Goal: Task Accomplishment & Management: Manage account settings

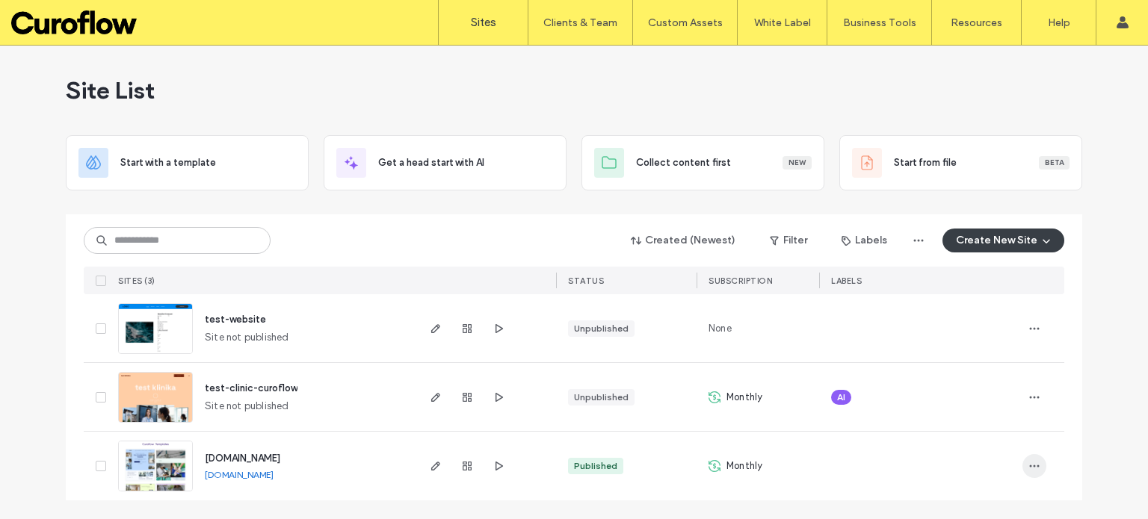
click at [1033, 469] on icon "button" at bounding box center [1034, 466] width 12 height 12
click at [1121, 313] on div "Site List Start with a template Get a head start with AI Collect content first …" at bounding box center [574, 283] width 1148 height 474
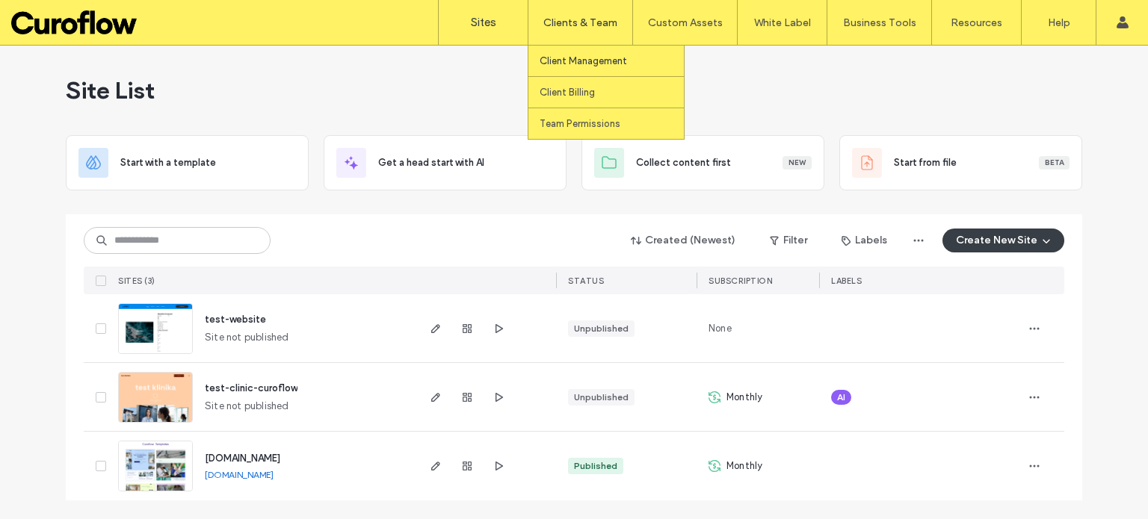
click at [591, 64] on label "Client Management" at bounding box center [583, 60] width 87 height 11
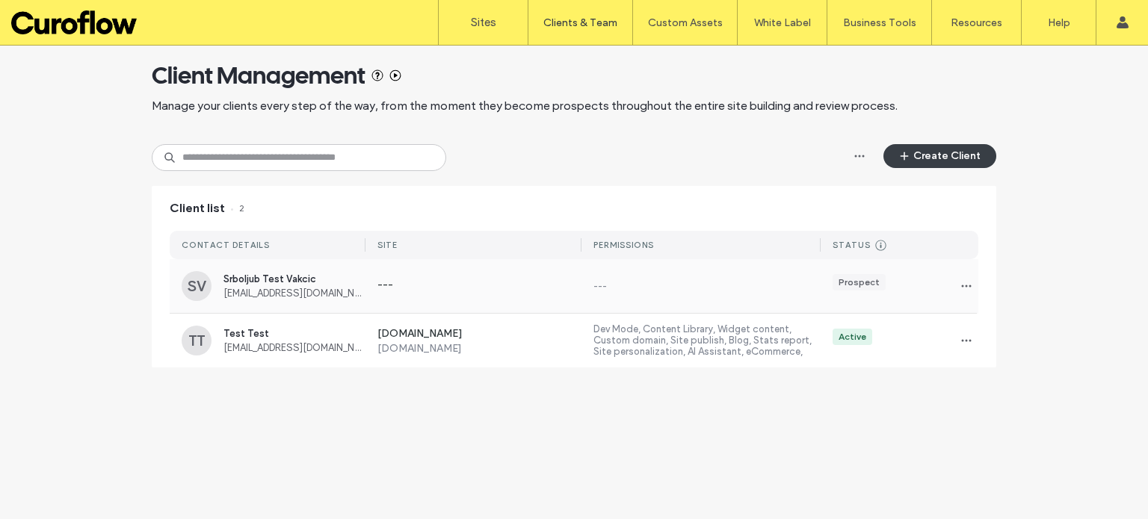
scroll to position [30, 0]
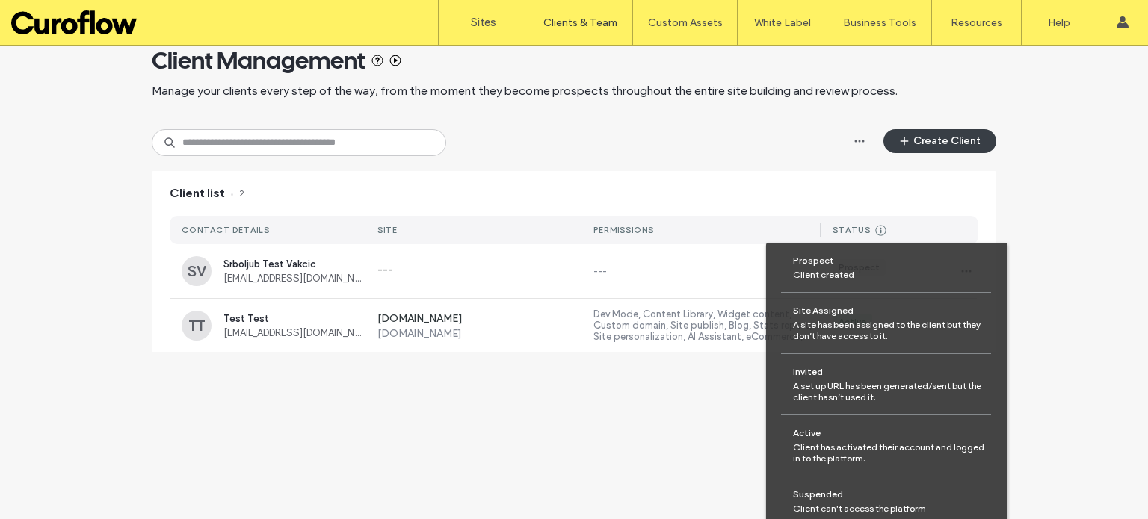
click at [875, 226] on icon at bounding box center [880, 230] width 11 height 11
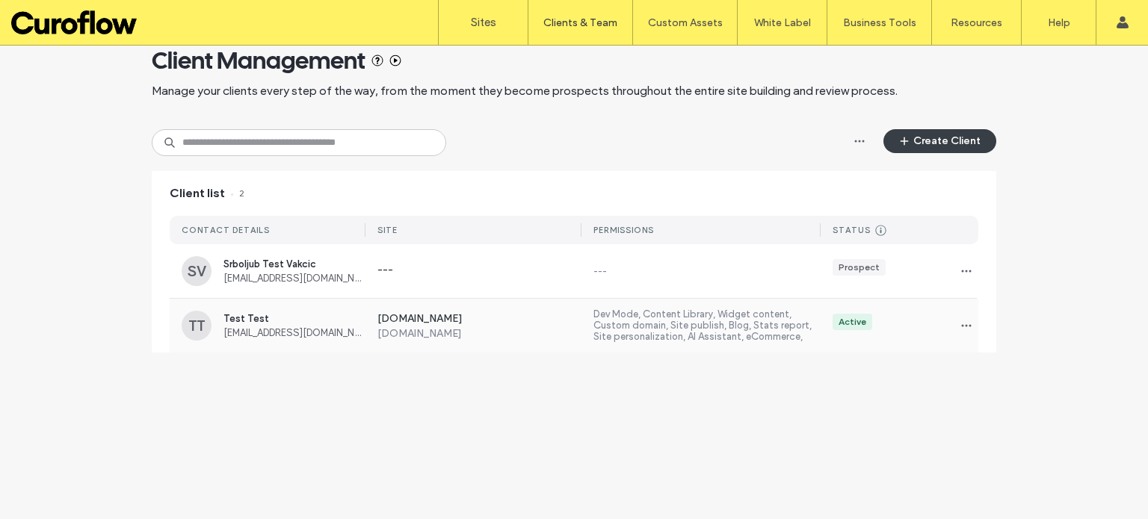
click at [850, 319] on div "Active" at bounding box center [852, 321] width 28 height 13
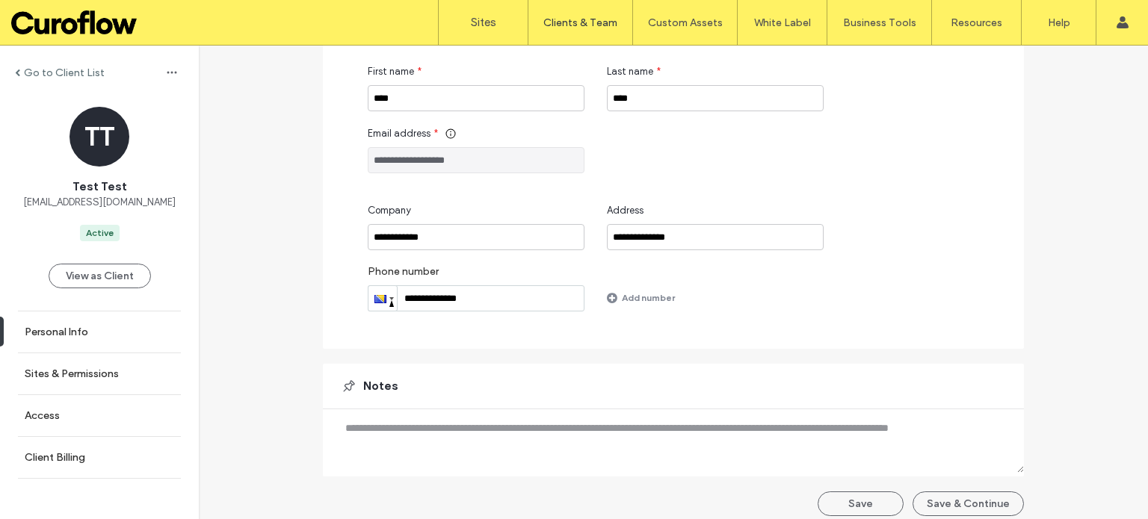
scroll to position [176, 0]
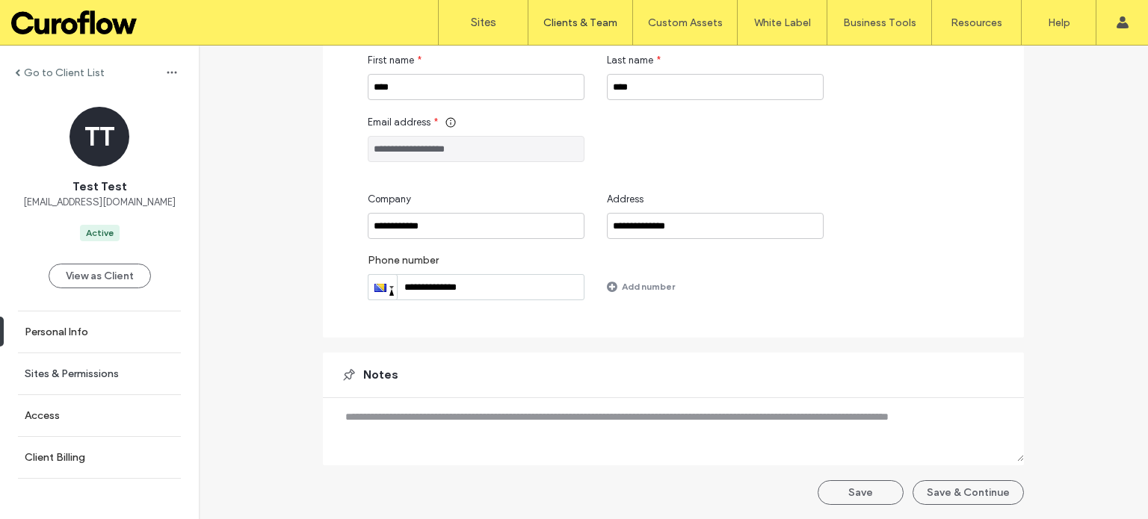
click at [67, 371] on label "Sites & Permissions" at bounding box center [72, 374] width 94 height 13
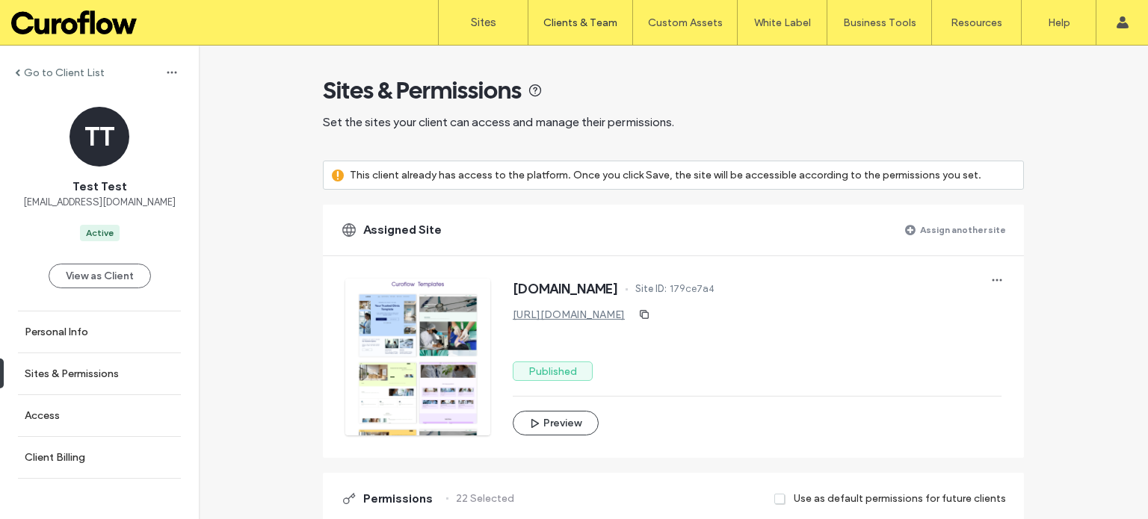
click at [939, 228] on label "Assign another site" at bounding box center [963, 230] width 86 height 26
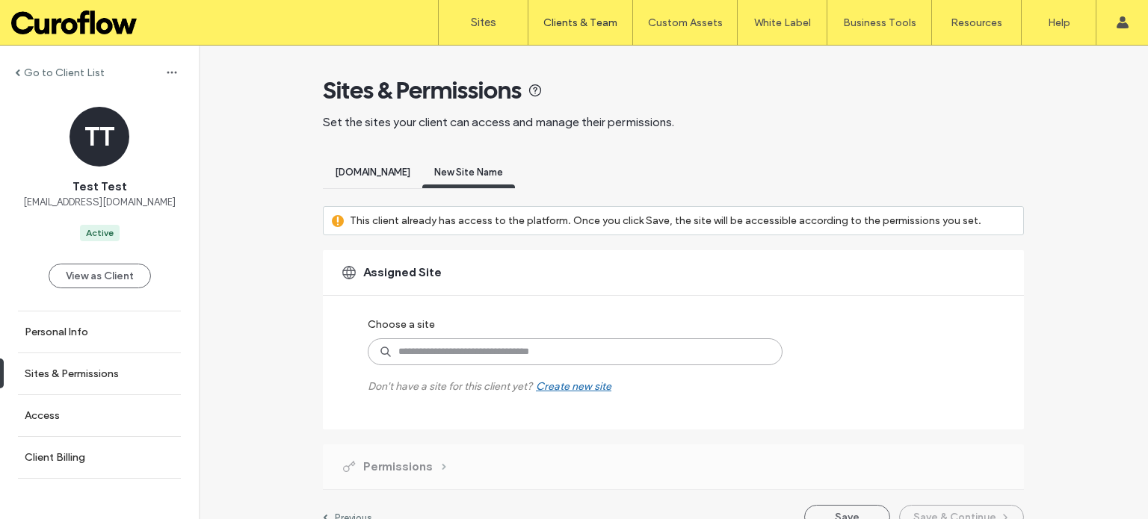
click at [437, 357] on input at bounding box center [575, 351] width 415 height 27
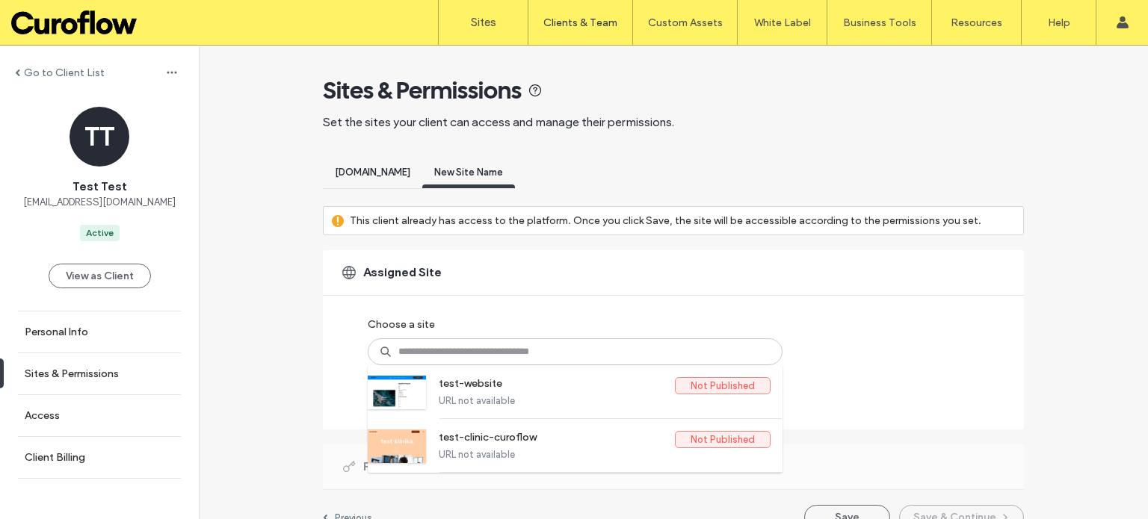
click at [336, 335] on div "Assigned Site Choose a site test-website Not Published URL not available test-c…" at bounding box center [673, 339] width 701 height 179
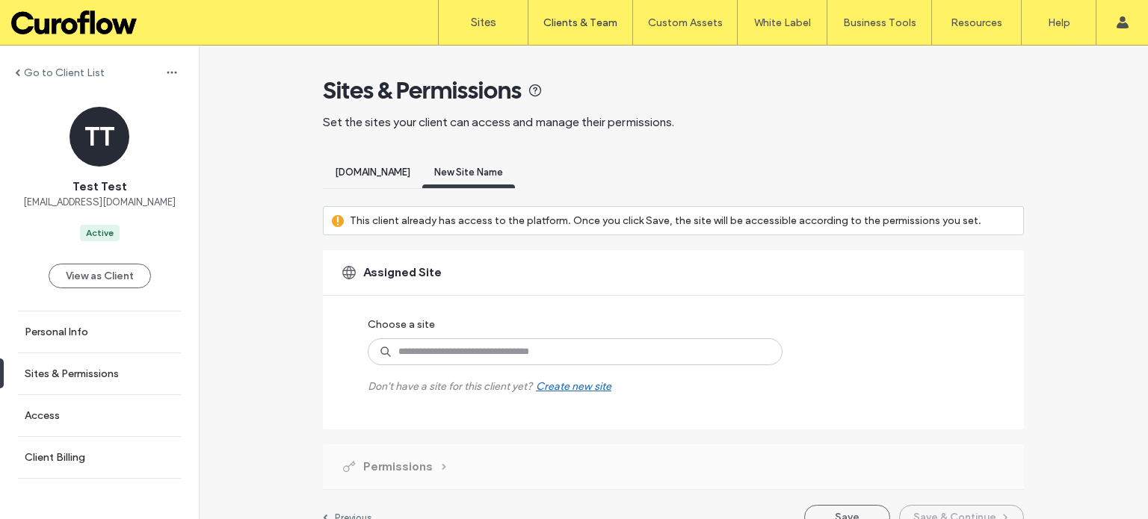
scroll to position [24, 0]
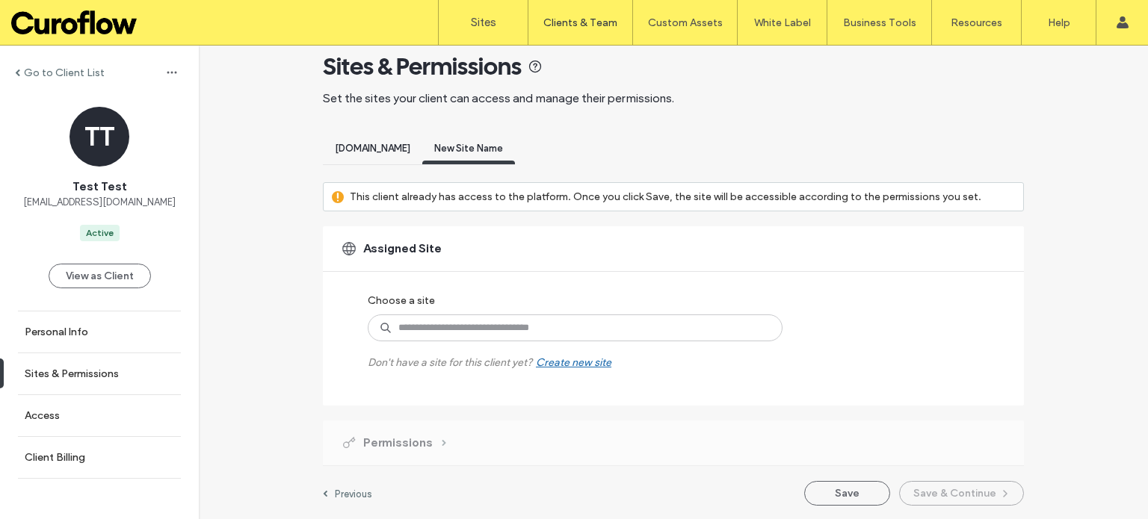
click at [575, 363] on div "Create new site" at bounding box center [573, 362] width 75 height 13
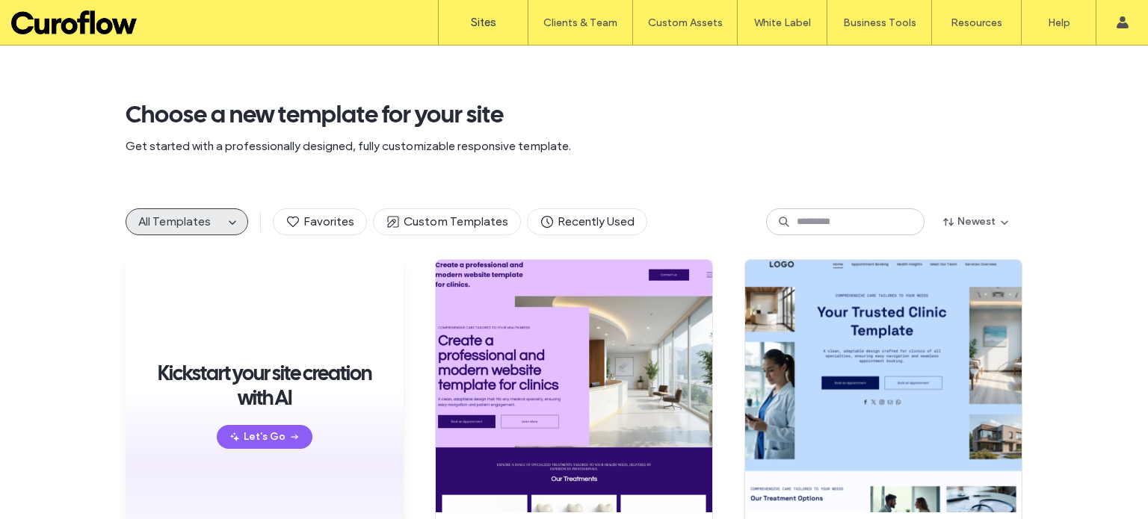
click at [492, 23] on label "Sites" at bounding box center [483, 22] width 25 height 13
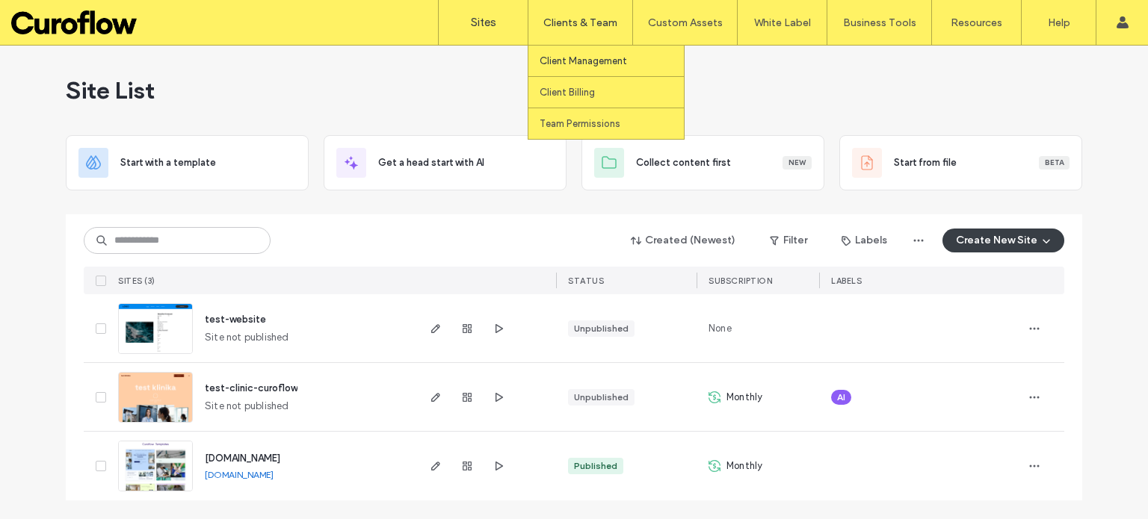
click at [564, 57] on label "Client Management" at bounding box center [583, 60] width 87 height 11
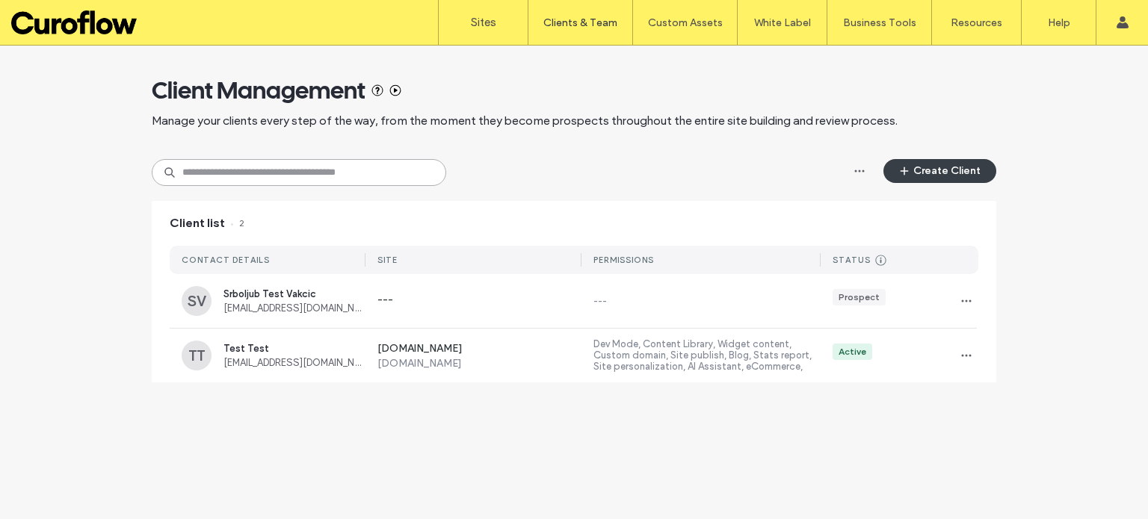
click at [356, 180] on input at bounding box center [299, 172] width 294 height 27
click at [504, 164] on div "Create Client" at bounding box center [574, 172] width 844 height 27
click at [932, 170] on button "Create Client" at bounding box center [939, 171] width 113 height 24
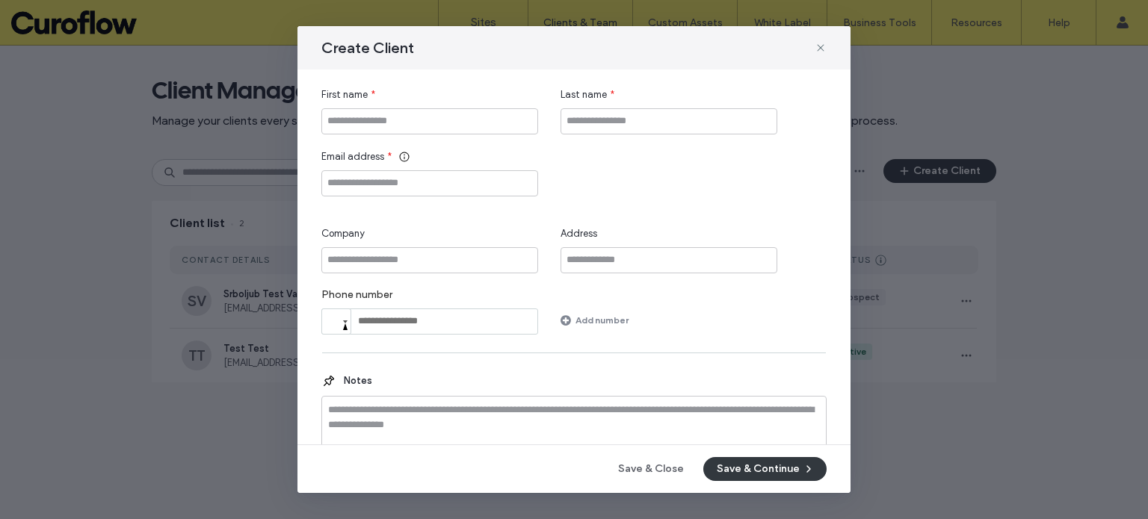
click at [723, 463] on button "Save & Continue" at bounding box center [764, 469] width 123 height 24
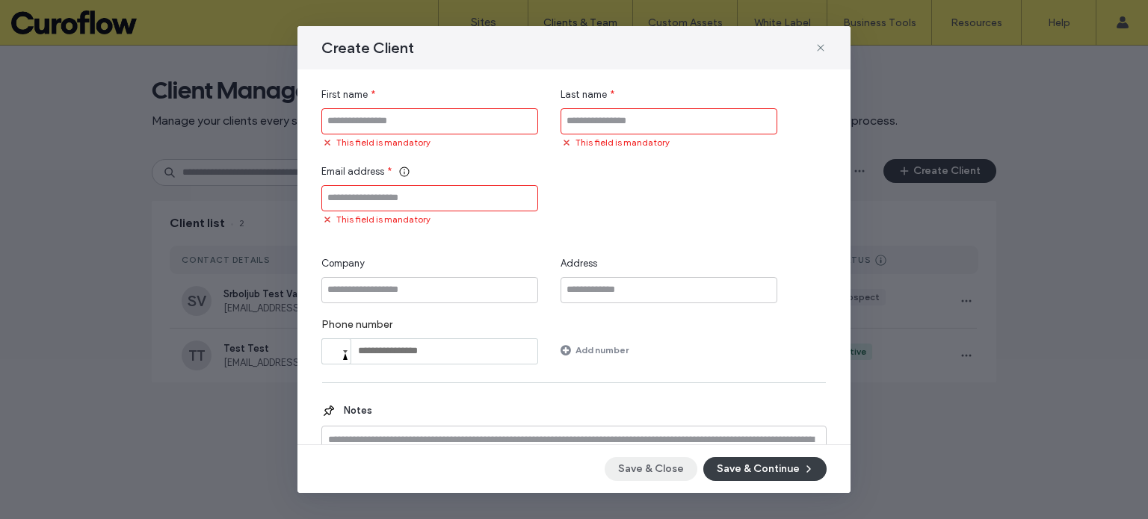
click at [639, 465] on button "Save & Close" at bounding box center [651, 469] width 93 height 24
click at [820, 49] on icon at bounding box center [820, 48] width 12 height 12
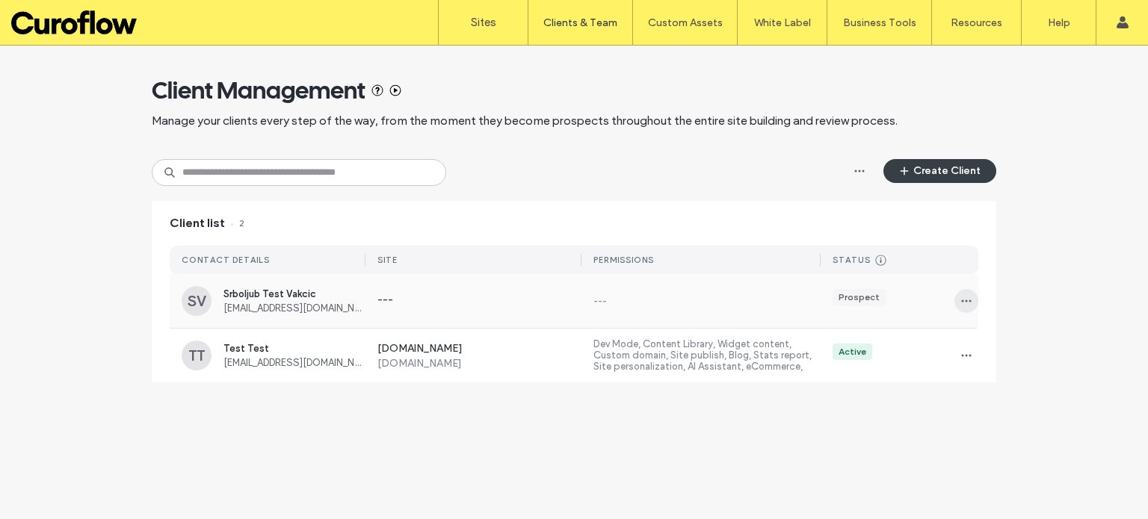
click at [962, 301] on use "button" at bounding box center [967, 301] width 10 height 2
click at [1014, 370] on span "Delete client" at bounding box center [1008, 368] width 56 height 15
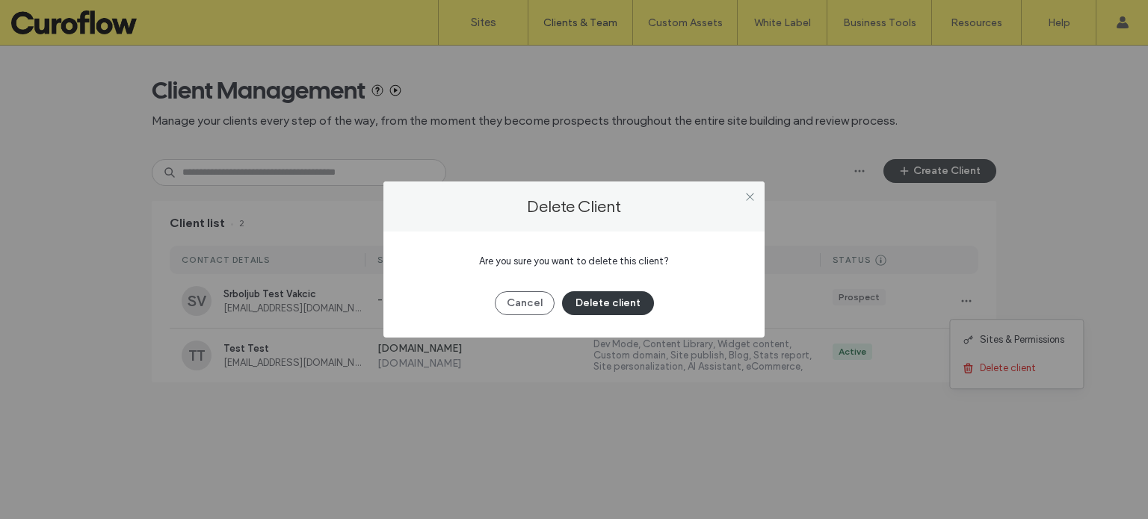
click at [631, 300] on button "Delete client" at bounding box center [608, 303] width 92 height 24
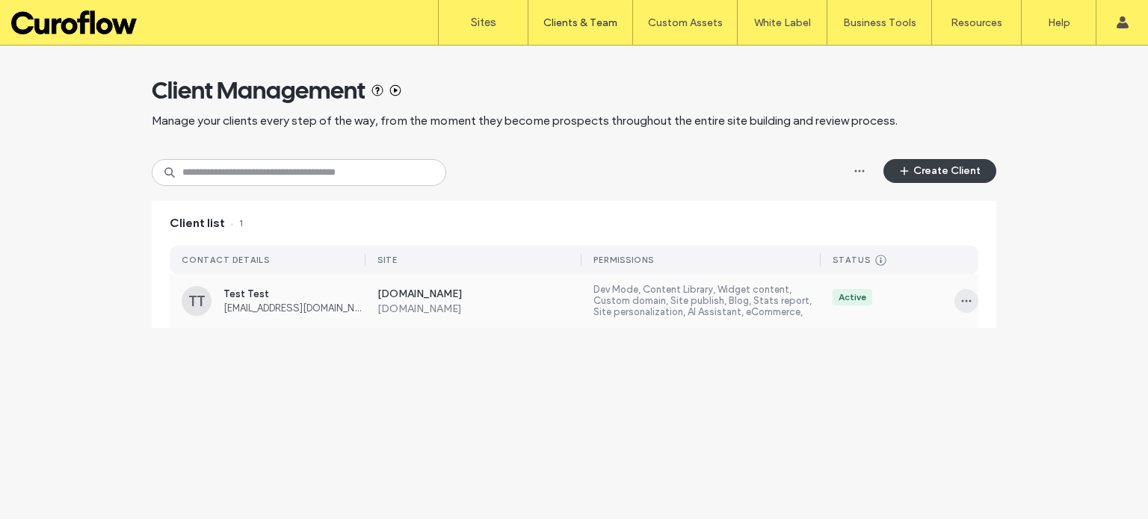
click at [963, 298] on icon "button" at bounding box center [966, 301] width 12 height 12
click at [995, 395] on span "Delete client" at bounding box center [1008, 396] width 56 height 15
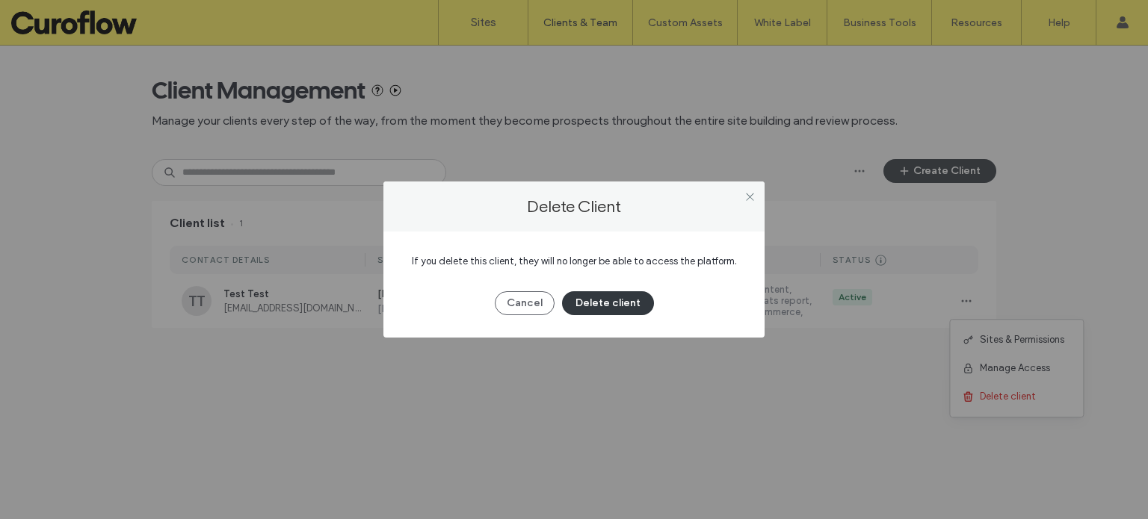
click at [628, 309] on button "Delete client" at bounding box center [608, 303] width 92 height 24
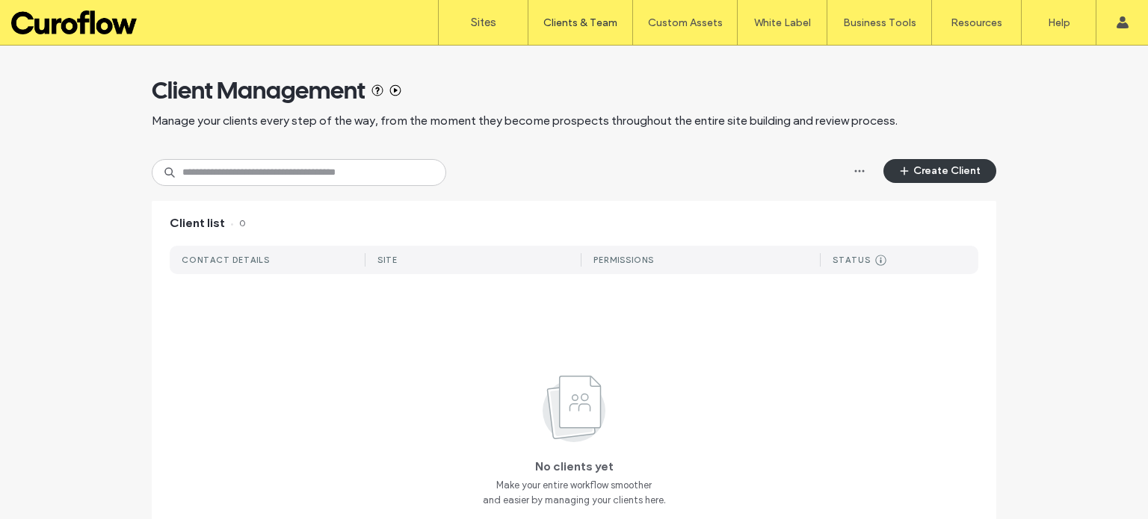
click at [930, 170] on button "Create Client" at bounding box center [939, 171] width 113 height 24
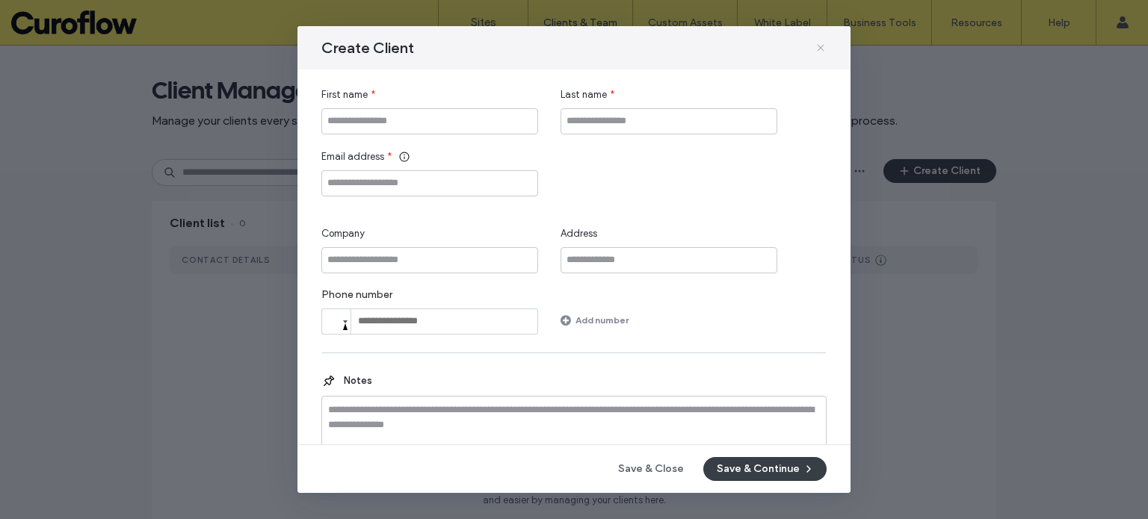
click at [822, 48] on icon at bounding box center [820, 48] width 12 height 12
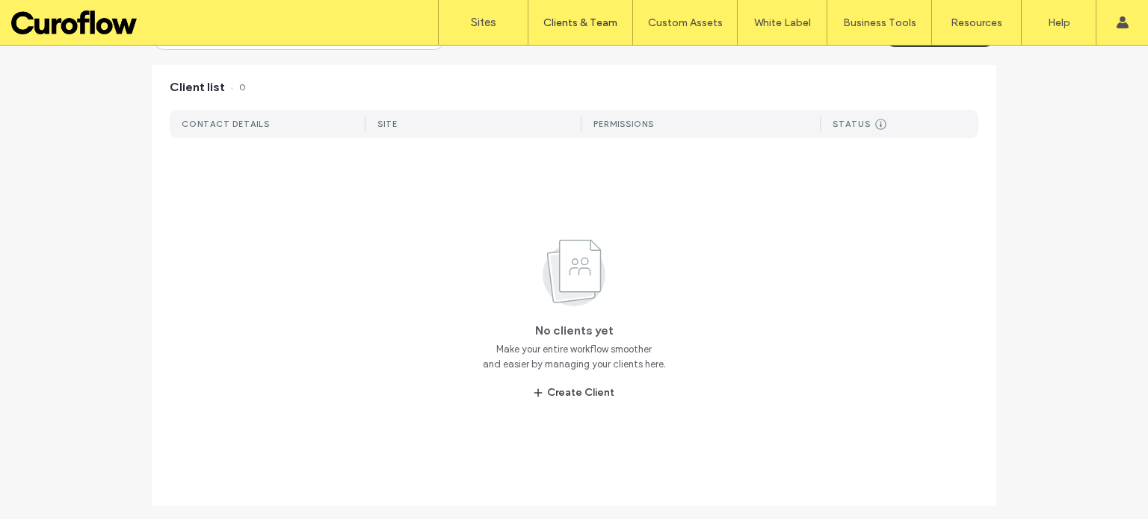
scroll to position [137, 0]
click at [585, 391] on button "Create Client" at bounding box center [574, 392] width 108 height 24
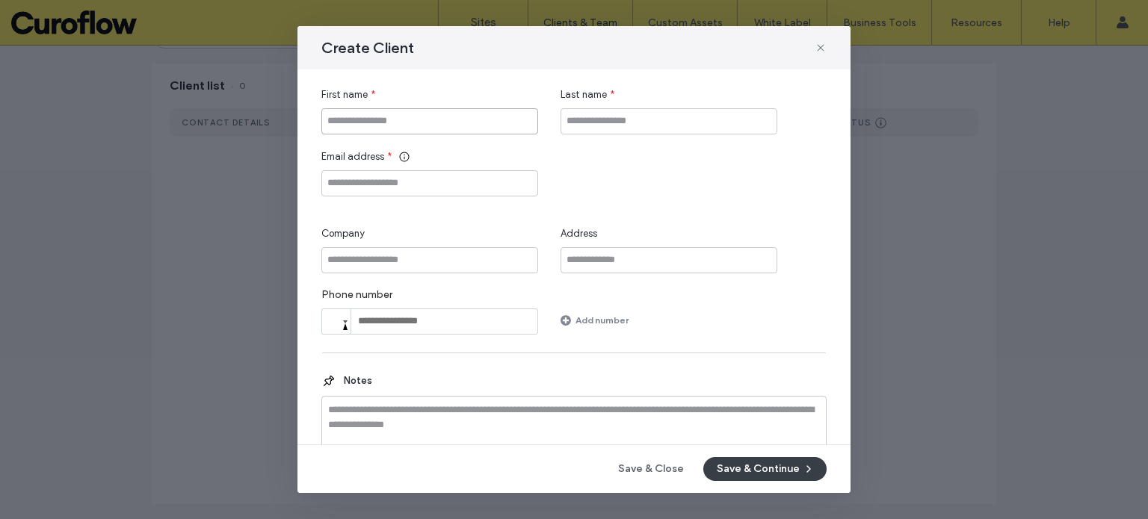
click at [371, 113] on input "First name" at bounding box center [429, 121] width 217 height 26
type input "*******"
click at [608, 120] on input "Last name" at bounding box center [668, 121] width 217 height 26
type input "********"
click at [449, 182] on input "Email address" at bounding box center [429, 183] width 217 height 26
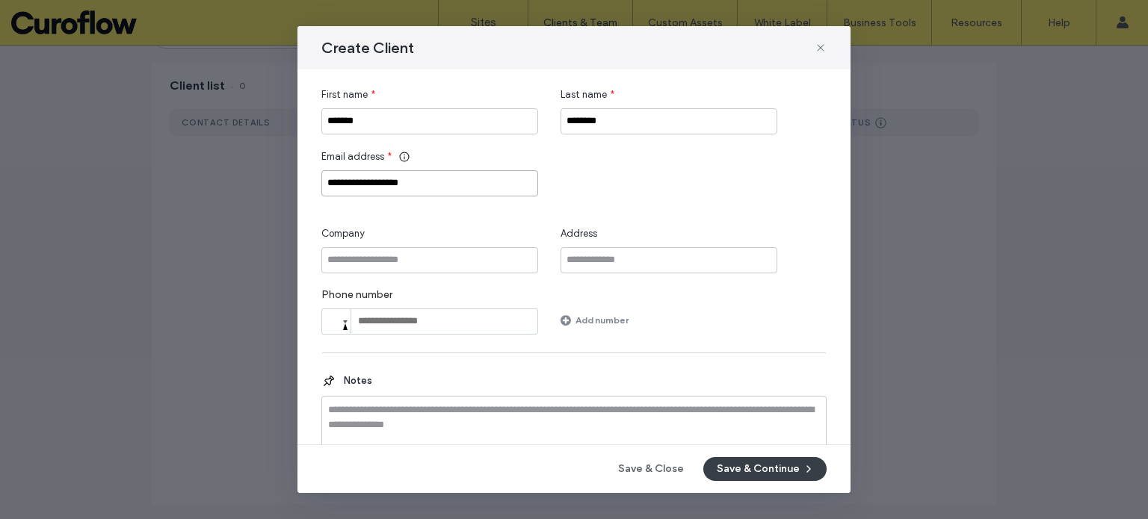
type input "**********"
click at [433, 265] on input "Company" at bounding box center [429, 260] width 217 height 26
type input "****"
click at [599, 265] on input "Address" at bounding box center [668, 260] width 217 height 26
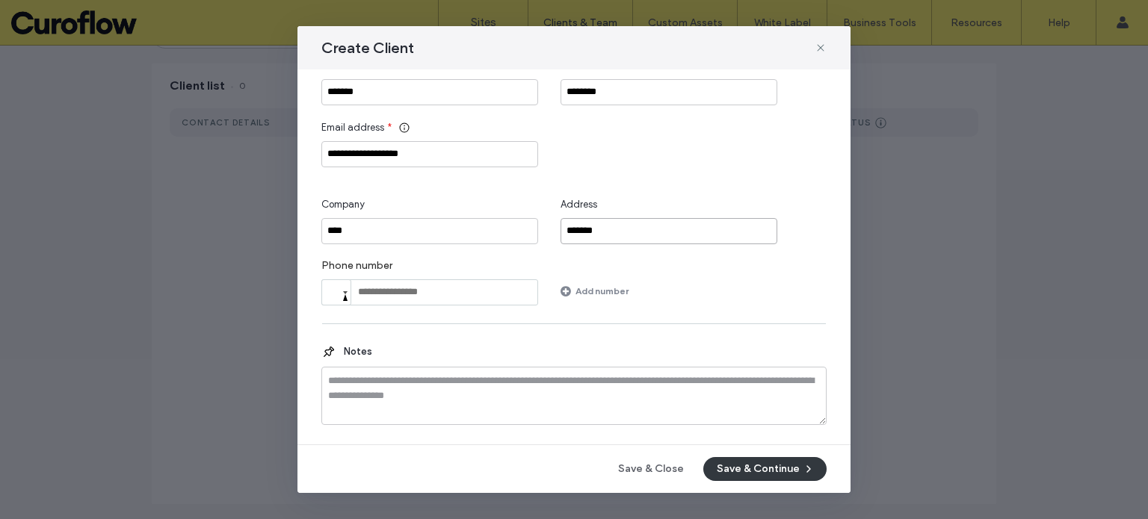
type input "*******"
click at [765, 469] on button "Save & Continue" at bounding box center [764, 469] width 123 height 24
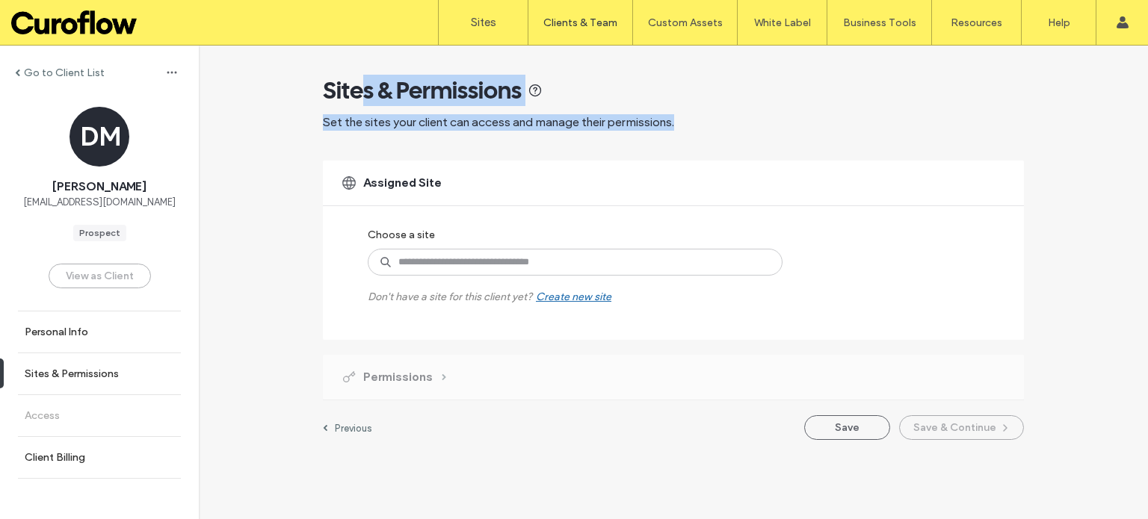
drag, startPoint x: 536, startPoint y: 137, endPoint x: 362, endPoint y: 87, distance: 180.7
click at [362, 87] on div "Sites & Permissions Set the sites your client can access and manage their permi…" at bounding box center [673, 102] width 701 height 55
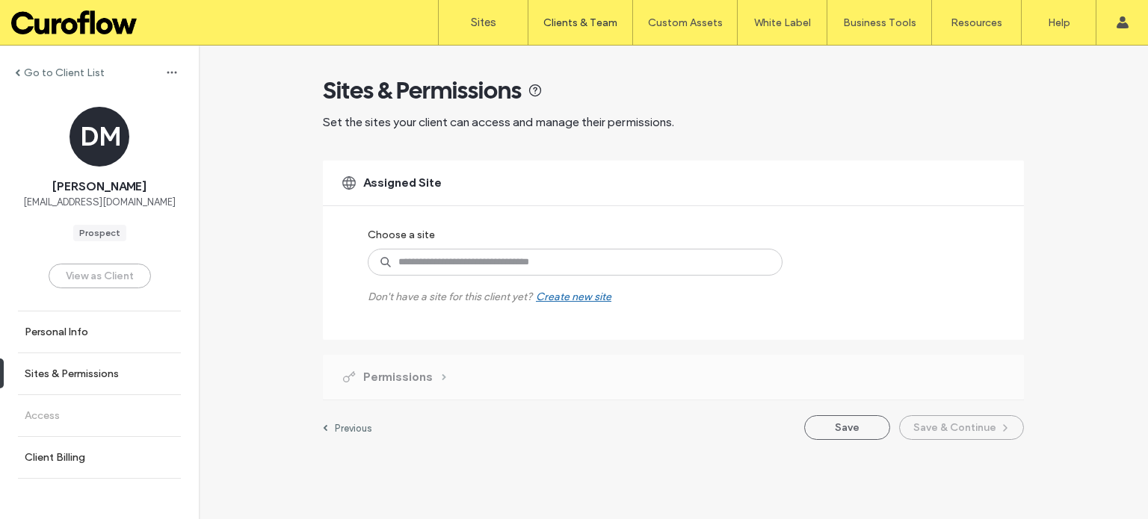
click at [646, 167] on div "Assigned Site" at bounding box center [673, 183] width 701 height 45
click at [529, 271] on input at bounding box center [575, 262] width 415 height 27
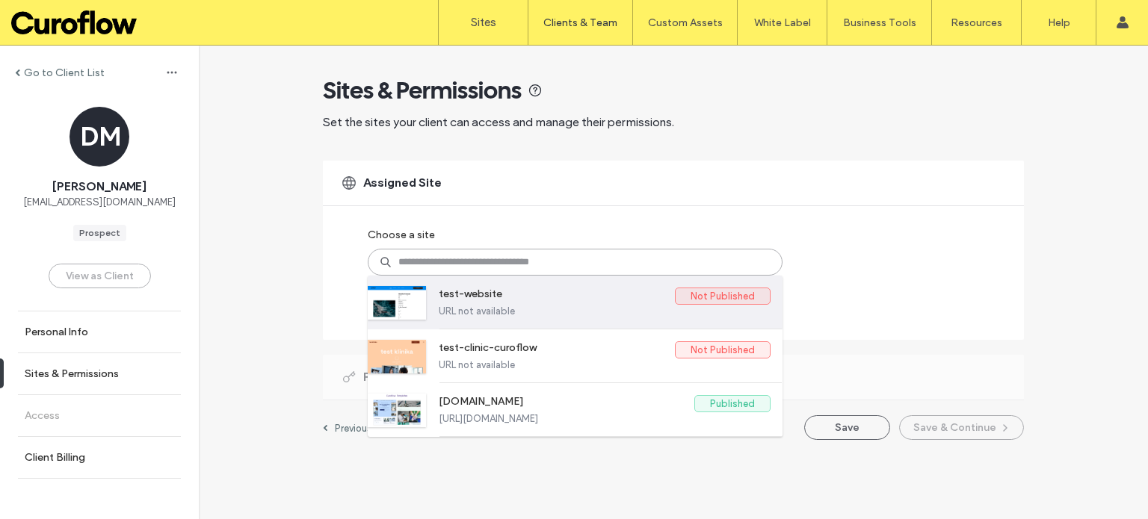
click at [684, 292] on label "Not Published" at bounding box center [723, 296] width 96 height 17
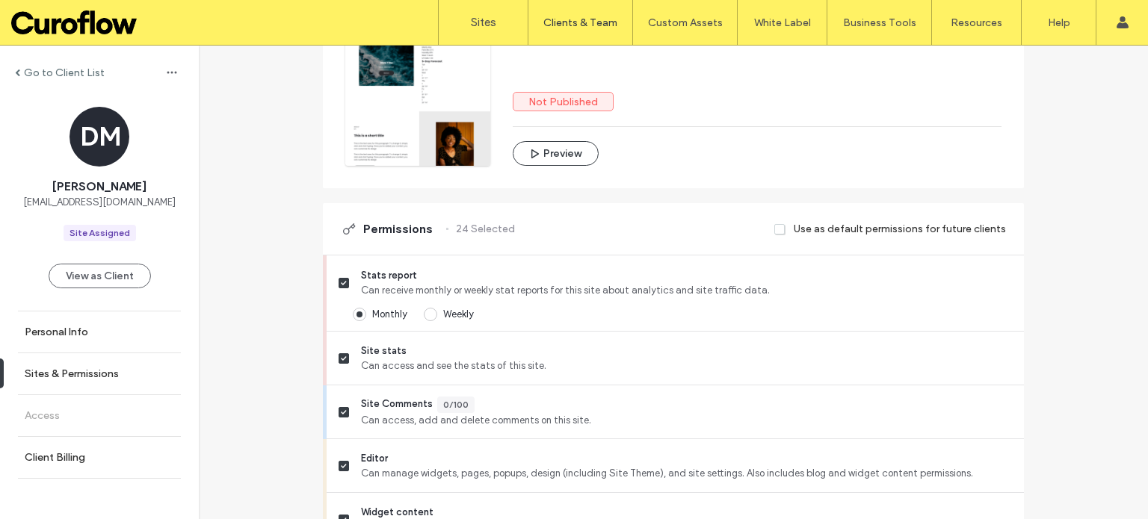
scroll to position [249, 0]
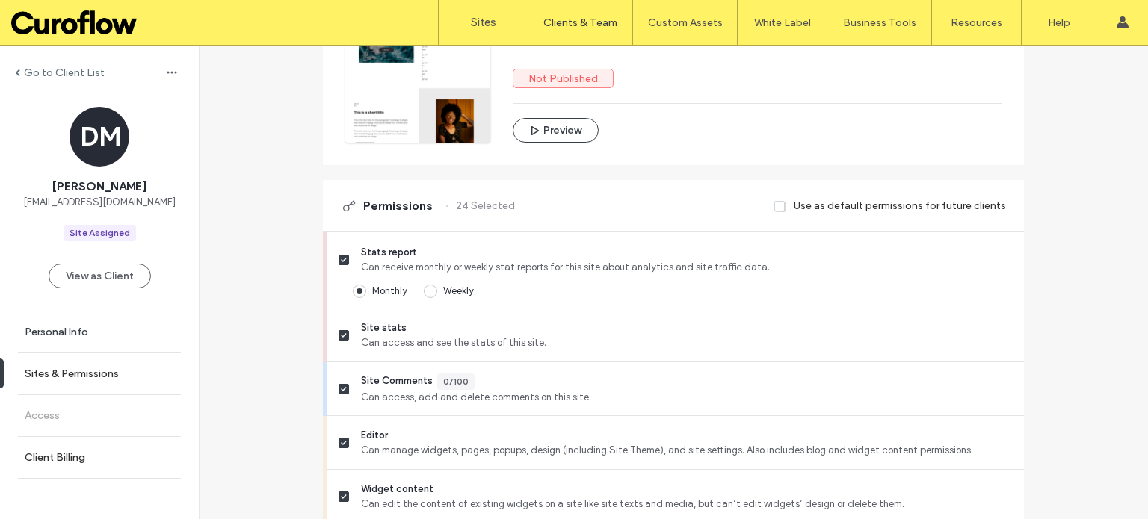
drag, startPoint x: 93, startPoint y: 283, endPoint x: 183, endPoint y: 321, distance: 98.1
click at [183, 321] on link "Personal Info" at bounding box center [99, 332] width 199 height 41
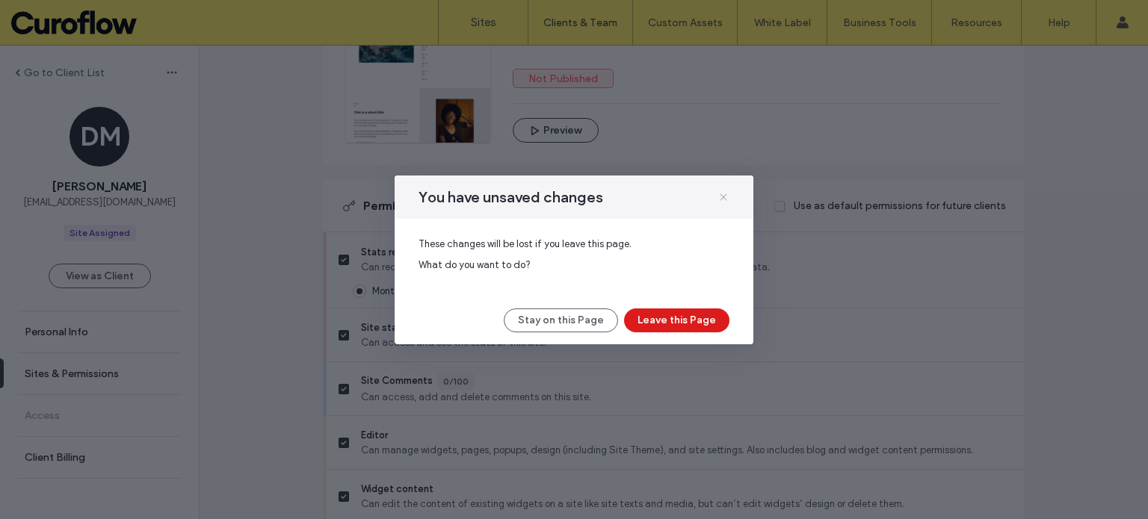
click at [727, 194] on icon at bounding box center [723, 197] width 12 height 12
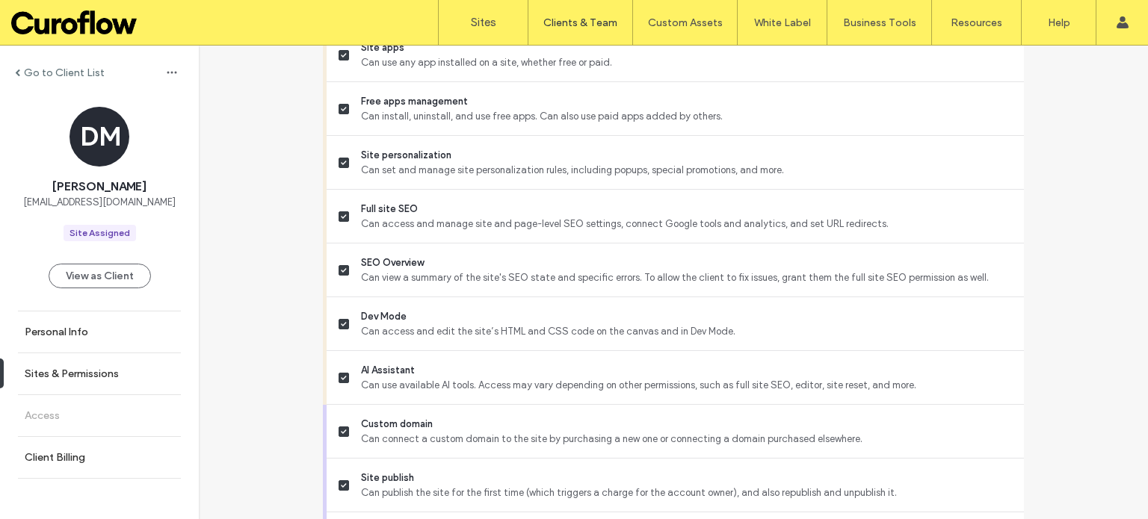
scroll to position [1329, 0]
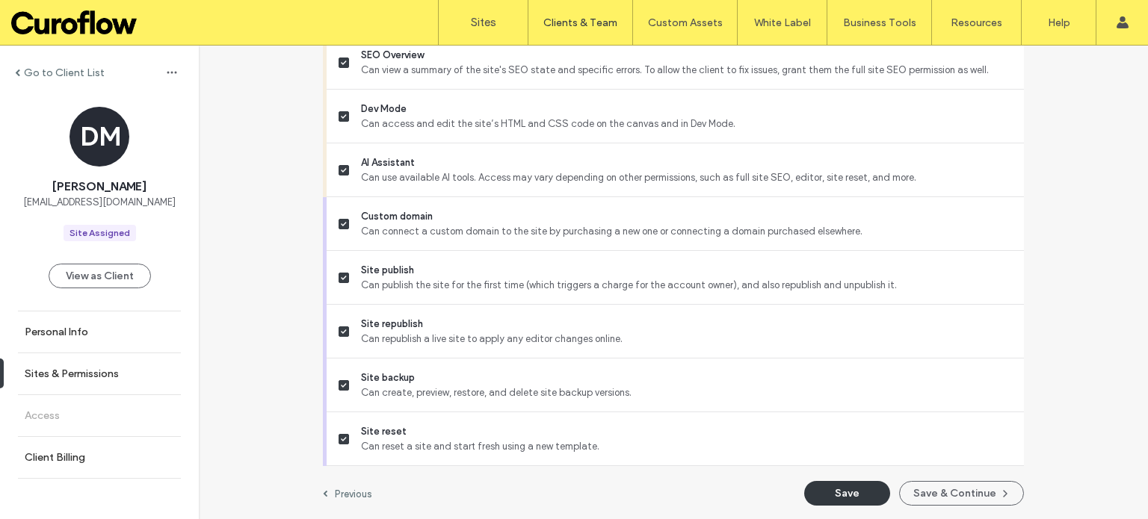
click at [852, 492] on button "Save" at bounding box center [847, 493] width 86 height 25
click at [47, 407] on link "Access" at bounding box center [99, 415] width 199 height 41
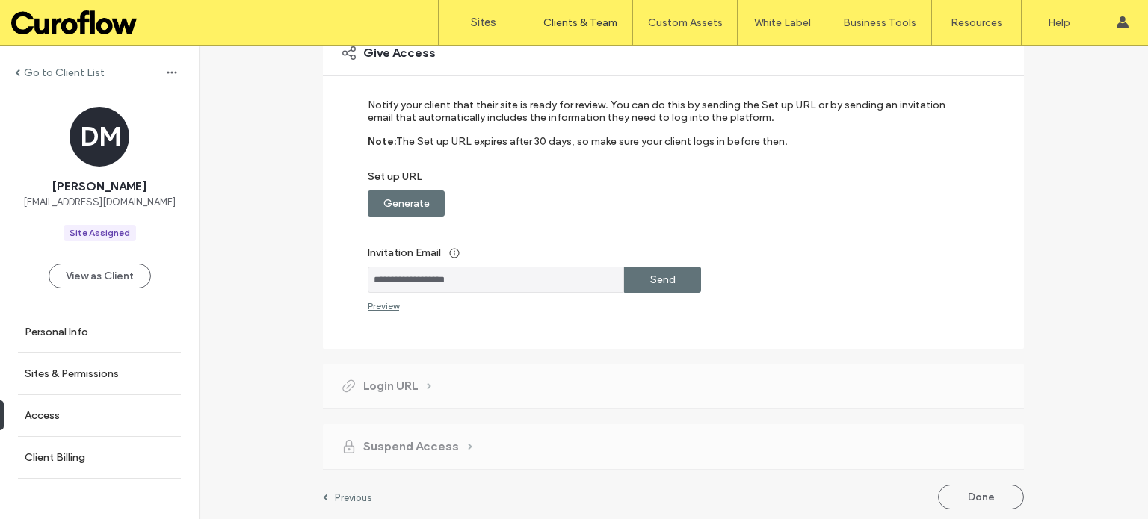
scroll to position [133, 0]
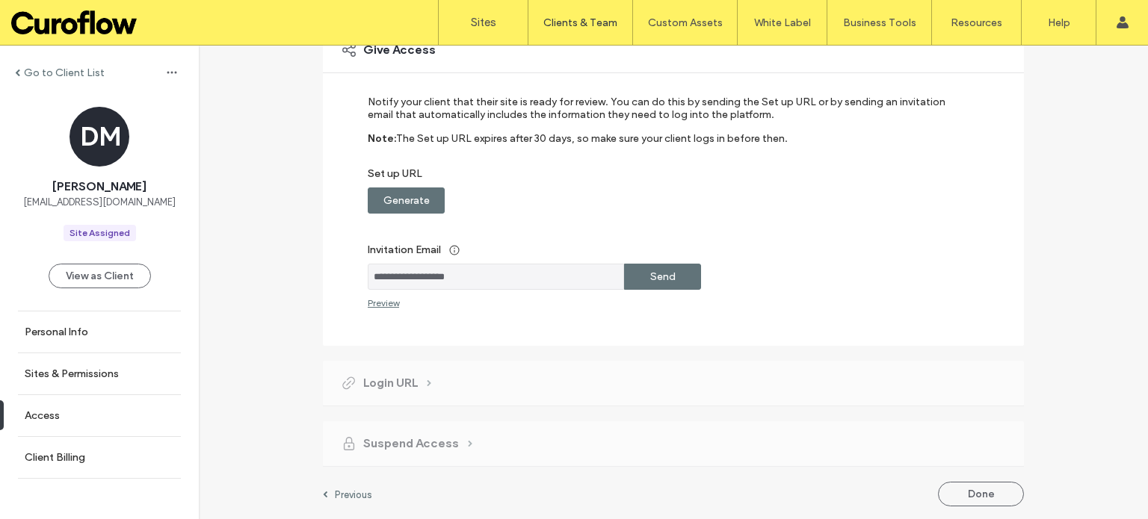
click at [380, 297] on div "Preview" at bounding box center [383, 302] width 31 height 11
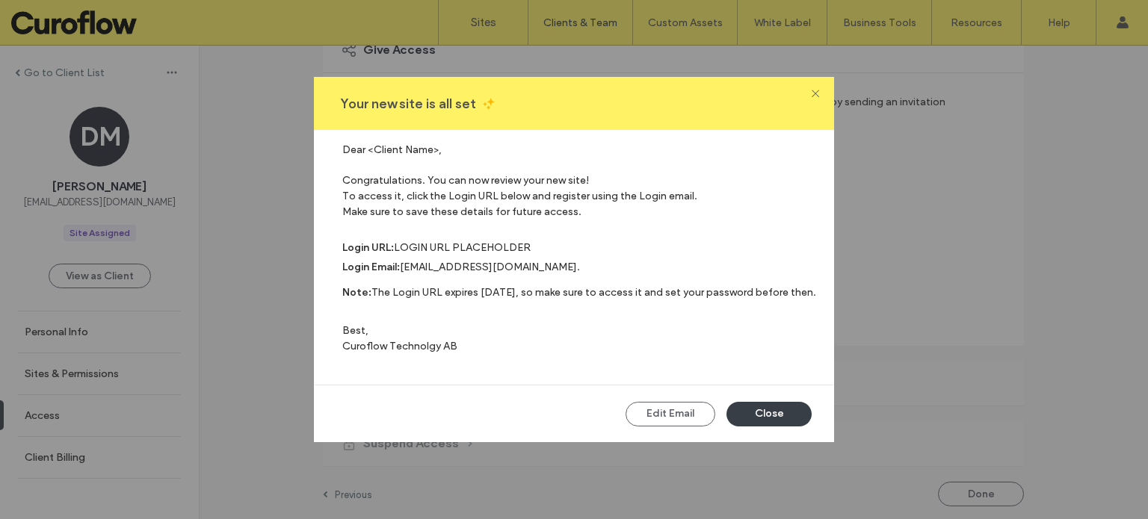
click at [814, 94] on icon at bounding box center [814, 92] width 9 height 9
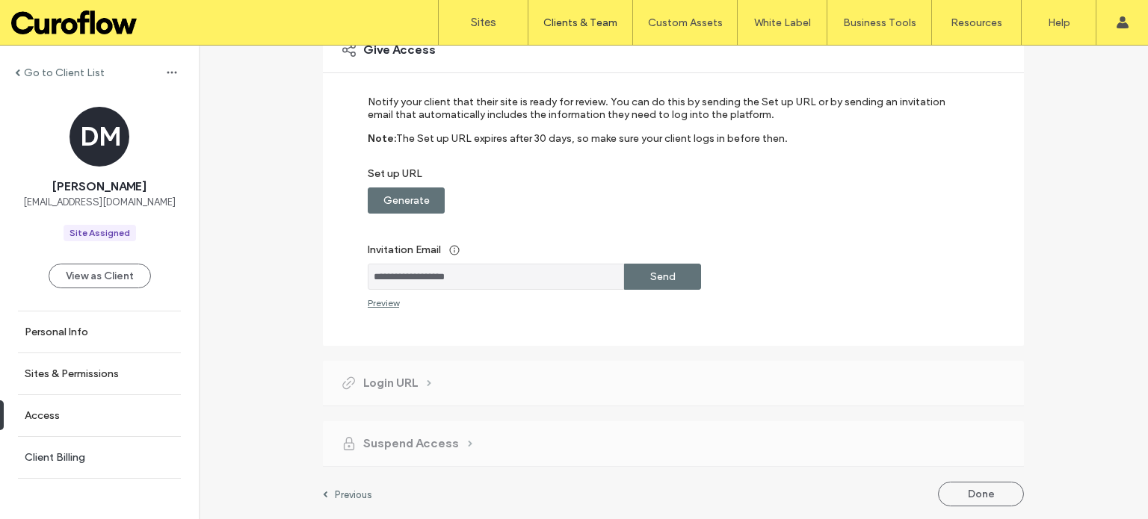
click at [51, 455] on label "Client Billing" at bounding box center [55, 457] width 61 height 13
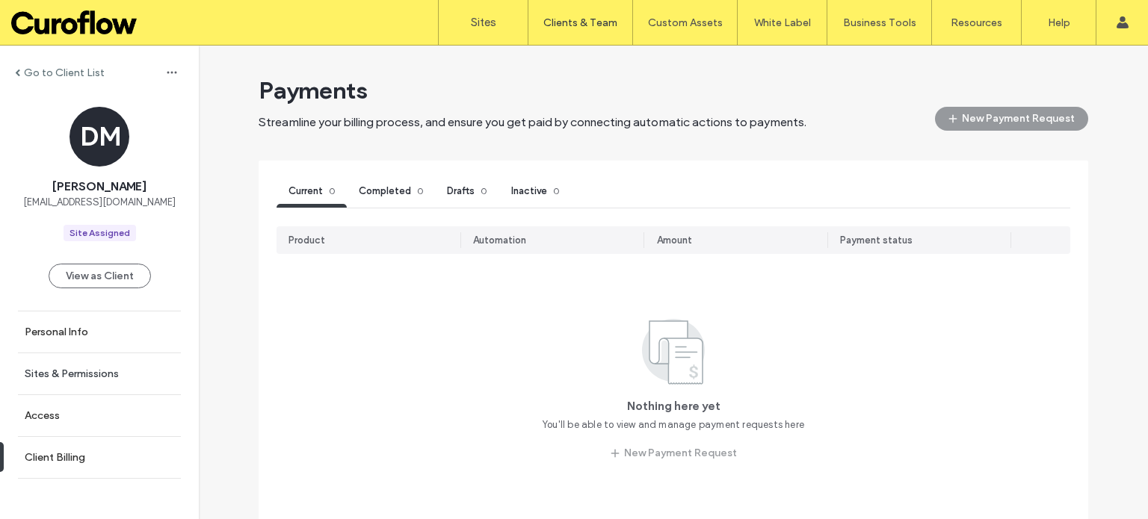
click at [47, 378] on label "Sites & Permissions" at bounding box center [72, 374] width 94 height 13
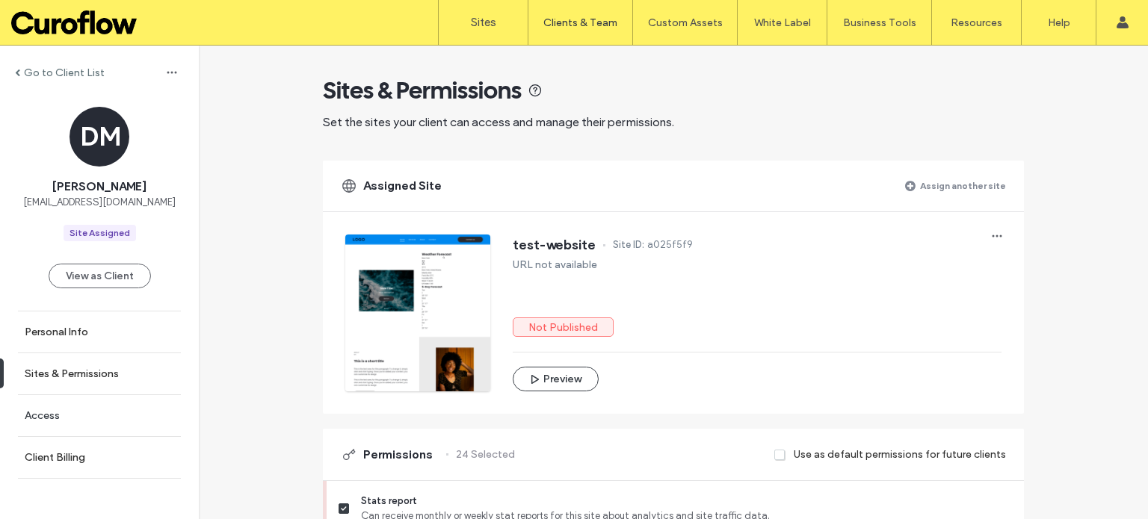
click at [51, 412] on label "Access" at bounding box center [42, 415] width 35 height 13
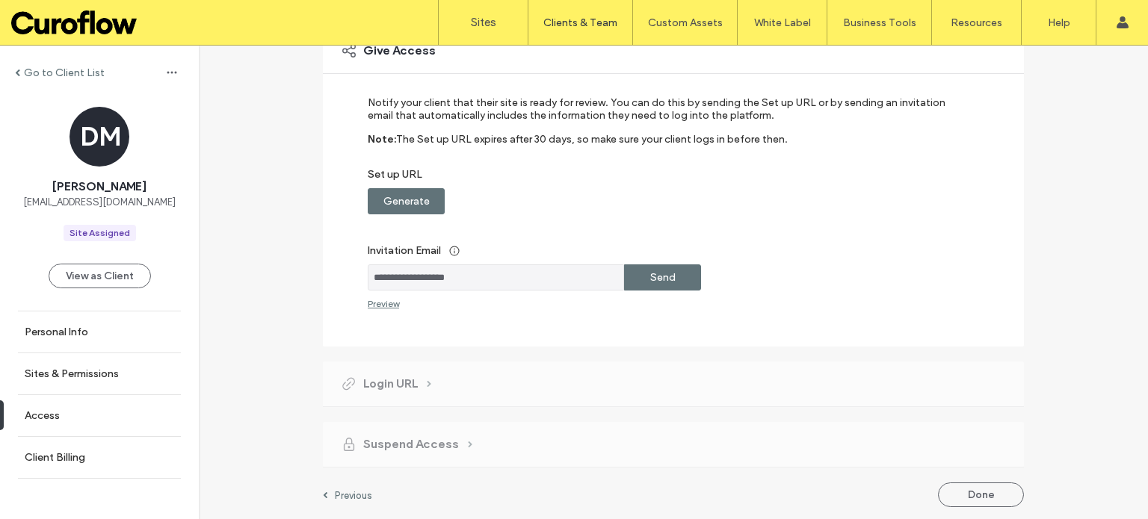
scroll to position [133, 0]
click at [674, 281] on div "Send" at bounding box center [662, 277] width 77 height 26
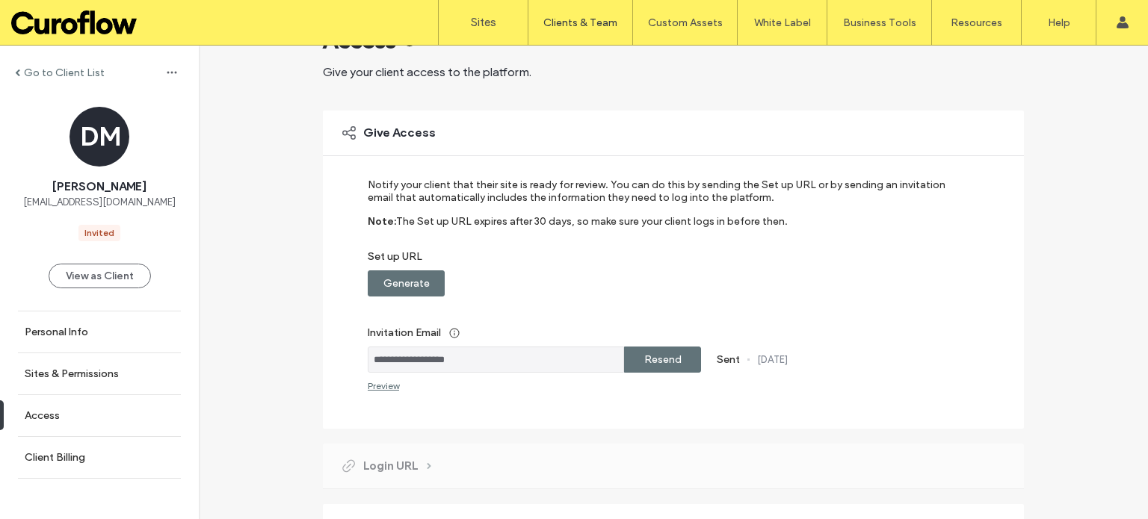
scroll to position [0, 0]
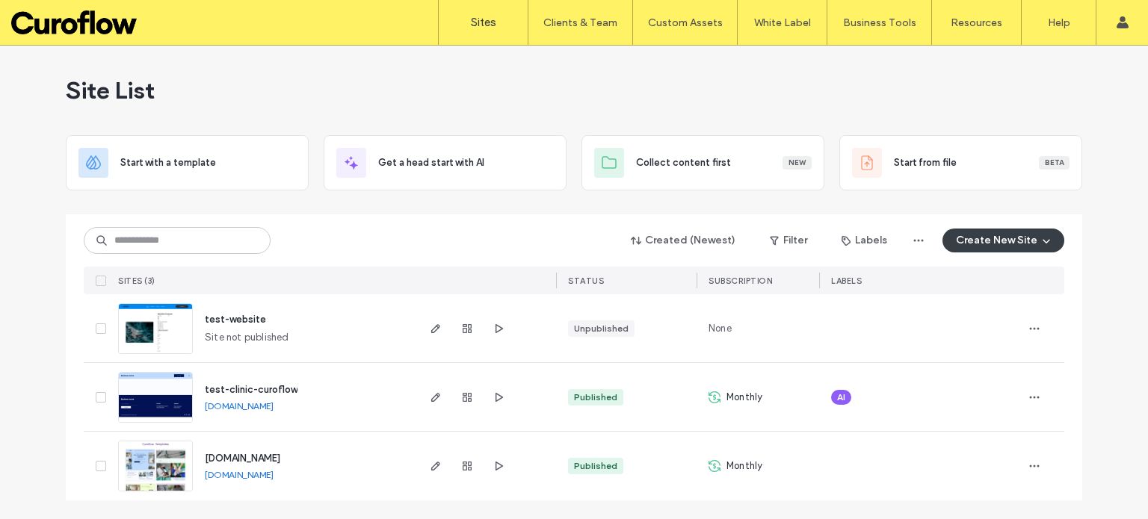
click at [842, 393] on span "AI" at bounding box center [841, 397] width 8 height 13
click at [856, 383] on span at bounding box center [851, 386] width 11 height 11
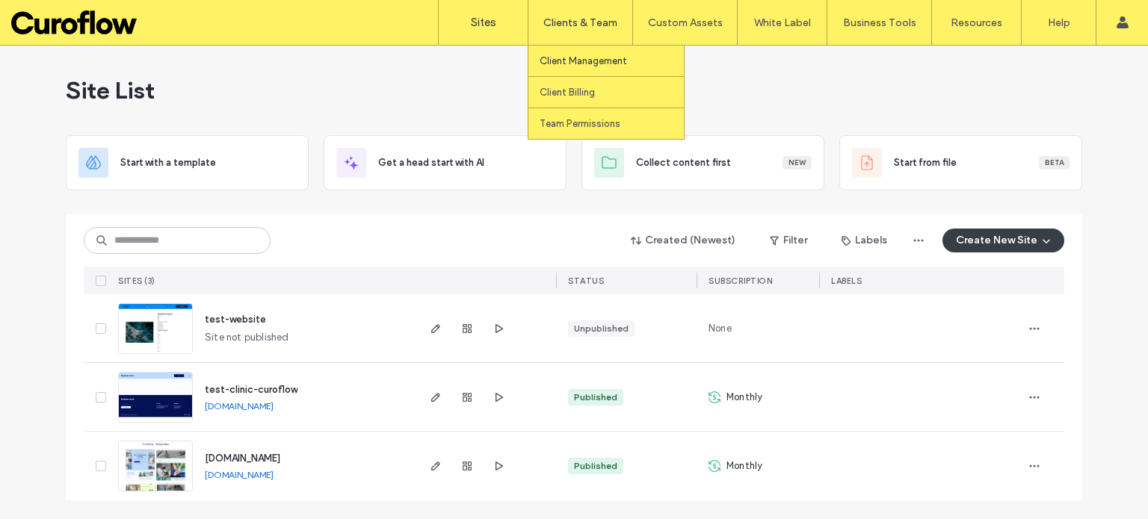
click at [586, 61] on label "Client Management" at bounding box center [583, 60] width 87 height 11
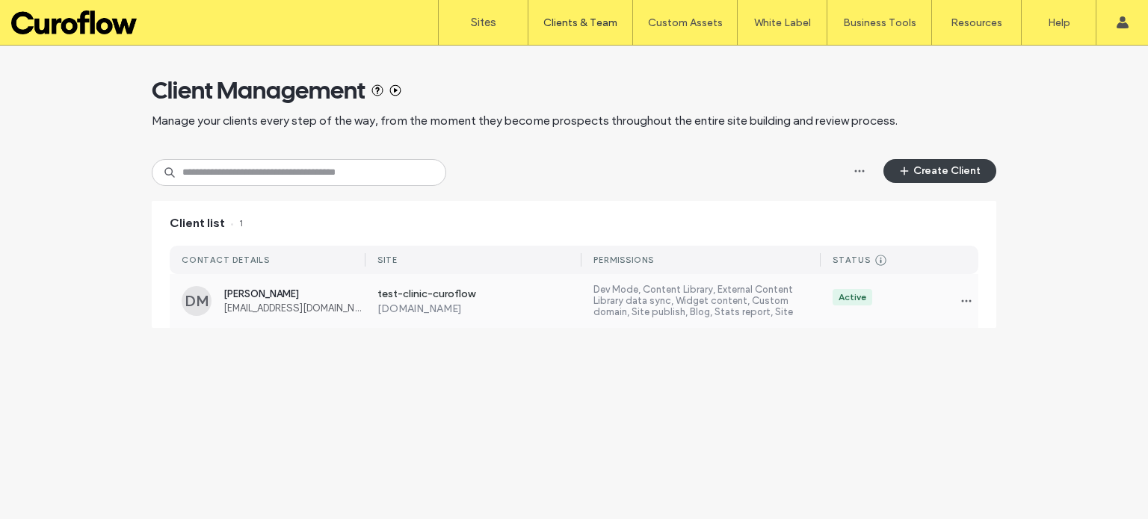
click at [629, 313] on label "Dev Mode, Content Library, External Content Library data sync, Widget content, …" at bounding box center [706, 301] width 227 height 34
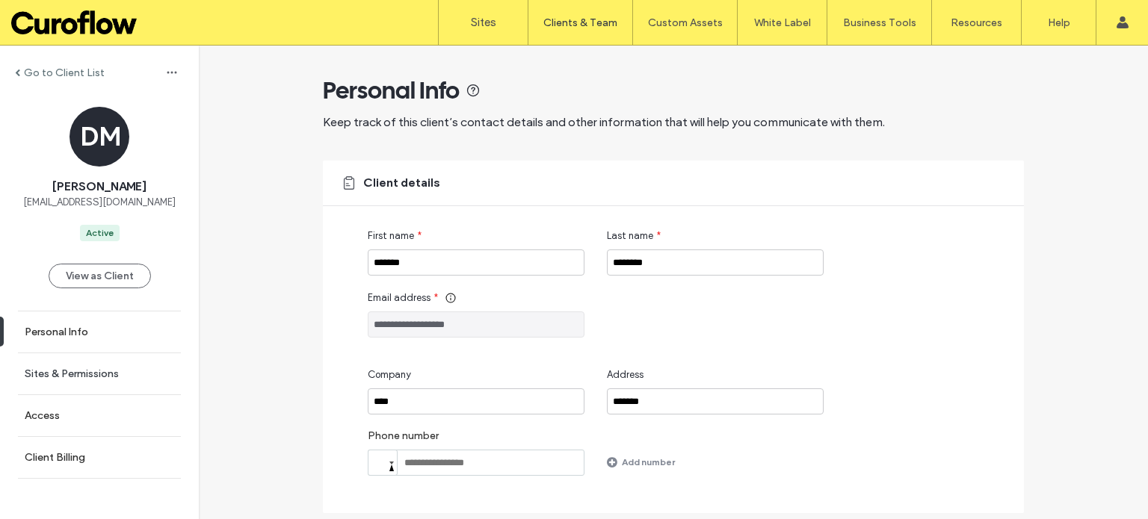
click at [74, 374] on label "Sites & Permissions" at bounding box center [72, 374] width 94 height 13
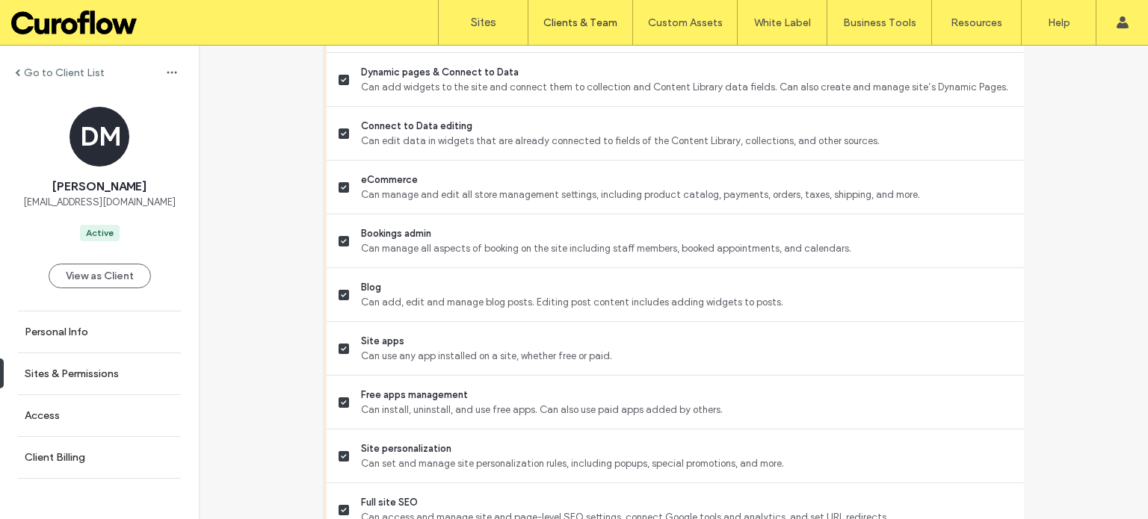
scroll to position [1372, 0]
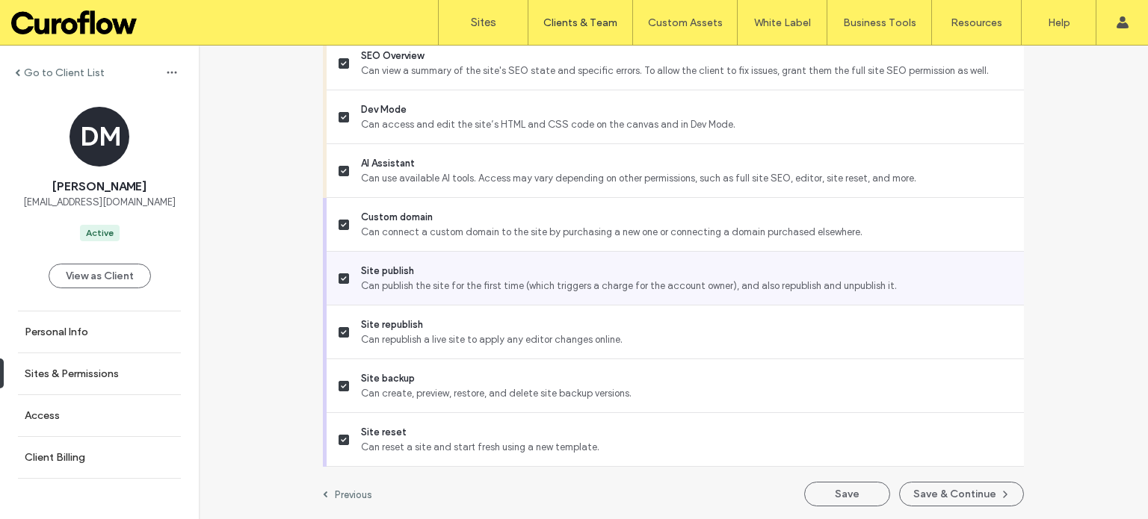
click at [344, 273] on label "Site publish Can publish the site for the first time (which triggers a charge f…" at bounding box center [674, 279] width 673 height 30
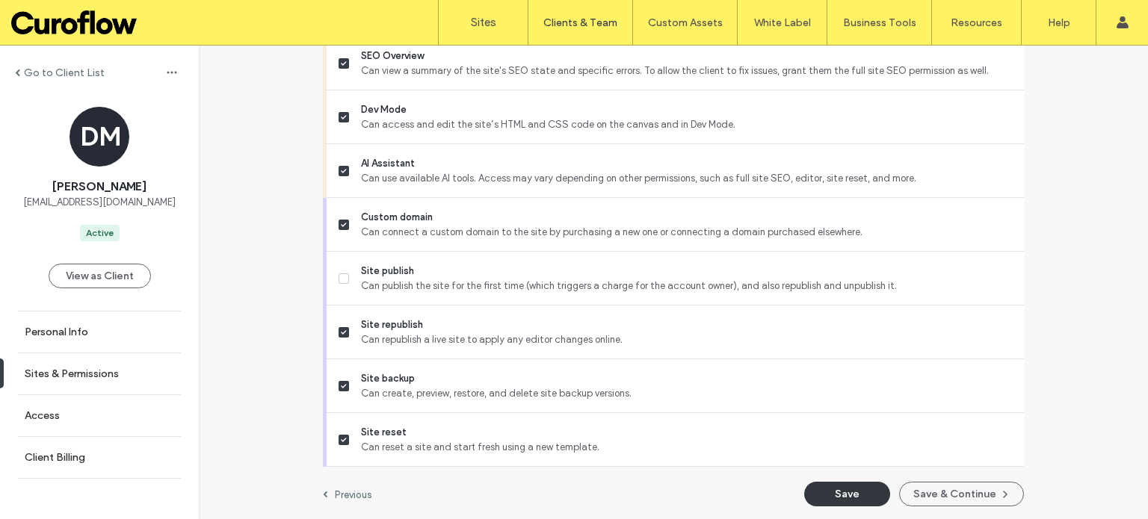
click at [832, 487] on button "Save" at bounding box center [847, 494] width 86 height 25
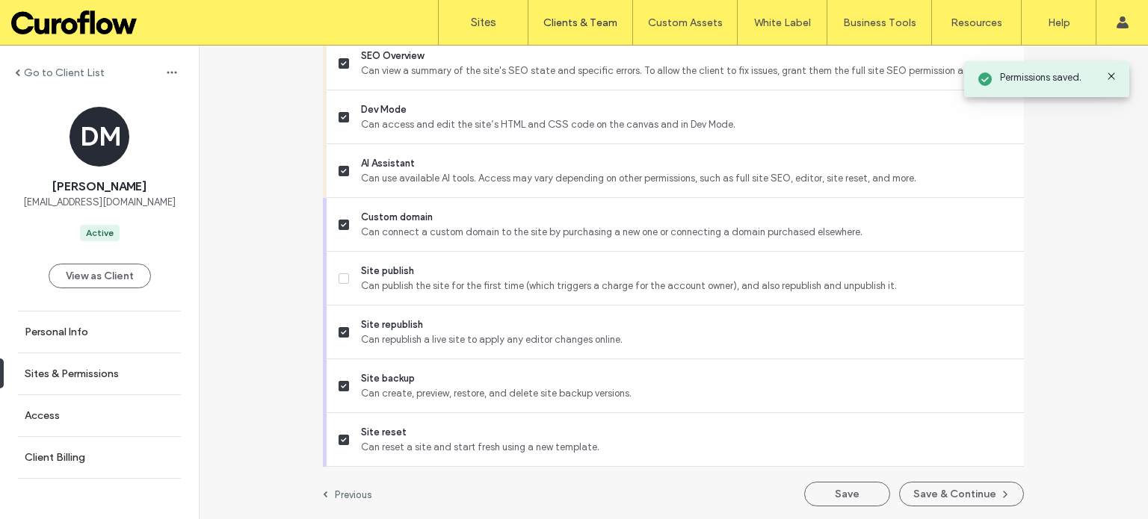
click at [1107, 77] on icon at bounding box center [1111, 76] width 12 height 12
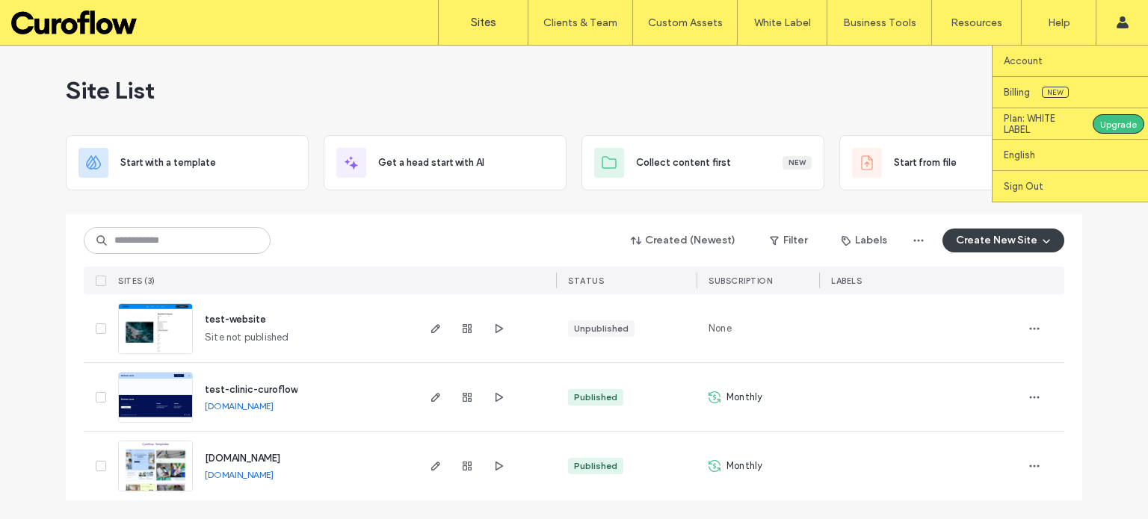
click at [1127, 23] on icon at bounding box center [1122, 22] width 12 height 12
click at [1029, 185] on label "Sign Out" at bounding box center [1024, 186] width 40 height 11
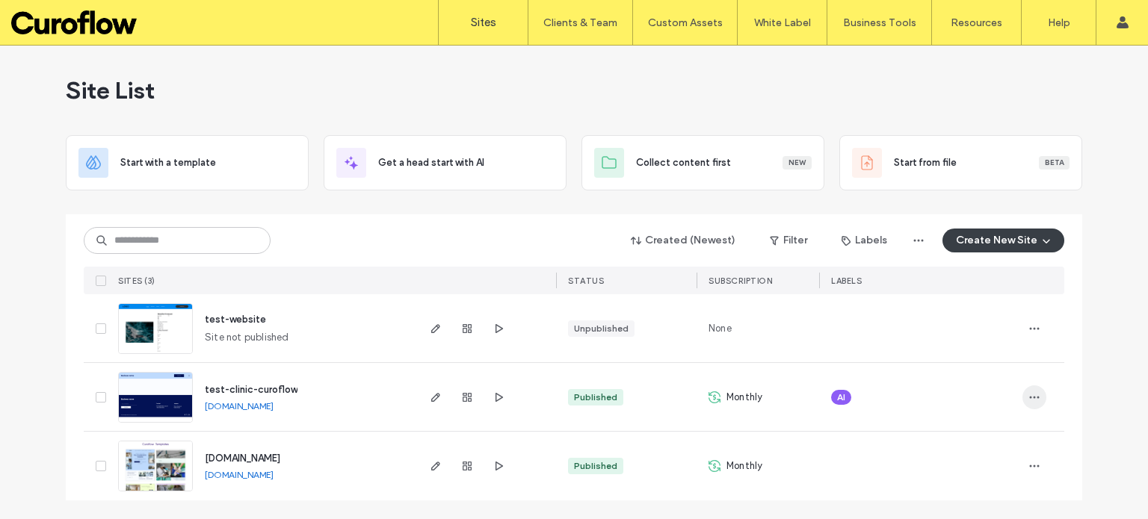
click at [1032, 394] on icon "button" at bounding box center [1034, 398] width 12 height 12
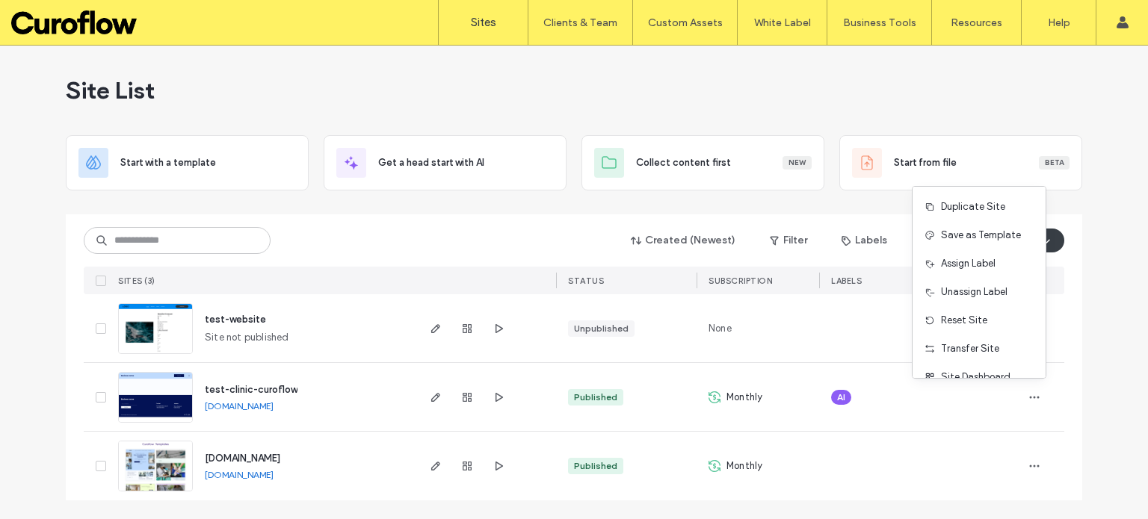
click at [1106, 382] on div "Site List Start with a template Get a head start with AI Collect content first …" at bounding box center [574, 283] width 1148 height 474
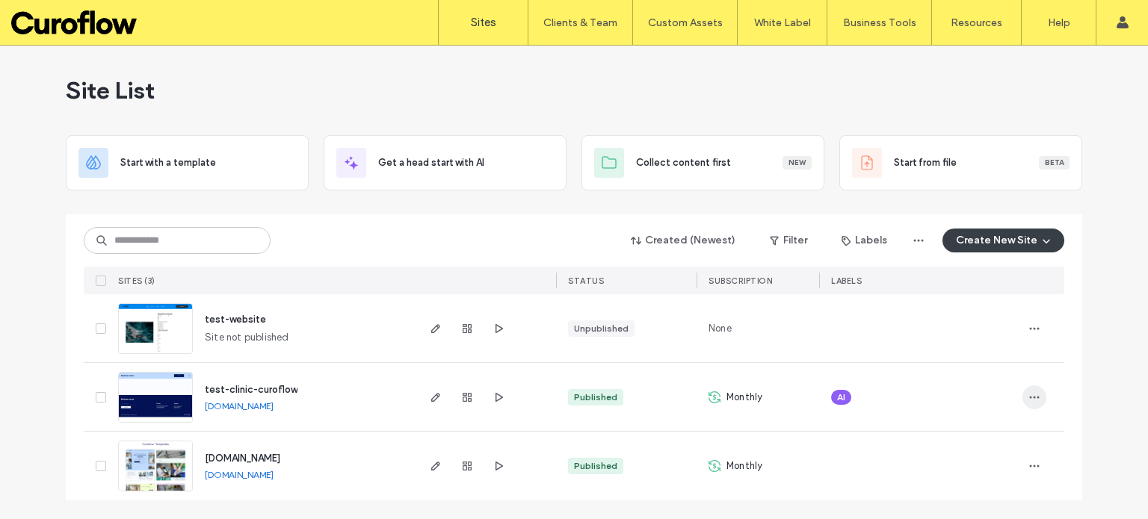
click at [1041, 401] on span "button" at bounding box center [1034, 398] width 24 height 24
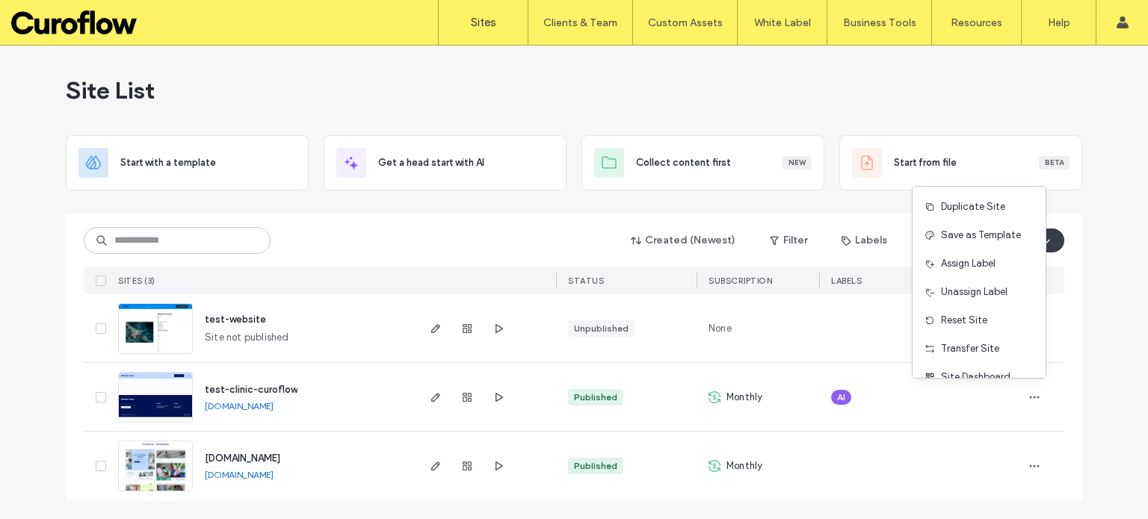
click at [1142, 356] on div "Site List Start with a template Get a head start with AI Collect content first …" at bounding box center [574, 283] width 1148 height 474
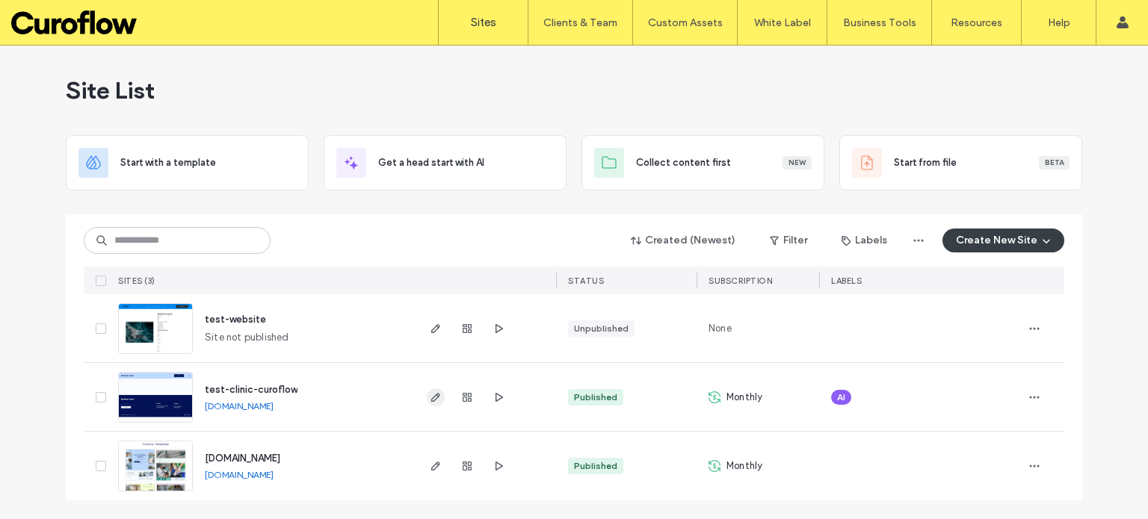
click at [439, 400] on icon "button" at bounding box center [436, 398] width 12 height 12
click at [469, 395] on icon "button" at bounding box center [467, 398] width 12 height 12
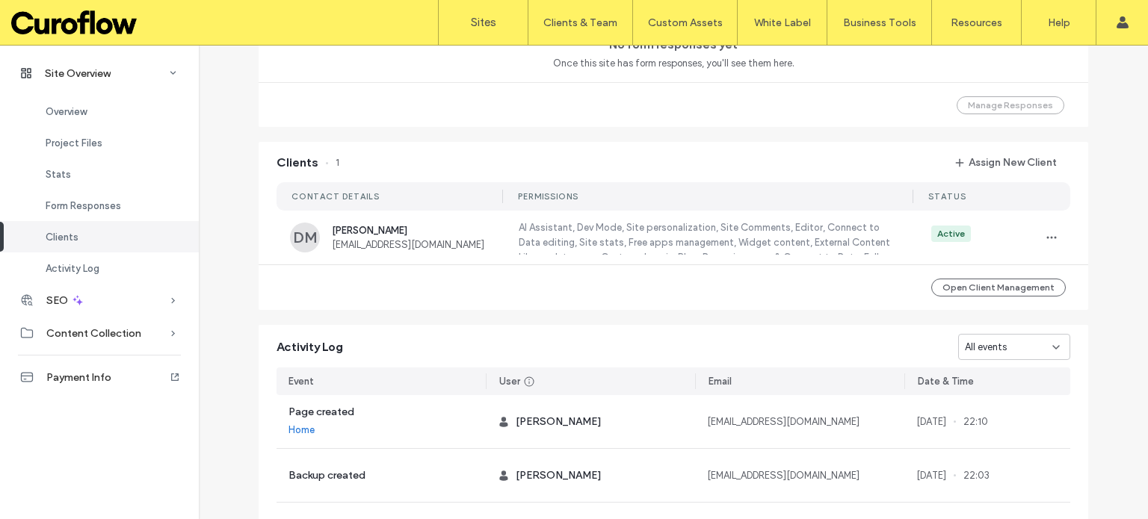
scroll to position [1389, 0]
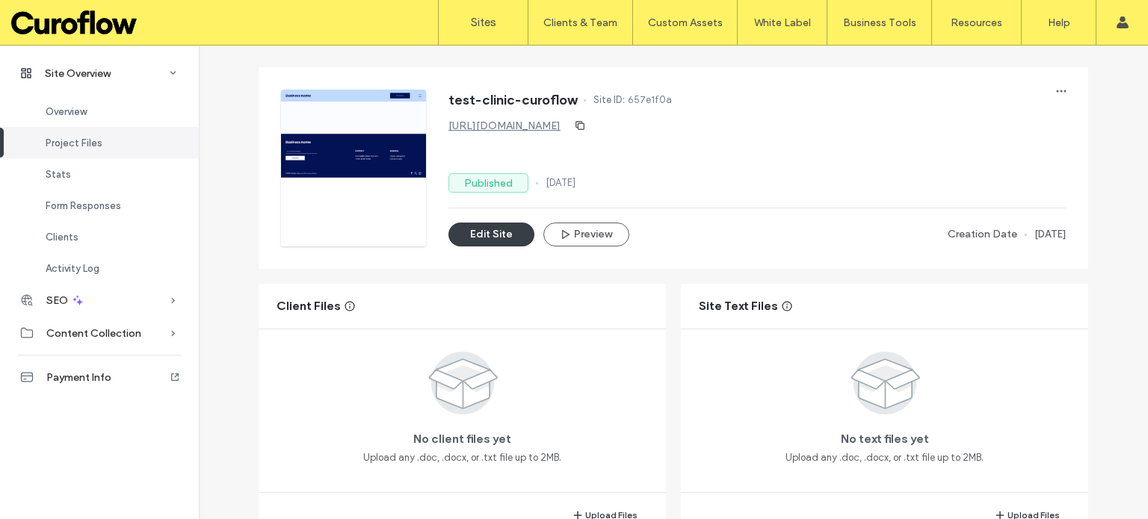
scroll to position [19, 0]
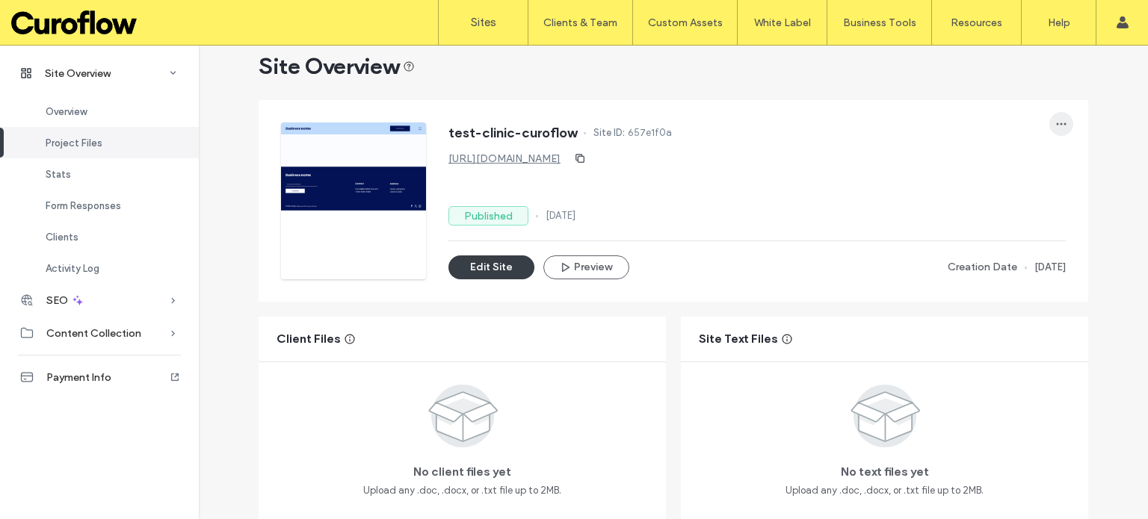
click at [1055, 129] on icon "button" at bounding box center [1061, 124] width 12 height 12
click at [94, 264] on span "Activity Log" at bounding box center [73, 268] width 54 height 11
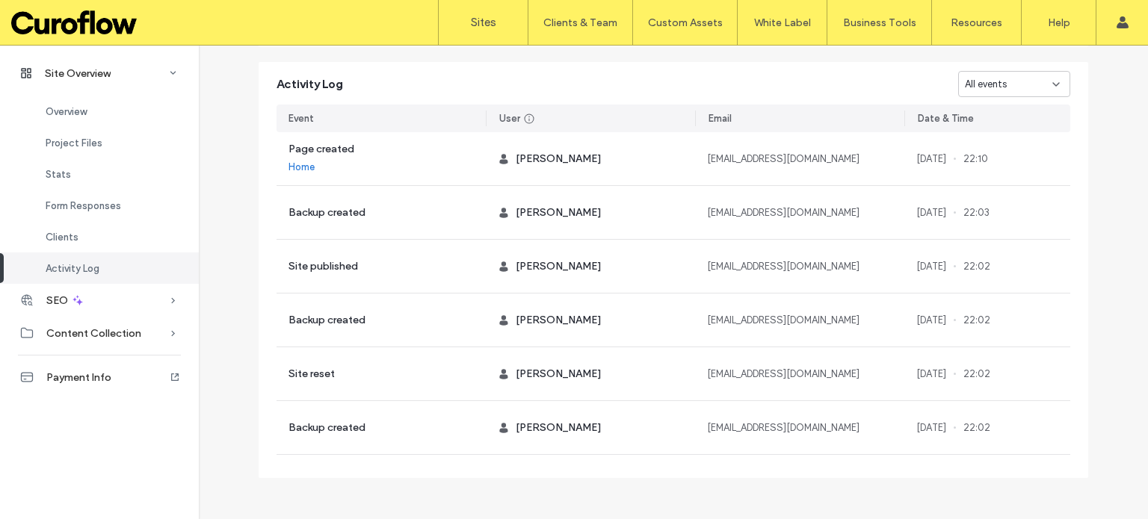
scroll to position [1389, 0]
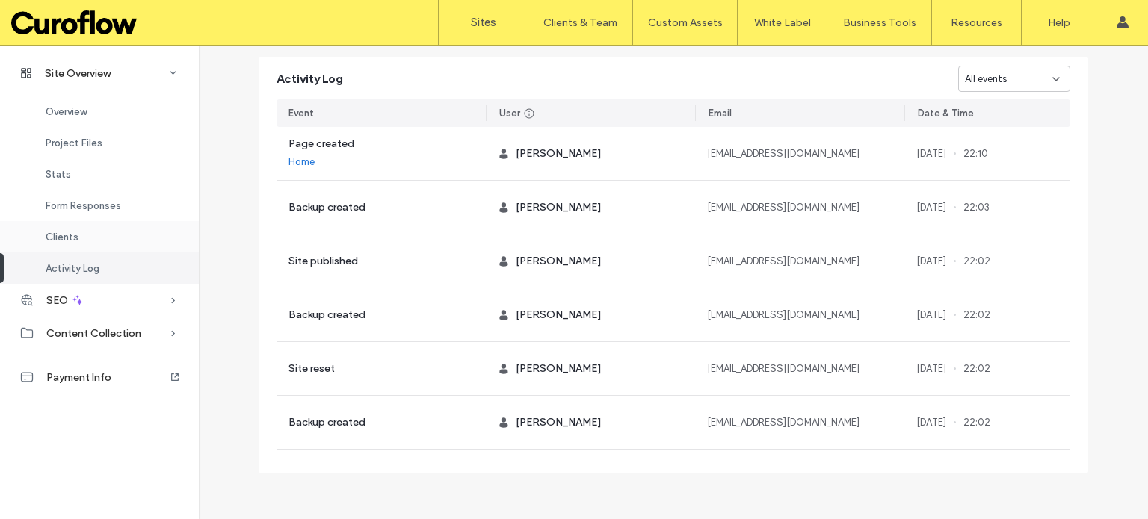
click at [79, 236] on div "Clients" at bounding box center [99, 236] width 199 height 31
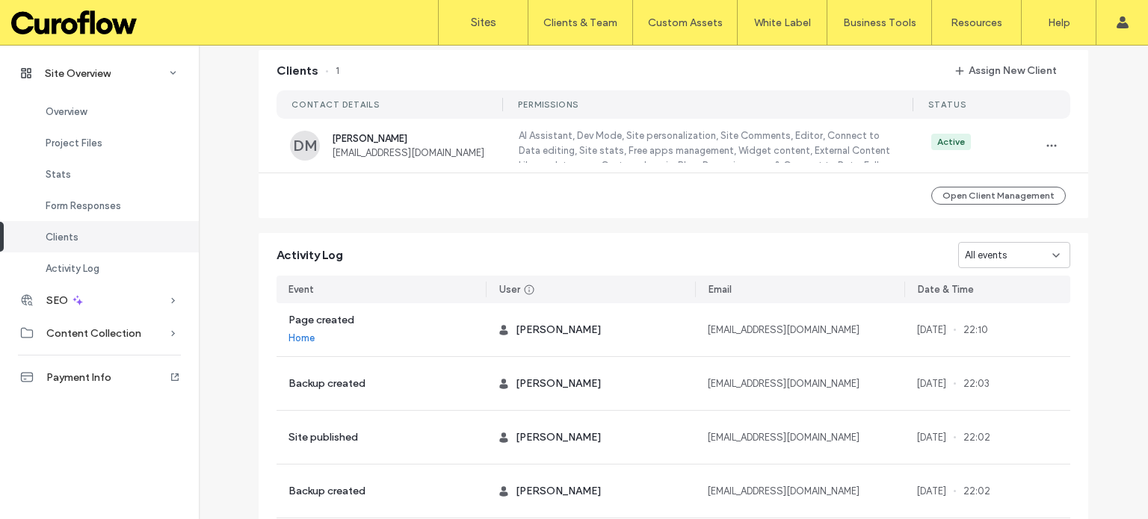
scroll to position [1211, 0]
click at [1043, 137] on span "button" at bounding box center [1051, 148] width 24 height 24
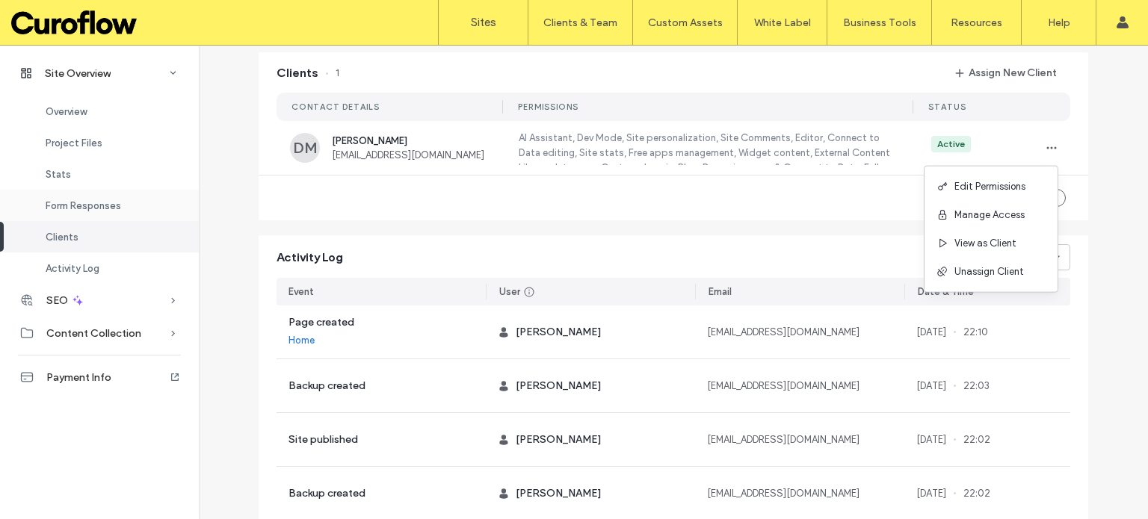
click at [99, 204] on span "Form Responses" at bounding box center [83, 205] width 75 height 11
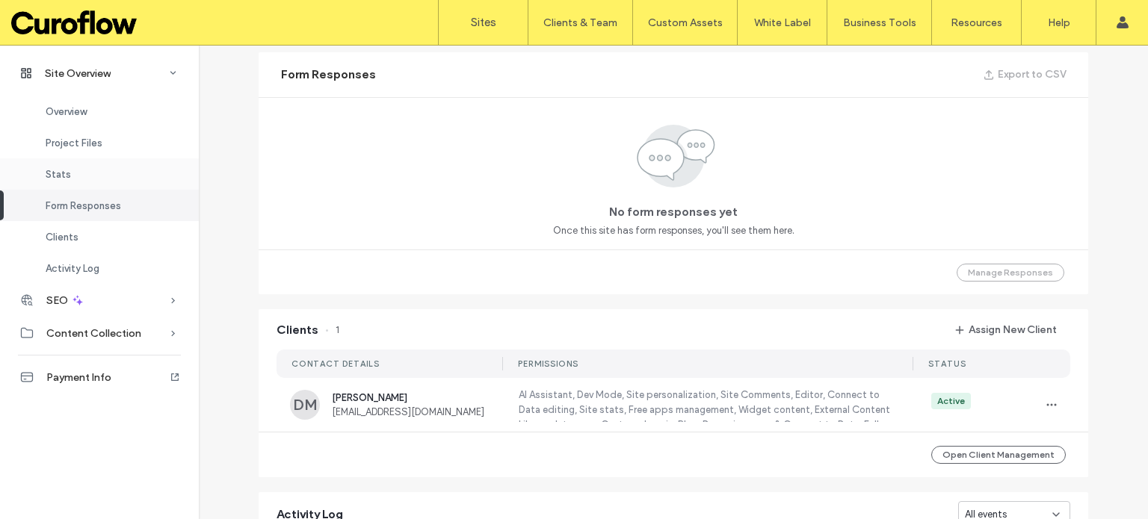
click at [70, 168] on div "Stats" at bounding box center [99, 173] width 199 height 31
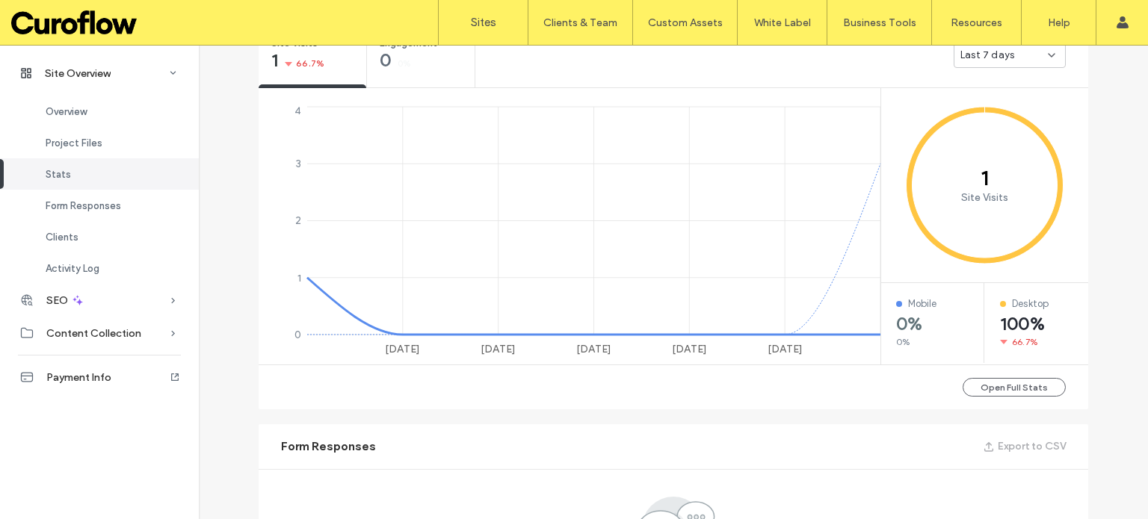
scroll to position [554, 0]
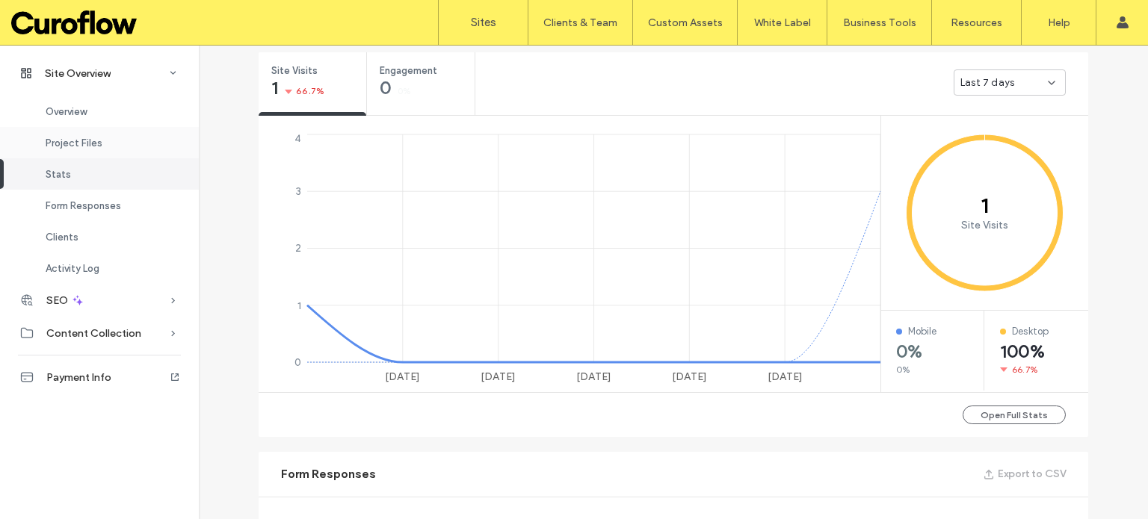
click at [76, 155] on div "Project Files" at bounding box center [99, 142] width 199 height 31
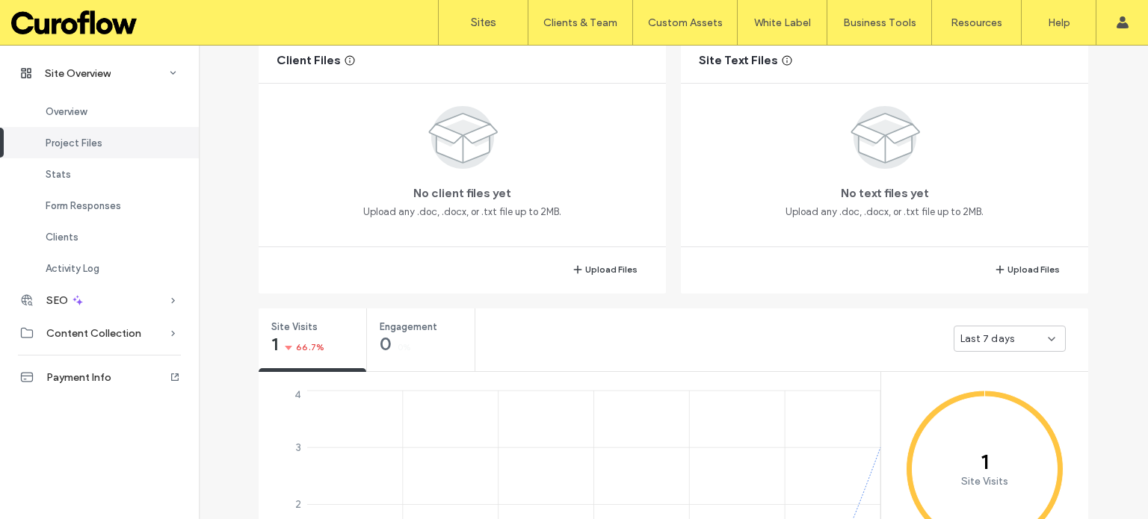
scroll to position [283, 0]
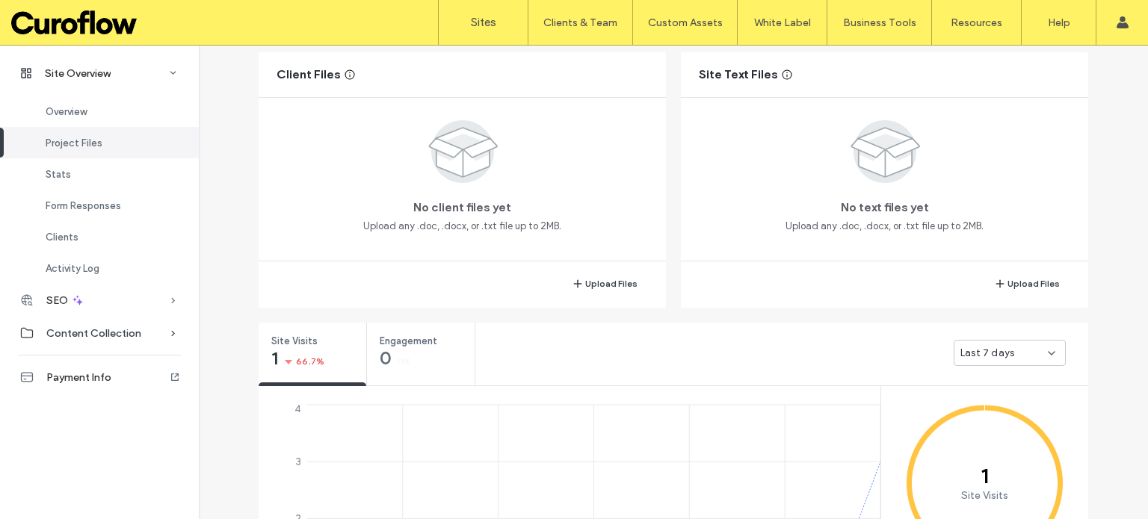
click at [155, 326] on div "Content Collection" at bounding box center [99, 333] width 199 height 33
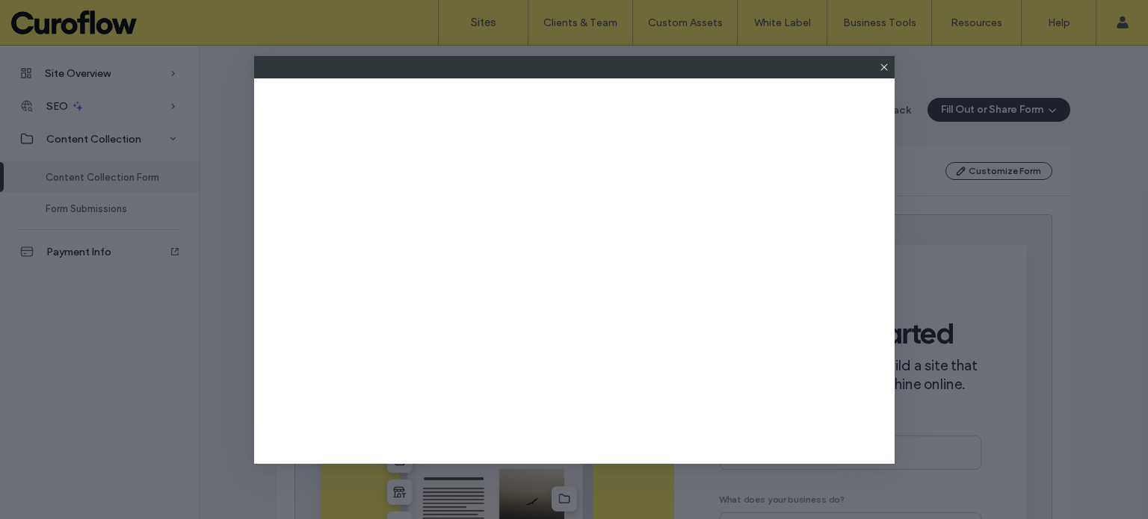
click at [882, 62] on icon at bounding box center [884, 67] width 12 height 12
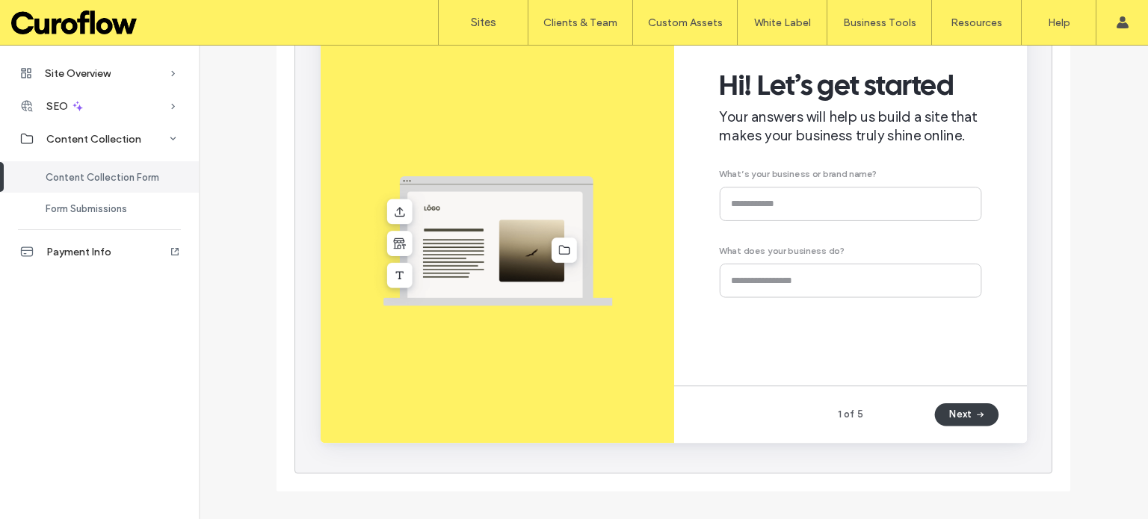
scroll to position [260, 0]
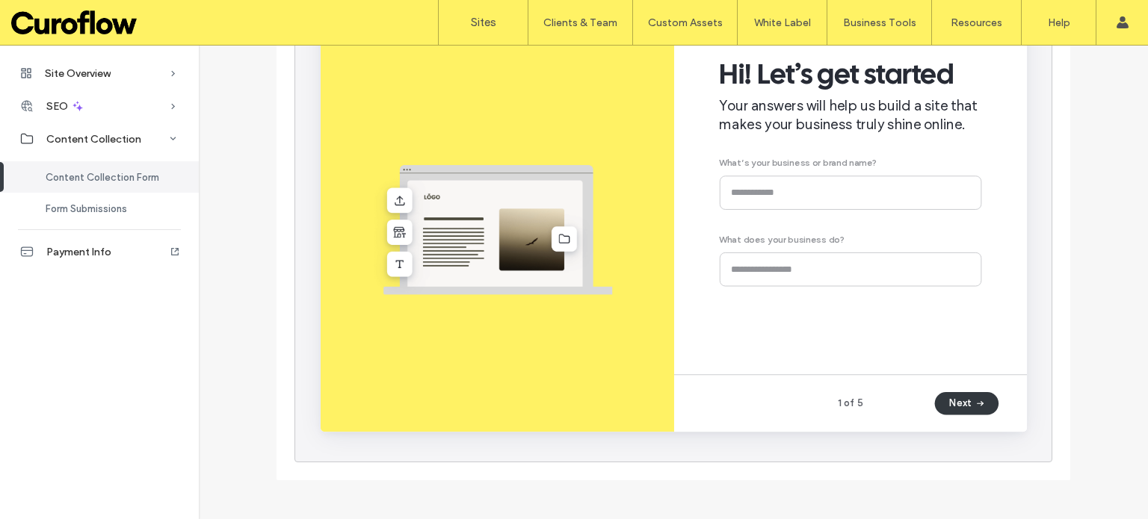
click at [1012, 434] on span "button" at bounding box center [1012, 426] width 15 height 22
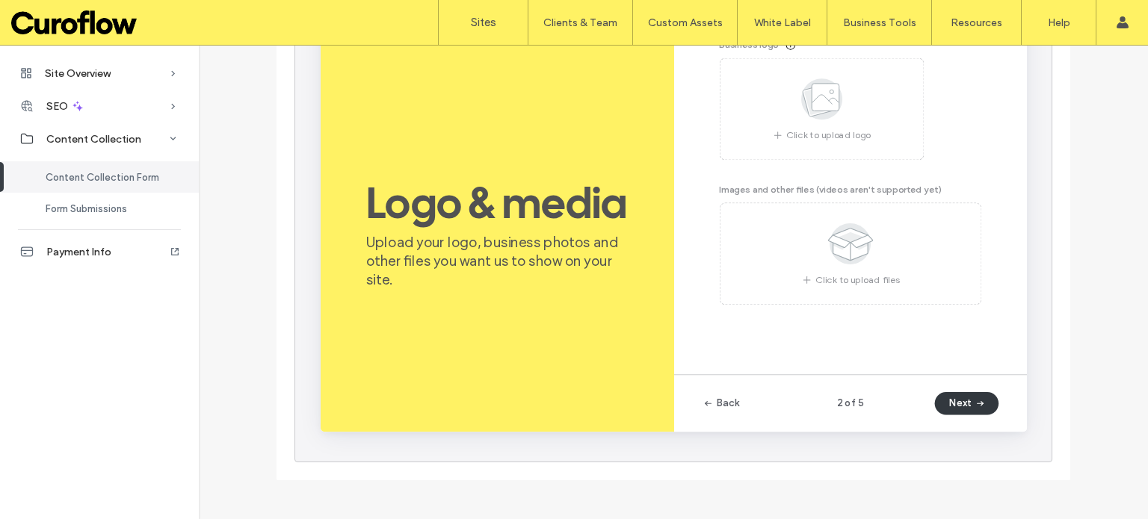
click at [1012, 434] on span "button" at bounding box center [1012, 426] width 15 height 22
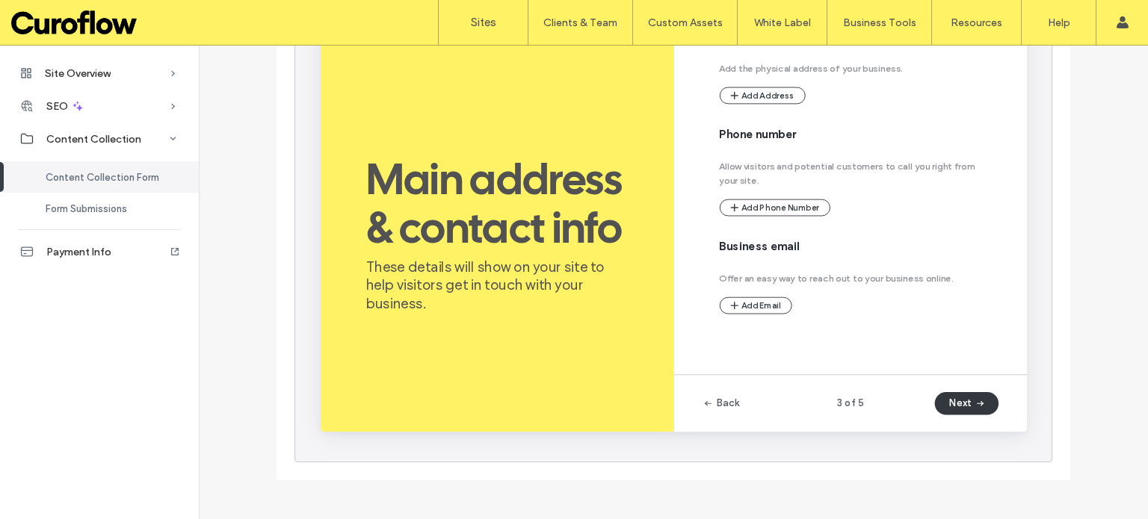
click at [1008, 435] on span "button" at bounding box center [1012, 426] width 15 height 22
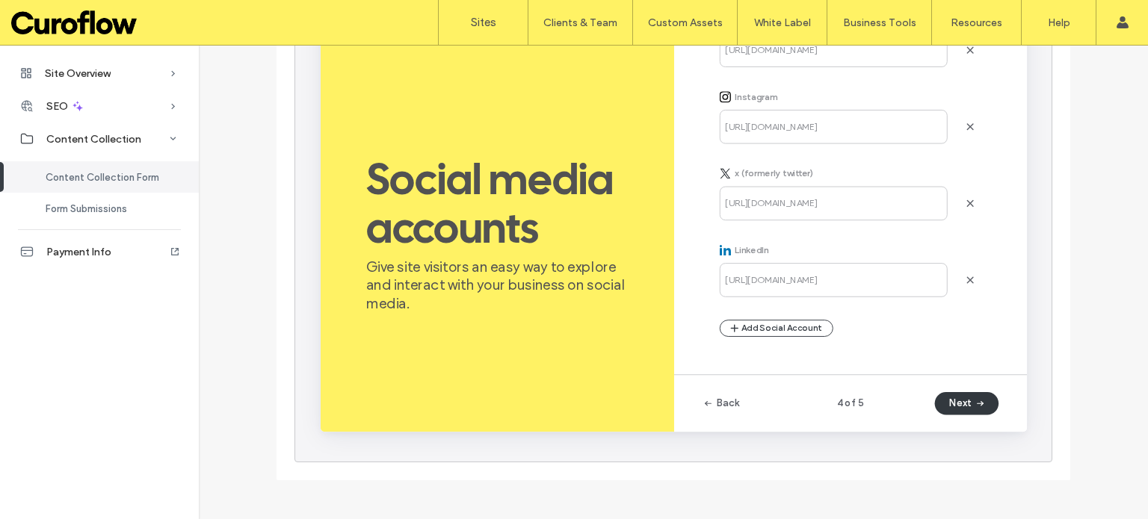
click at [1007, 433] on span "button" at bounding box center [1012, 426] width 15 height 22
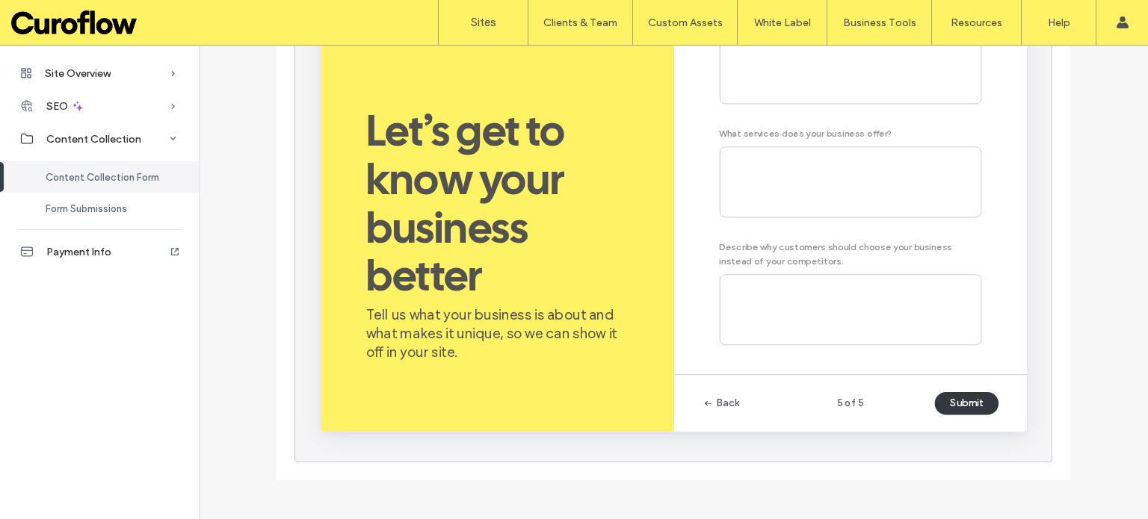
click at [1007, 432] on button "Submit" at bounding box center [999, 426] width 67 height 24
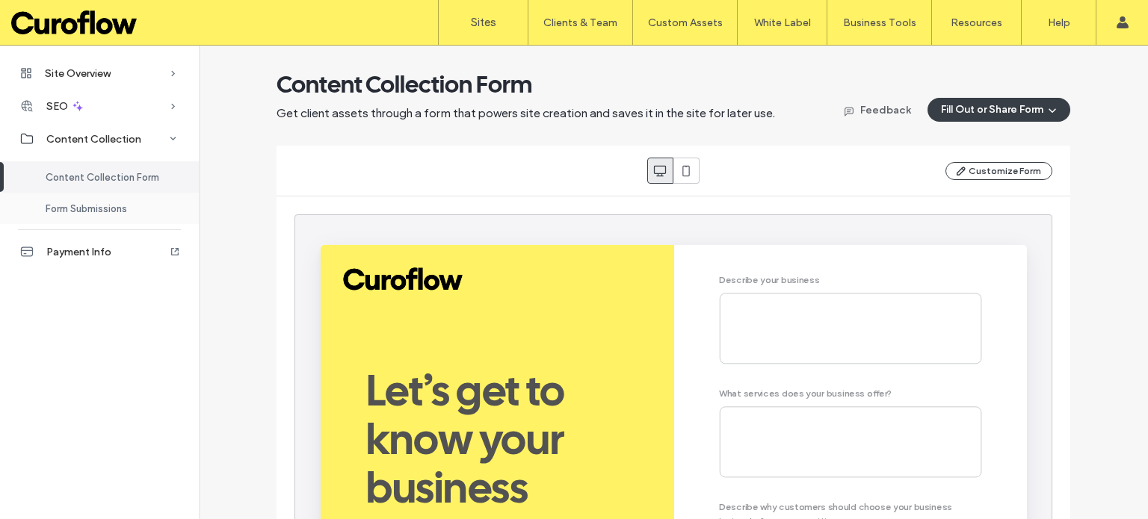
click at [93, 211] on span "Form Submissions" at bounding box center [86, 208] width 81 height 11
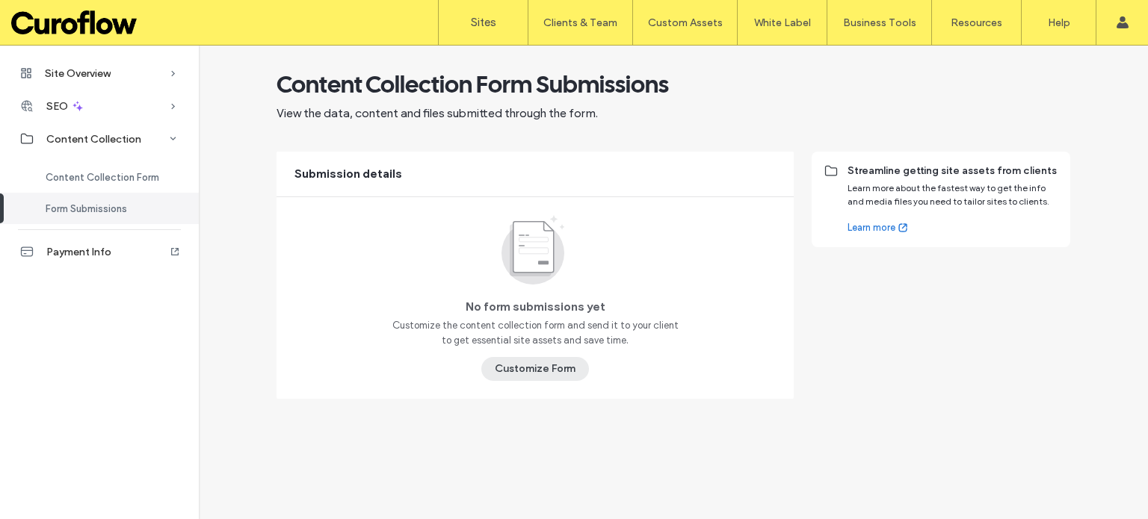
click at [518, 372] on button "Customize Form" at bounding box center [535, 369] width 108 height 24
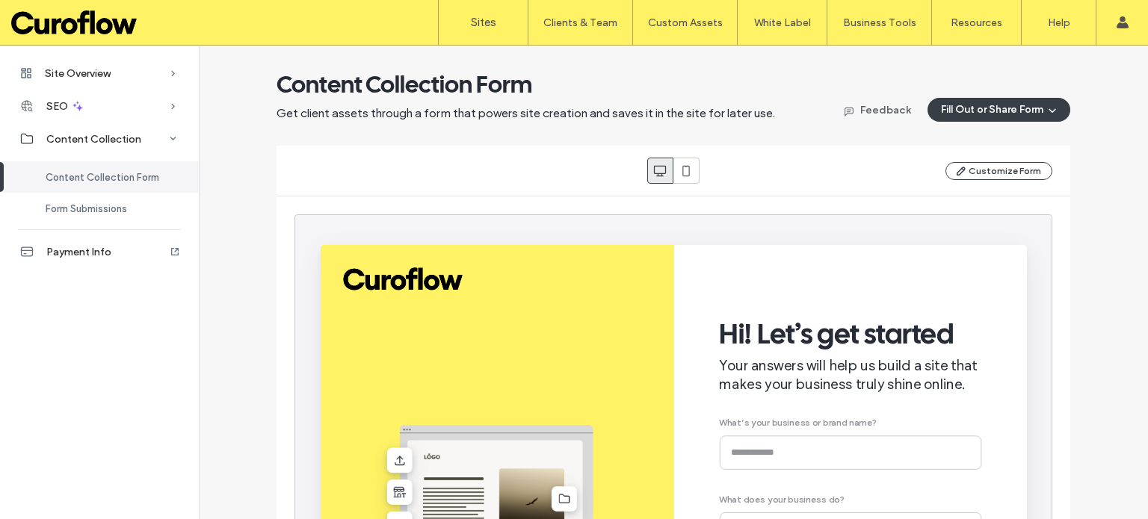
click at [987, 158] on div "Customize Form" at bounding box center [673, 171] width 758 height 26
click at [987, 163] on button "Customize Form" at bounding box center [998, 171] width 107 height 18
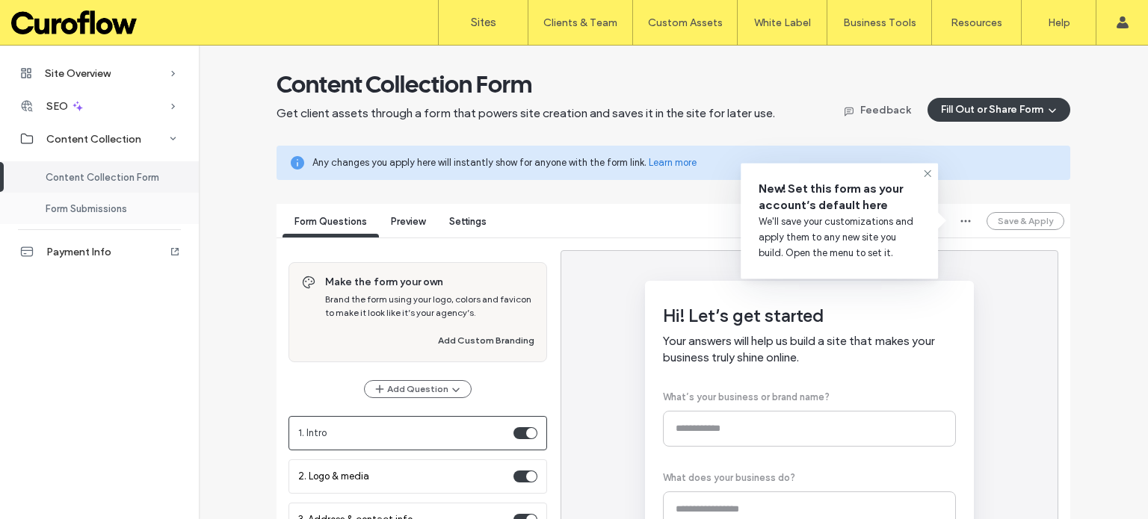
click at [99, 215] on div "Form Submissions" at bounding box center [99, 208] width 199 height 31
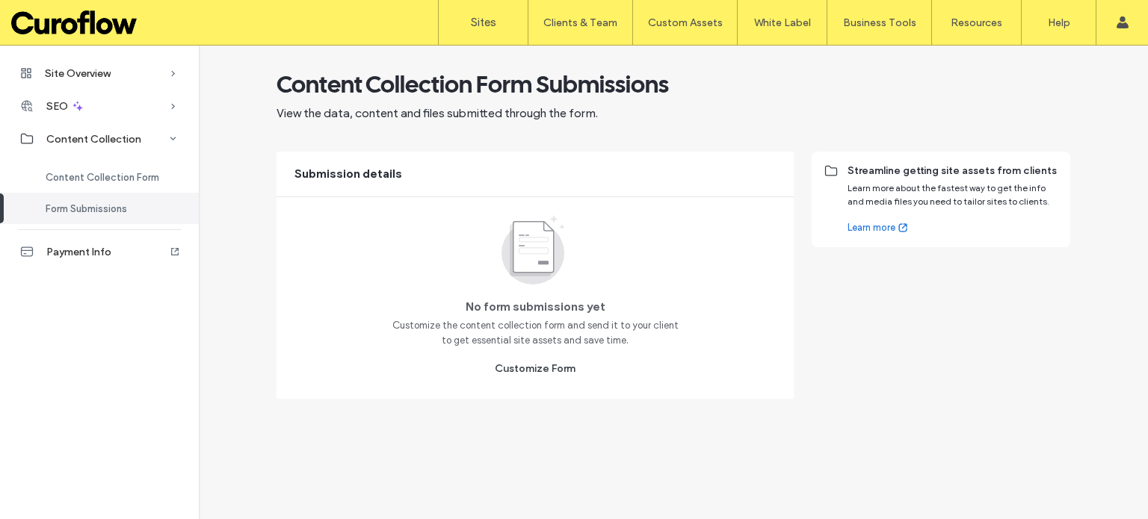
click at [99, 158] on div "Content Collection Form Form Submissions" at bounding box center [99, 189] width 199 height 69
click at [93, 182] on span "Content Collection Form" at bounding box center [103, 177] width 114 height 11
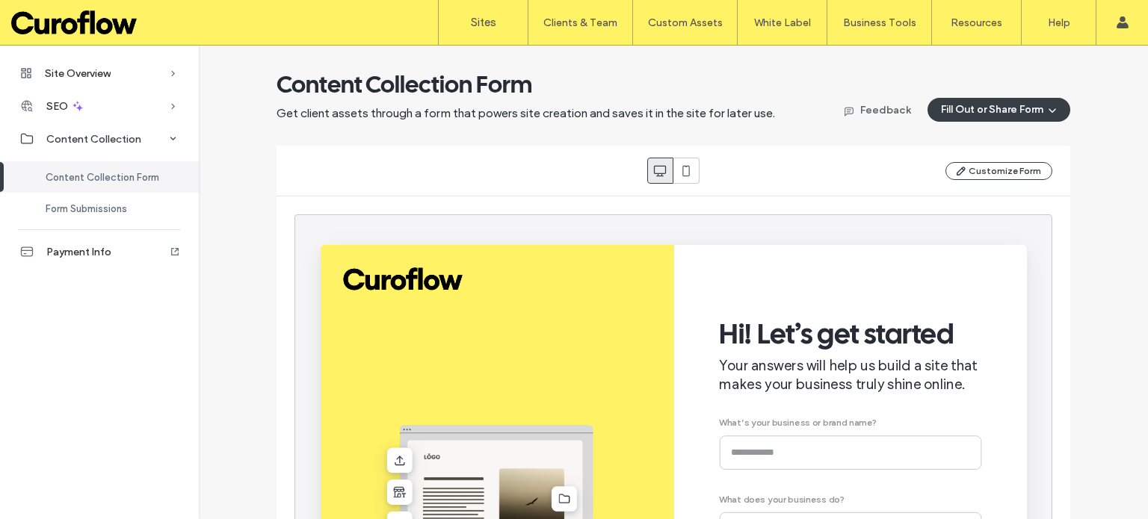
click at [173, 137] on icon at bounding box center [173, 139] width 15 height 15
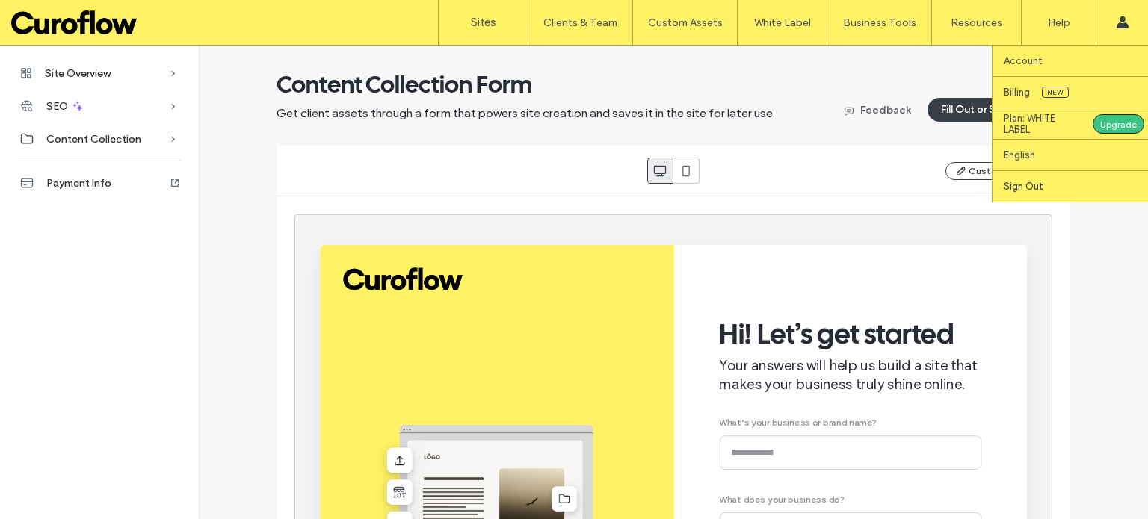
click at [1043, 187] on link "Sign Out" at bounding box center [1076, 186] width 144 height 31
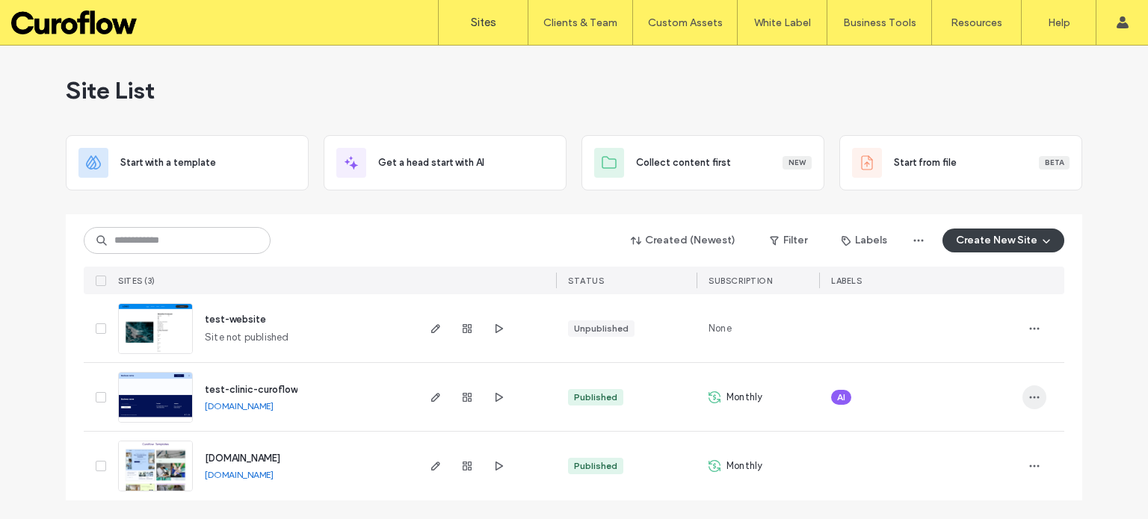
click at [1030, 392] on icon "button" at bounding box center [1034, 398] width 12 height 12
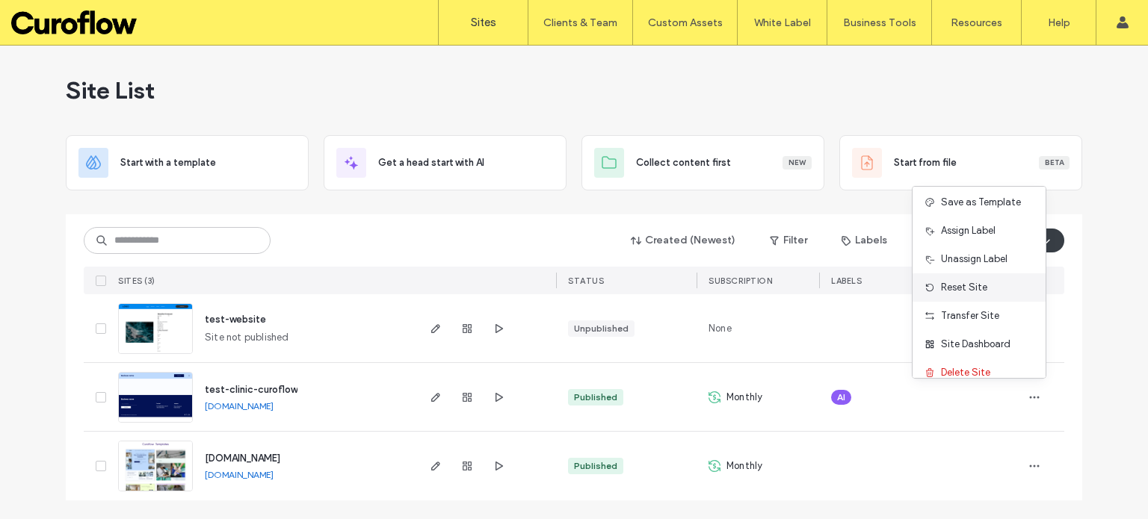
scroll to position [47, 0]
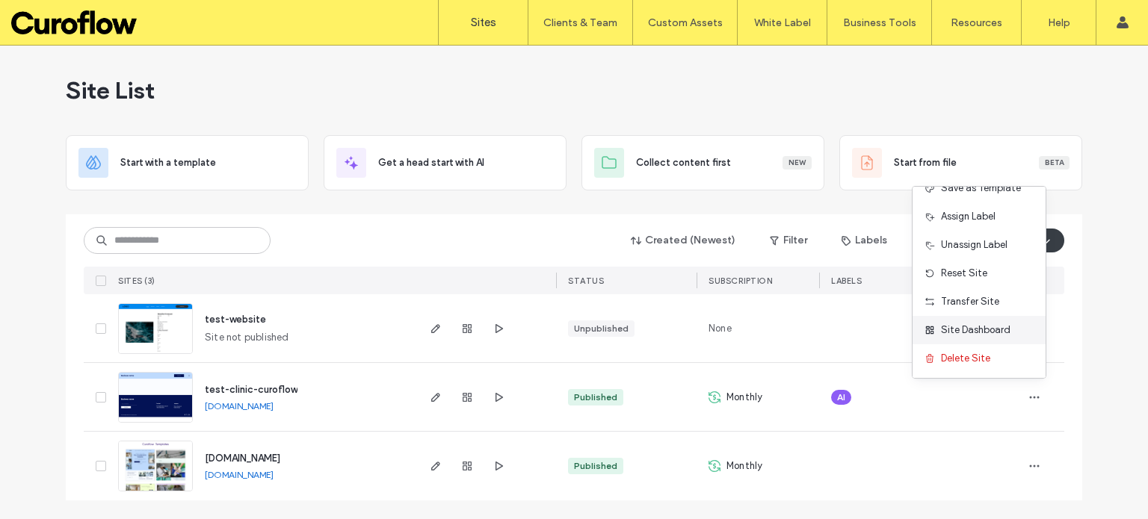
click at [986, 333] on span "Site Dashboard" at bounding box center [975, 330] width 69 height 15
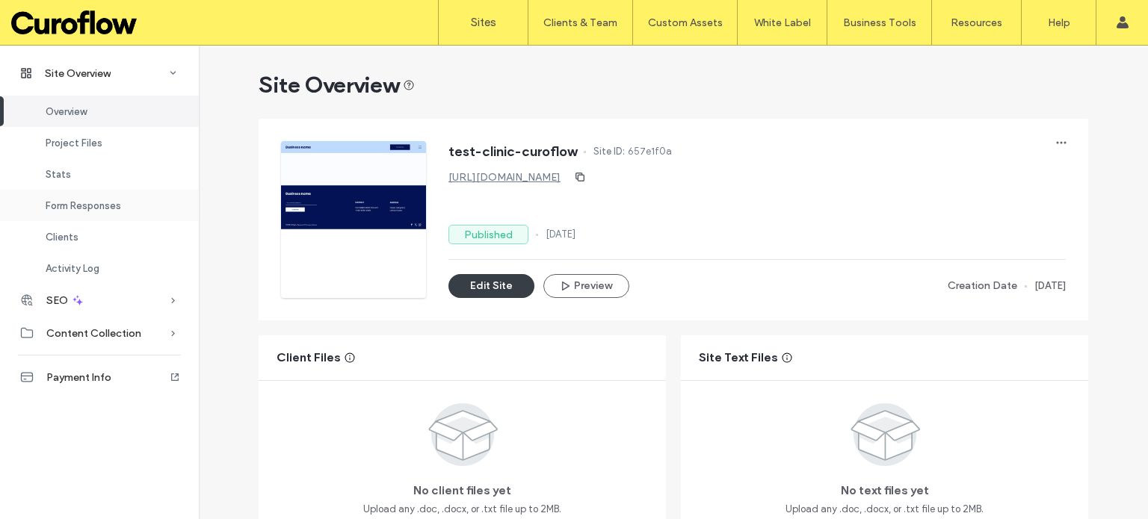
click at [97, 211] on div "Form Responses" at bounding box center [99, 205] width 199 height 31
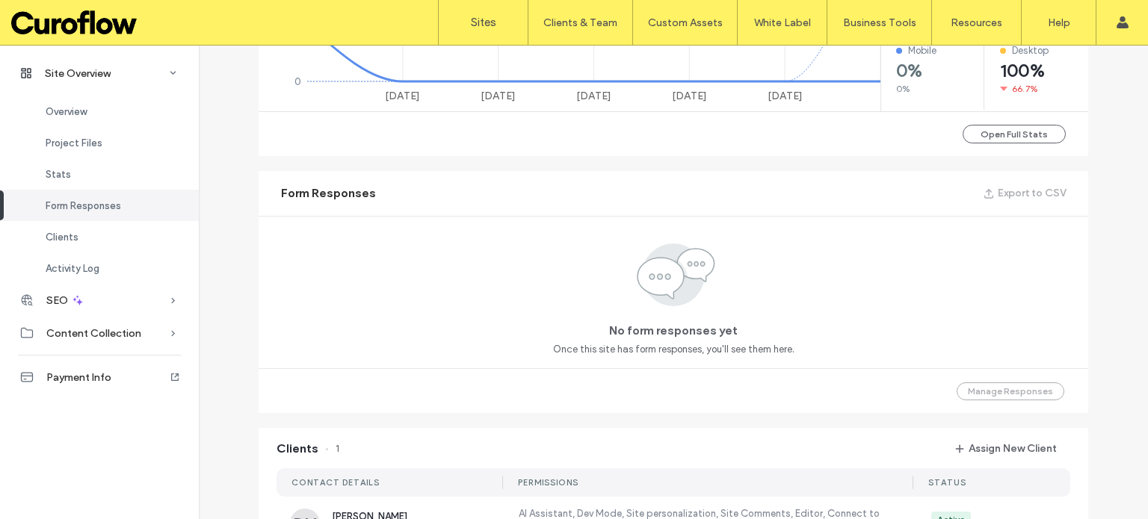
scroll to position [829, 0]
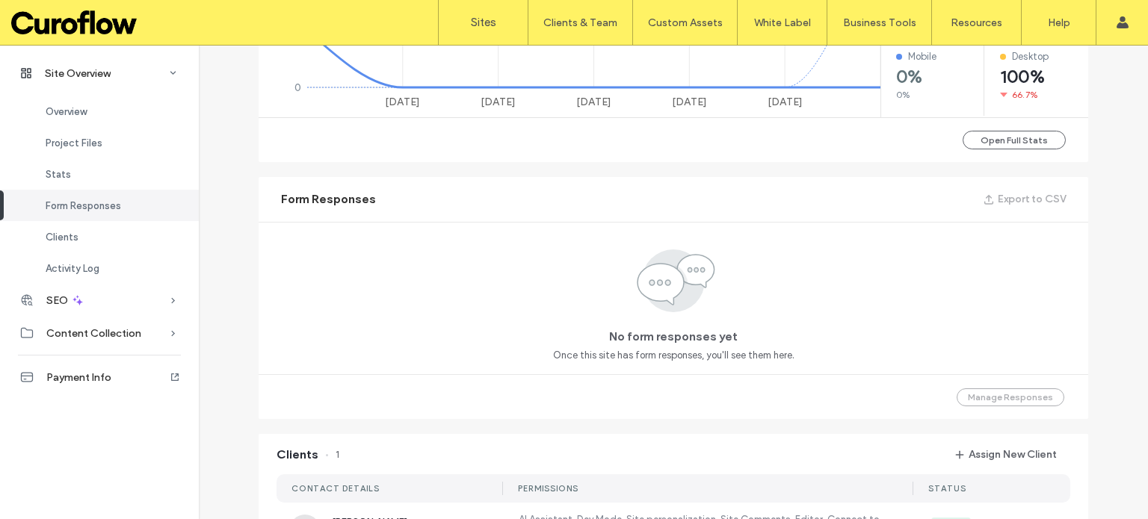
click at [670, 322] on div "No form responses yet Once this site has form responses, you'll see them here." at bounding box center [673, 304] width 241 height 118
click at [990, 398] on div "Manage Responses" at bounding box center [673, 396] width 829 height 45
click at [64, 234] on span "Clients" at bounding box center [62, 237] width 33 height 11
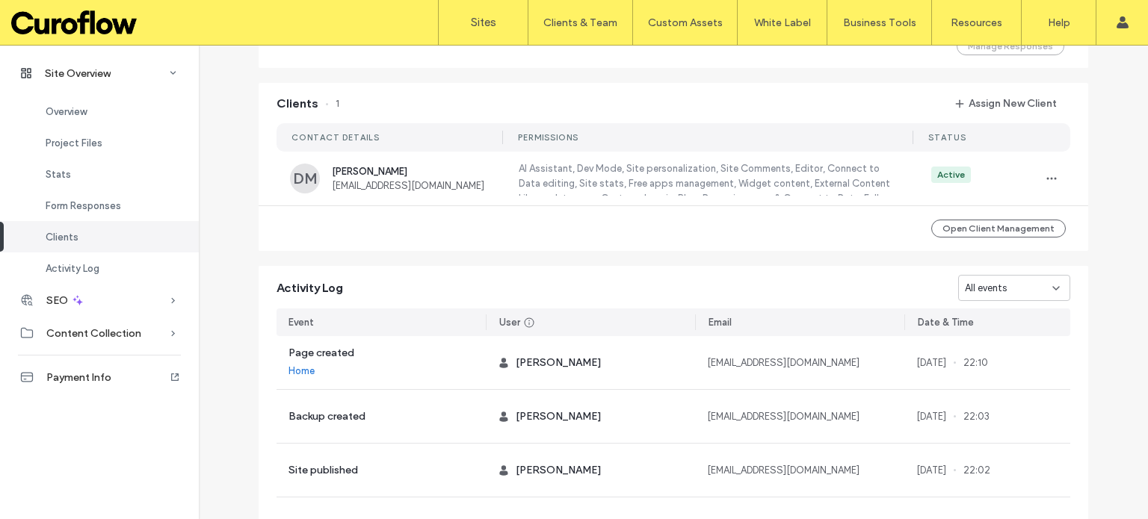
scroll to position [1211, 0]
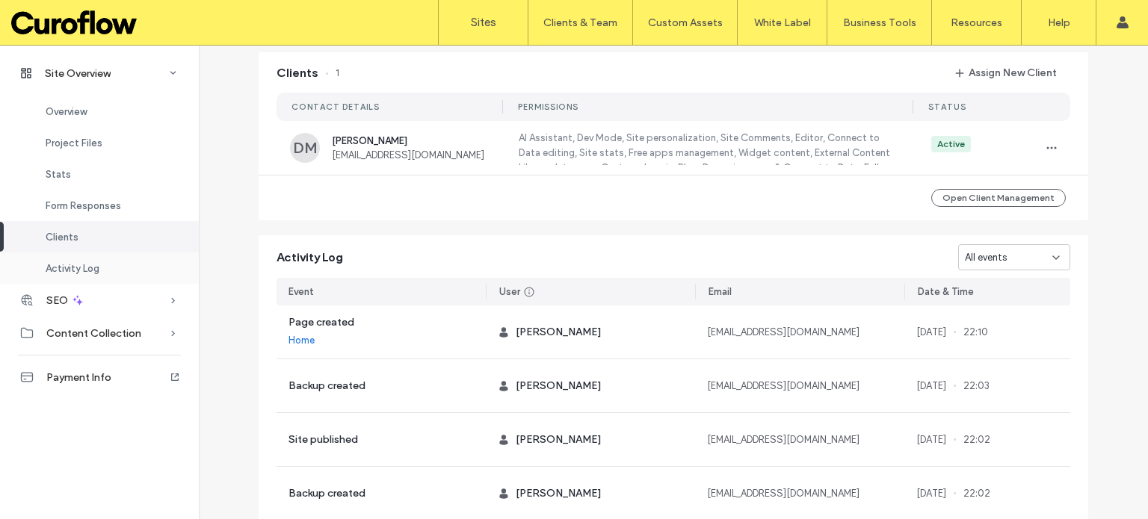
click at [73, 262] on div "Activity Log" at bounding box center [99, 268] width 199 height 31
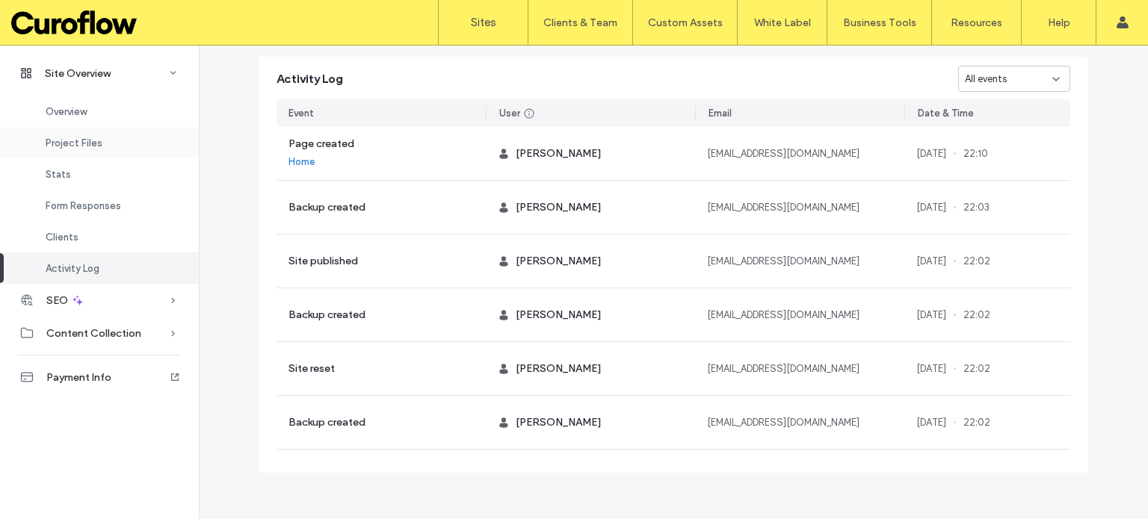
click at [79, 149] on div "Project Files" at bounding box center [99, 142] width 199 height 31
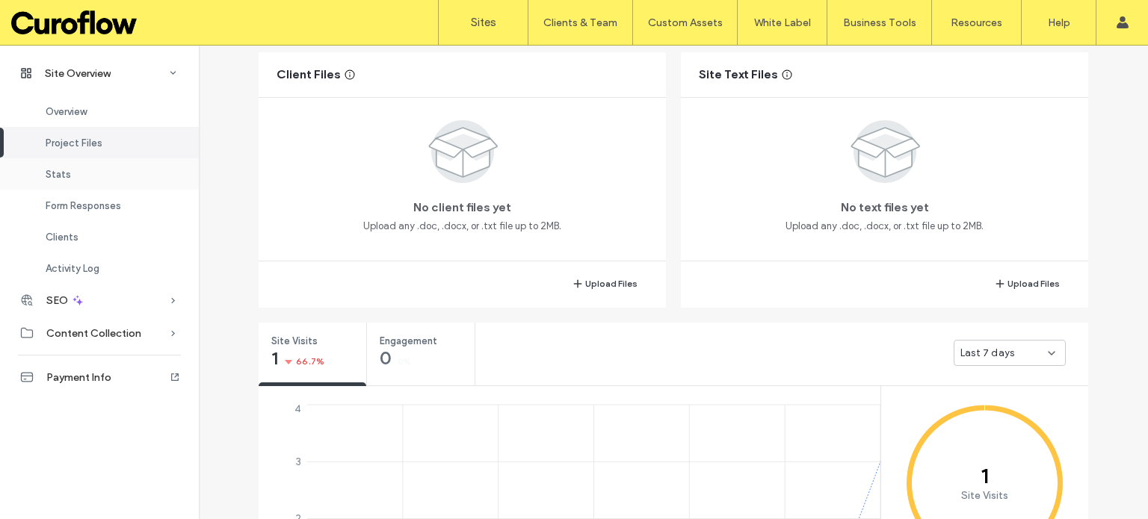
click at [72, 179] on div "Stats" at bounding box center [99, 173] width 199 height 31
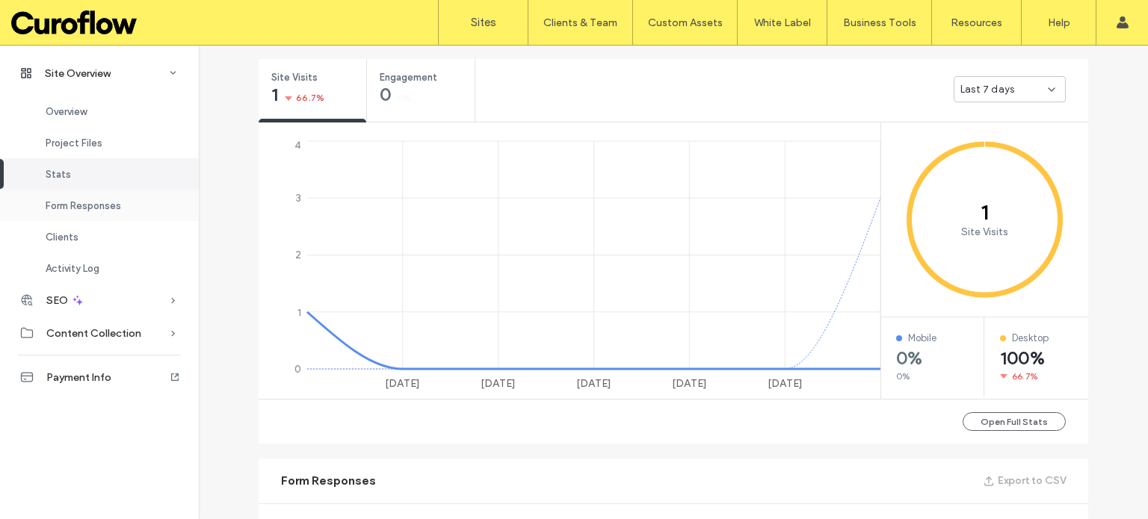
click at [78, 200] on span "Form Responses" at bounding box center [83, 205] width 75 height 11
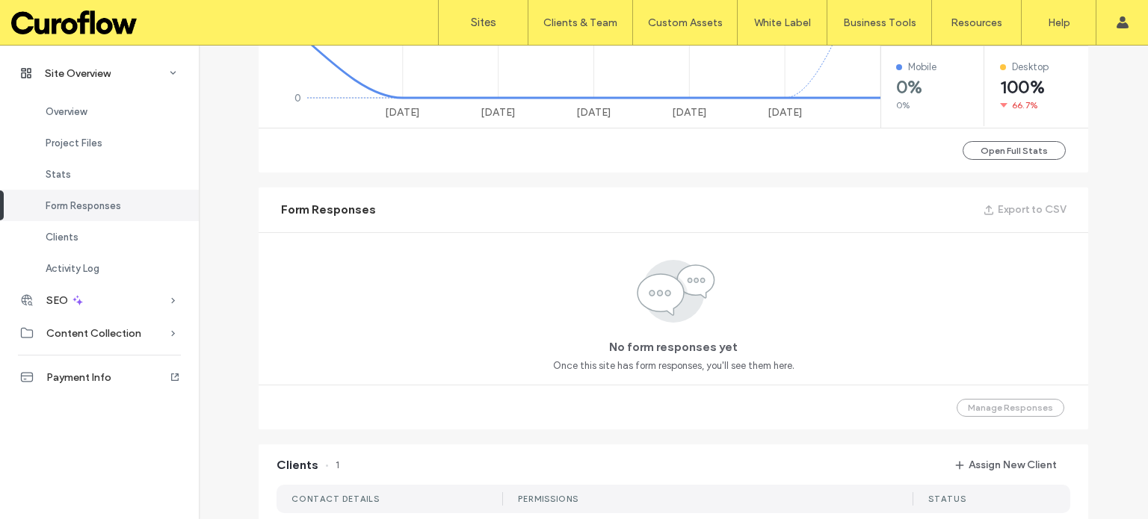
scroll to position [704, 0]
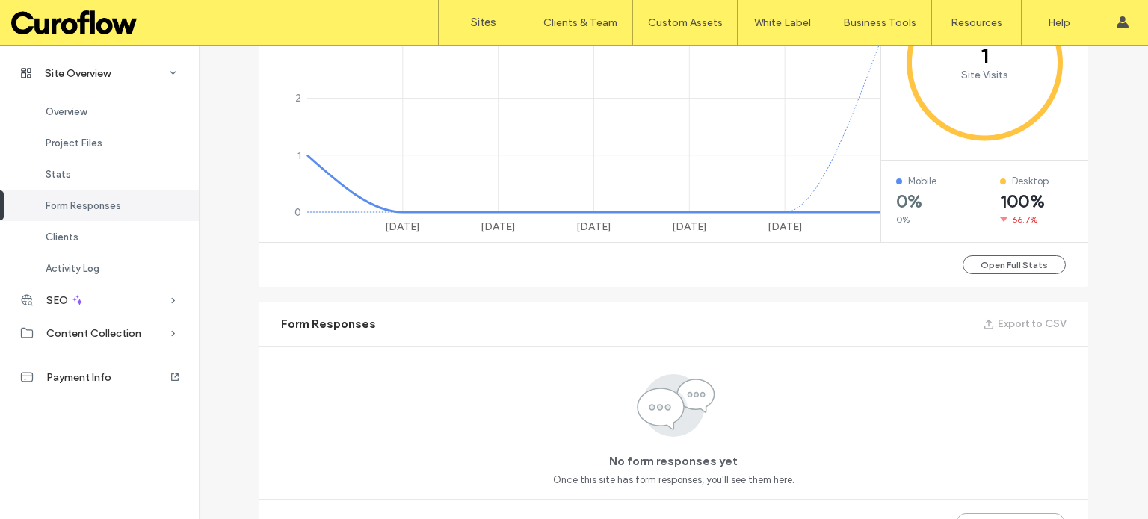
click at [1010, 330] on div "Export to CSV" at bounding box center [1024, 324] width 83 height 24
click at [364, 322] on span "Form Responses" at bounding box center [328, 324] width 95 height 16
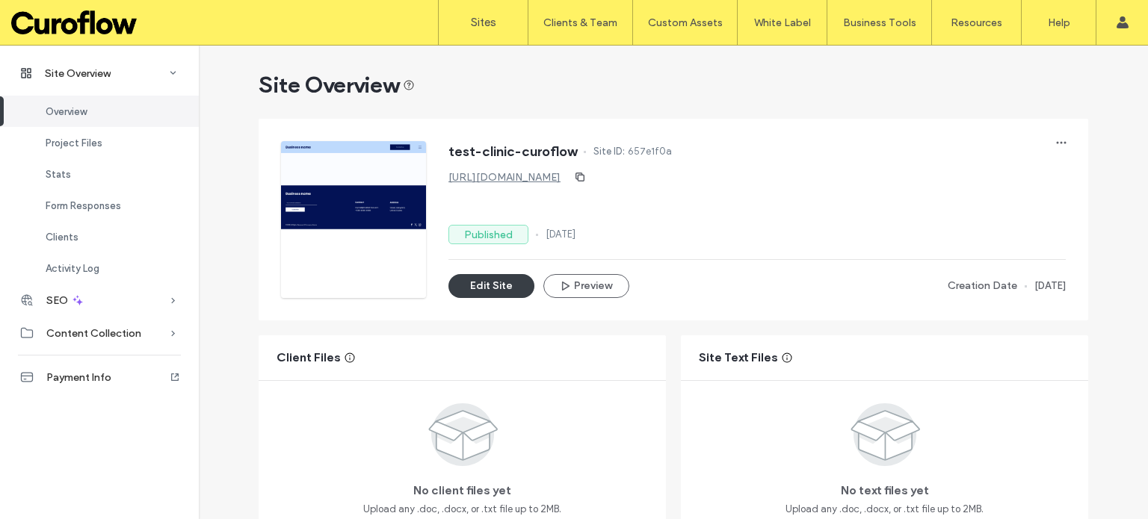
scroll to position [124, 0]
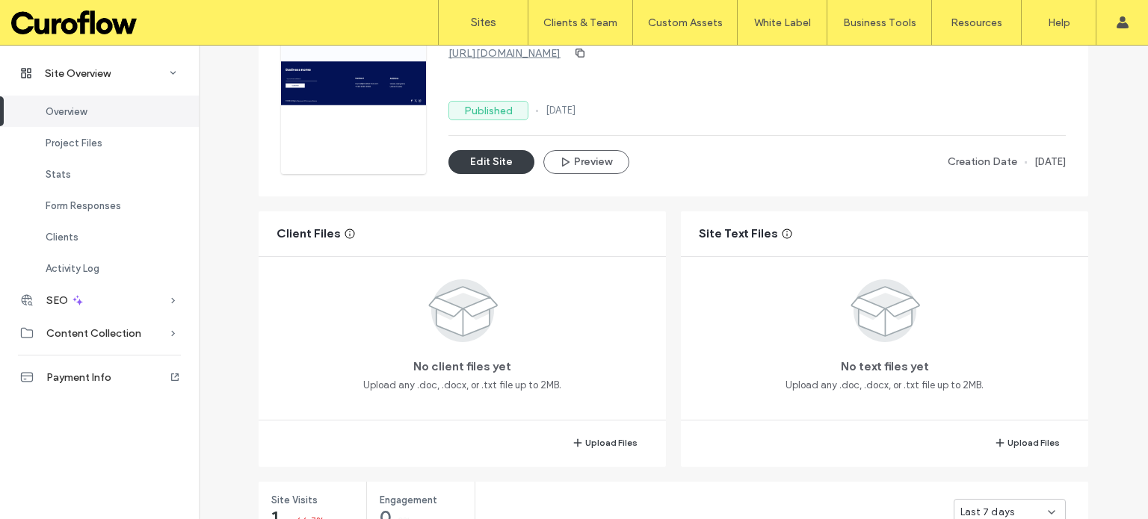
click at [477, 321] on use at bounding box center [463, 310] width 69 height 63
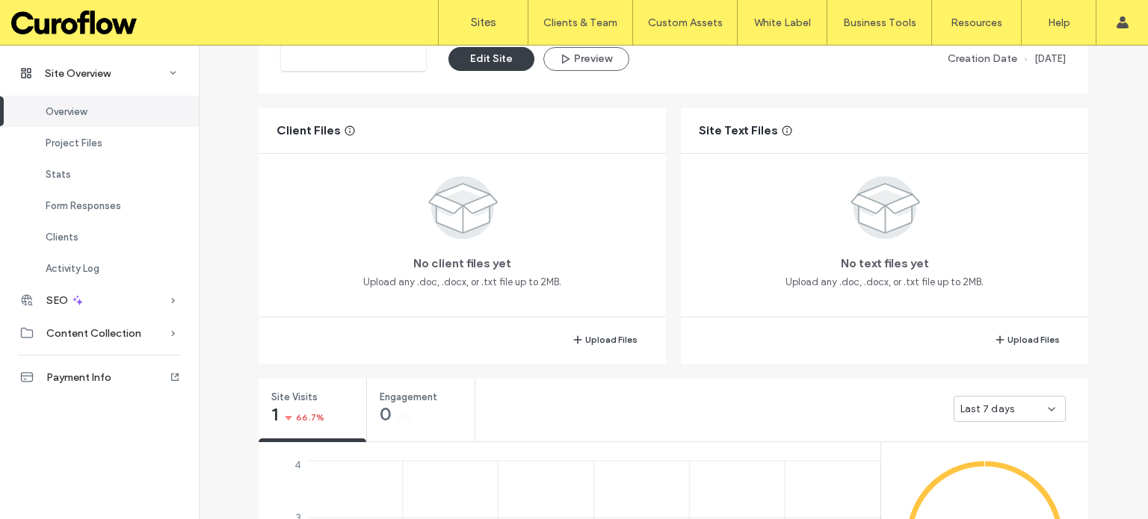
scroll to position [249, 0]
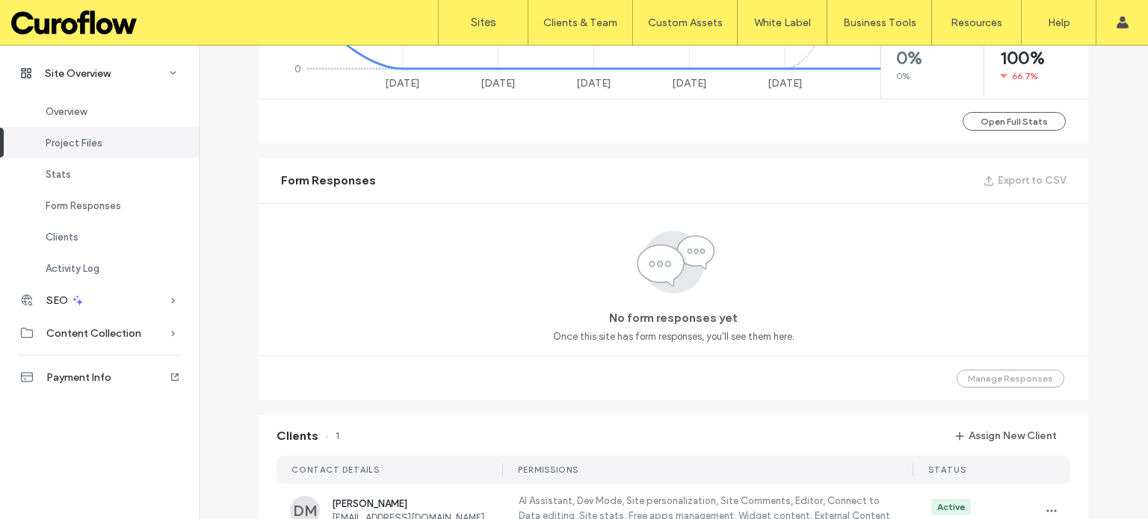
scroll to position [871, 0]
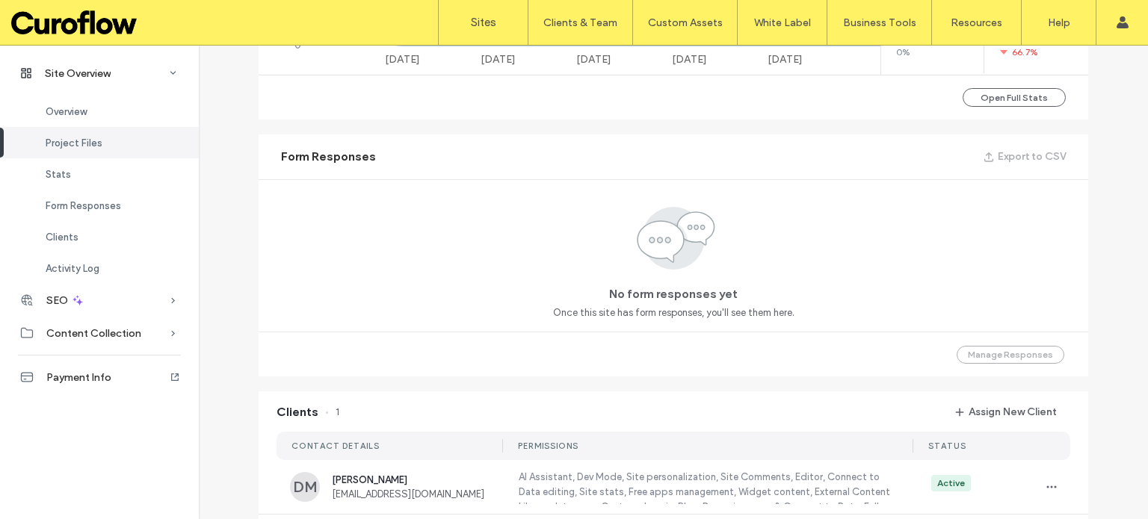
scroll to position [1121, 0]
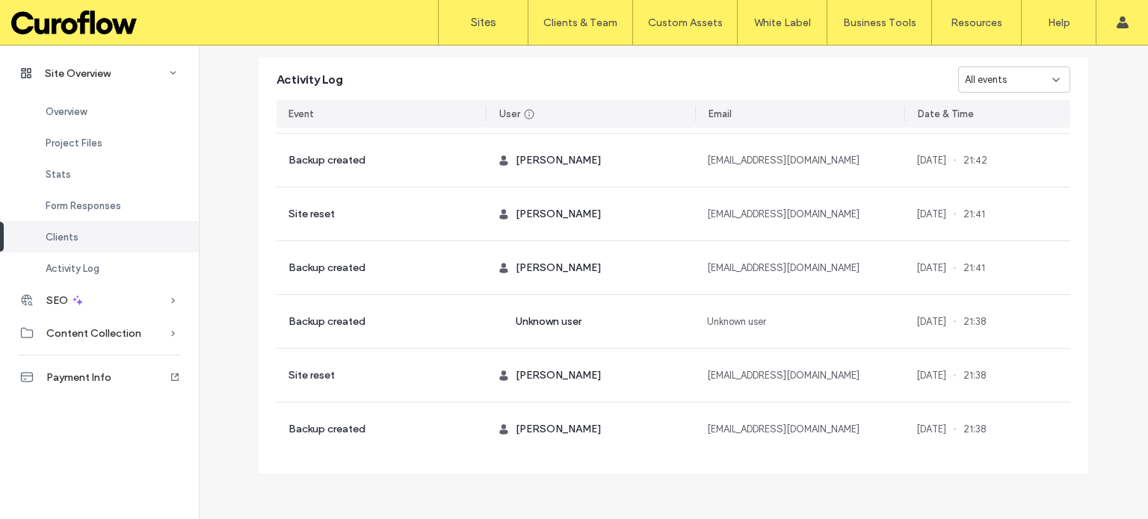
scroll to position [1389, 0]
click at [105, 211] on span "Form Responses" at bounding box center [83, 205] width 75 height 11
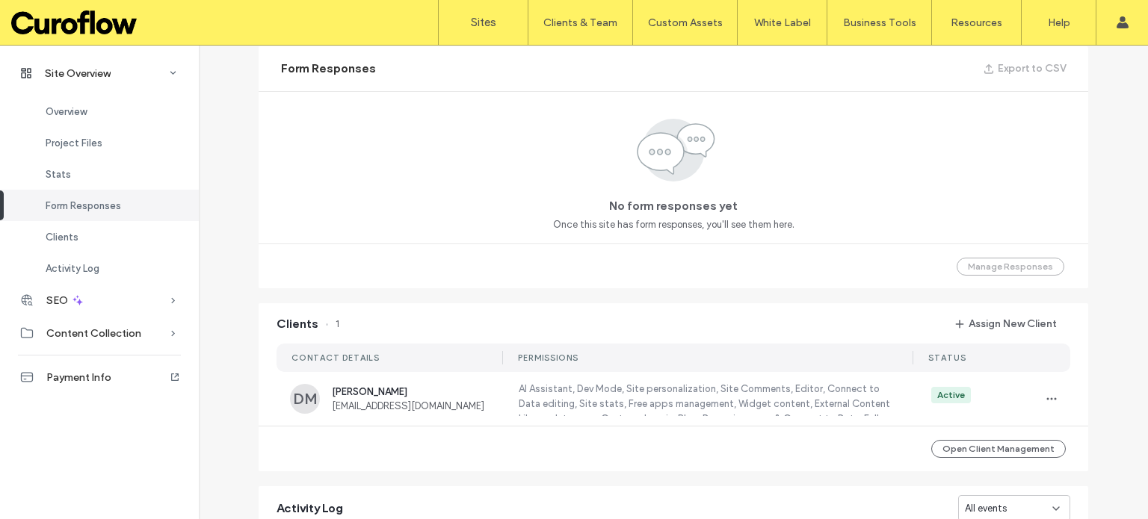
scroll to position [953, 0]
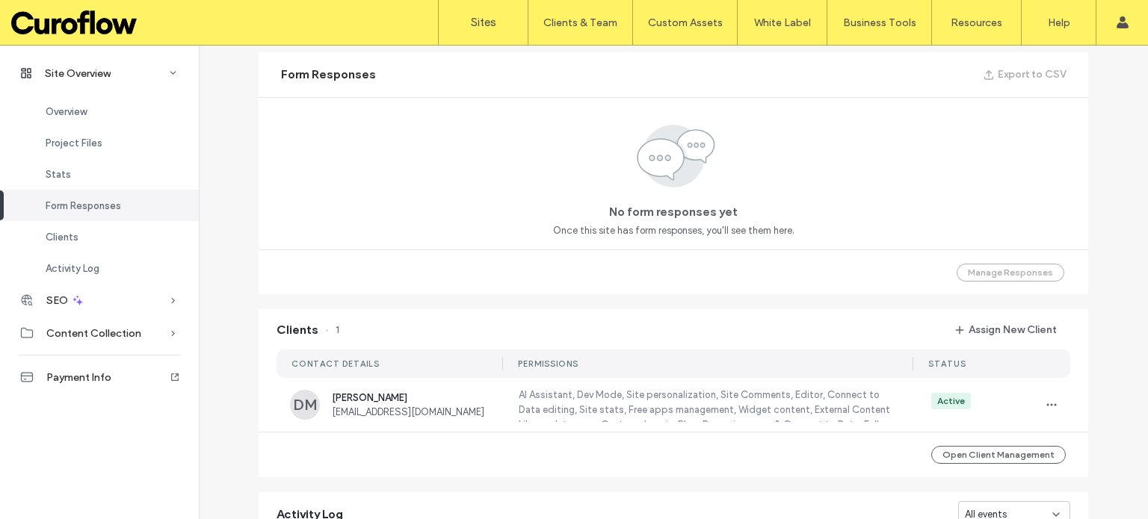
click at [653, 197] on div "No form responses yet Once this site has form responses, you'll see them here." at bounding box center [673, 179] width 241 height 118
drag, startPoint x: 374, startPoint y: 69, endPoint x: 269, endPoint y: 73, distance: 105.5
click at [269, 73] on div "Form Responses Export to CSV" at bounding box center [673, 74] width 829 height 45
copy span "Form Responses"
click at [90, 120] on div "Overview" at bounding box center [99, 111] width 199 height 31
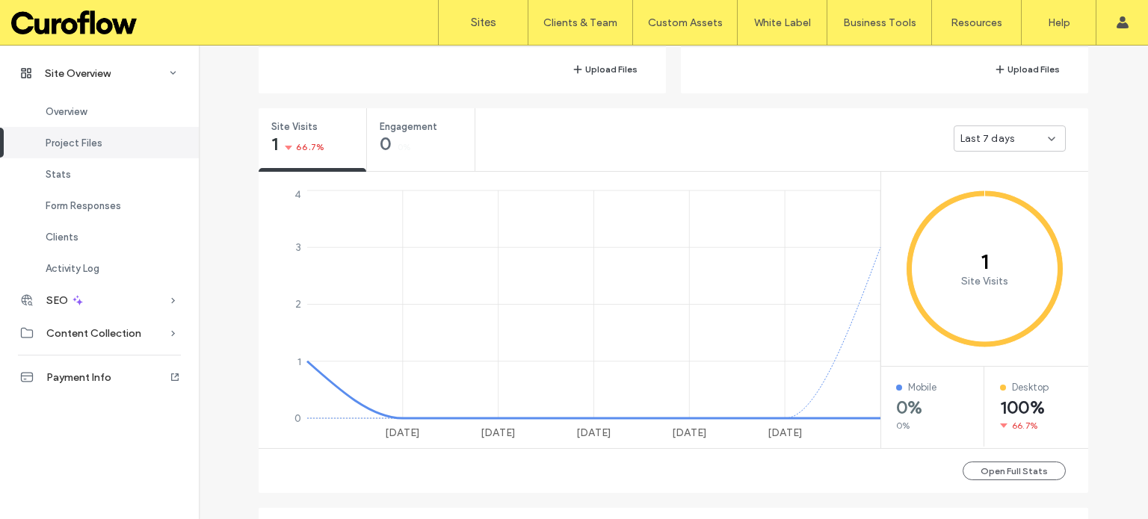
scroll to position [871, 0]
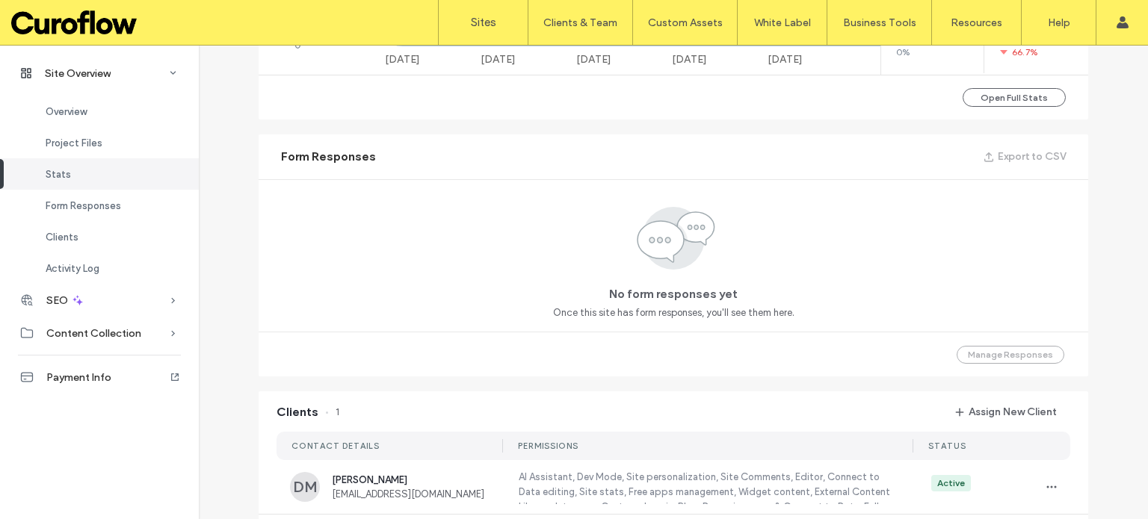
click at [710, 303] on div "No form responses yet Once this site has form responses, you'll see them here." at bounding box center [673, 262] width 241 height 118
drag, startPoint x: 699, startPoint y: 310, endPoint x: 553, endPoint y: 315, distance: 146.6
click at [553, 315] on span "Once this site has form responses, you'll see them here." at bounding box center [673, 313] width 241 height 15
click at [731, 313] on span "Once this site has form responses, you'll see them here." at bounding box center [673, 313] width 241 height 15
drag, startPoint x: 775, startPoint y: 309, endPoint x: 735, endPoint y: 304, distance: 39.9
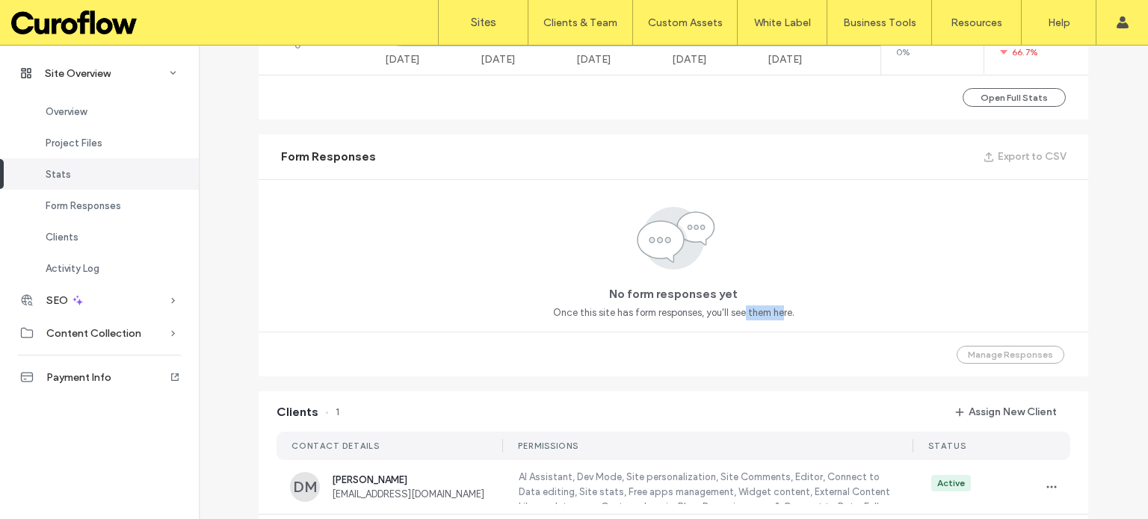
click at [735, 304] on div "No form responses yet Once this site has form responses, you'll see them here." at bounding box center [673, 262] width 241 height 118
click at [670, 247] on use at bounding box center [675, 238] width 77 height 63
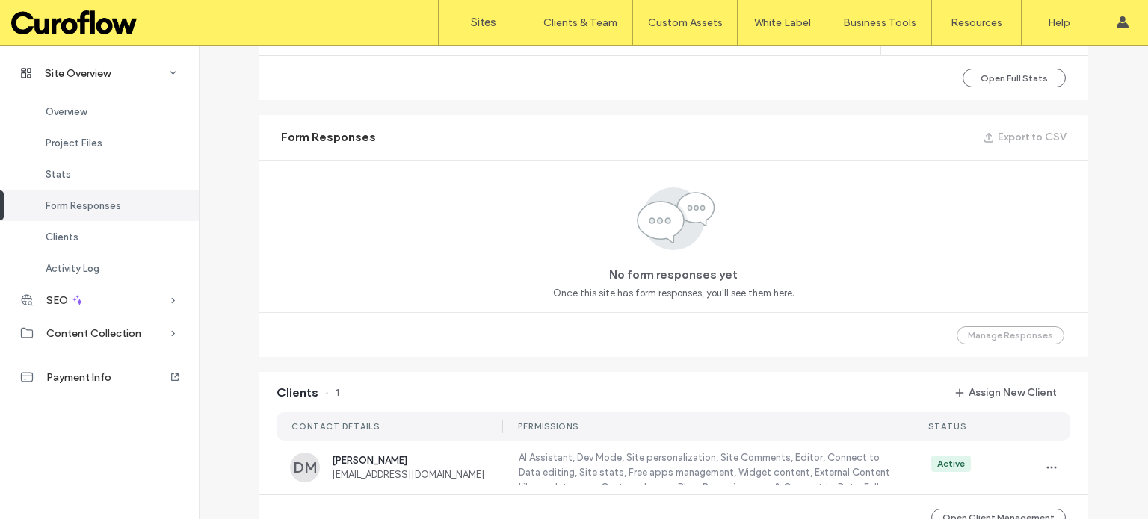
scroll to position [642, 0]
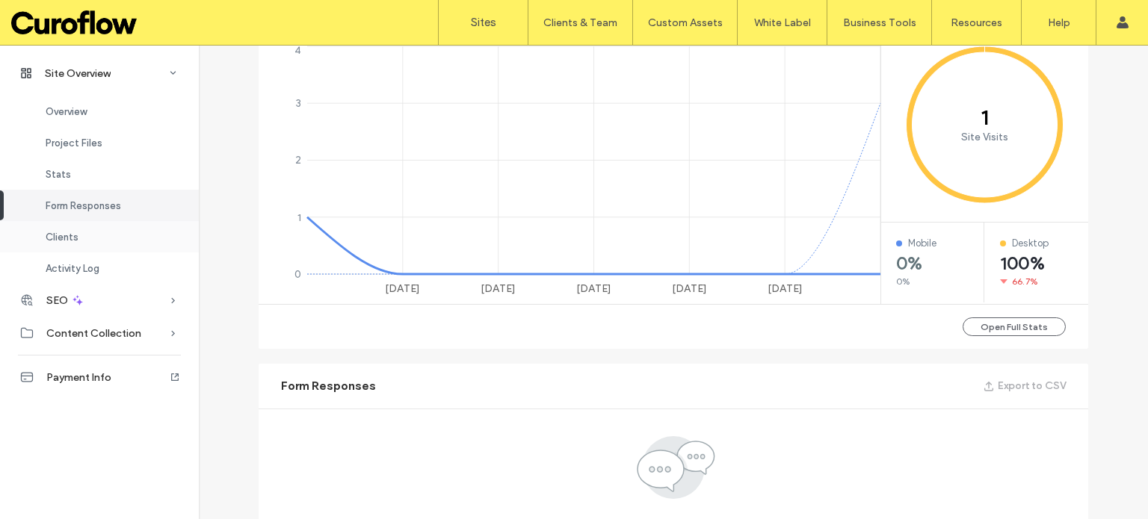
click at [90, 238] on div "Clients" at bounding box center [99, 236] width 199 height 31
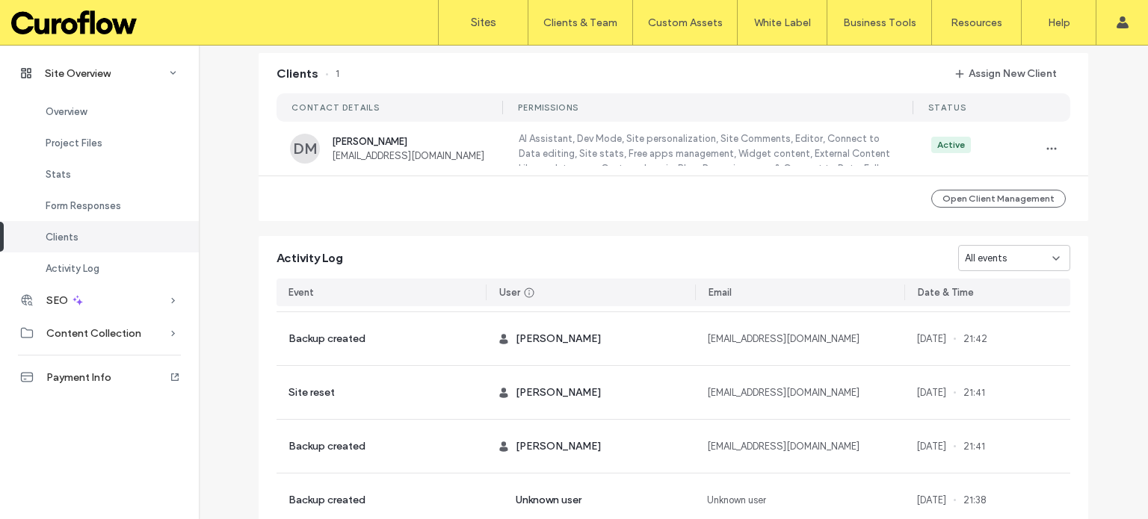
scroll to position [1211, 0]
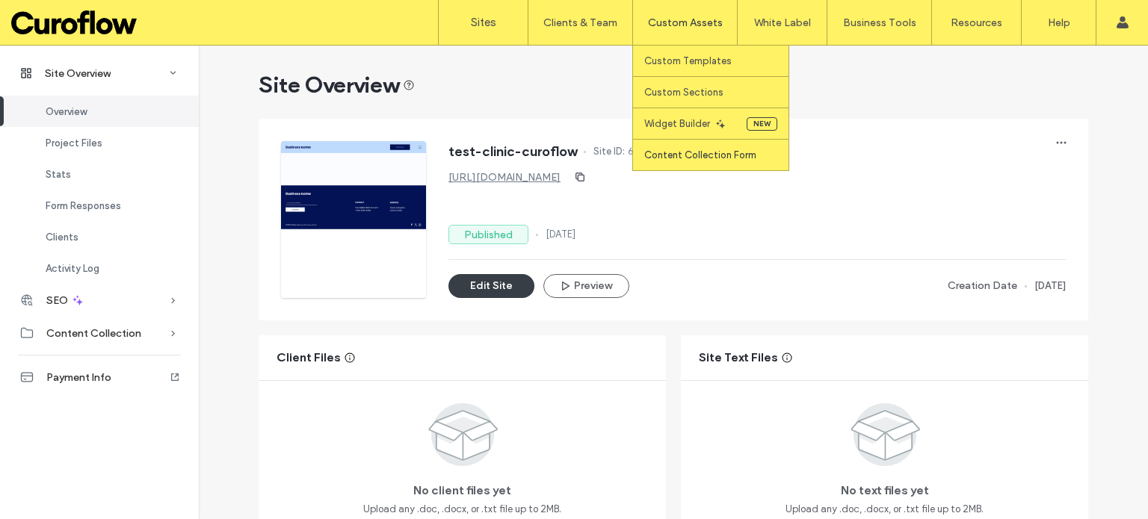
click at [717, 157] on label "Content Collection Form" at bounding box center [700, 154] width 112 height 11
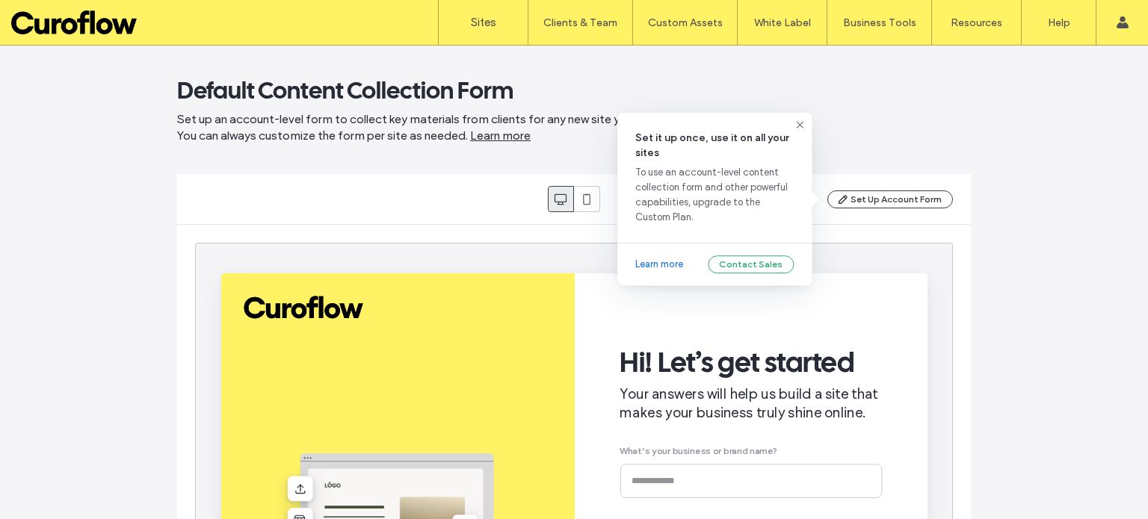
click at [880, 200] on div "Set Up Account Form" at bounding box center [890, 200] width 126 height 18
click at [672, 264] on link "Learn more" at bounding box center [659, 264] width 48 height 15
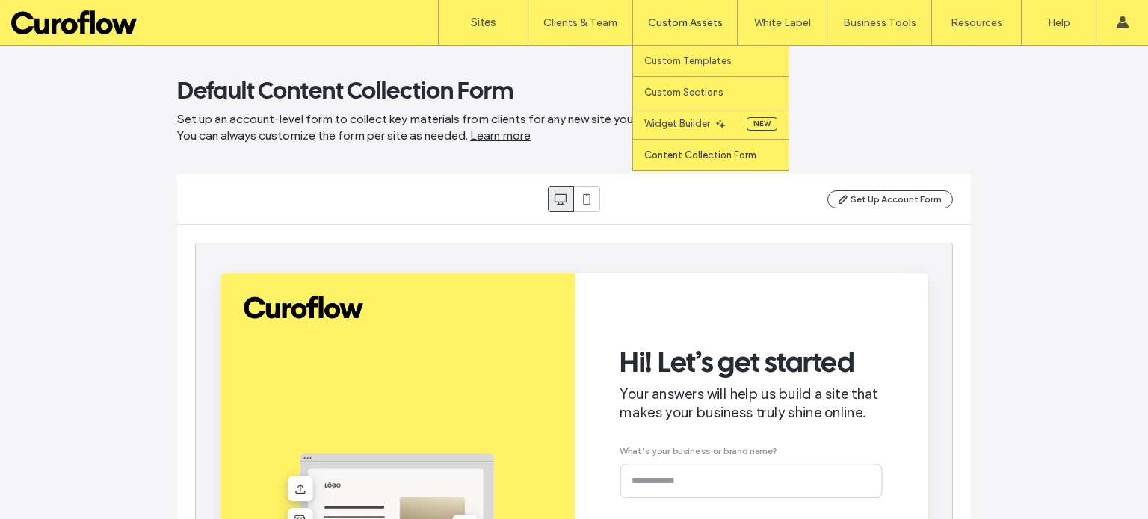
click at [705, 157] on label "Content Collection Form" at bounding box center [700, 154] width 112 height 11
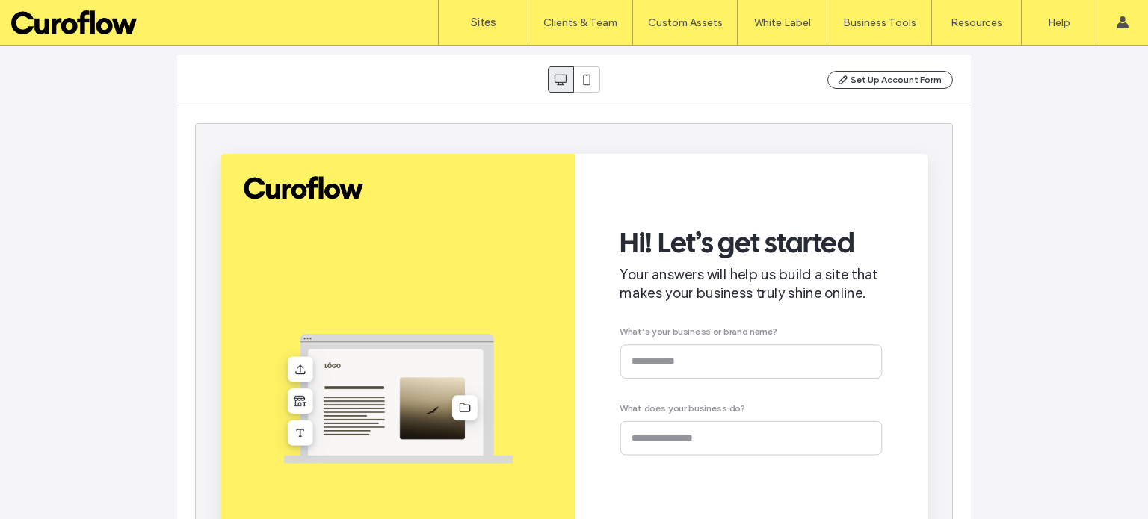
scroll to position [248, 0]
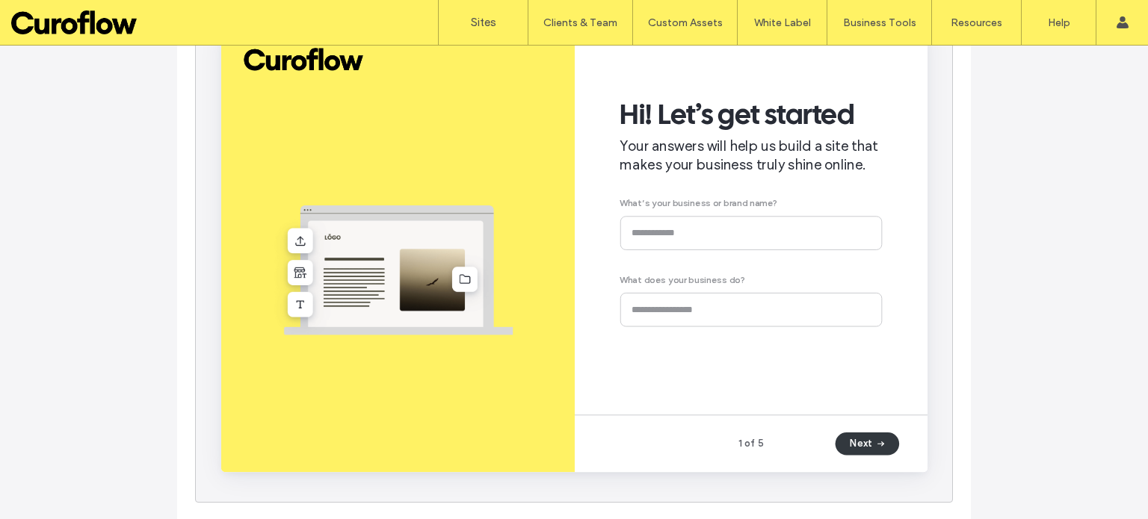
click at [894, 462] on button "Next" at bounding box center [900, 466] width 67 height 24
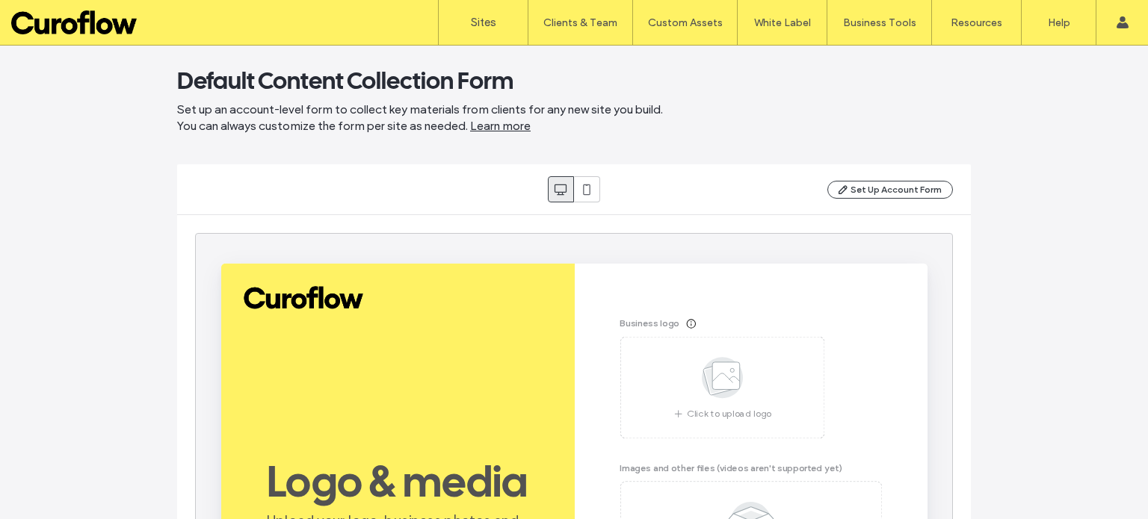
scroll to position [0, 0]
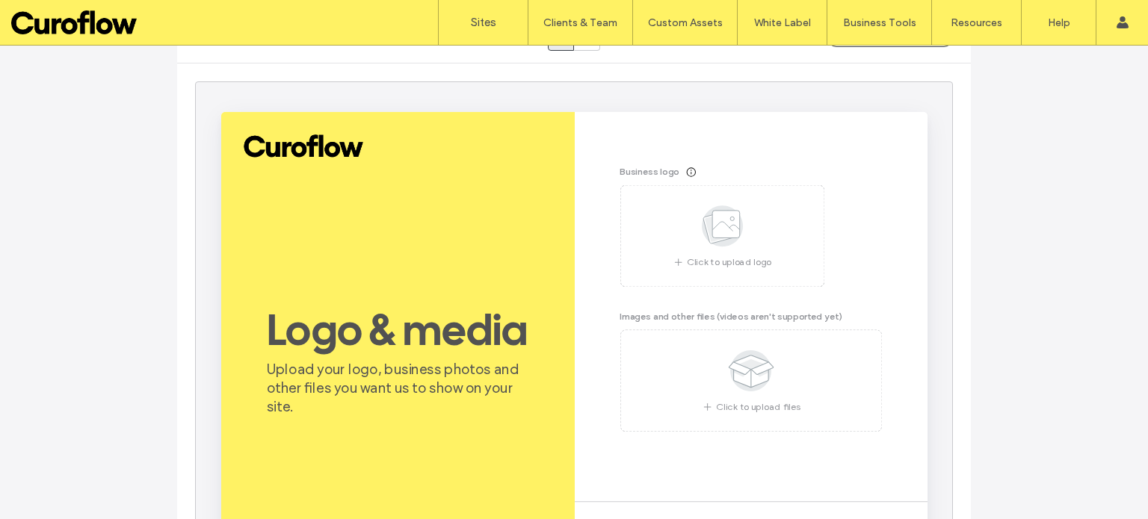
scroll to position [248, 0]
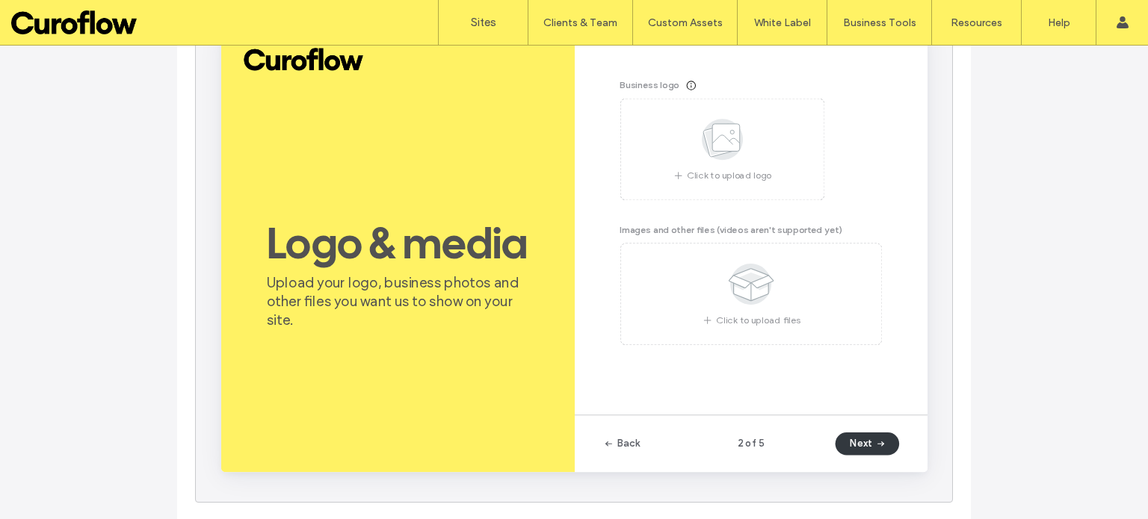
click at [911, 462] on icon "button" at bounding box center [915, 466] width 12 height 12
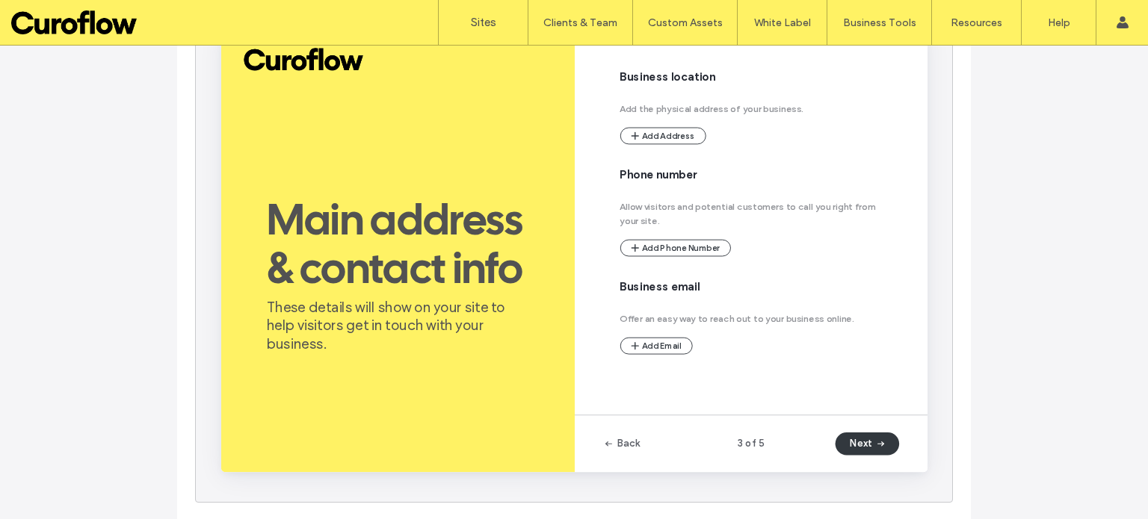
click at [911, 462] on icon "button" at bounding box center [915, 466] width 12 height 12
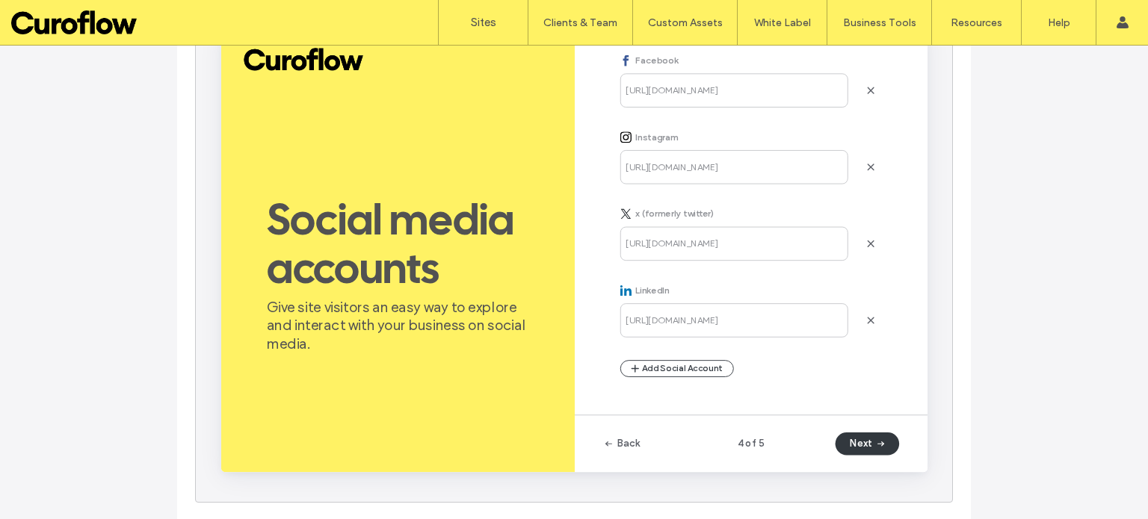
click at [903, 466] on button "Next" at bounding box center [900, 466] width 67 height 24
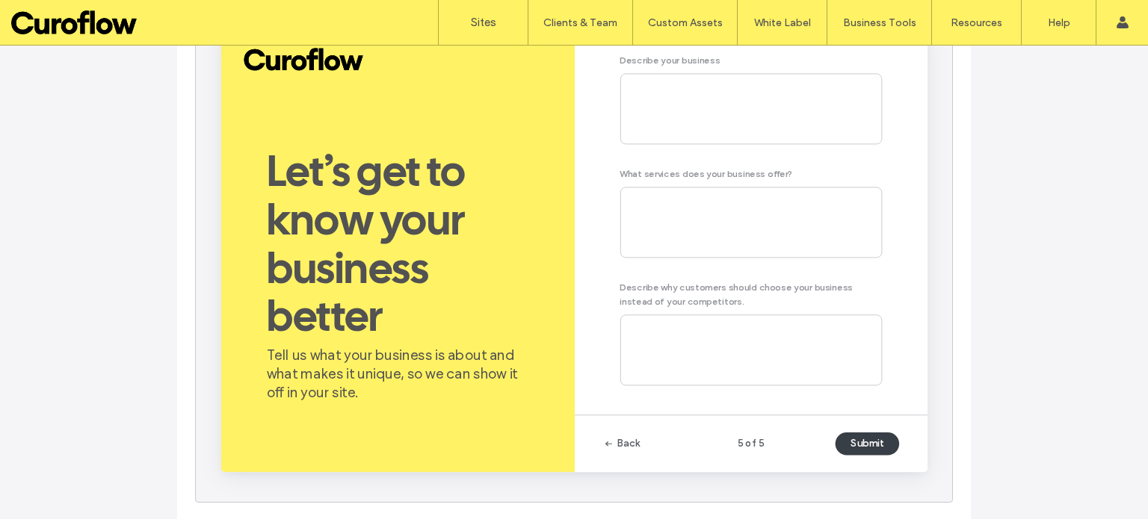
click at [903, 466] on button "Submit" at bounding box center [900, 466] width 67 height 24
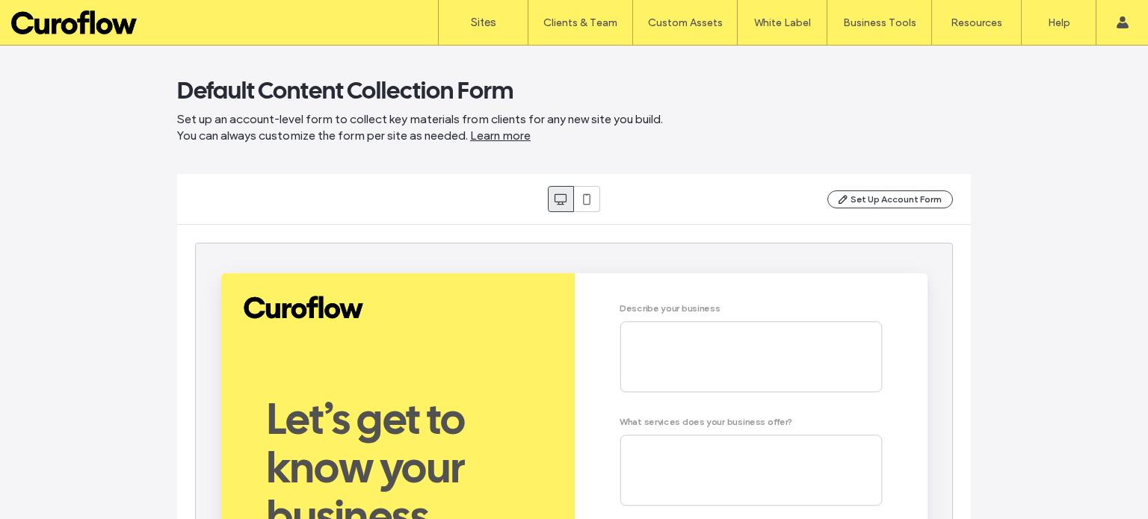
click at [514, 137] on link "Learn more" at bounding box center [500, 136] width 61 height 16
click at [486, 21] on label "Sites" at bounding box center [483, 22] width 25 height 13
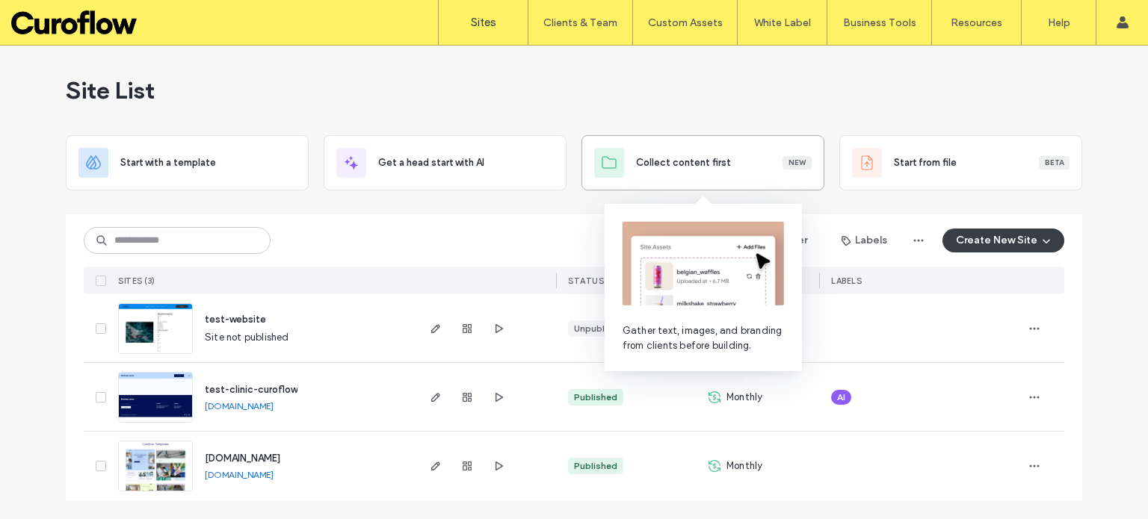
click at [750, 161] on div "Collect content first New" at bounding box center [724, 162] width 176 height 15
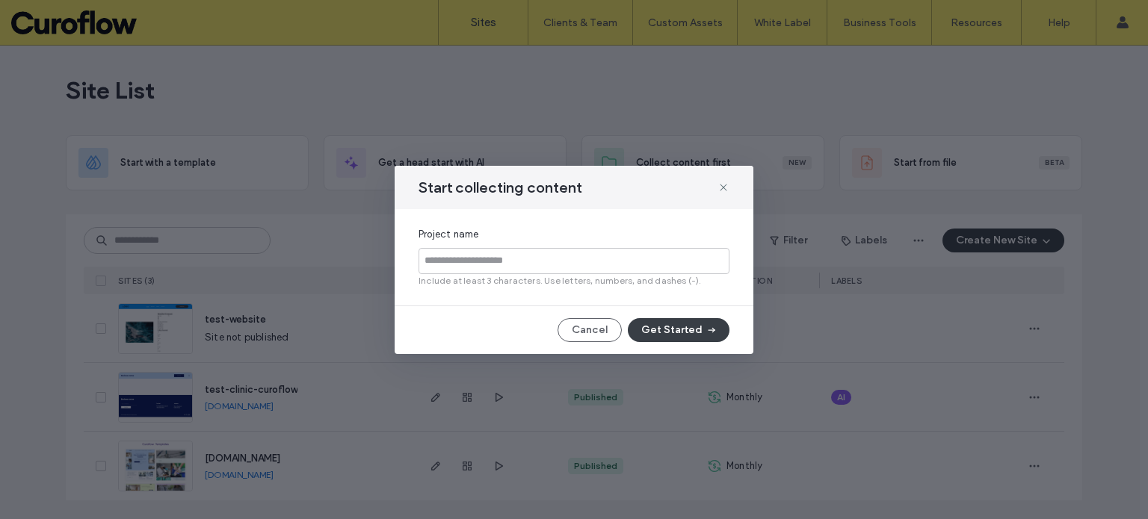
click at [537, 268] on input at bounding box center [573, 261] width 311 height 26
type input "****"
click at [713, 330] on use "submit" at bounding box center [711, 329] width 7 height 5
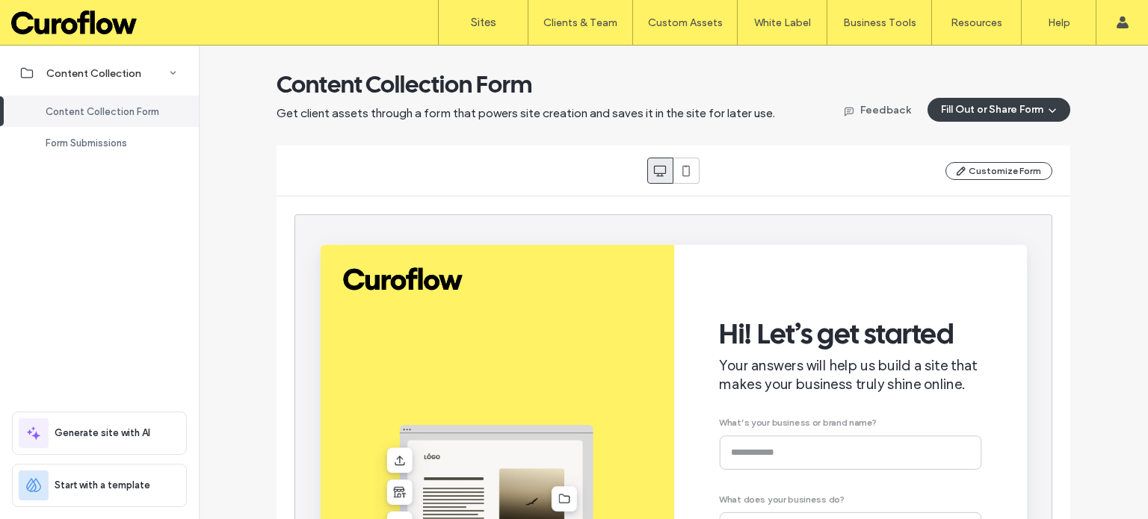
scroll to position [249, 0]
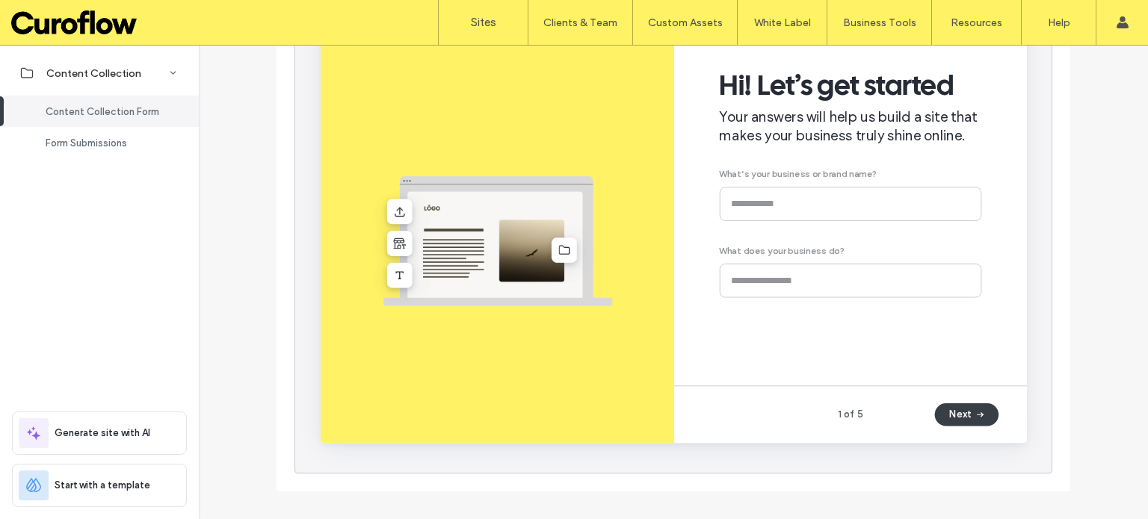
click at [826, 217] on div "Hi! Let’s get started Your answers will help us build a site that makes your bu…" at bounding box center [878, 192] width 276 height 333
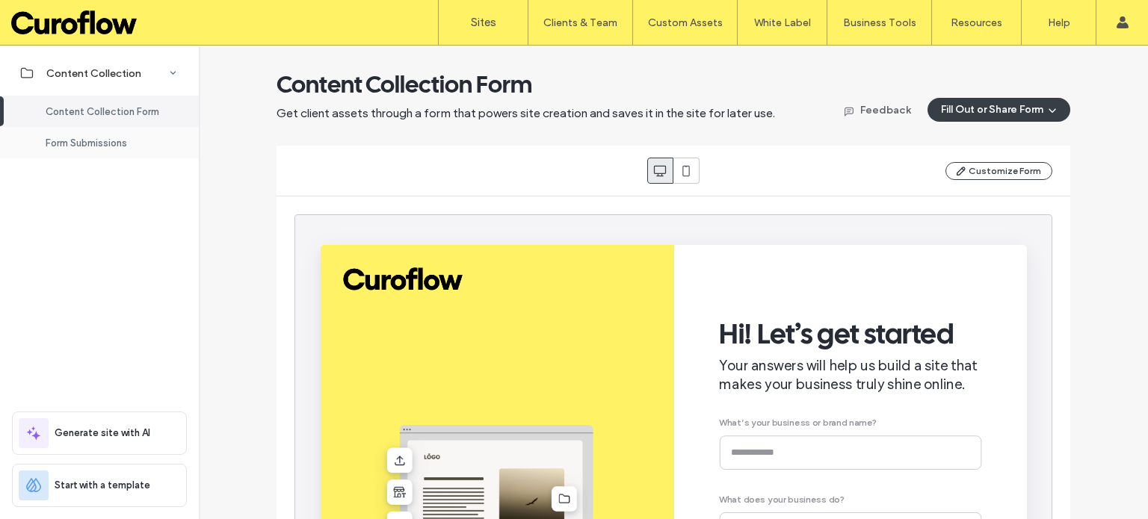
click at [113, 143] on span "Form Submissions" at bounding box center [86, 142] width 81 height 11
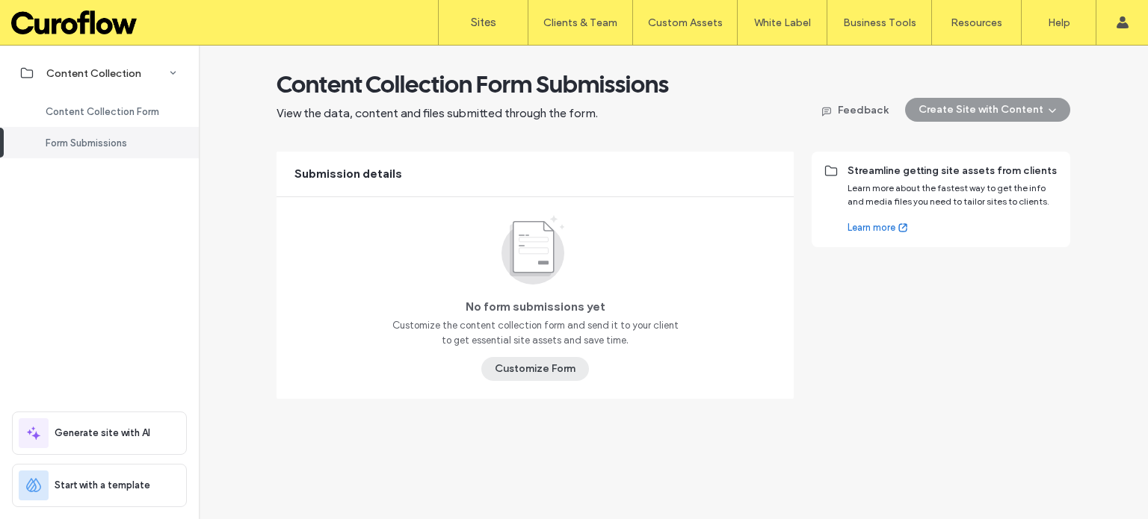
click at [523, 371] on button "Customize Form" at bounding box center [535, 369] width 108 height 24
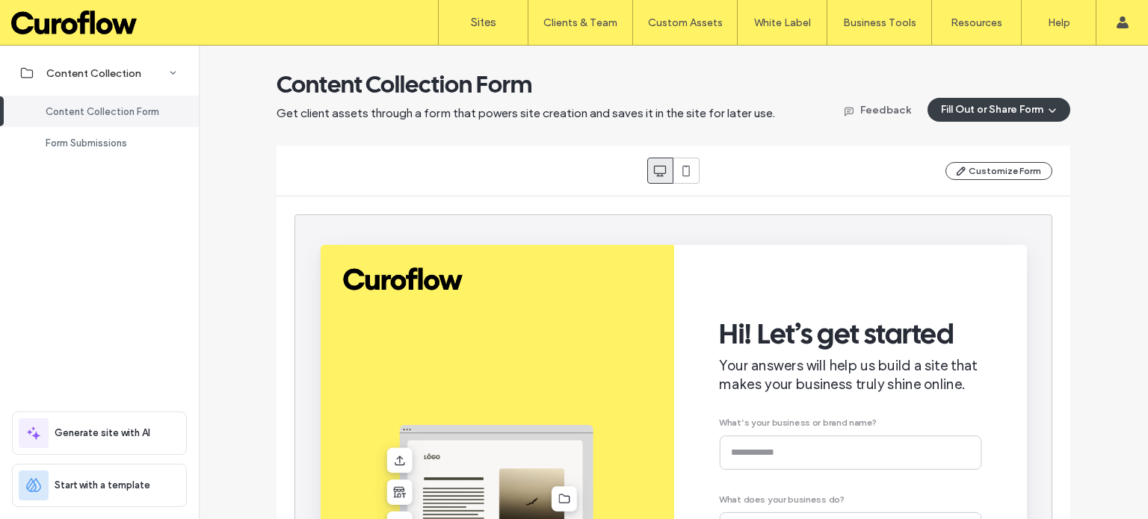
scroll to position [249, 0]
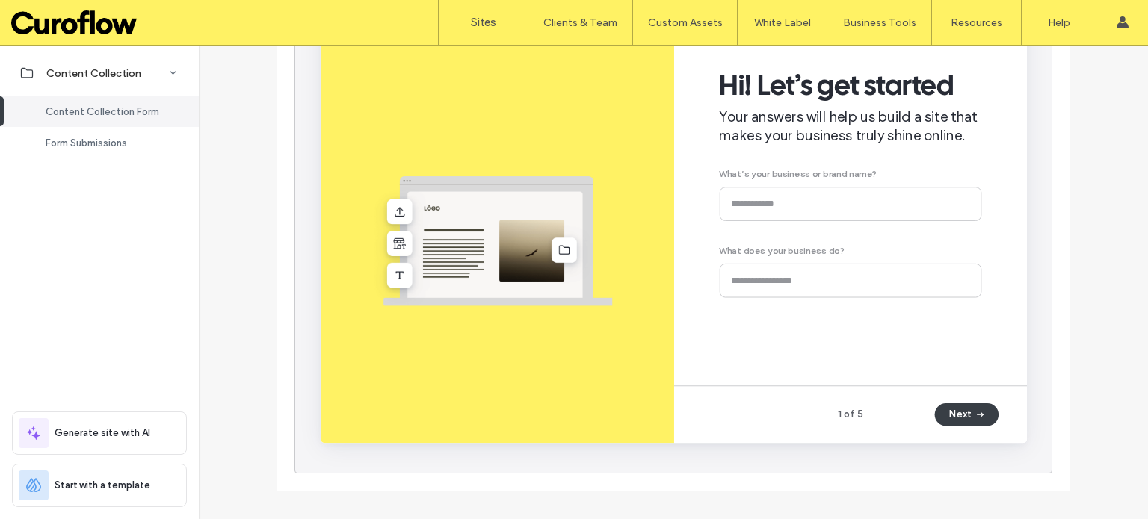
click at [825, 211] on div "Hi! Let’s get started Your answers will help us build a site that makes your bu…" at bounding box center [878, 192] width 276 height 333
click at [823, 285] on div "Hi! Let’s get started Your answers will help us build a site that makes your bu…" at bounding box center [878, 192] width 276 height 333
click at [1004, 440] on button "Next" at bounding box center [999, 437] width 67 height 24
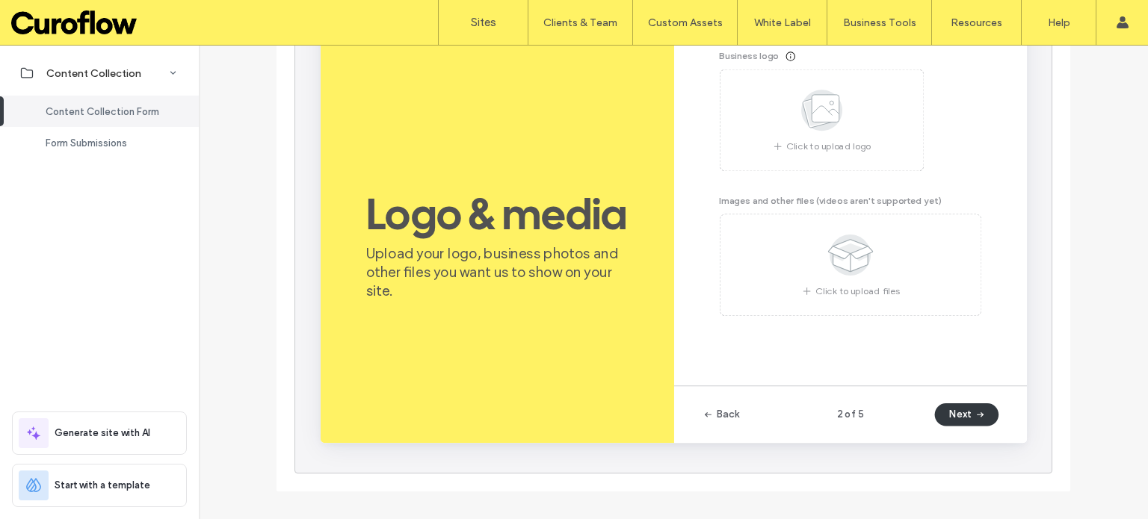
click at [1004, 440] on button "Next" at bounding box center [999, 437] width 67 height 24
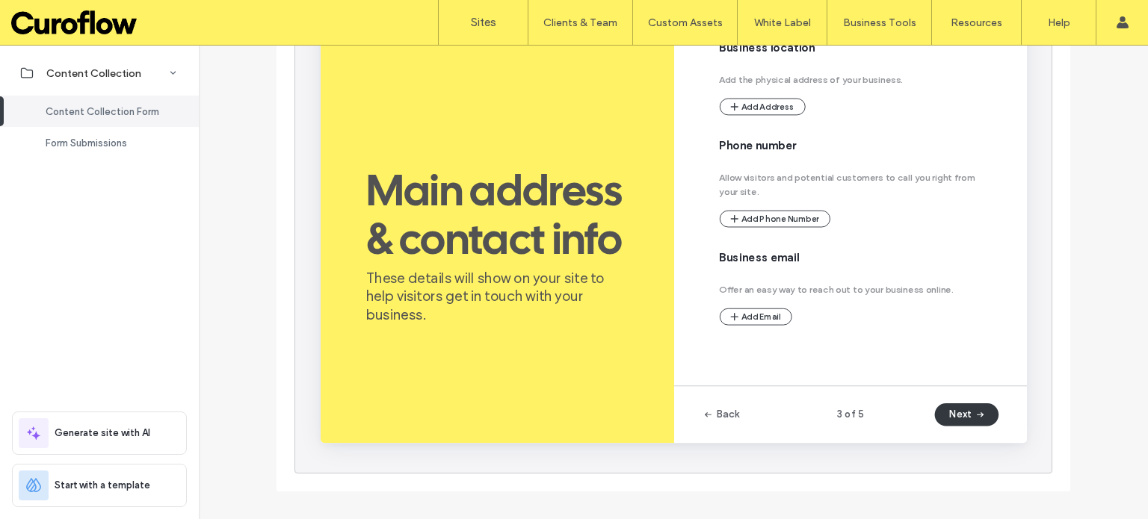
click at [1004, 440] on button "Next" at bounding box center [999, 437] width 67 height 24
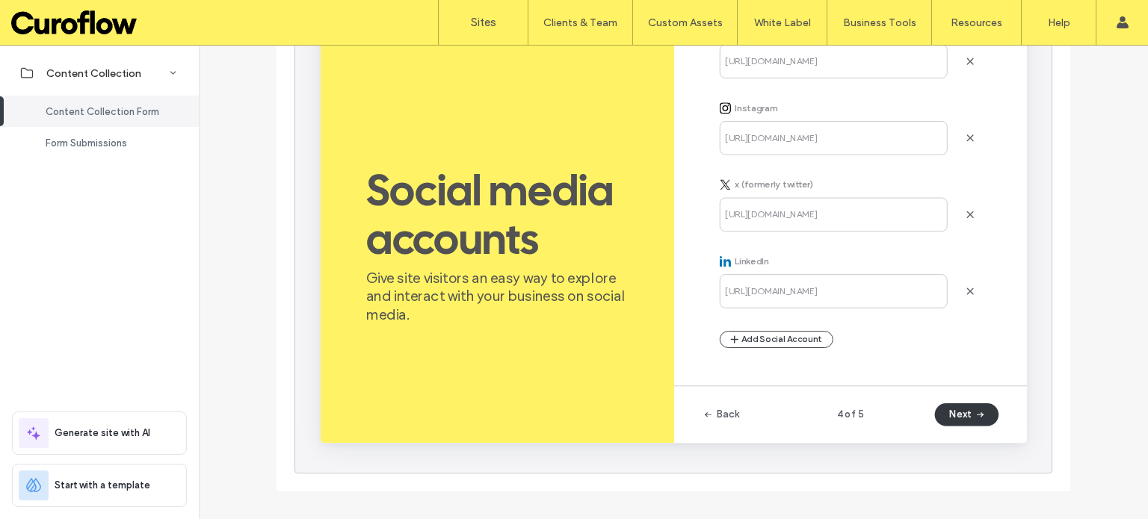
click at [1004, 440] on button "Next" at bounding box center [999, 437] width 67 height 24
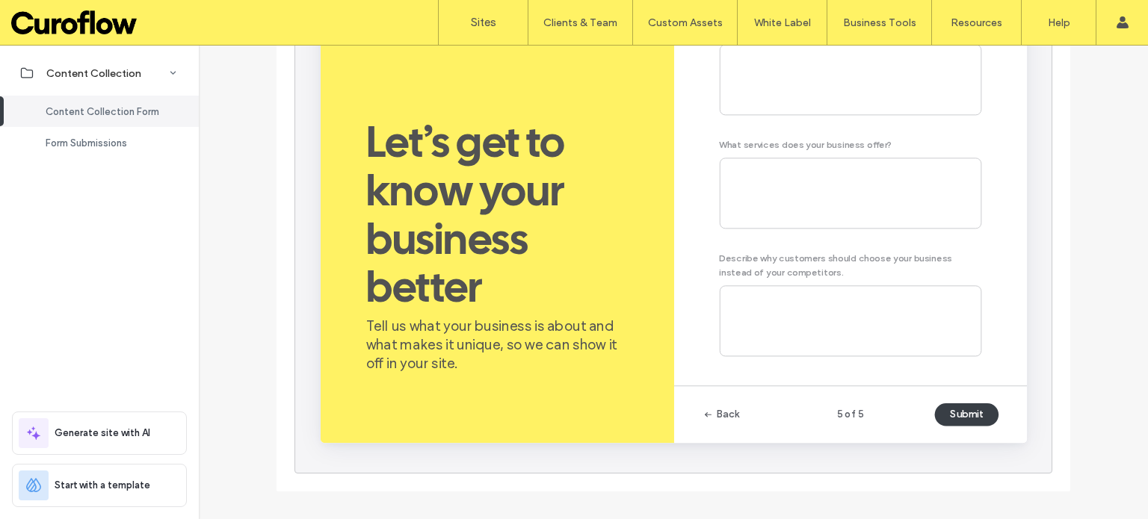
click at [1004, 440] on button "Submit" at bounding box center [999, 437] width 67 height 24
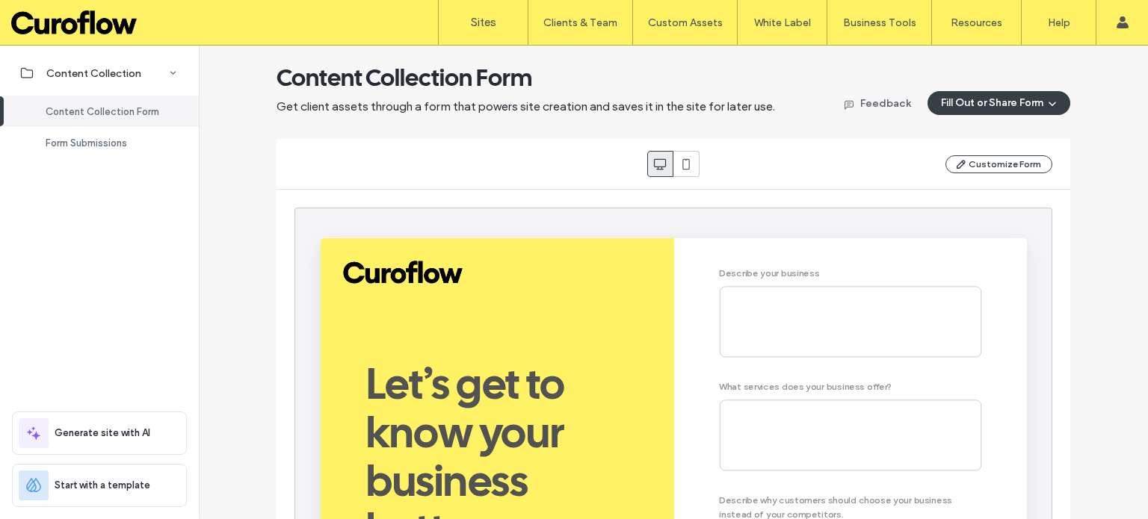
scroll to position [0, 0]
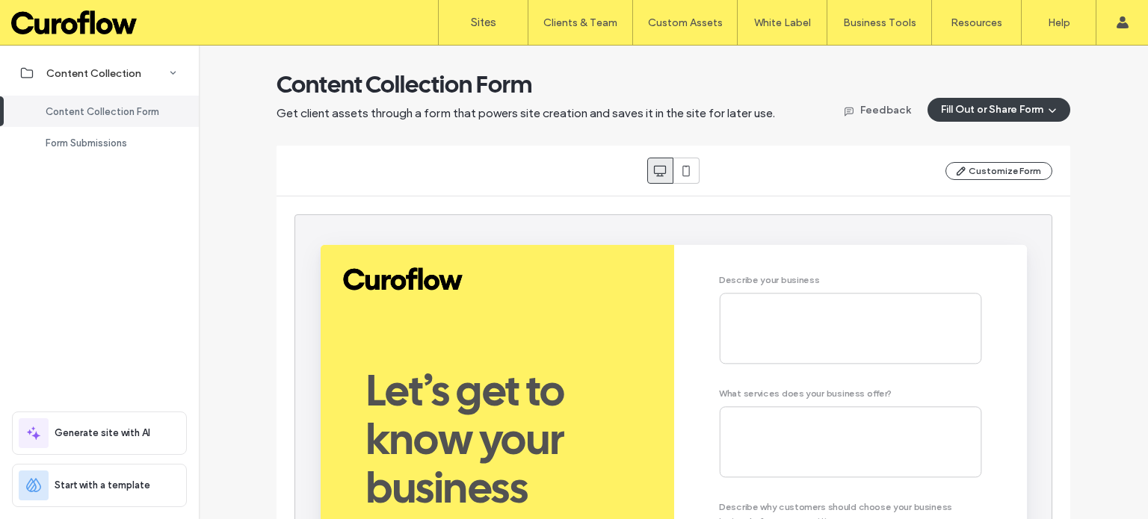
click at [879, 298] on div "Describe your business What services does your business offer? Describe why cus…" at bounding box center [878, 449] width 276 height 350
click at [684, 176] on icon at bounding box center [685, 171] width 15 height 15
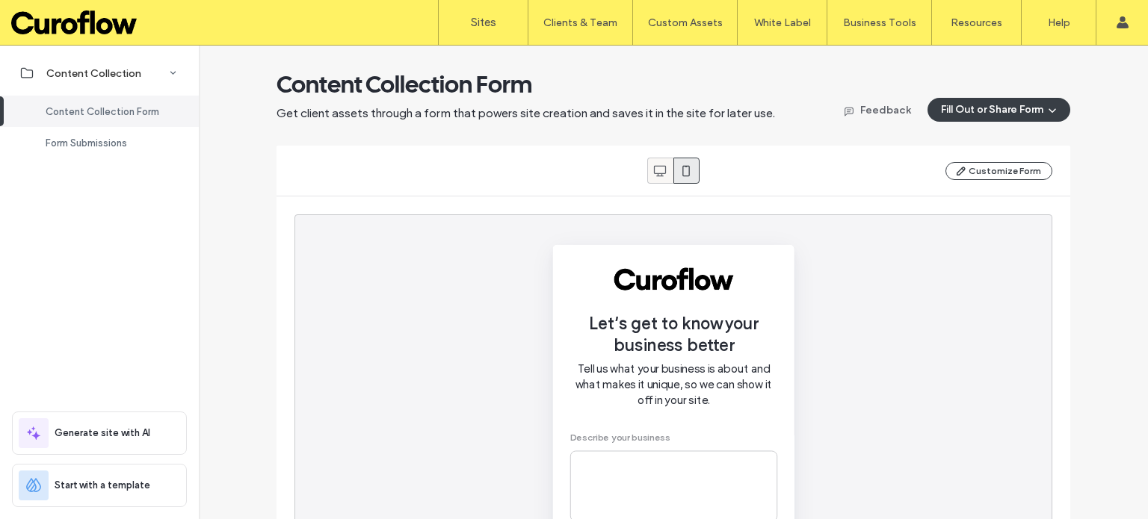
click at [658, 175] on icon at bounding box center [659, 171] width 15 height 15
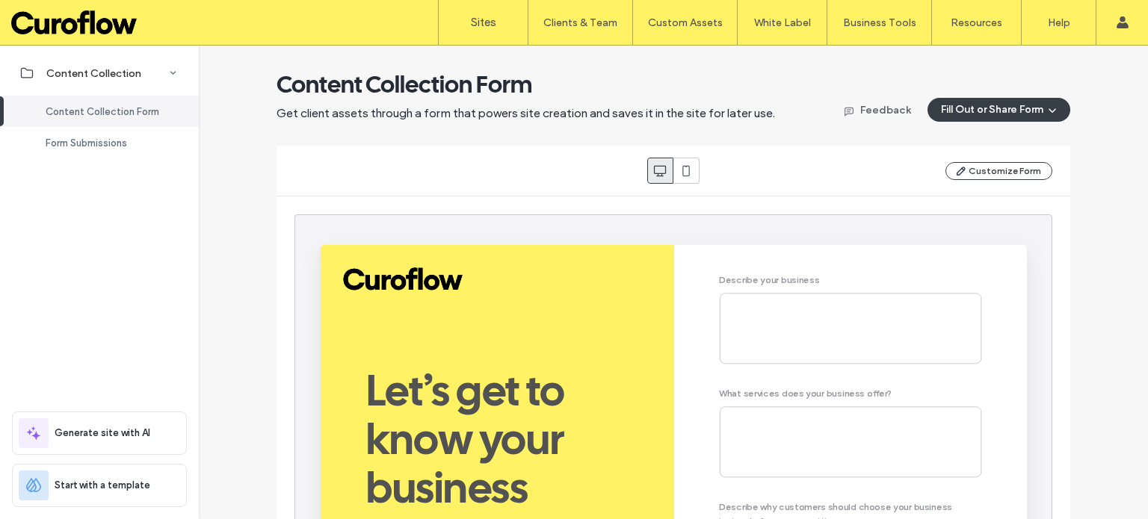
scroll to position [16, 0]
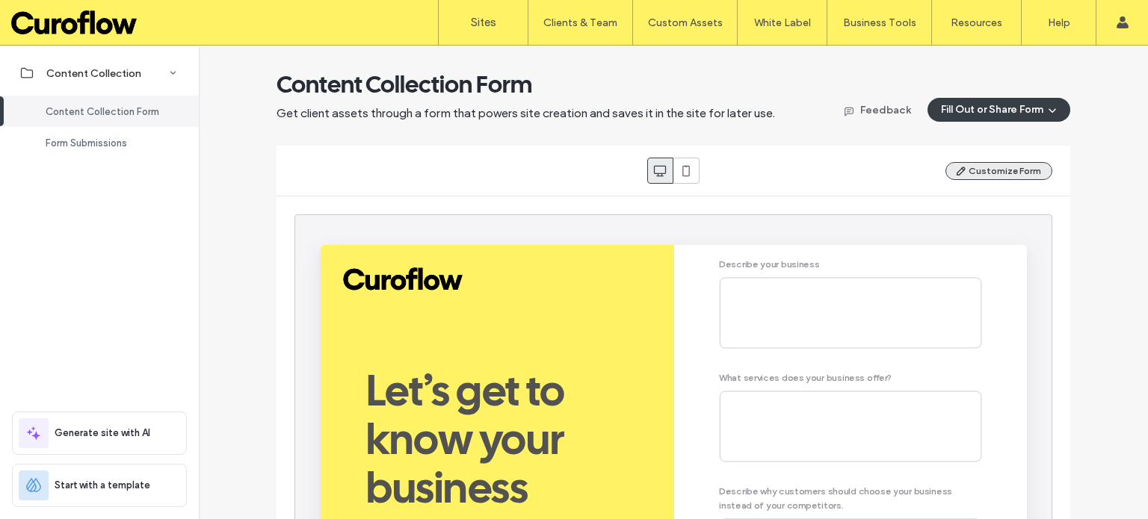
click at [1018, 170] on button "Customize Form" at bounding box center [998, 171] width 107 height 18
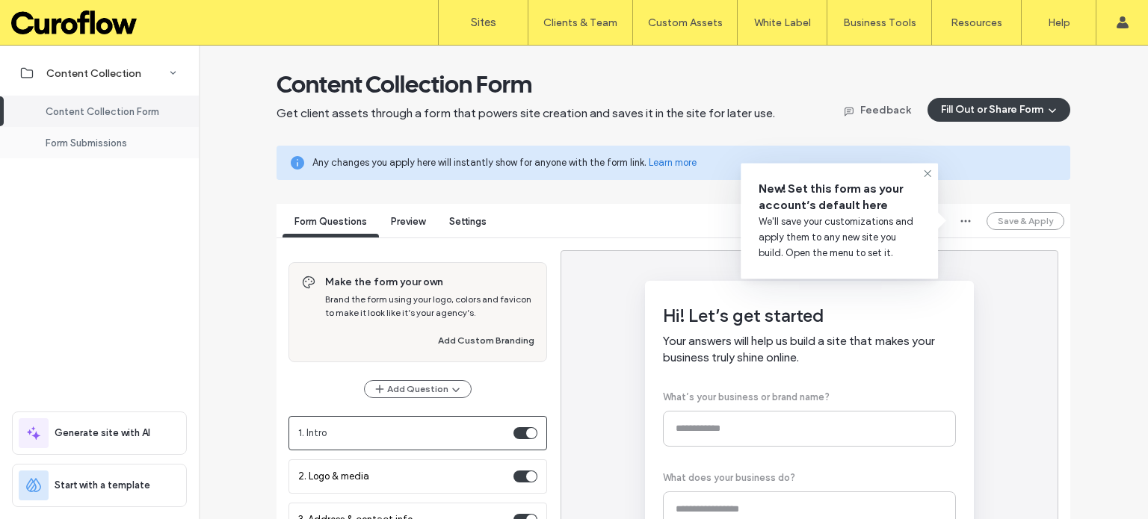
click at [87, 150] on div "Form Submissions" at bounding box center [99, 142] width 199 height 31
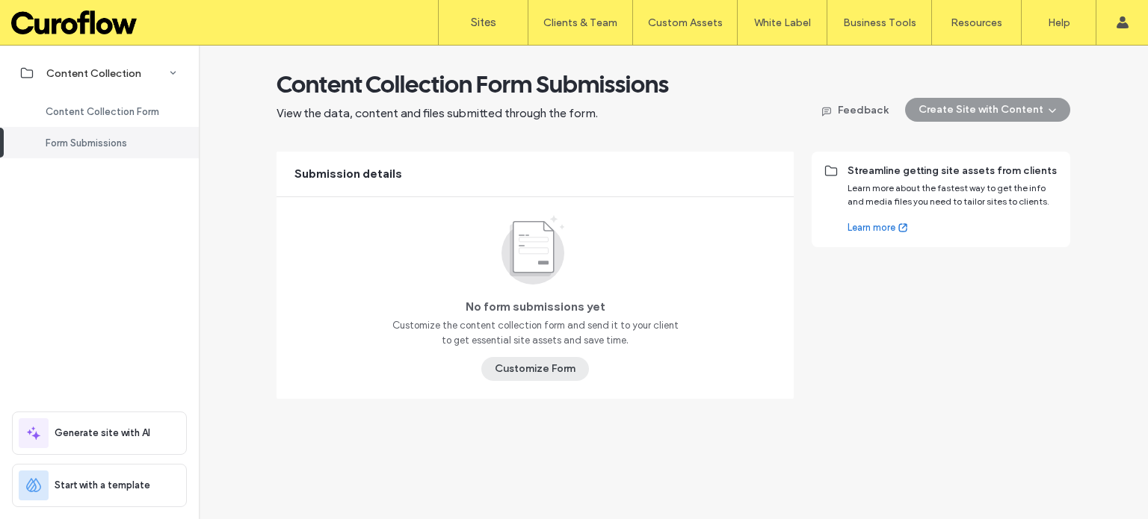
click at [545, 367] on button "Customize Form" at bounding box center [535, 369] width 108 height 24
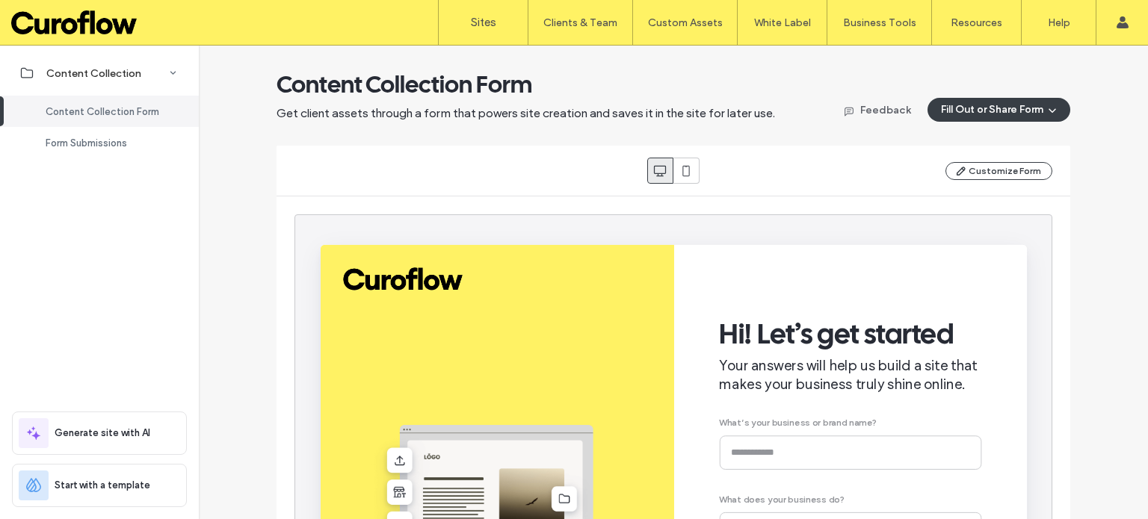
scroll to position [249, 0]
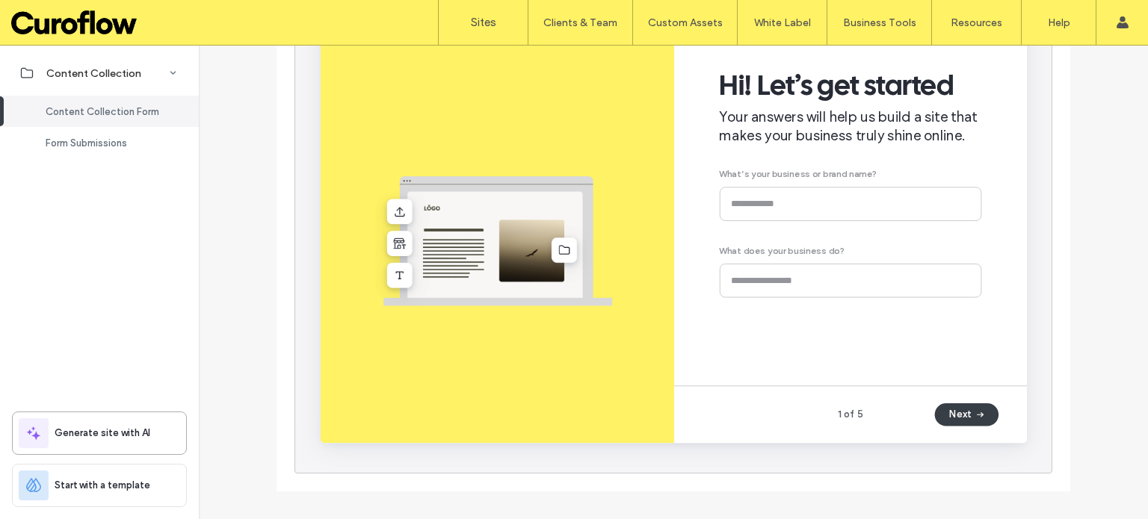
click at [111, 446] on div "Generate site with AI" at bounding box center [96, 433] width 155 height 30
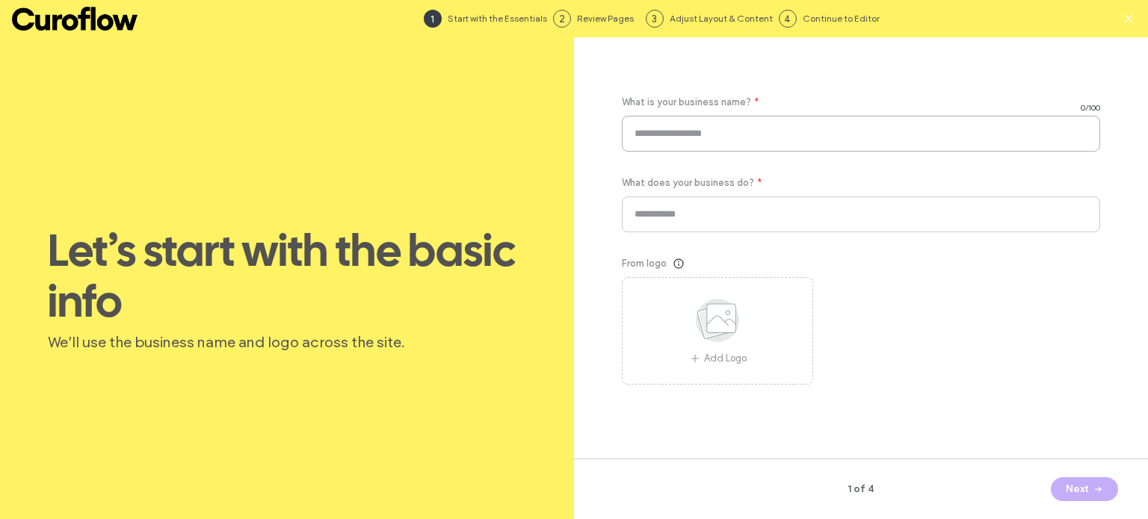
click at [771, 124] on input at bounding box center [861, 134] width 478 height 36
type input "****"
click at [779, 197] on input at bounding box center [861, 215] width 478 height 36
type input "****"
click at [1085, 483] on button "Next" at bounding box center [1084, 489] width 67 height 24
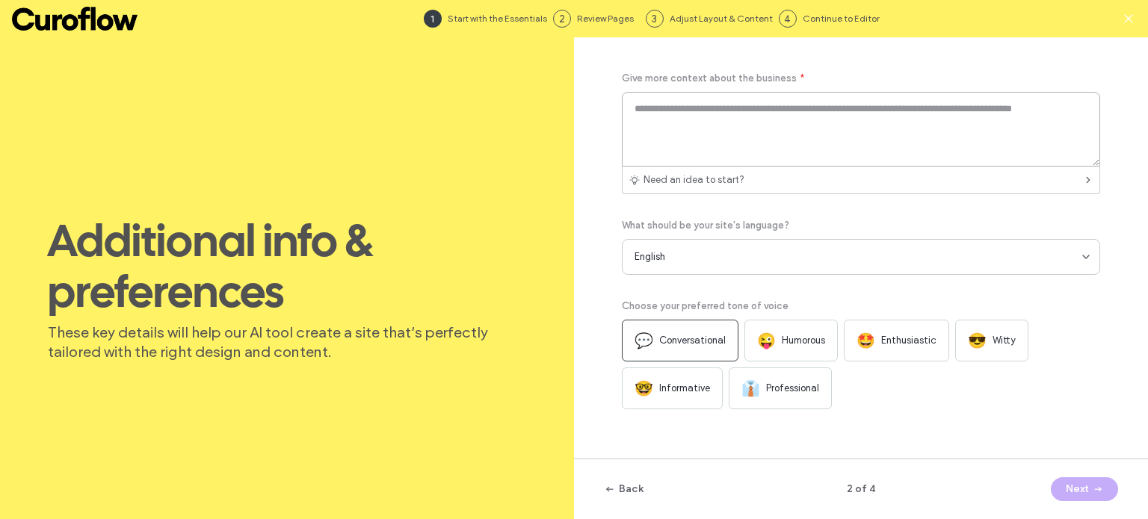
click at [762, 137] on textarea at bounding box center [861, 129] width 478 height 75
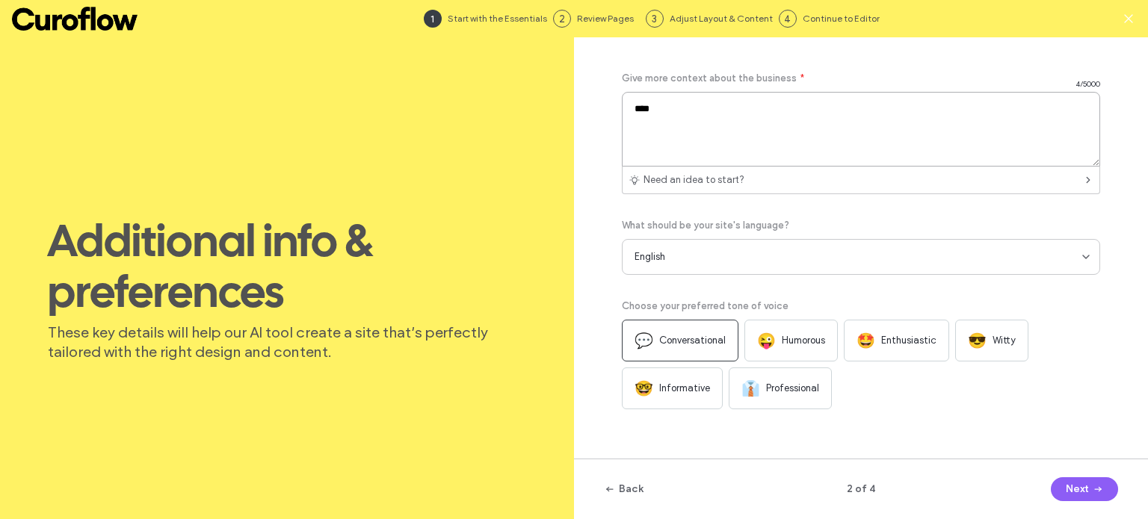
type textarea "****"
click at [708, 261] on div "English" at bounding box center [858, 257] width 448 height 15
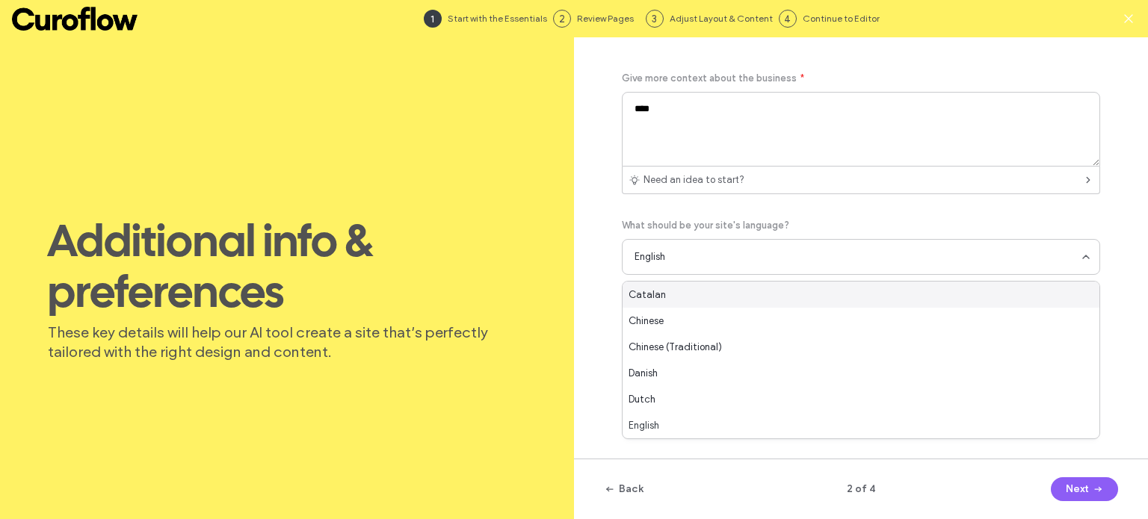
click at [708, 261] on div "English" at bounding box center [858, 257] width 448 height 15
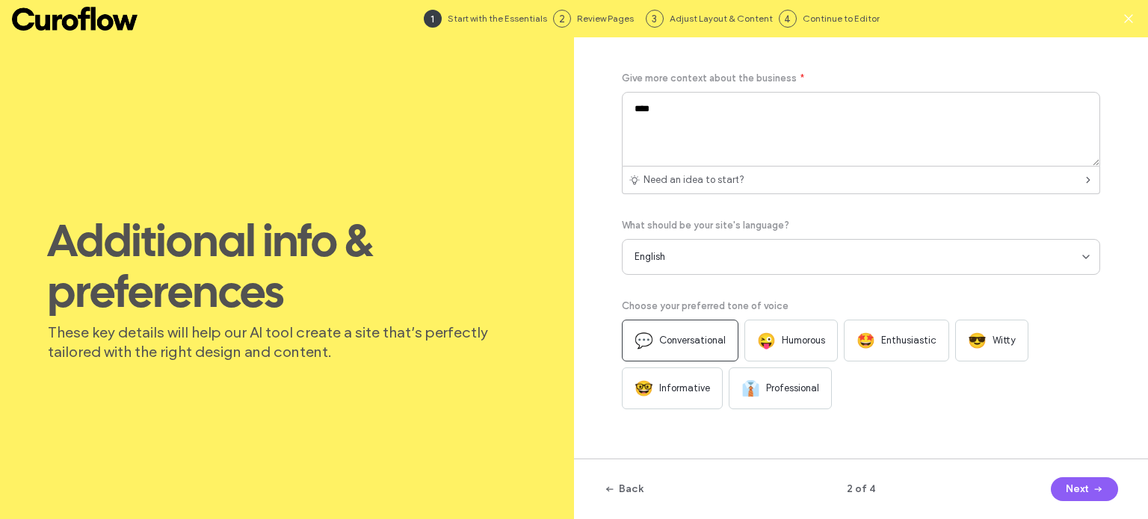
click at [786, 404] on div "👔 Professional" at bounding box center [780, 389] width 103 height 42
click at [1057, 483] on button "Next" at bounding box center [1084, 489] width 67 height 24
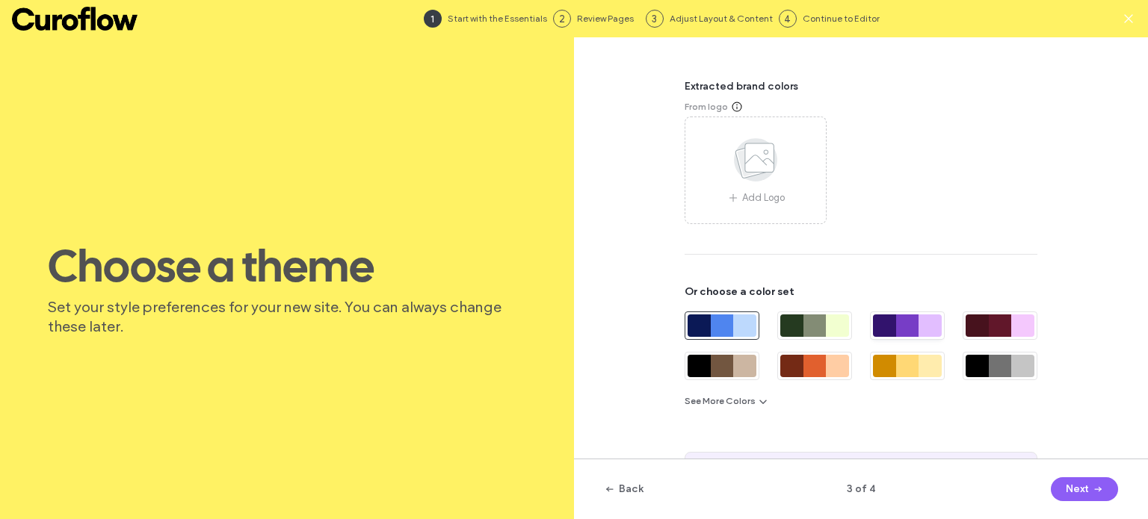
click at [902, 326] on div at bounding box center [907, 326] width 23 height 22
click at [1078, 483] on button "Next" at bounding box center [1084, 489] width 67 height 24
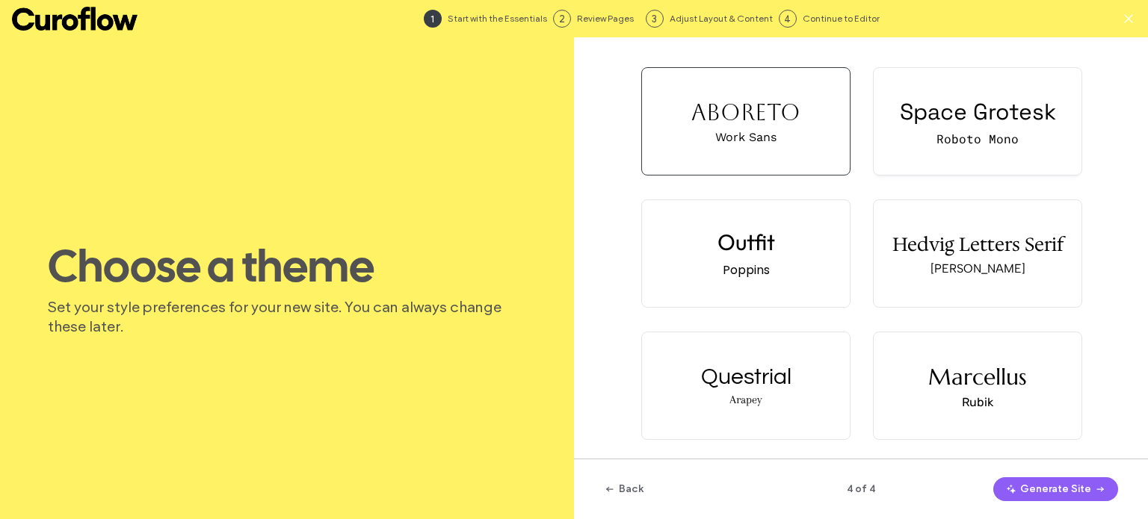
click at [989, 126] on div "Space Grotesk Roboto Mono" at bounding box center [978, 121] width 208 height 107
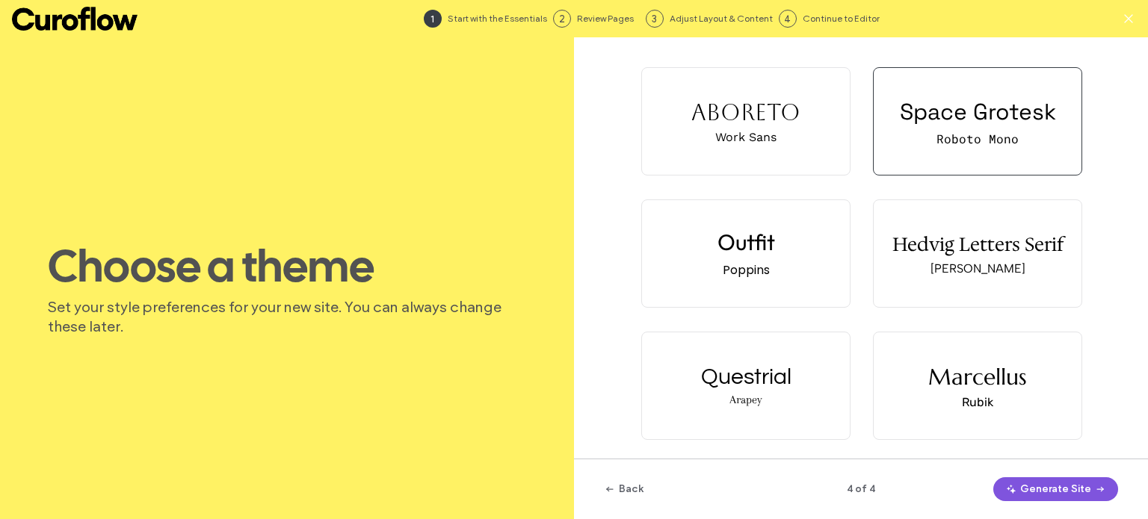
click at [1051, 485] on button "Generate Site" at bounding box center [1055, 489] width 125 height 24
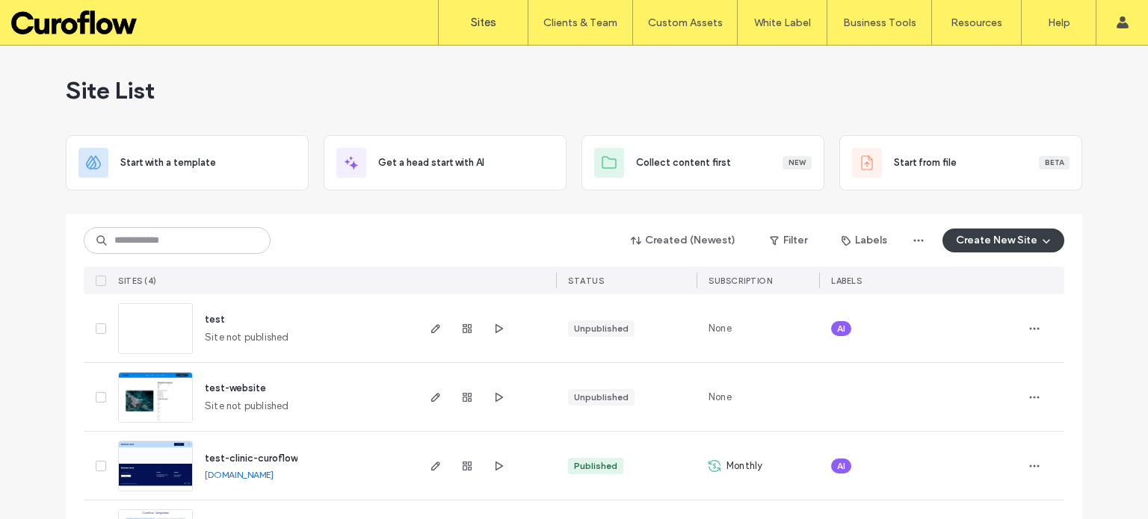
scroll to position [67, 0]
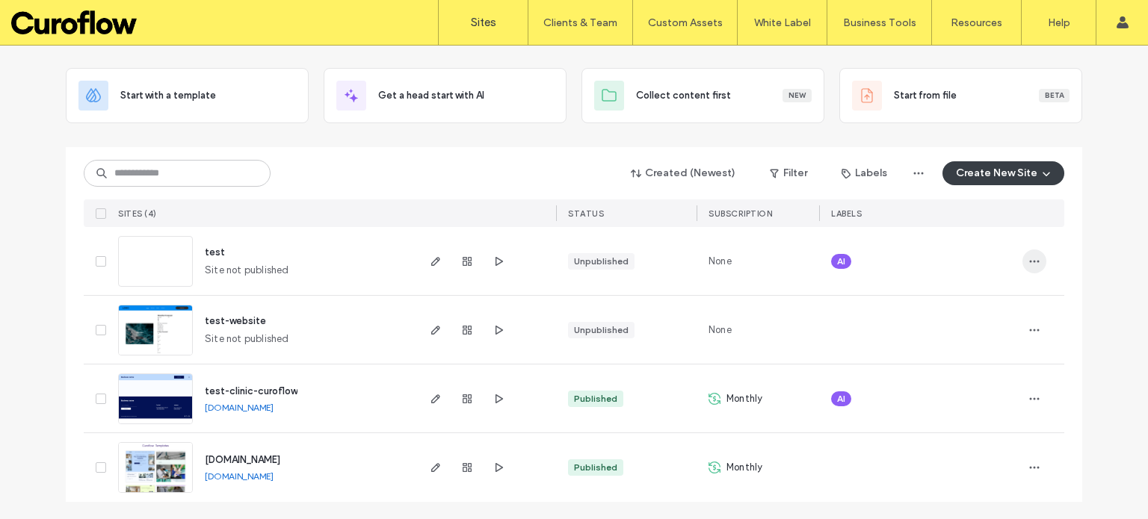
click at [1030, 256] on icon "button" at bounding box center [1034, 262] width 12 height 12
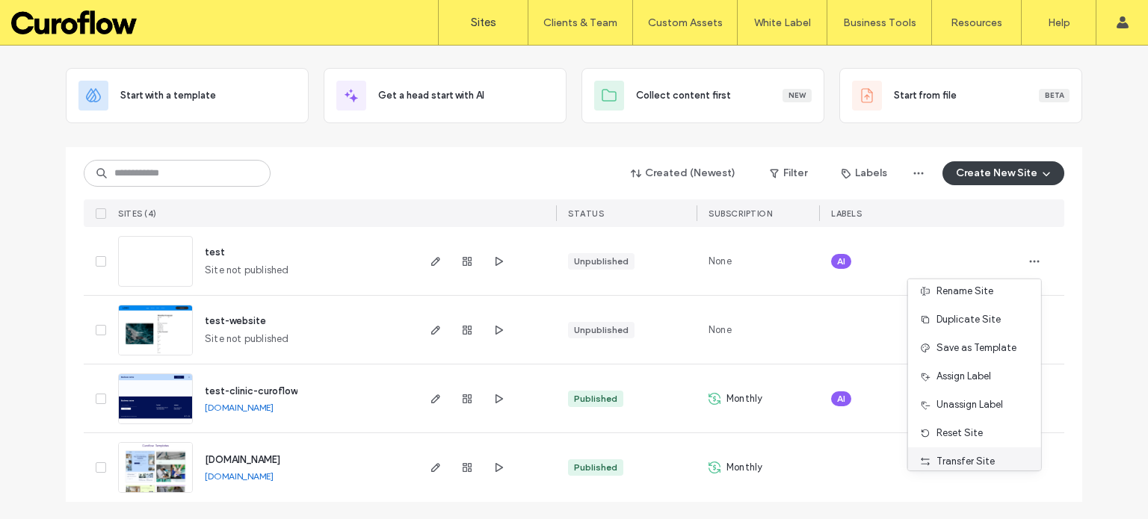
scroll to position [0, 0]
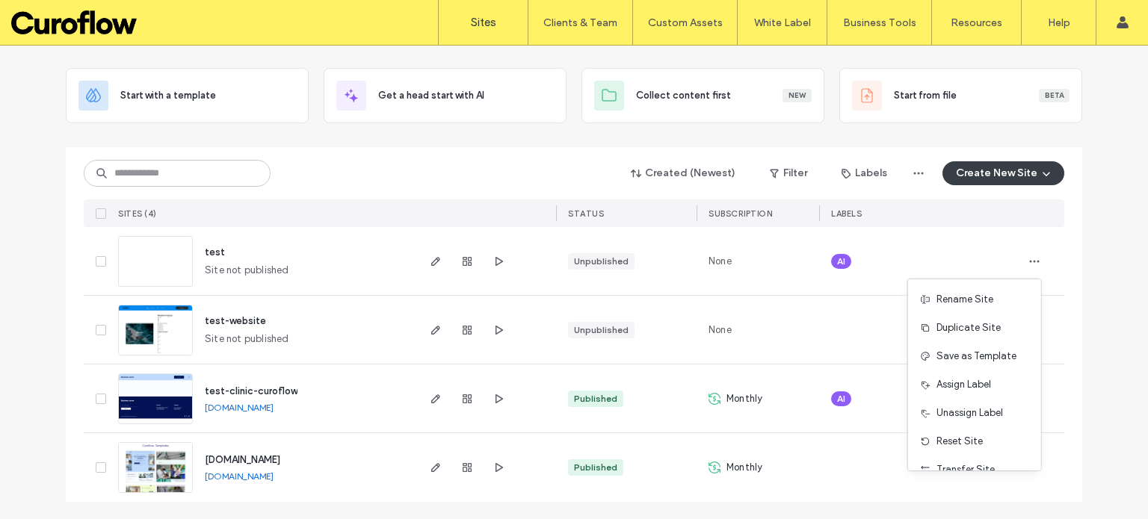
click at [1109, 301] on div "Site List Start with a template Get a head start with AI Collect content first …" at bounding box center [574, 249] width 1148 height 542
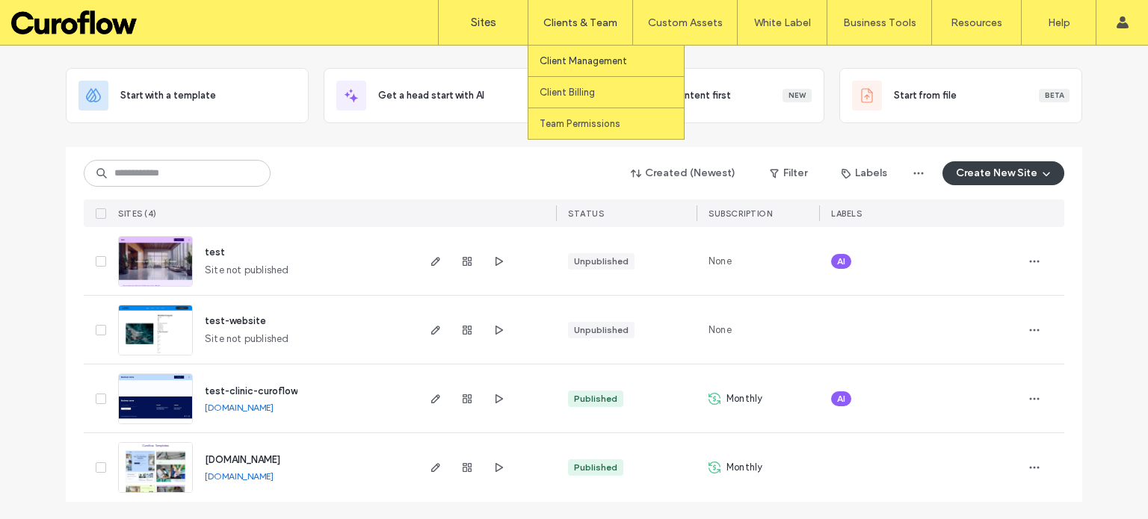
click at [566, 59] on label "Client Management" at bounding box center [583, 60] width 87 height 11
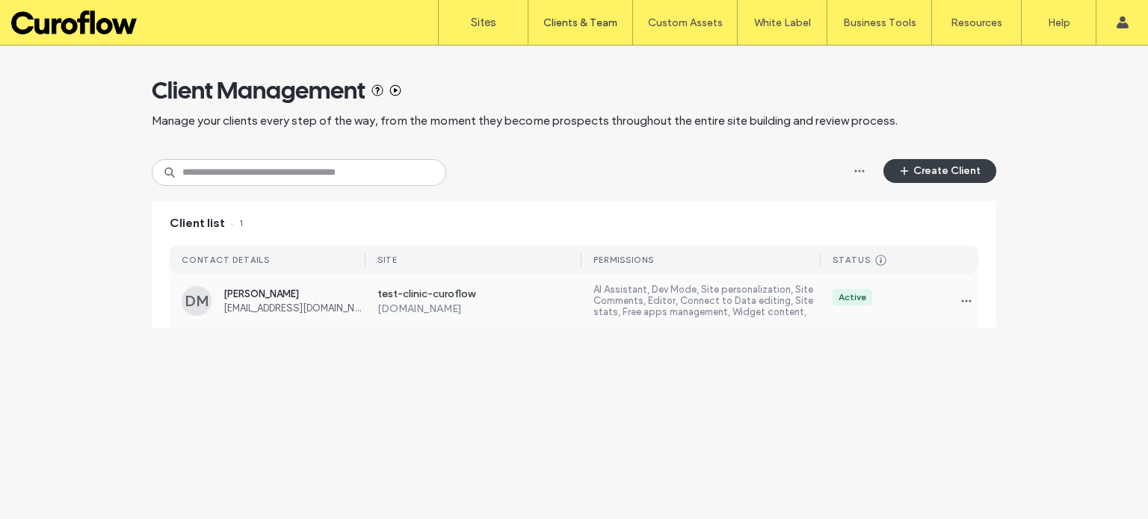
click at [460, 313] on label "[DOMAIN_NAME]" at bounding box center [479, 309] width 205 height 13
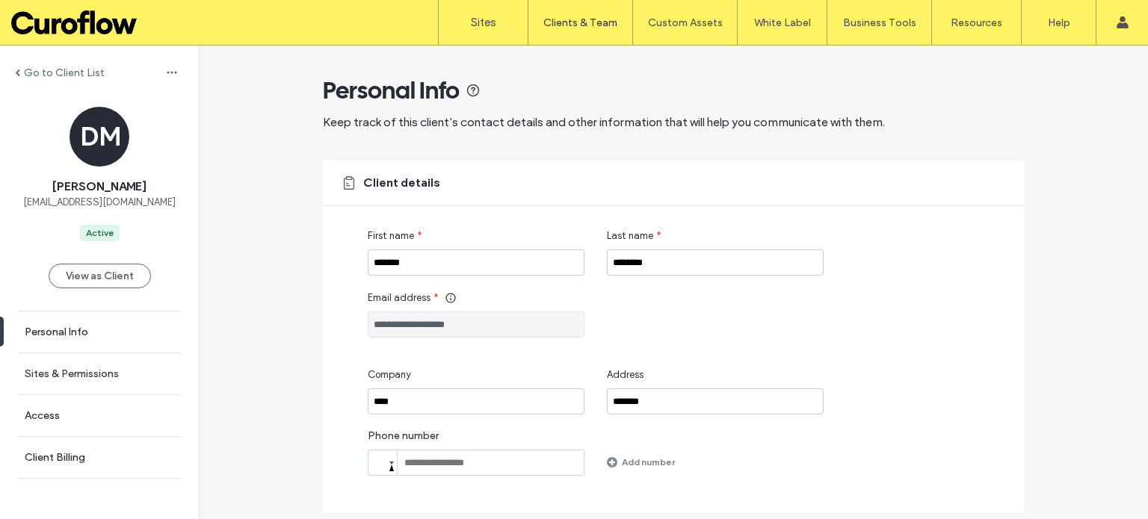
click at [97, 374] on label "Sites & Permissions" at bounding box center [72, 374] width 94 height 13
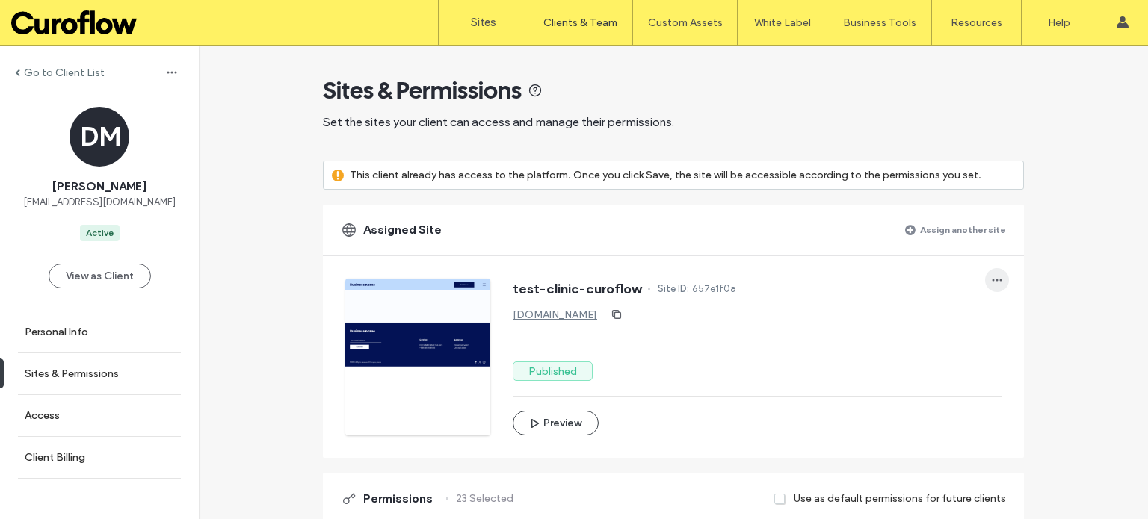
click at [992, 279] on use "button" at bounding box center [997, 280] width 10 height 2
click at [955, 225] on label "Assign another site" at bounding box center [963, 230] width 86 height 26
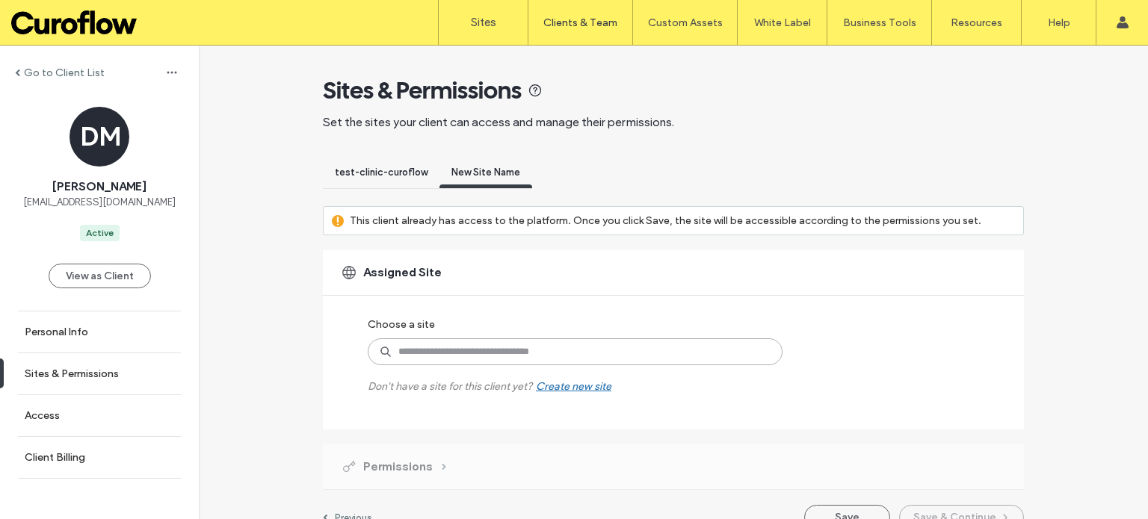
click at [535, 348] on input at bounding box center [575, 351] width 415 height 27
type input "****"
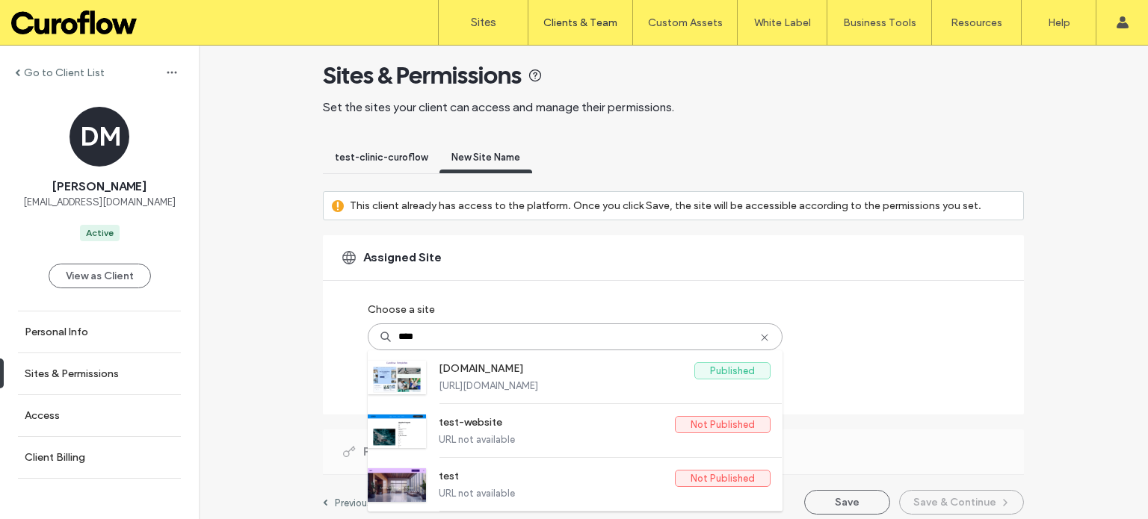
scroll to position [24, 0]
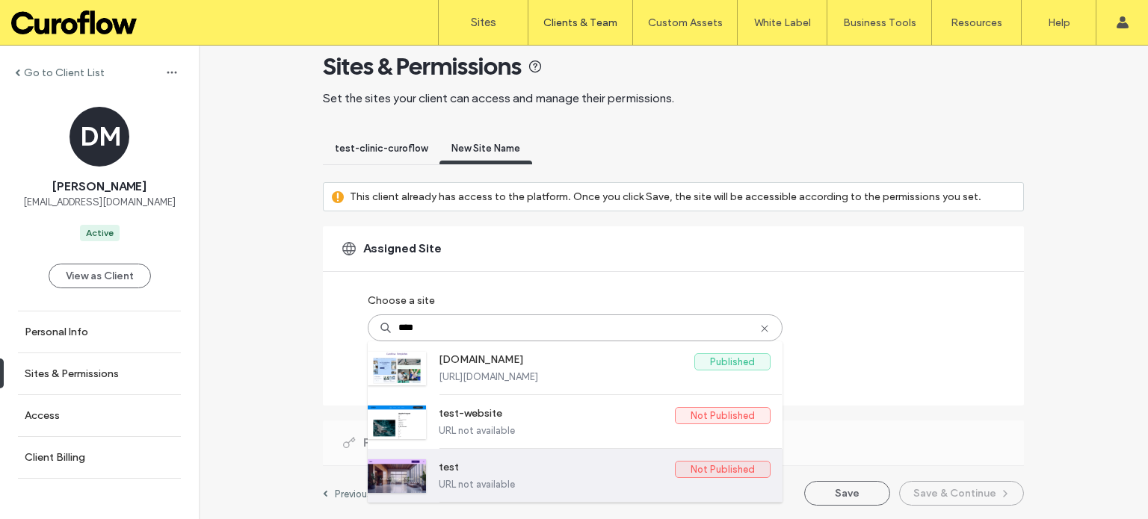
click at [505, 465] on label "test" at bounding box center [557, 470] width 236 height 18
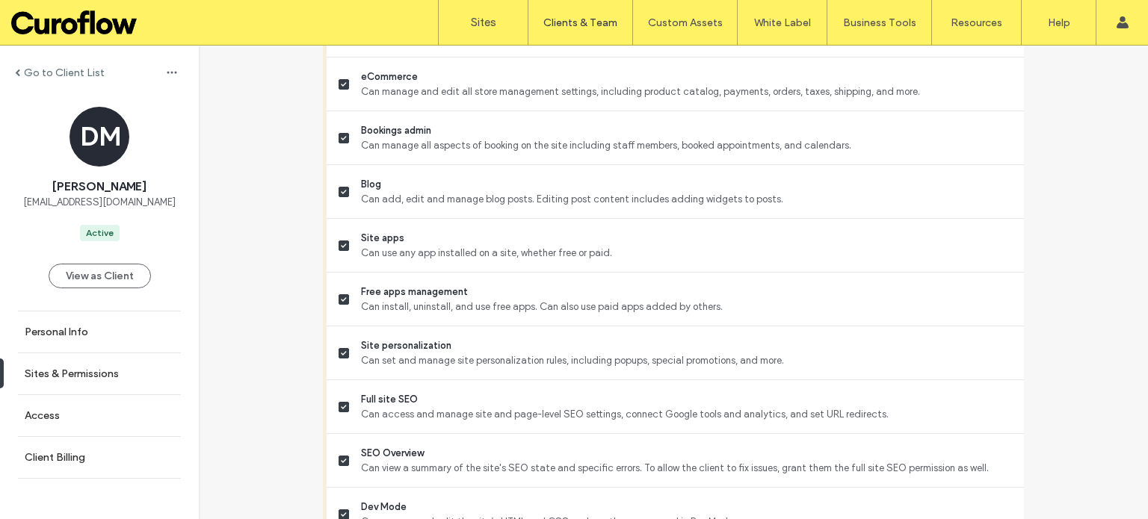
scroll to position [1418, 0]
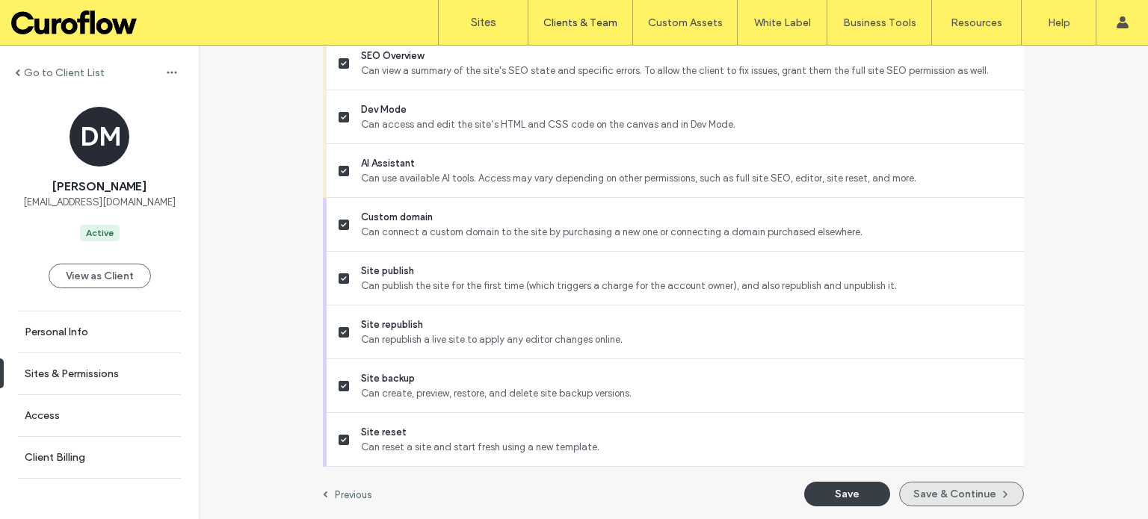
click at [945, 491] on button "Save & Continue" at bounding box center [961, 494] width 125 height 25
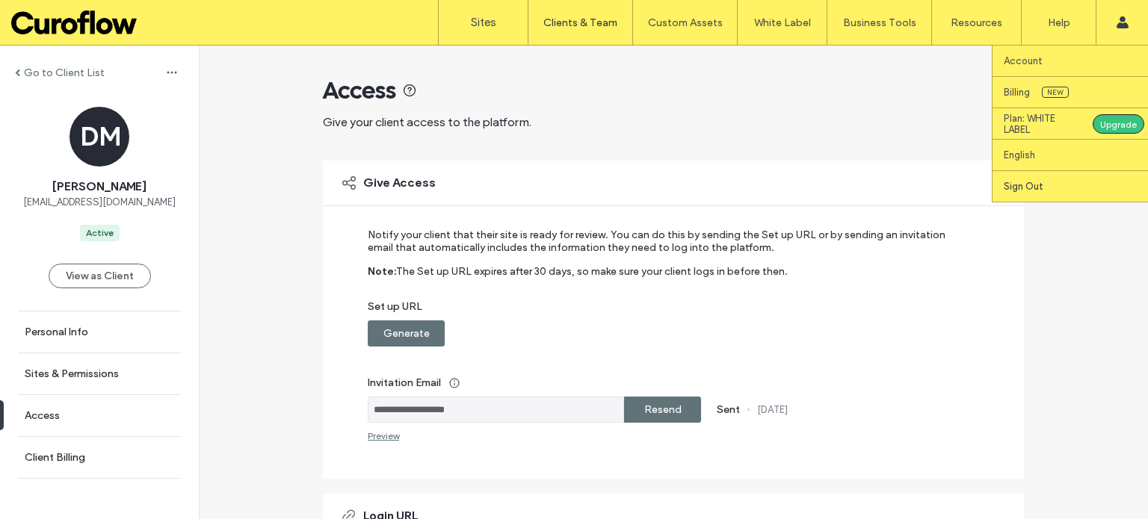
click at [1034, 184] on label "Sign Out" at bounding box center [1024, 186] width 40 height 11
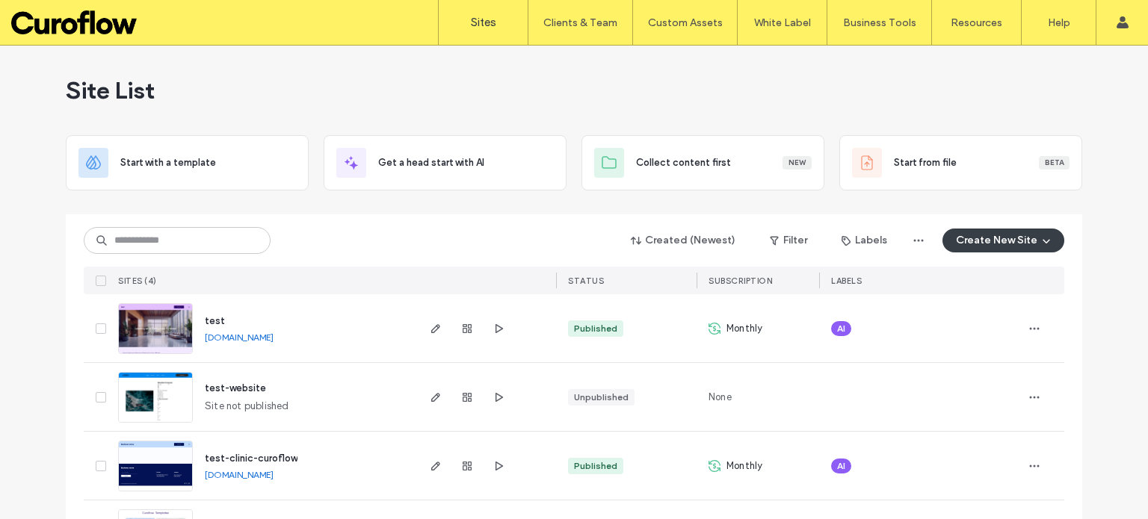
scroll to position [67, 0]
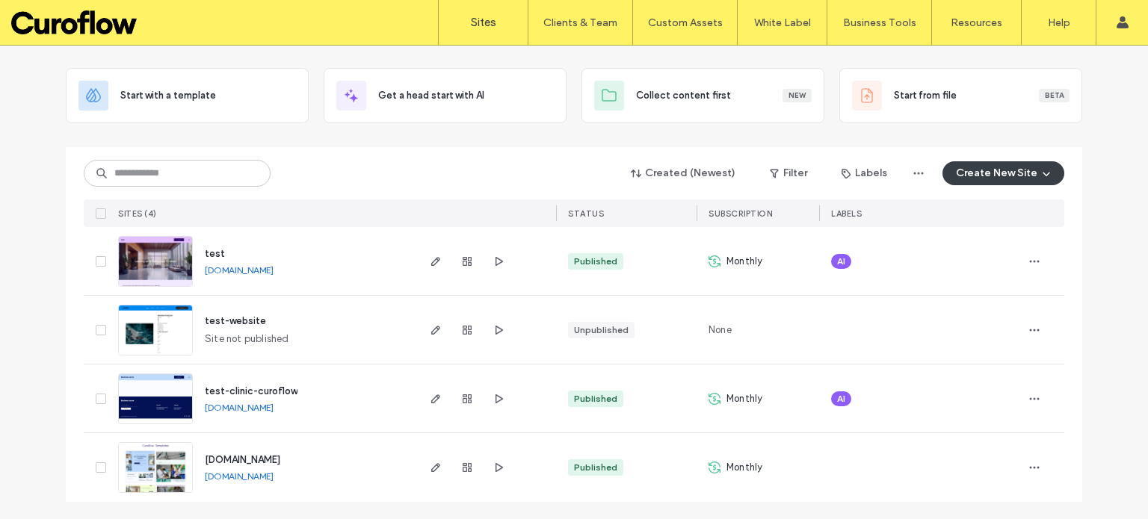
click at [837, 259] on span "AI" at bounding box center [841, 261] width 8 height 13
click at [848, 247] on icon at bounding box center [851, 250] width 7 height 7
click at [1034, 262] on icon "button" at bounding box center [1034, 262] width 12 height 12
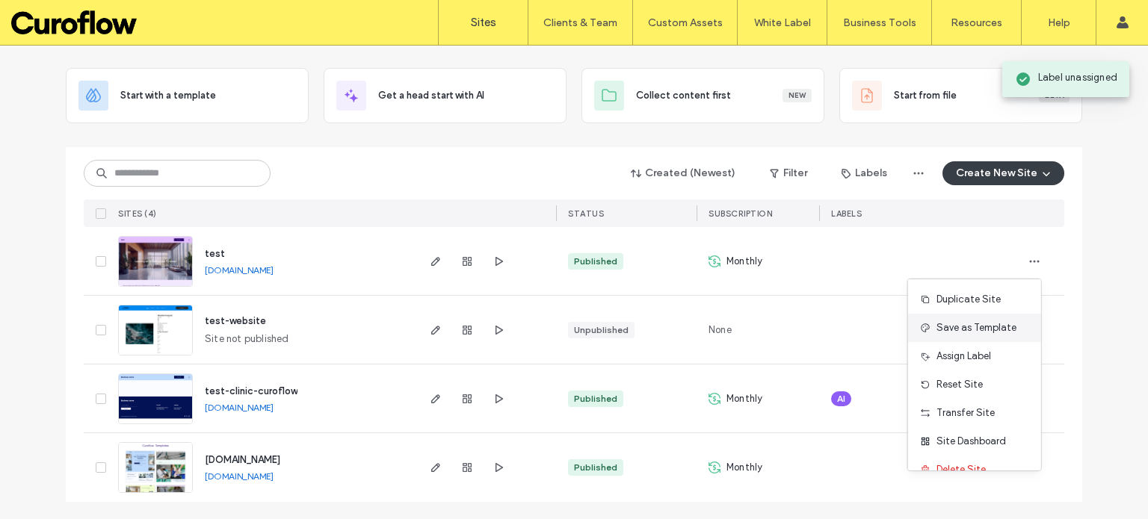
scroll to position [19, 0]
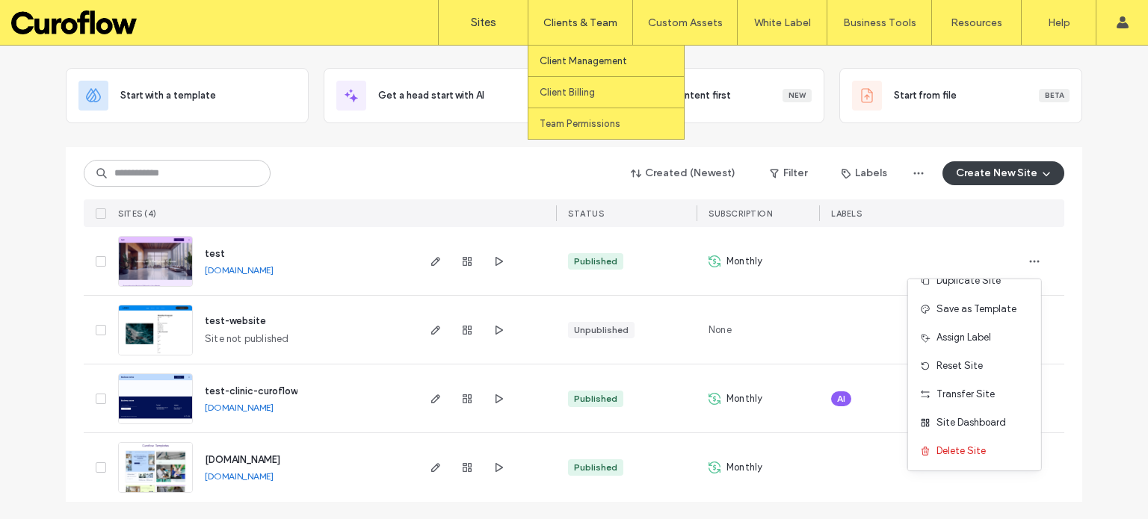
click at [562, 52] on link "Client Management" at bounding box center [612, 61] width 144 height 31
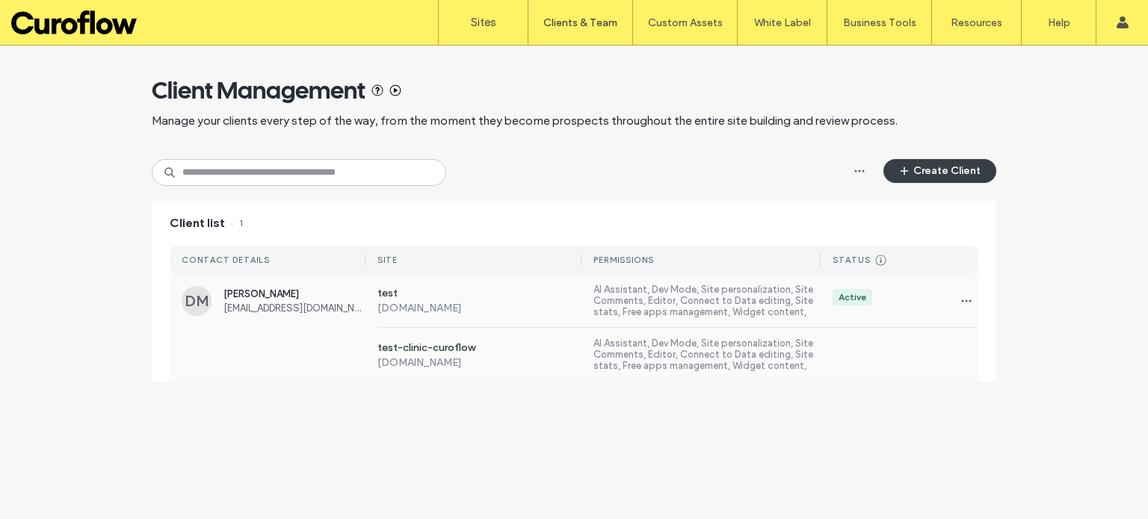
click at [713, 337] on div "test-clinic-curoflow [DOMAIN_NAME] AI Assistant, Dev Mode, Site personalization…" at bounding box center [671, 355] width 613 height 54
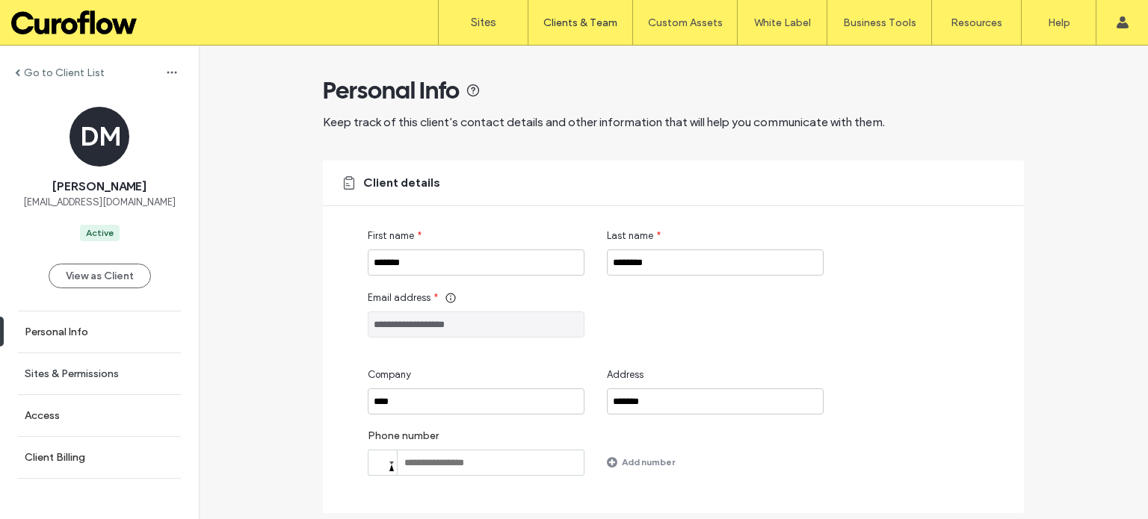
click at [92, 368] on label "Sites & Permissions" at bounding box center [72, 374] width 94 height 13
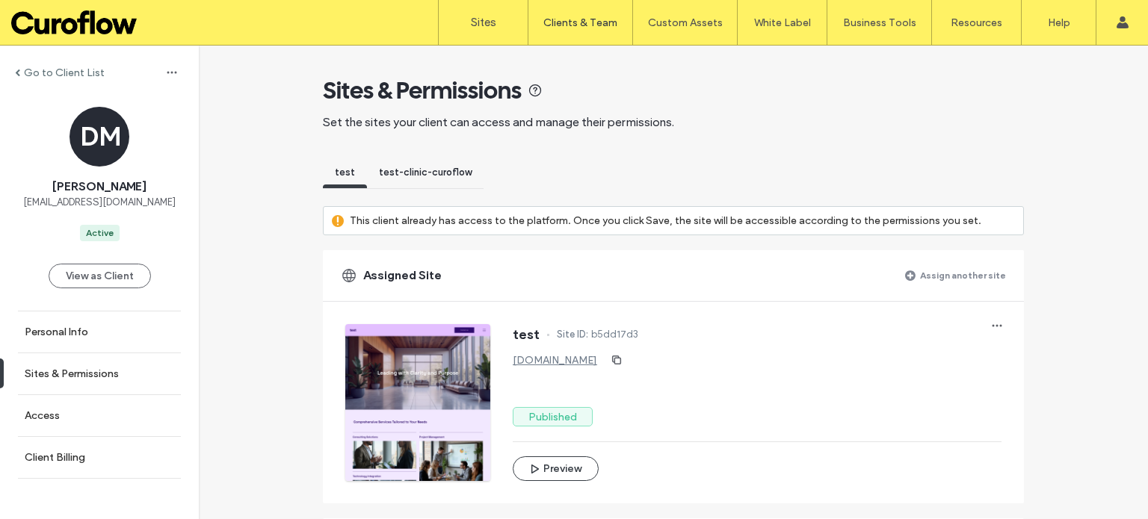
click at [398, 170] on span "test-clinic-curoflow" at bounding box center [425, 172] width 93 height 11
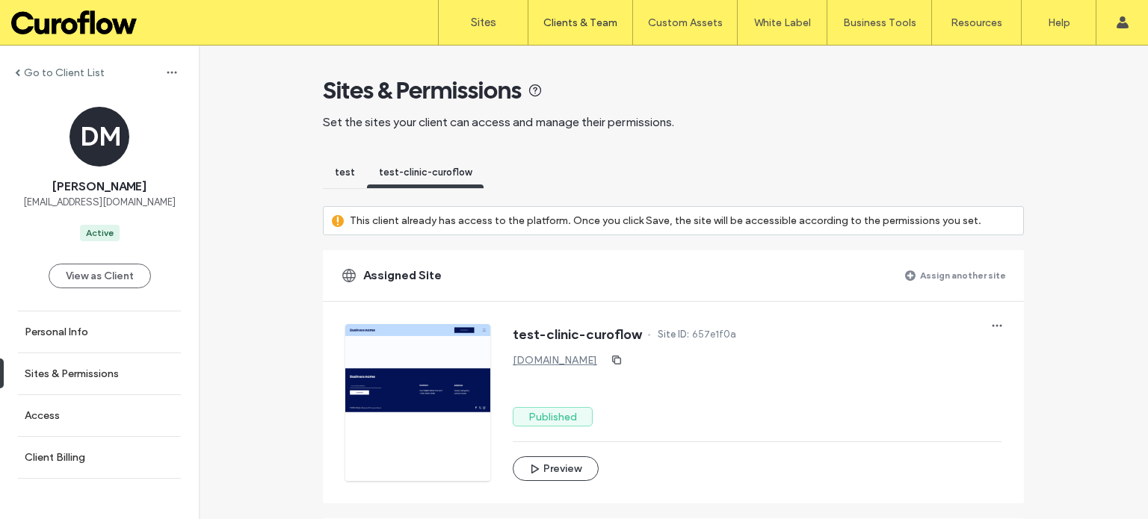
click at [347, 173] on div "test" at bounding box center [345, 175] width 44 height 28
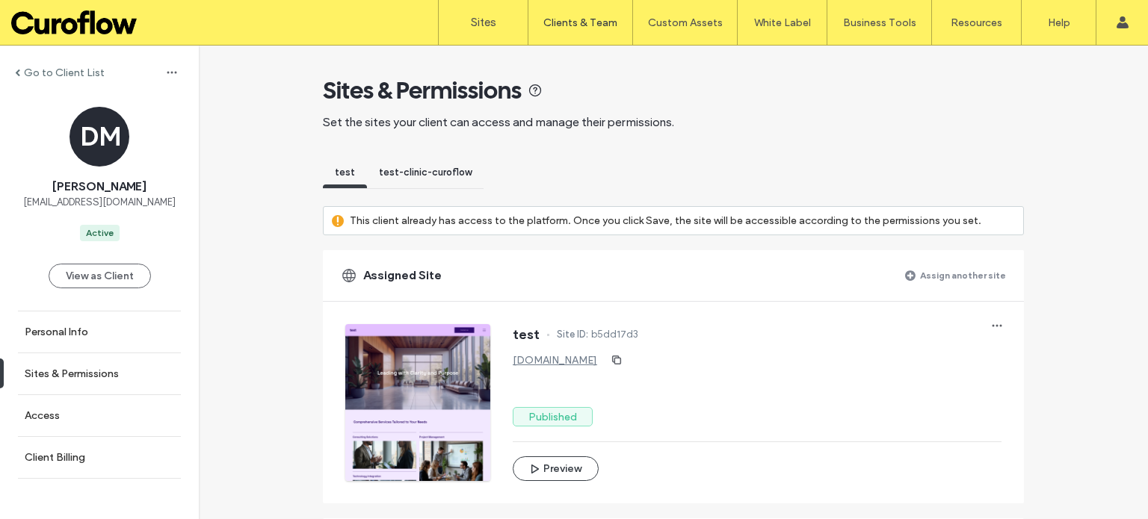
click at [448, 179] on div "test-clinic-curoflow" at bounding box center [425, 175] width 117 height 28
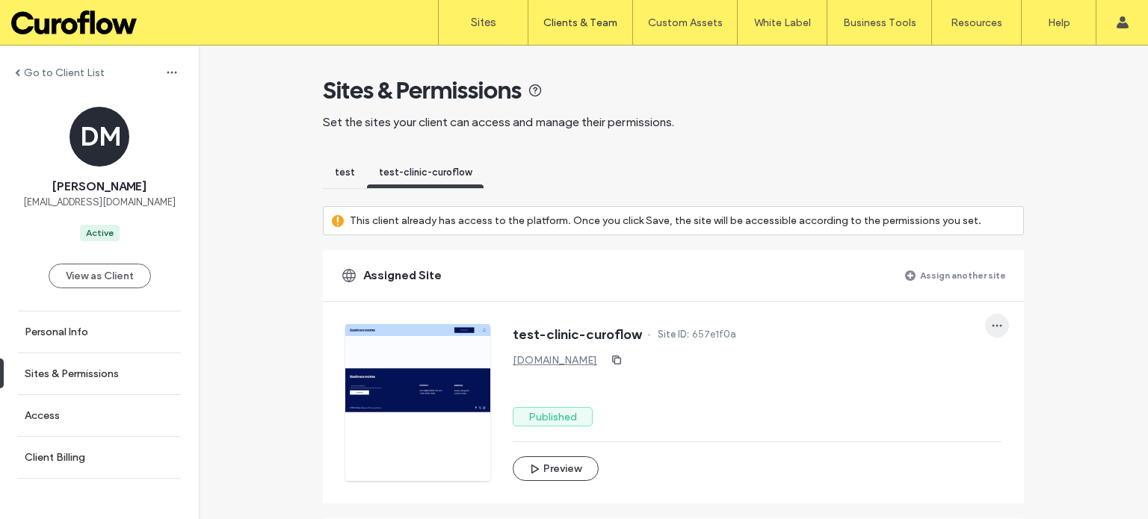
click at [990, 315] on span "button" at bounding box center [997, 326] width 24 height 24
click at [1031, 361] on span "Unassign site" at bounding box center [1039, 363] width 59 height 15
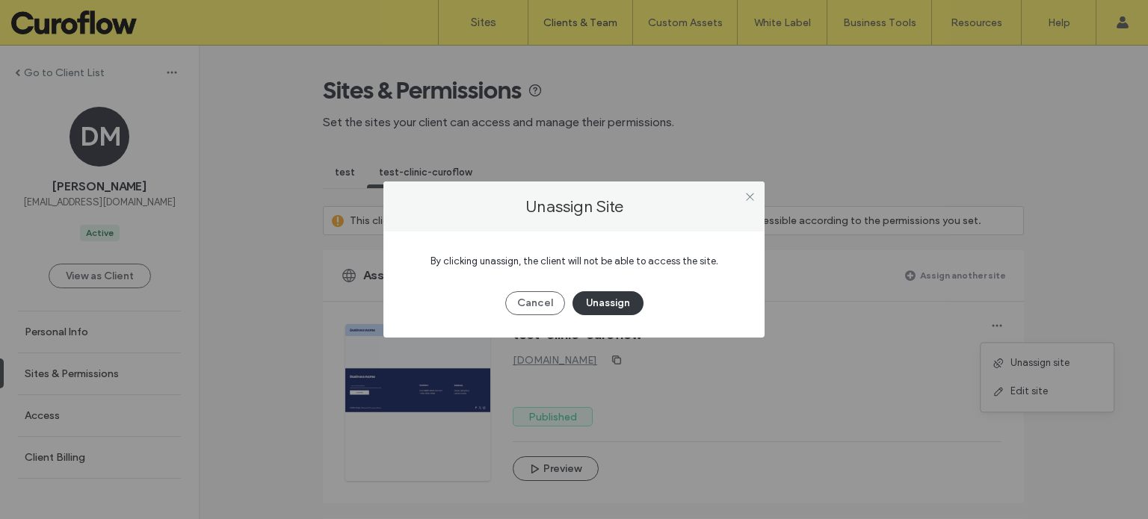
click at [631, 309] on button "Unassign" at bounding box center [607, 303] width 71 height 24
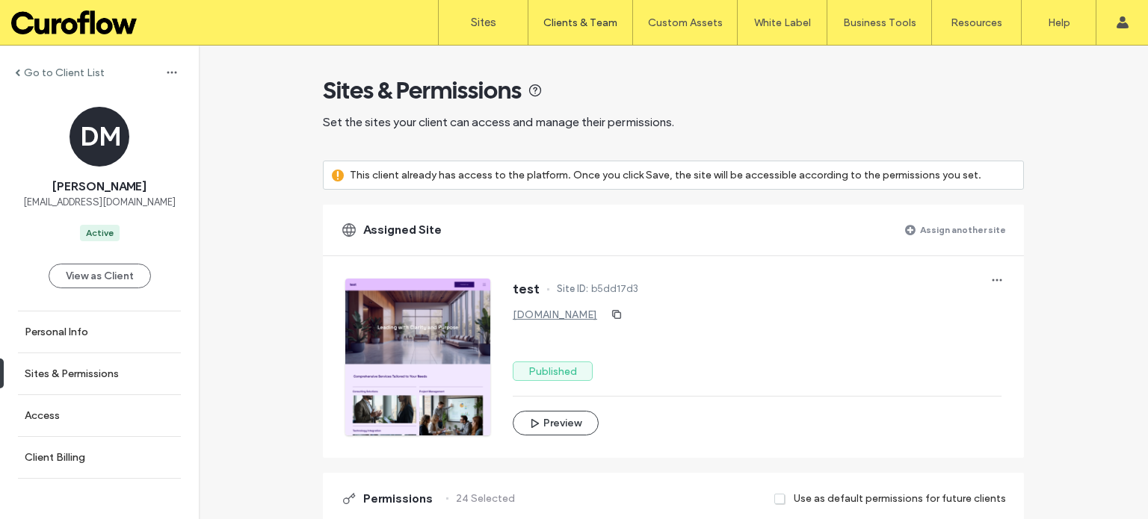
click at [562, 310] on link "test.curoflow.org" at bounding box center [555, 315] width 84 height 13
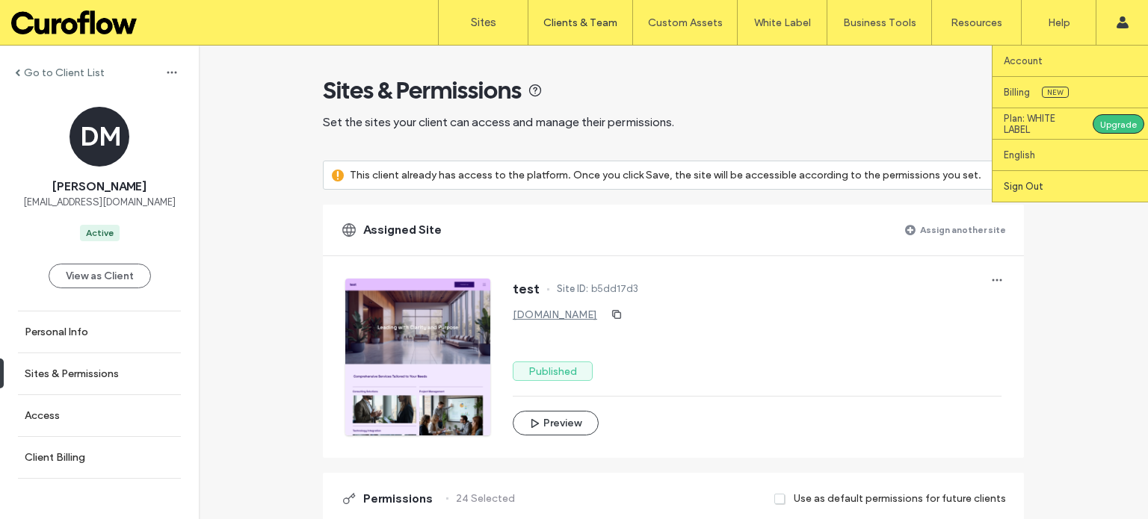
click at [1038, 186] on label "Sign Out" at bounding box center [1024, 186] width 40 height 11
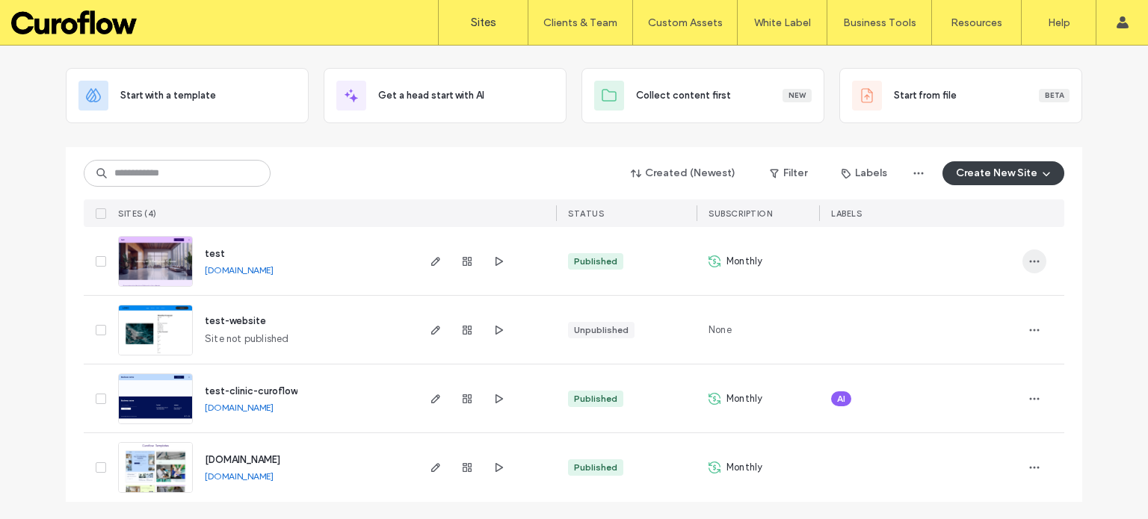
click at [1028, 263] on icon "button" at bounding box center [1034, 262] width 12 height 12
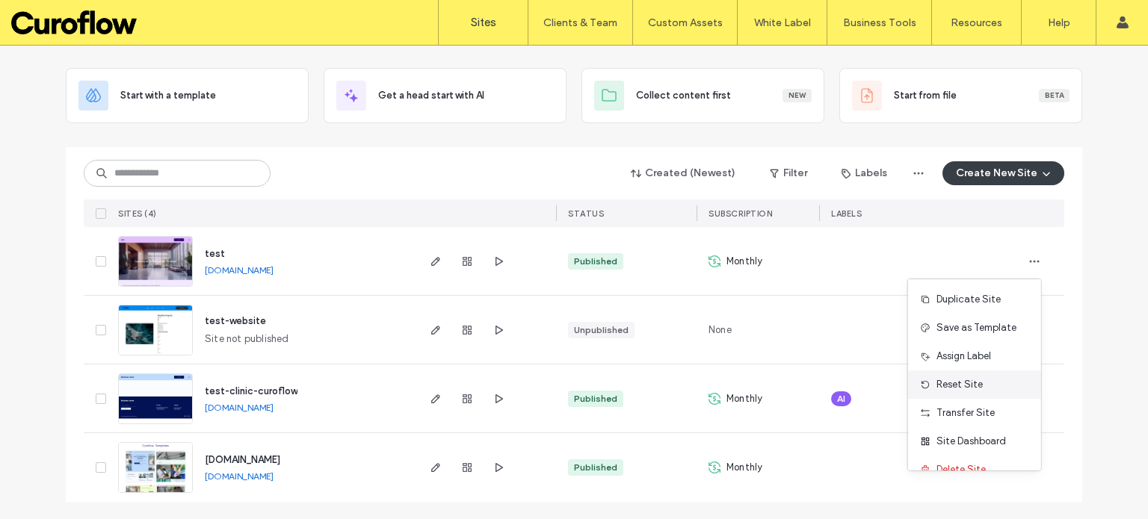
scroll to position [19, 0]
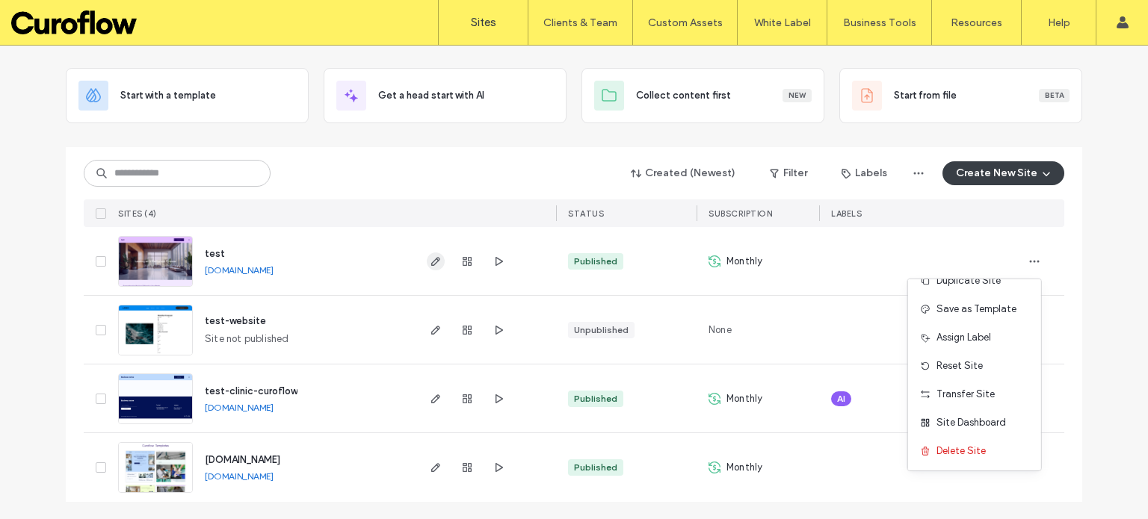
click at [431, 264] on use "button" at bounding box center [435, 261] width 9 height 9
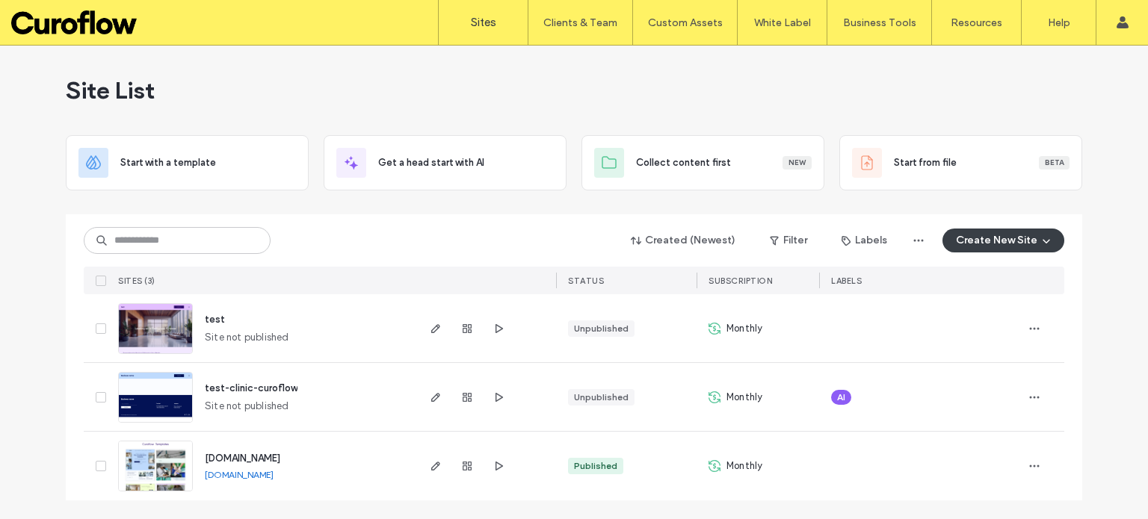
click at [486, 21] on label "Sites" at bounding box center [483, 22] width 25 height 13
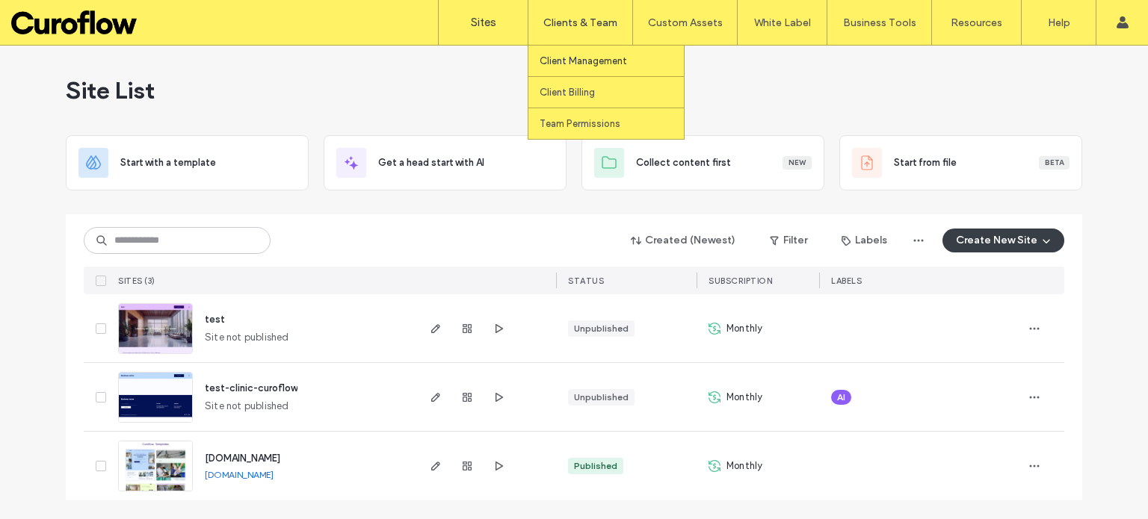
click at [577, 54] on link "Client Management" at bounding box center [612, 61] width 144 height 31
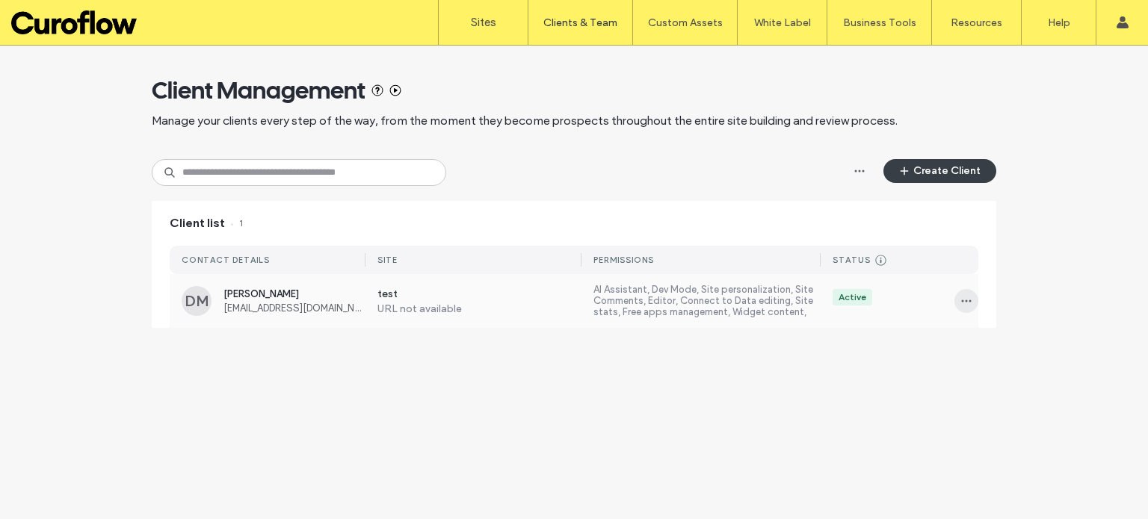
click at [962, 300] on icon "button" at bounding box center [966, 301] width 12 height 12
click at [1001, 333] on span "Sites & Permissions" at bounding box center [1022, 340] width 84 height 15
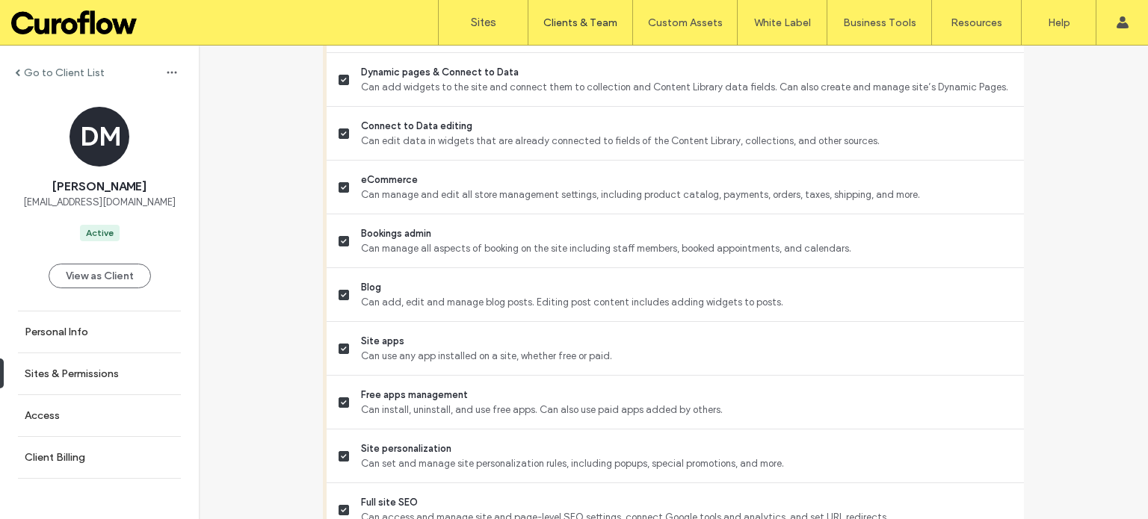
scroll to position [1372, 0]
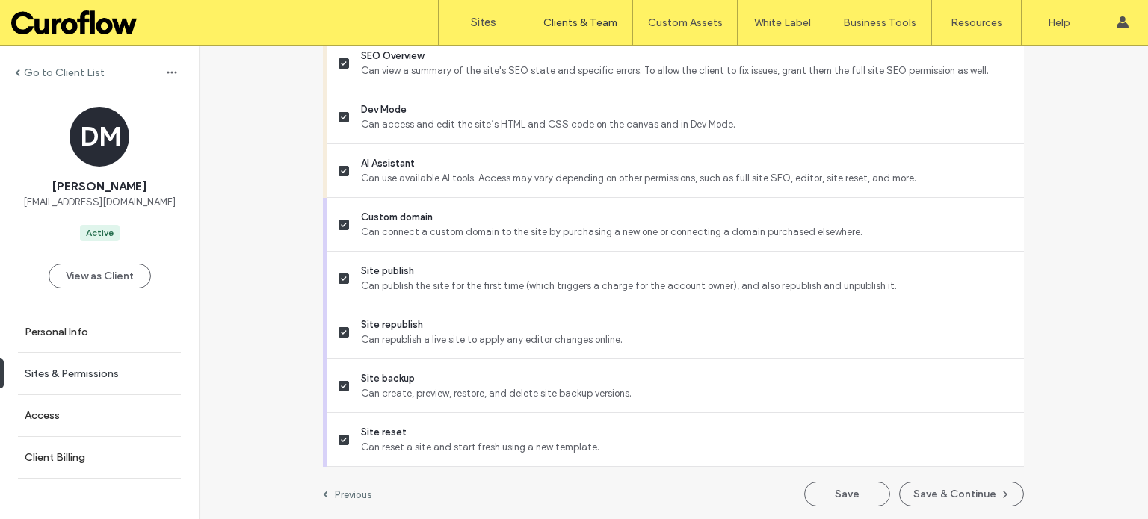
click at [78, 368] on label "Sites & Permissions" at bounding box center [72, 374] width 94 height 13
click at [64, 412] on link "Access" at bounding box center [99, 415] width 199 height 41
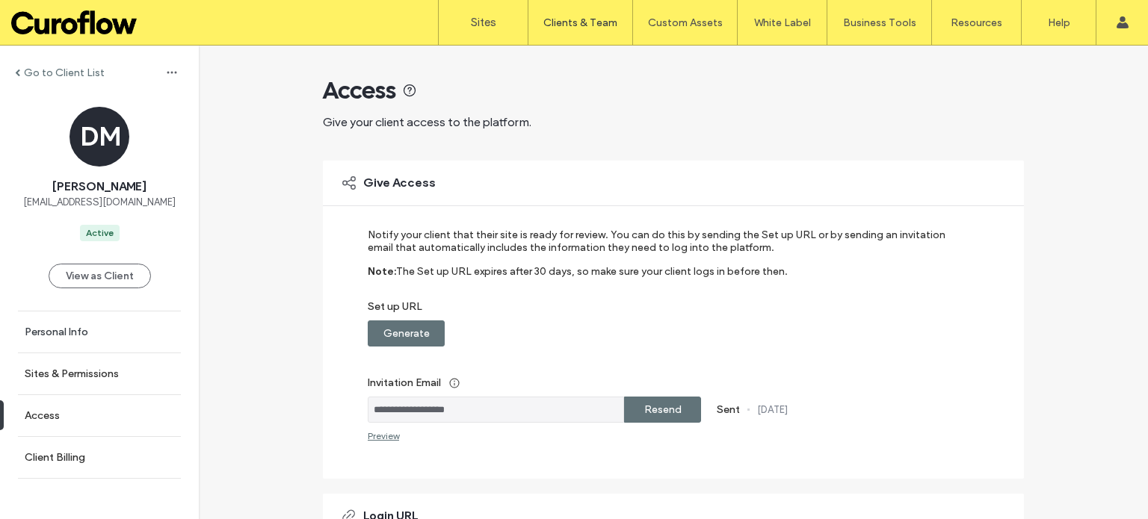
click at [69, 324] on link "Personal Info" at bounding box center [99, 332] width 199 height 41
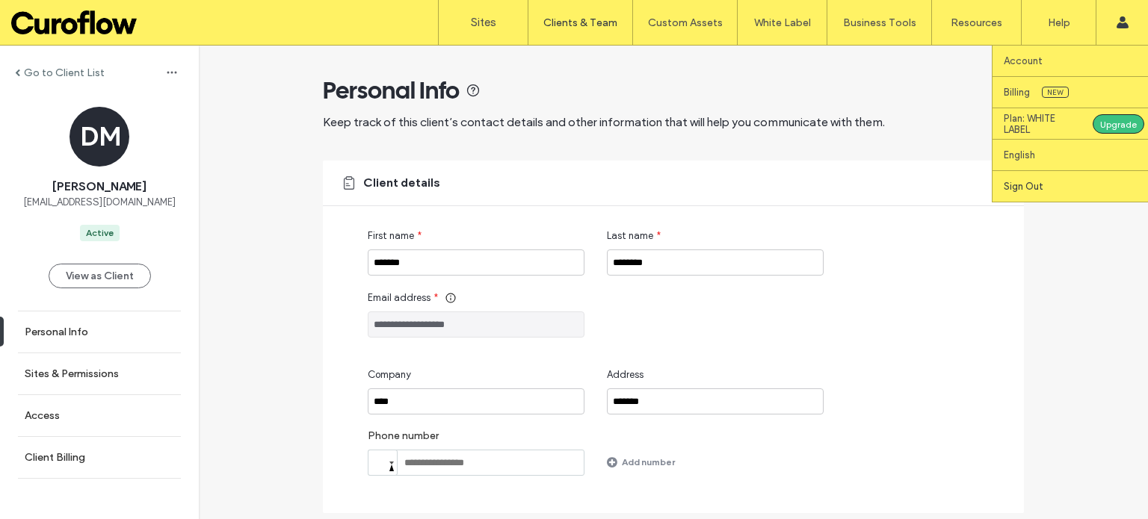
click at [1037, 185] on label "Sign Out" at bounding box center [1024, 186] width 40 height 11
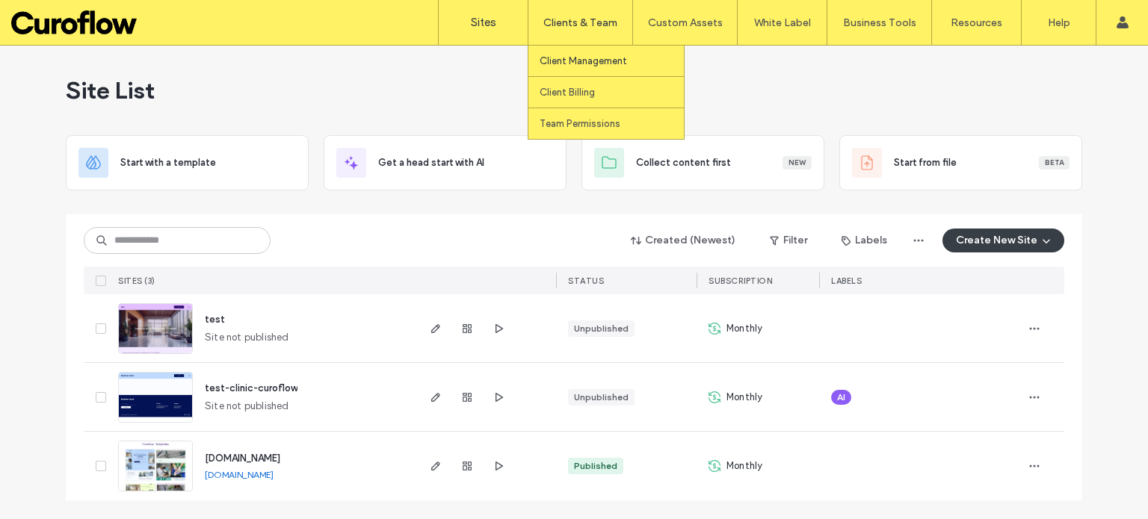
click at [592, 57] on label "Client Management" at bounding box center [583, 60] width 87 height 11
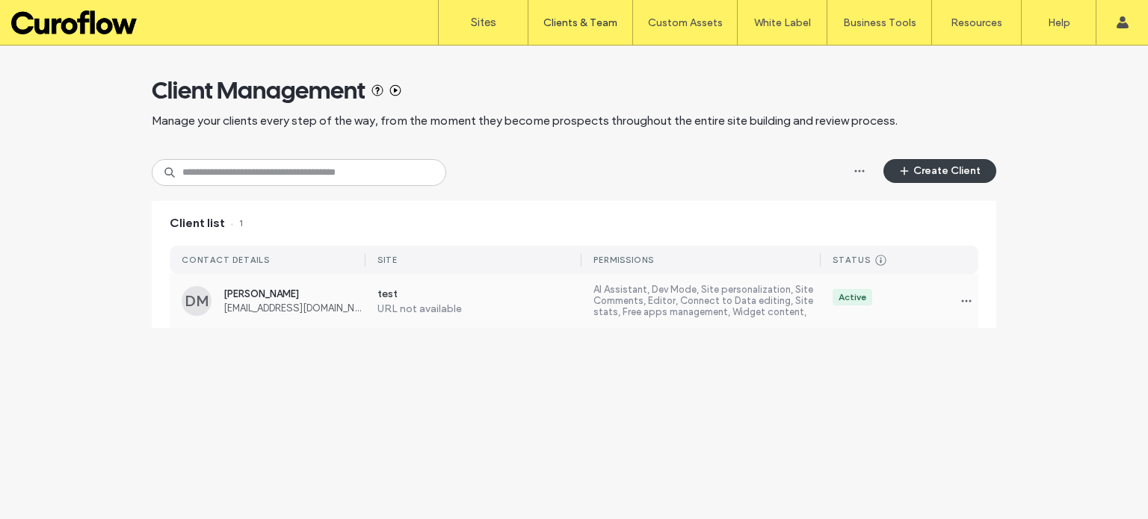
click at [774, 307] on label "AI Assistant, Dev Mode, Site personalization, Site Comments, Editor, Connect to…" at bounding box center [706, 301] width 227 height 34
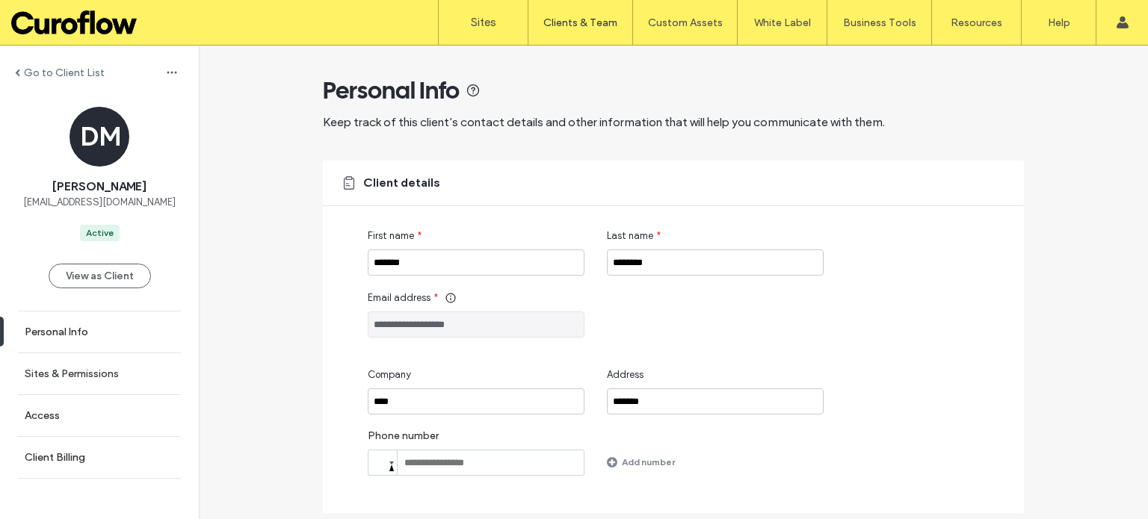
click at [93, 374] on label "Sites & Permissions" at bounding box center [72, 374] width 94 height 13
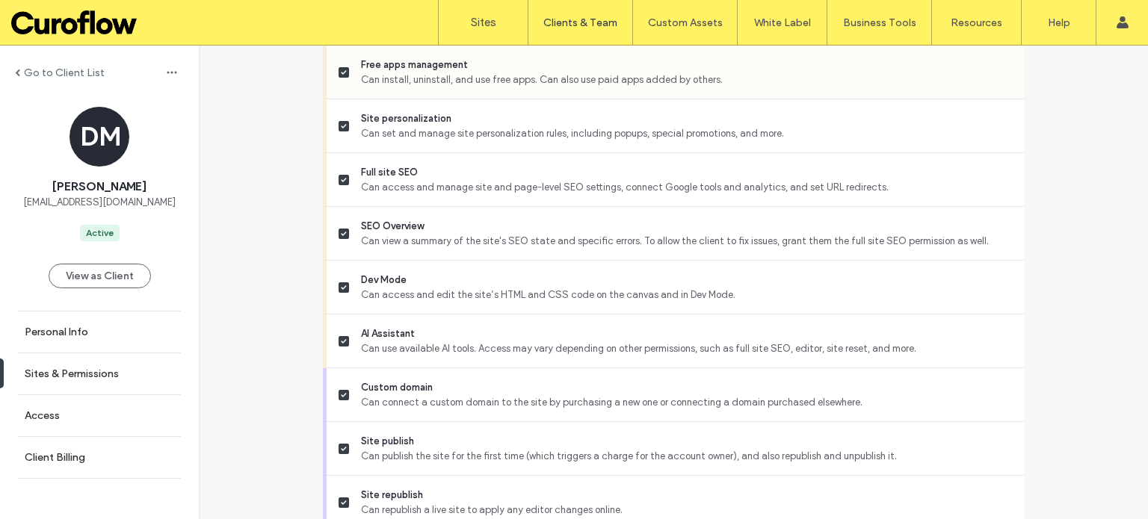
scroll to position [998, 0]
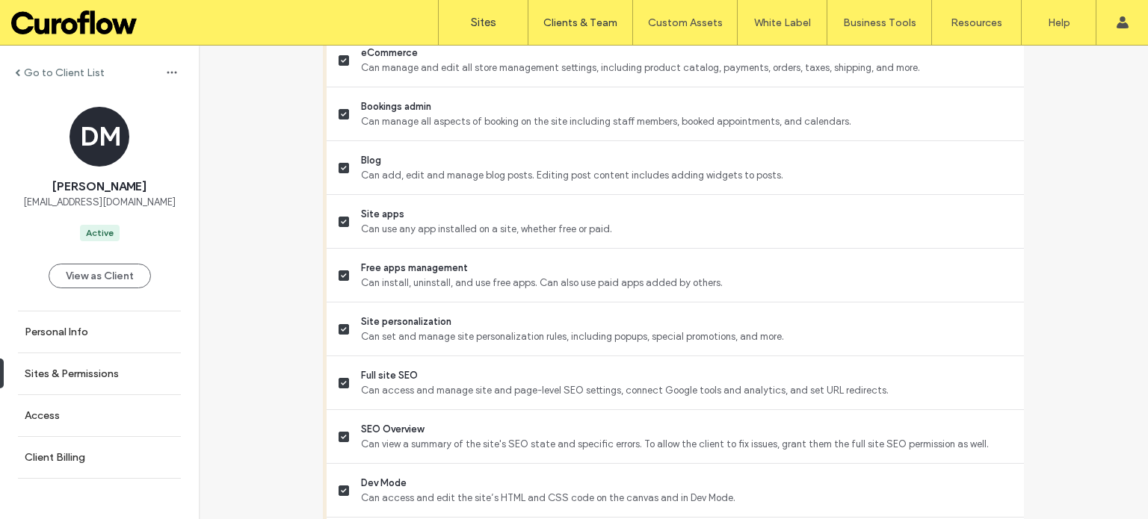
click at [487, 19] on label "Sites" at bounding box center [483, 22] width 25 height 13
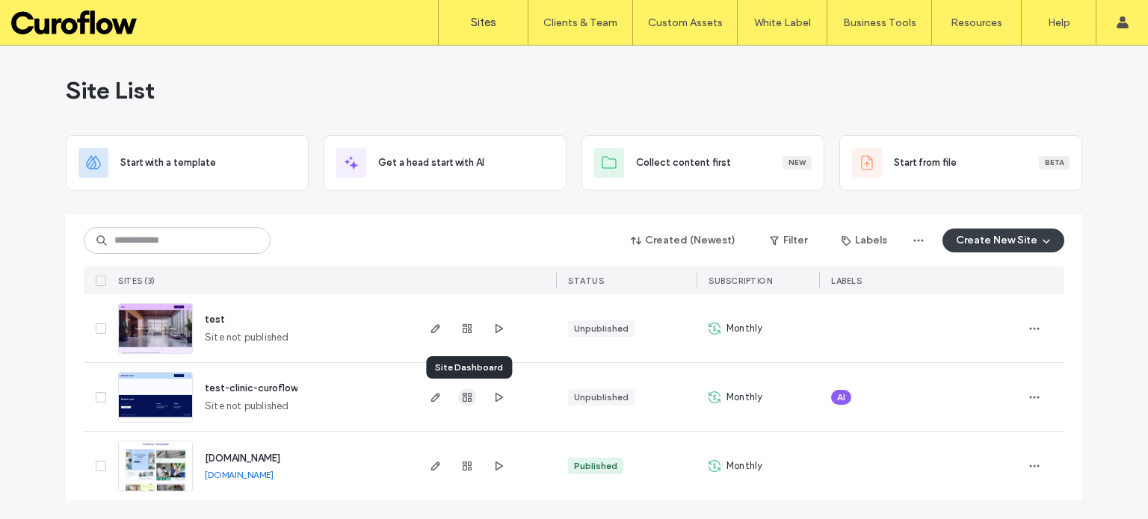
click at [462, 398] on icon "button" at bounding box center [467, 398] width 12 height 12
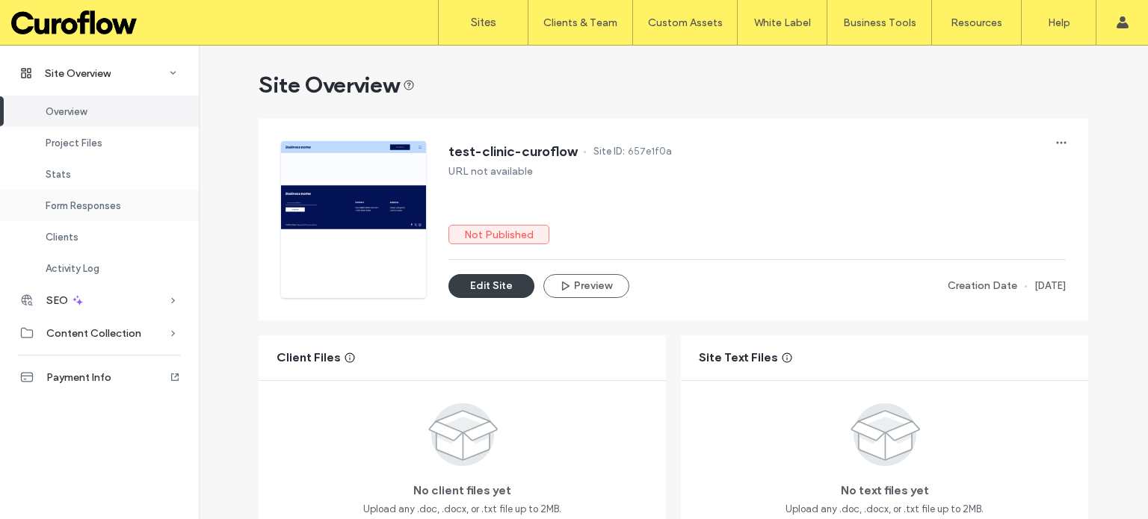
click at [103, 202] on span "Form Responses" at bounding box center [83, 205] width 75 height 11
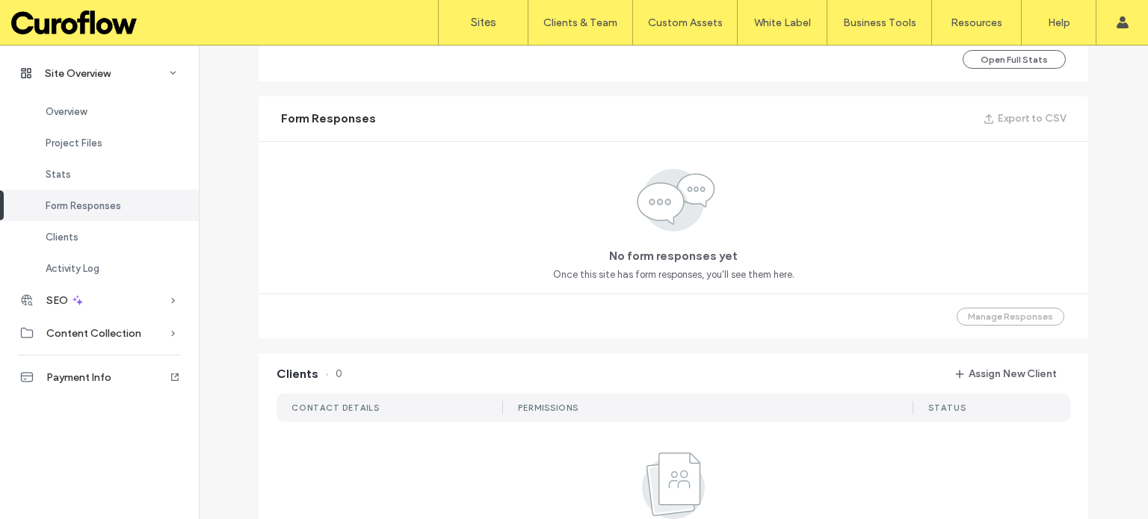
scroll to position [953, 0]
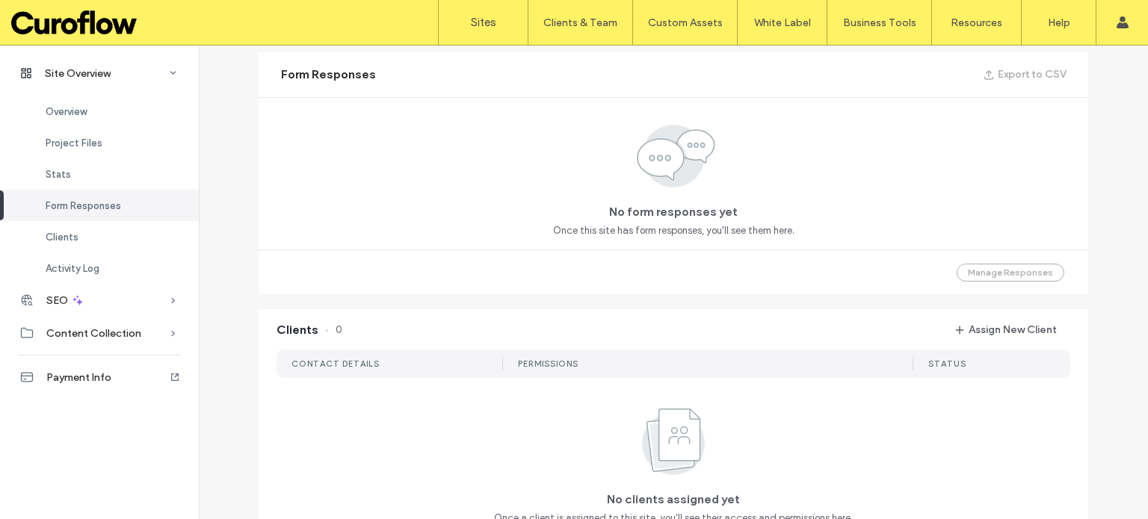
click at [962, 272] on div "Manage Responses" at bounding box center [673, 272] width 829 height 45
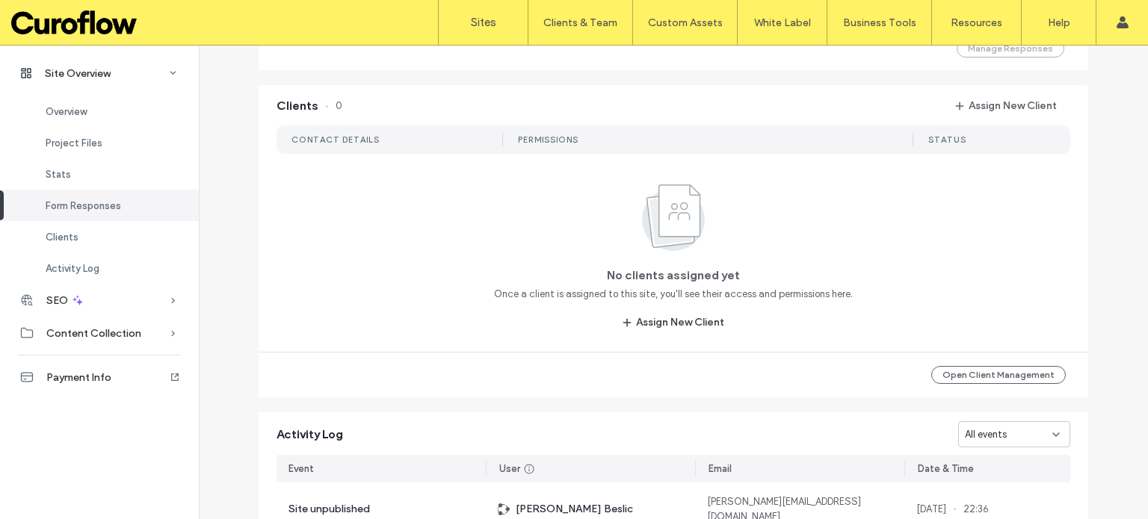
scroll to position [1202, 0]
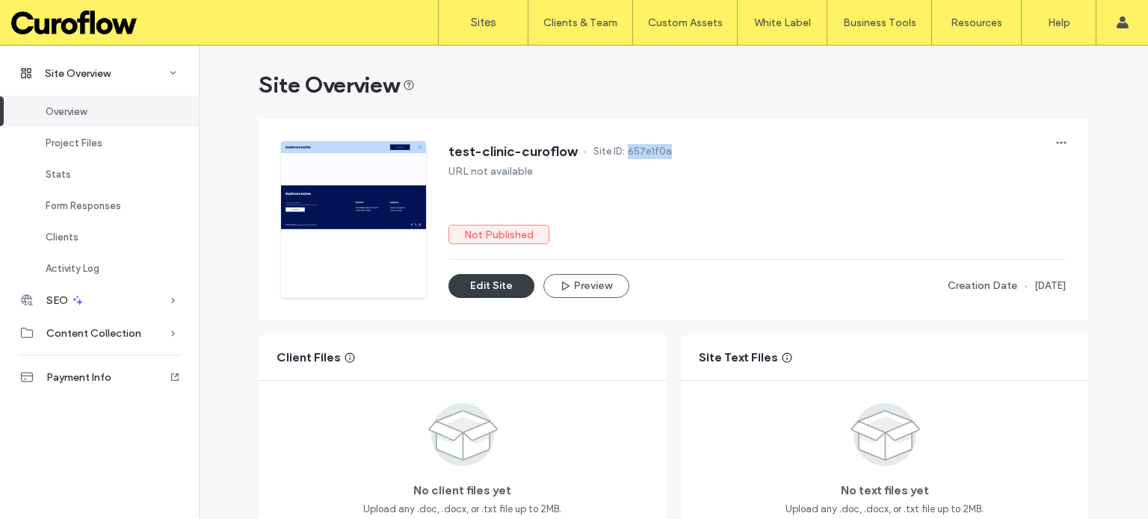
drag, startPoint x: 671, startPoint y: 153, endPoint x: 622, endPoint y: 151, distance: 49.4
click at [622, 151] on div "test-clinic-curoflow Site ID: 657e1f0a" at bounding box center [756, 153] width 617 height 24
click at [489, 20] on label "Sites" at bounding box center [483, 22] width 25 height 13
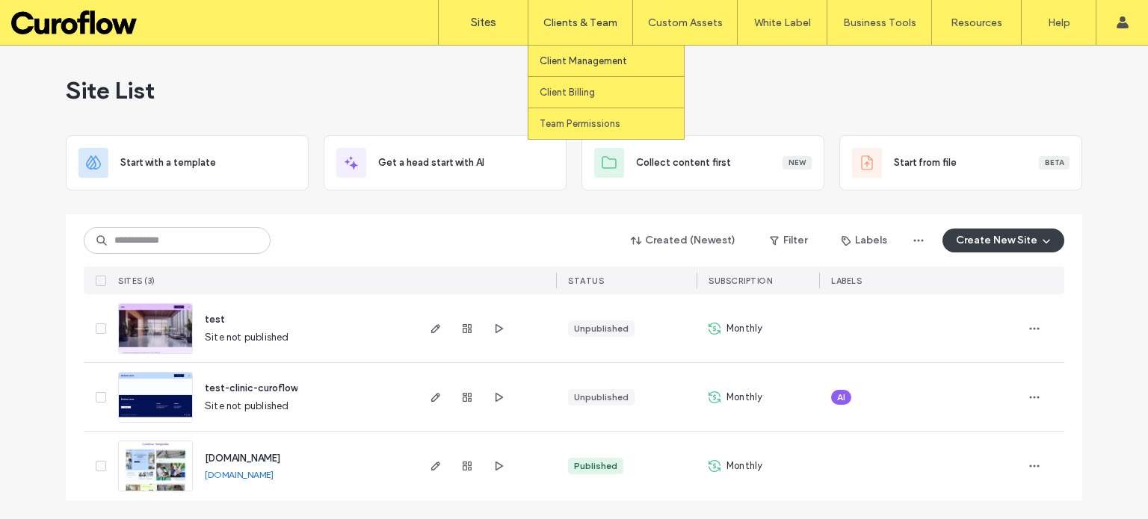
click at [572, 59] on label "Client Management" at bounding box center [583, 60] width 87 height 11
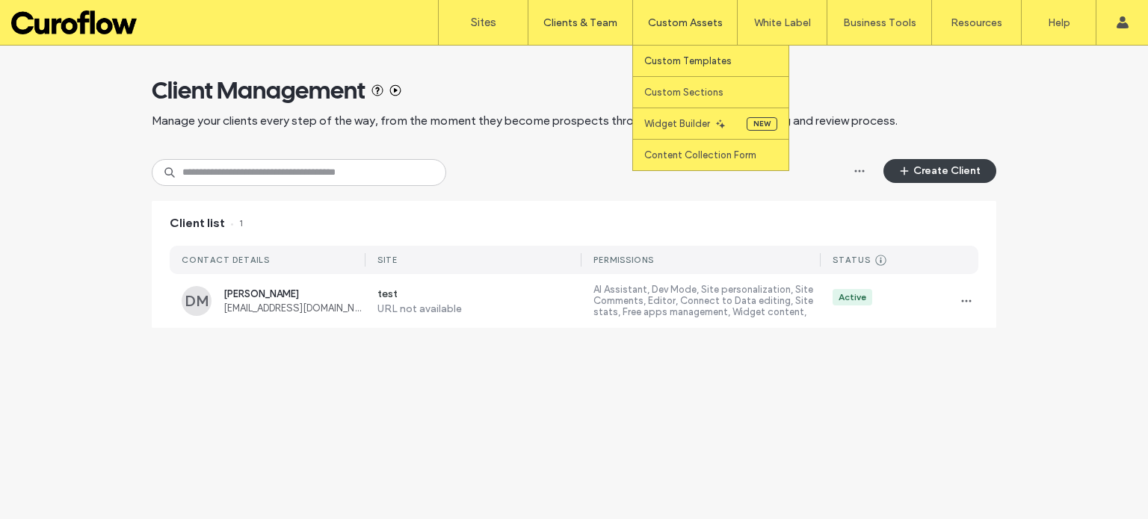
click at [678, 69] on link "Custom Templates" at bounding box center [716, 61] width 144 height 31
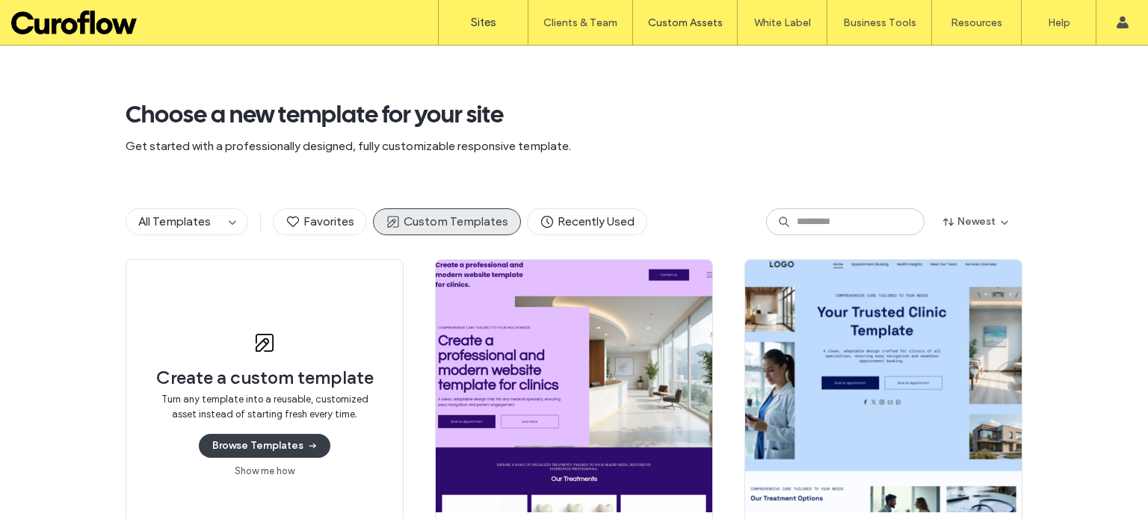
click at [485, 23] on label "Sites" at bounding box center [483, 22] width 25 height 13
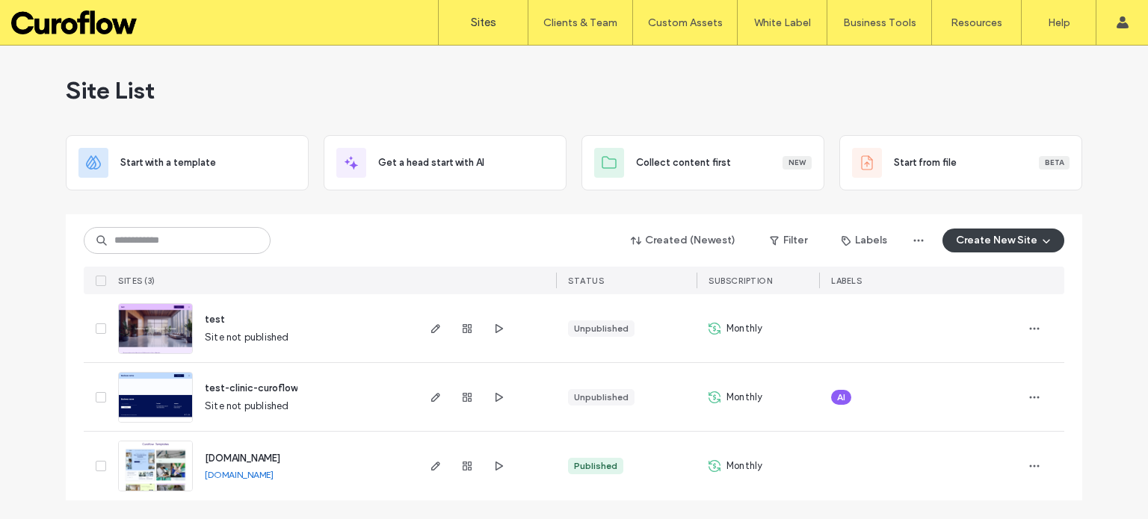
click at [120, 34] on div "Sites Clients & Team Client Management Client Billing Team Permissions Custom A…" at bounding box center [574, 23] width 1148 height 46
click at [475, 16] on label "Sites" at bounding box center [483, 22] width 25 height 13
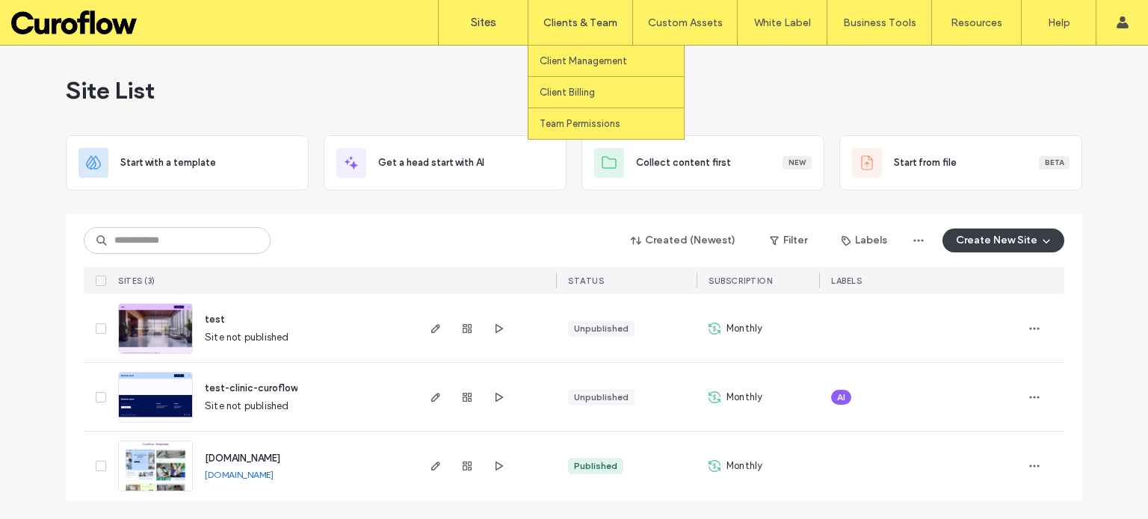
click at [565, 18] on label "Clients & Team" at bounding box center [580, 22] width 74 height 13
click at [576, 64] on label "Client Management" at bounding box center [583, 60] width 87 height 11
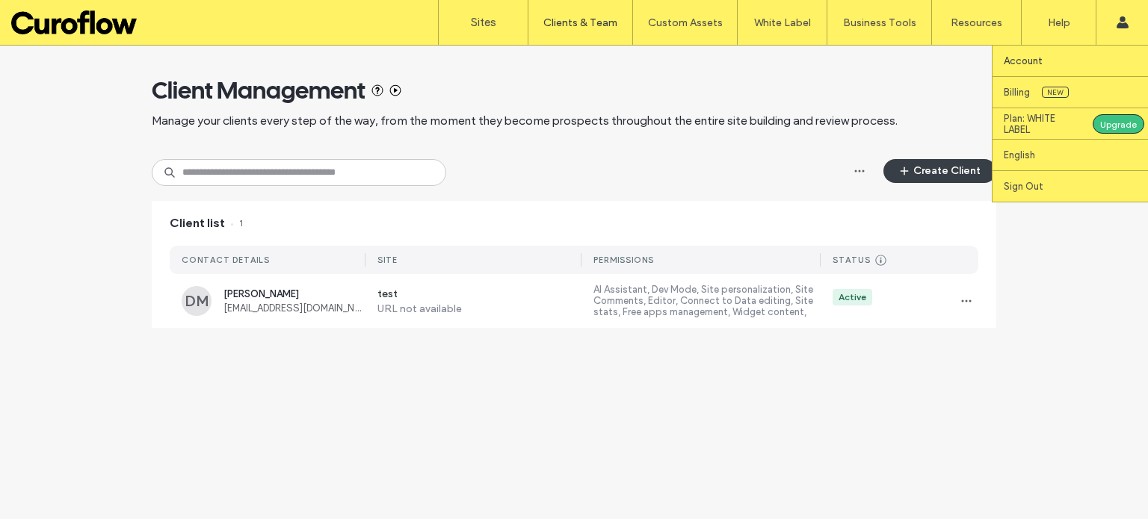
click at [1034, 56] on label "Account" at bounding box center [1023, 60] width 39 height 11
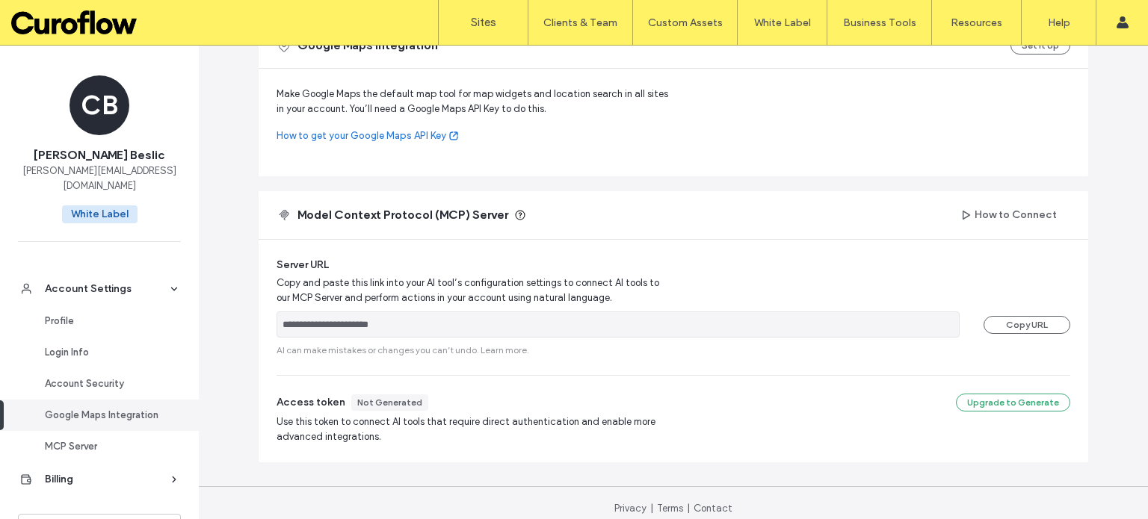
scroll to position [661, 0]
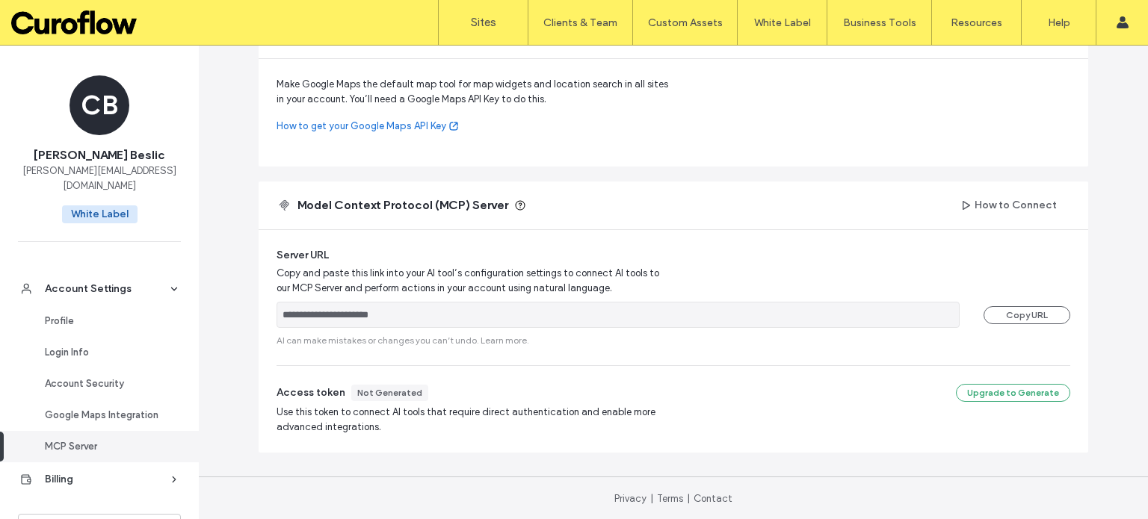
click at [75, 472] on div "Billing" at bounding box center [106, 479] width 123 height 15
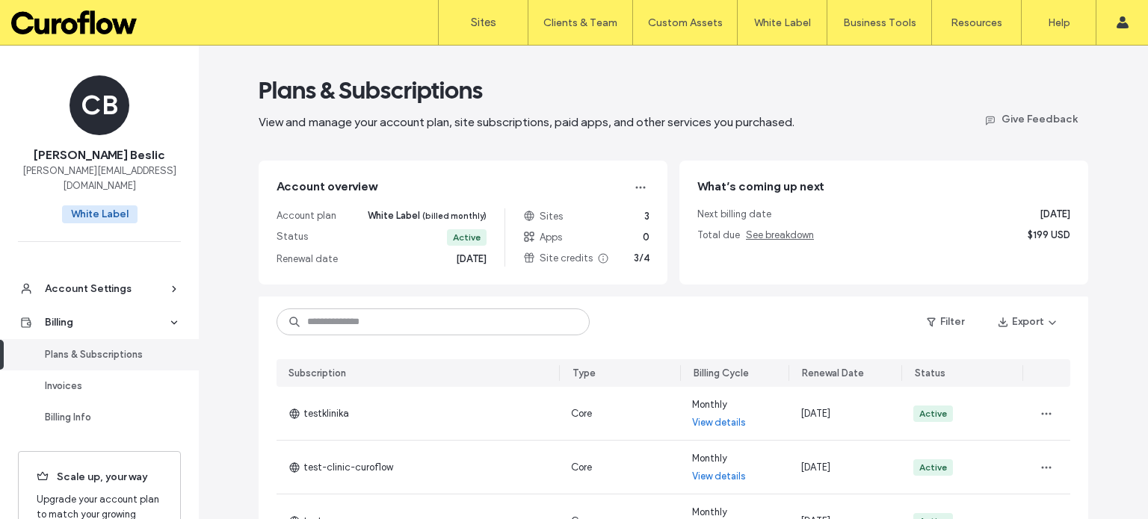
scroll to position [114, 0]
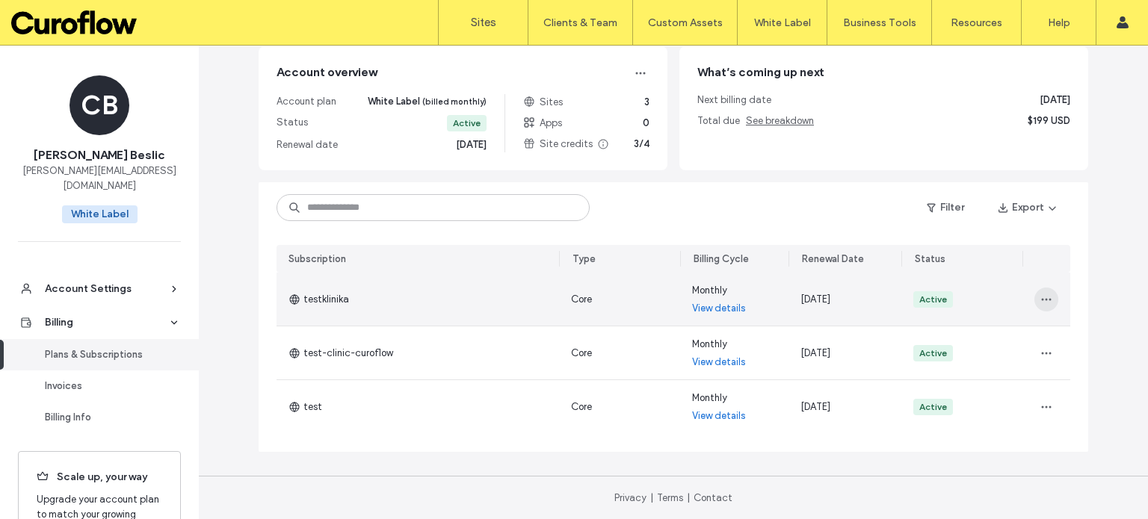
click at [1044, 296] on icon "button" at bounding box center [1046, 300] width 12 height 12
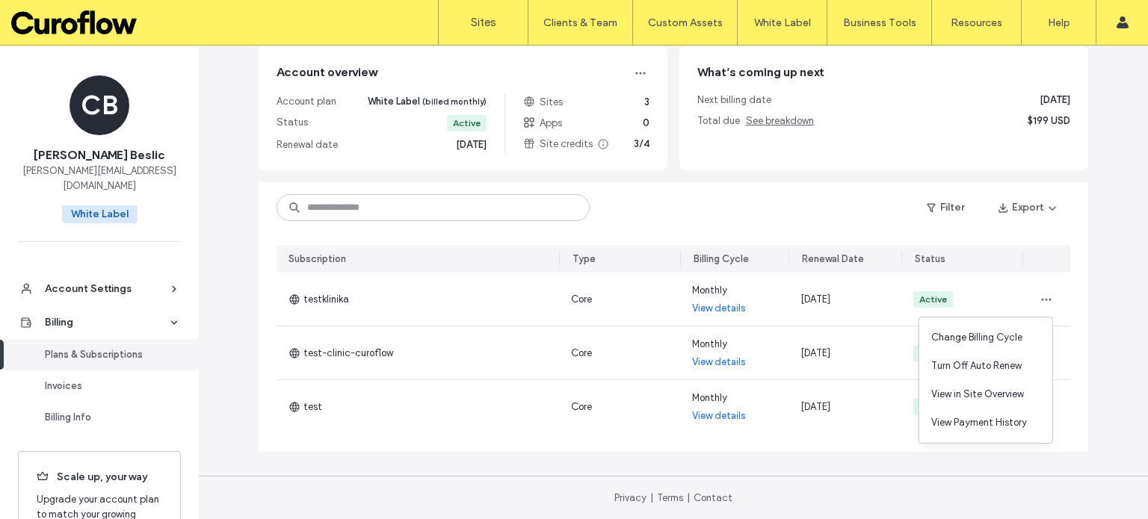
click at [1081, 361] on div "Subscription Type Billing Cycle Renewal Date Status testklinika Core Monthly Vi…" at bounding box center [673, 342] width 829 height 219
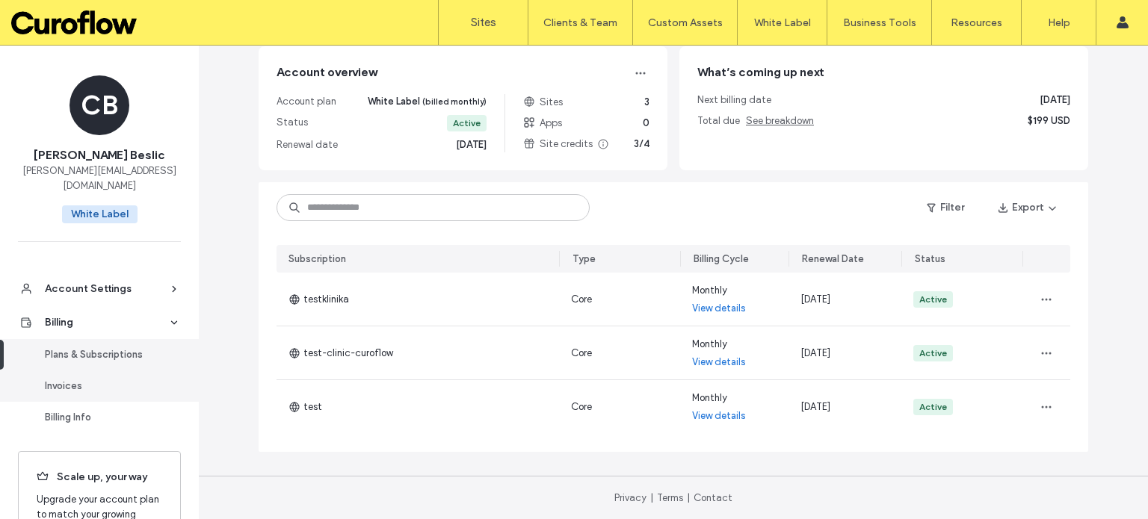
click at [91, 379] on div "Invoices" at bounding box center [106, 386] width 123 height 15
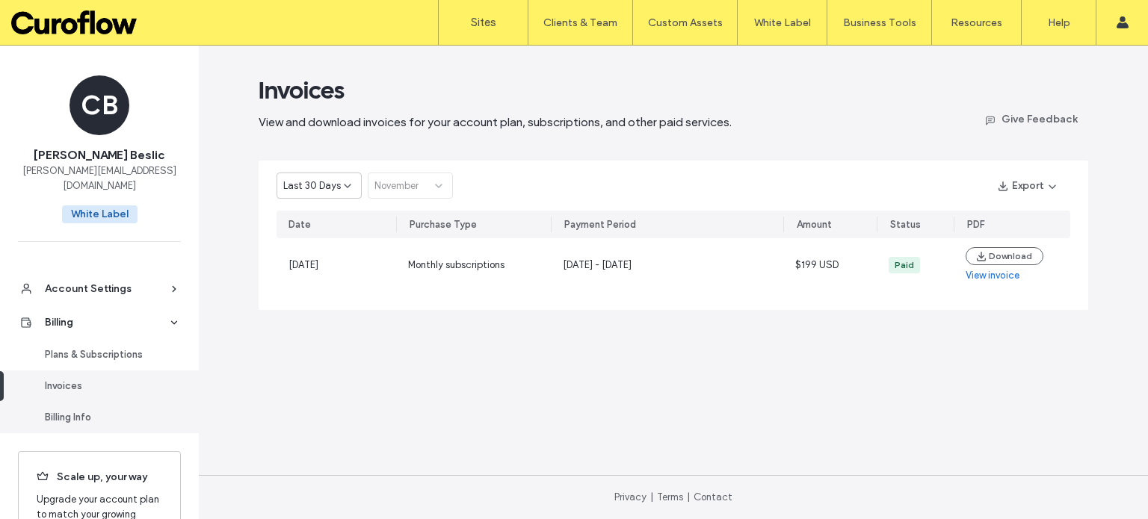
click at [79, 410] on div "Billing Info" at bounding box center [106, 417] width 123 height 15
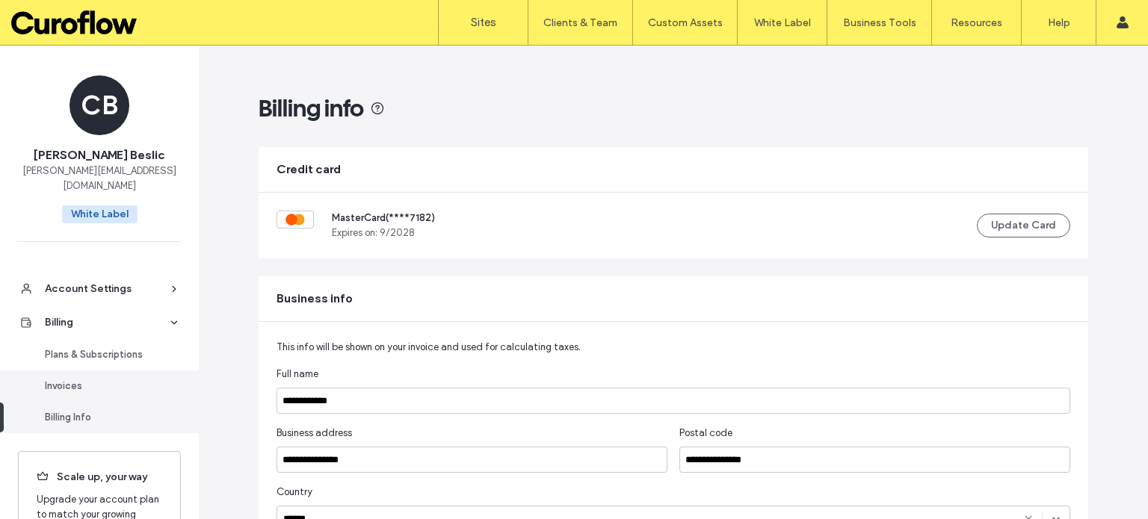
click at [84, 379] on div "Invoices" at bounding box center [106, 386] width 123 height 15
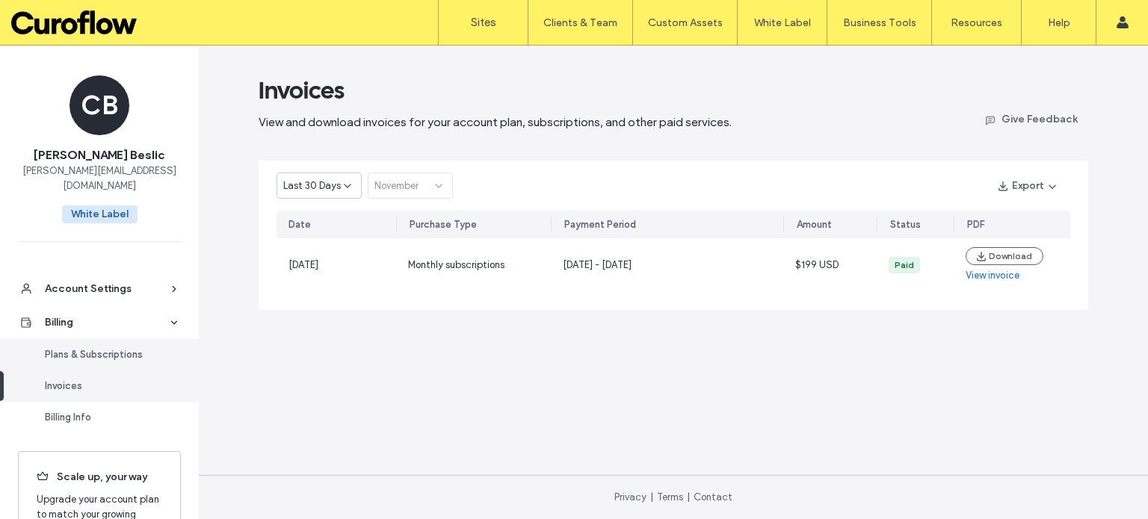
click at [81, 347] on div "Plans & Subscriptions" at bounding box center [106, 354] width 123 height 15
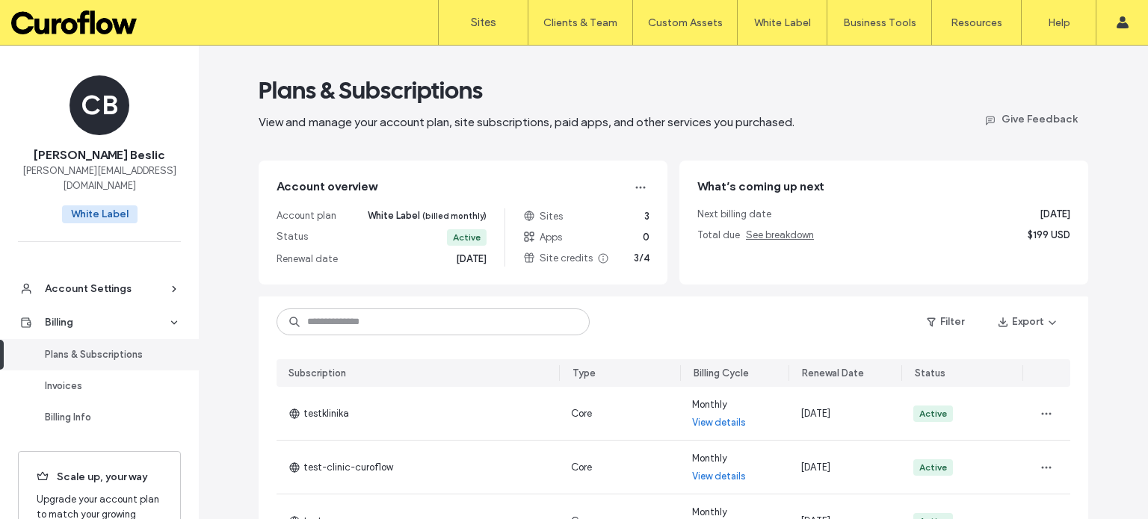
click at [171, 306] on link "Billing" at bounding box center [99, 323] width 199 height 34
click at [169, 318] on icon at bounding box center [174, 323] width 10 height 10
click at [169, 284] on icon at bounding box center [174, 289] width 10 height 10
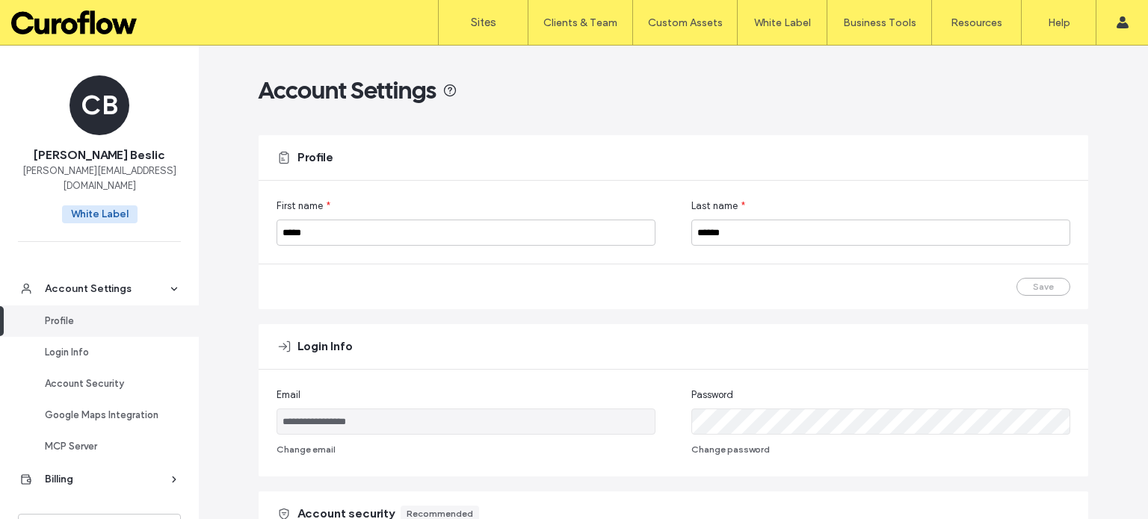
click at [169, 284] on icon at bounding box center [174, 289] width 10 height 10
click at [488, 19] on label "Sites" at bounding box center [483, 22] width 25 height 13
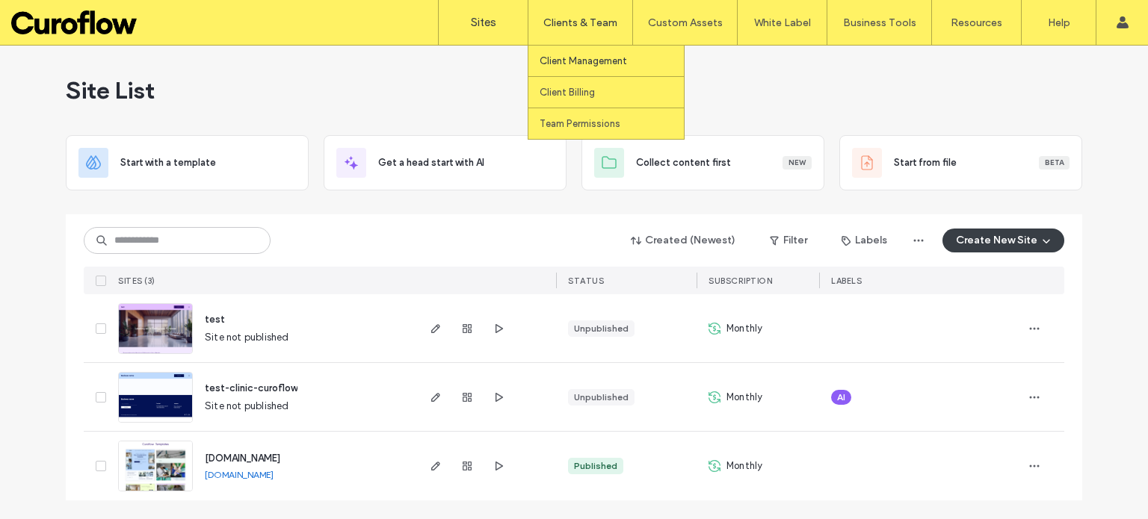
click at [615, 64] on label "Client Management" at bounding box center [583, 60] width 87 height 11
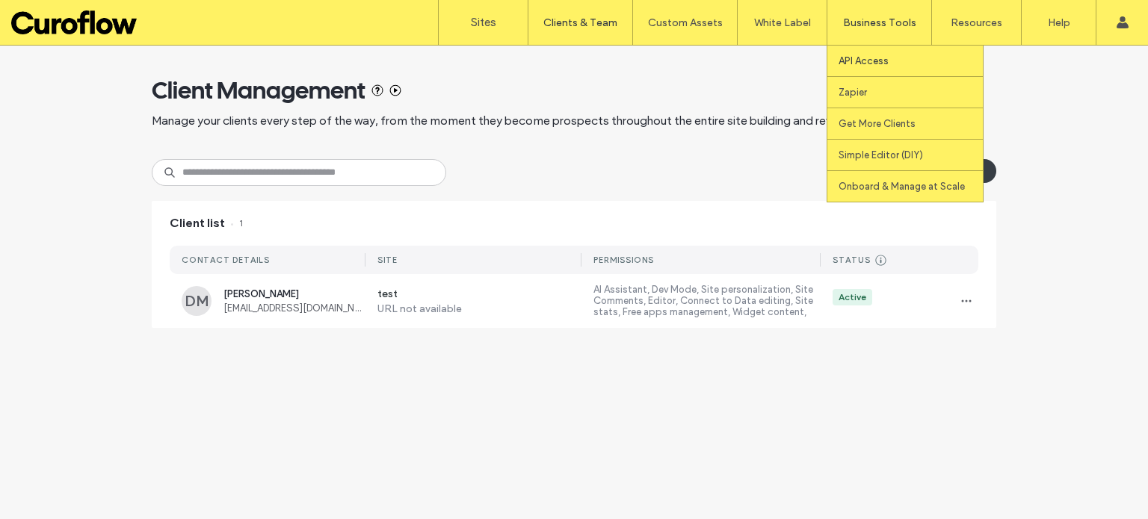
click at [879, 61] on label "API Access" at bounding box center [863, 60] width 50 height 11
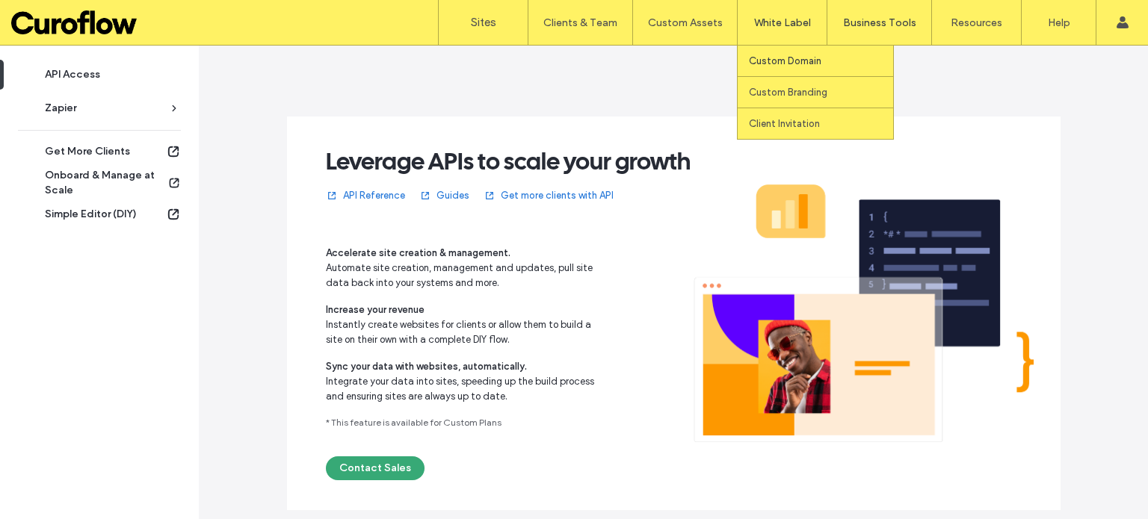
click at [797, 56] on label "Custom Domain" at bounding box center [785, 60] width 72 height 11
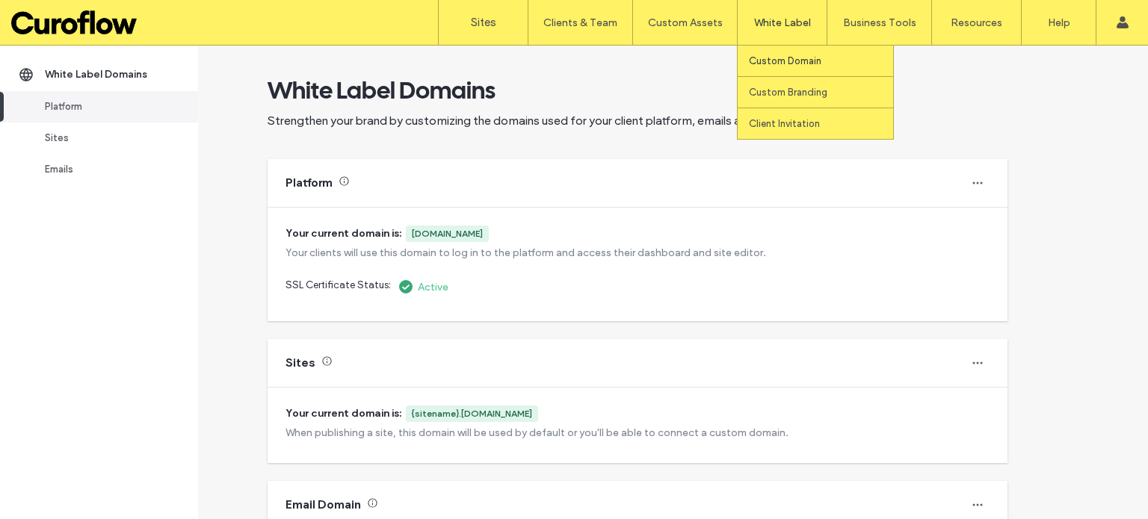
click at [788, 61] on label "Custom Domain" at bounding box center [785, 60] width 72 height 11
click at [789, 58] on label "Custom Domain" at bounding box center [785, 60] width 72 height 11
click at [791, 93] on label "Custom Branding" at bounding box center [788, 92] width 78 height 11
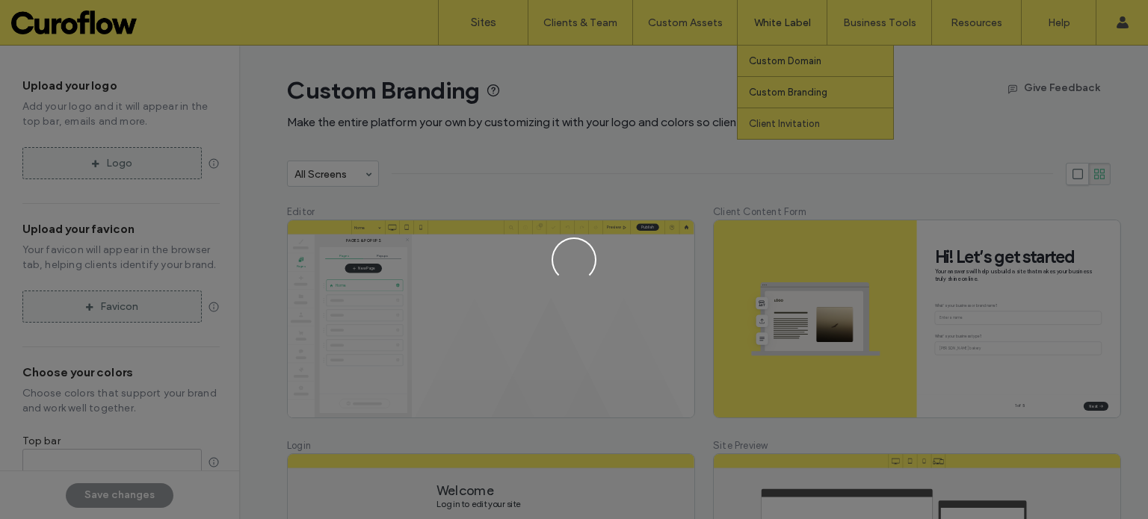
type input "*******"
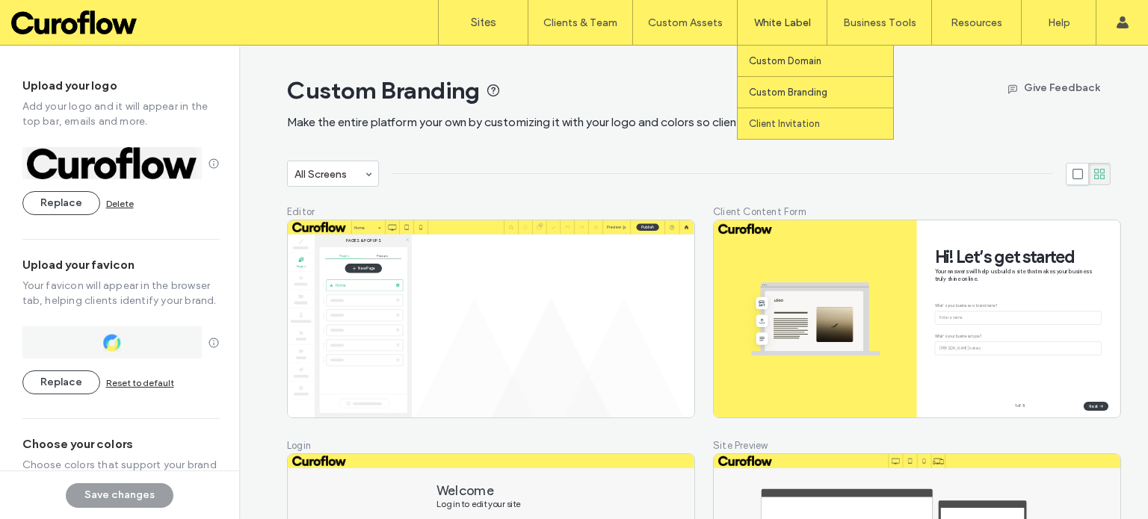
type input "*******"
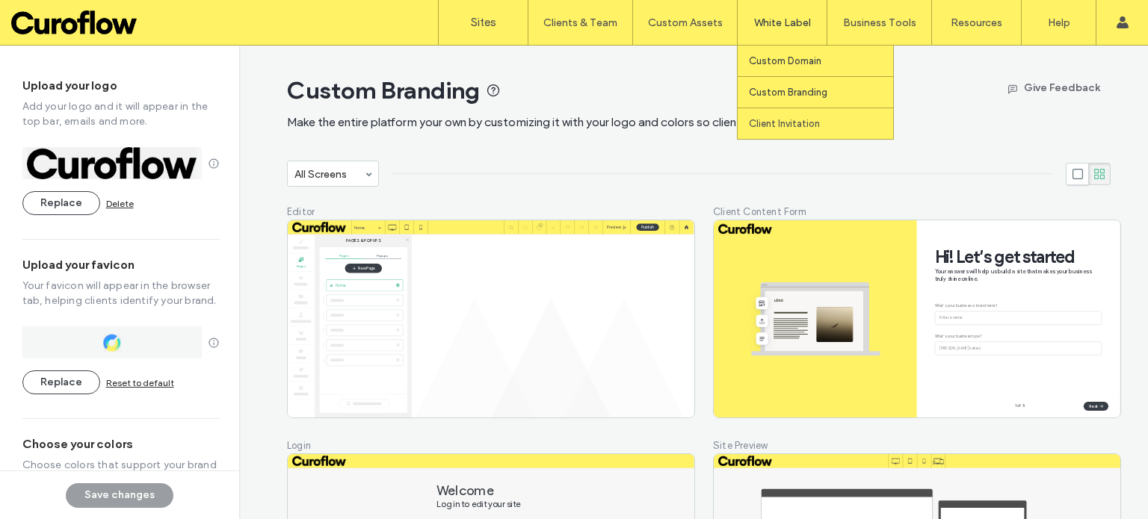
click at [790, 63] on label "Custom Domain" at bounding box center [785, 60] width 72 height 11
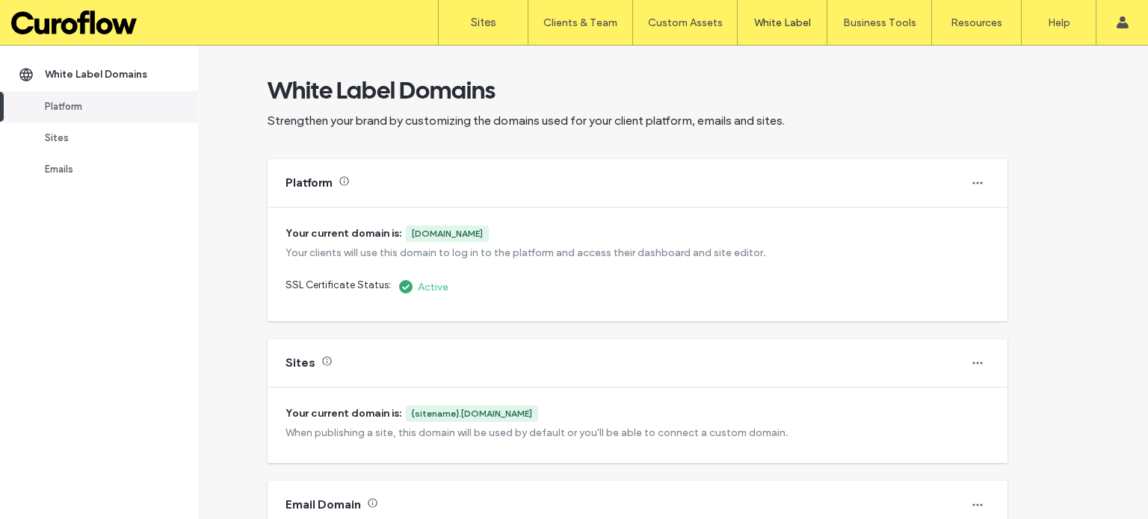
click at [1036, 195] on div "White Label Domains Strengthen your brand by customizing the domains used for y…" at bounding box center [673, 283] width 950 height 474
click at [483, 19] on label "Sites" at bounding box center [483, 22] width 25 height 13
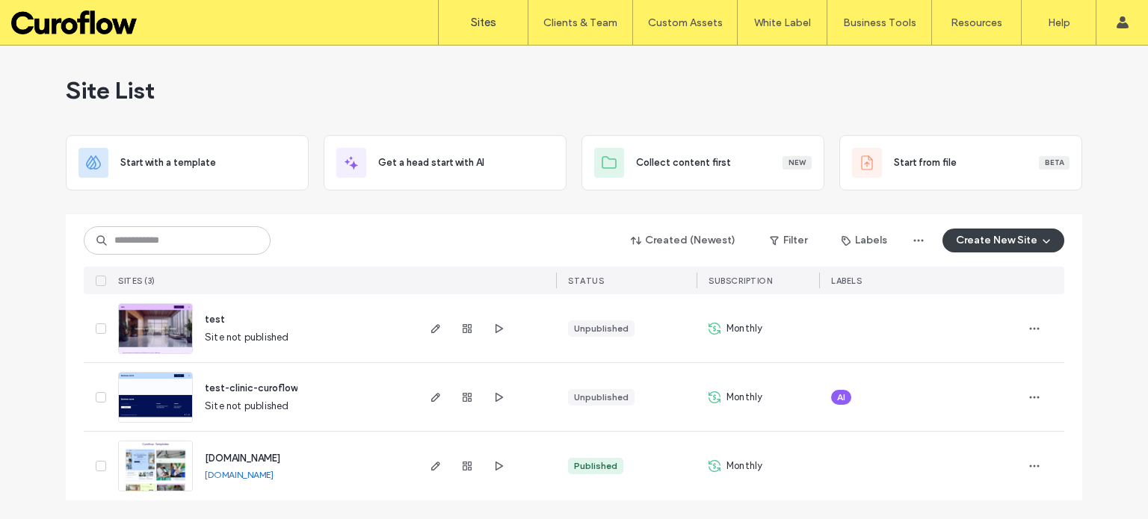
click at [850, 394] on div "AI" at bounding box center [841, 397] width 20 height 15
click at [854, 383] on icon at bounding box center [851, 386] width 7 height 7
click at [273, 477] on link "[DOMAIN_NAME]" at bounding box center [239, 475] width 69 height 12
click at [476, 17] on label "Sites" at bounding box center [483, 22] width 25 height 13
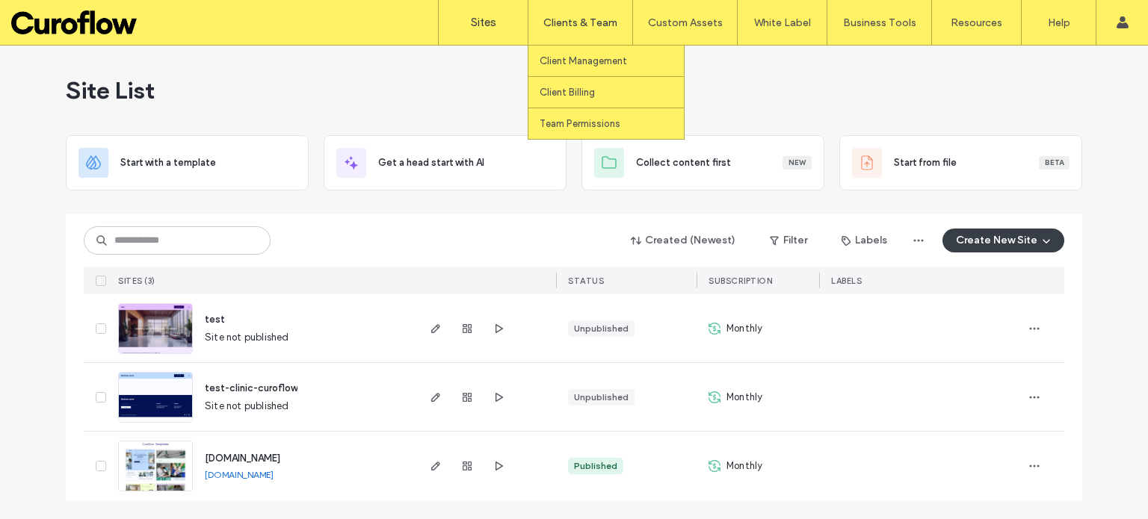
click at [566, 22] on label "Clients & Team" at bounding box center [580, 22] width 74 height 13
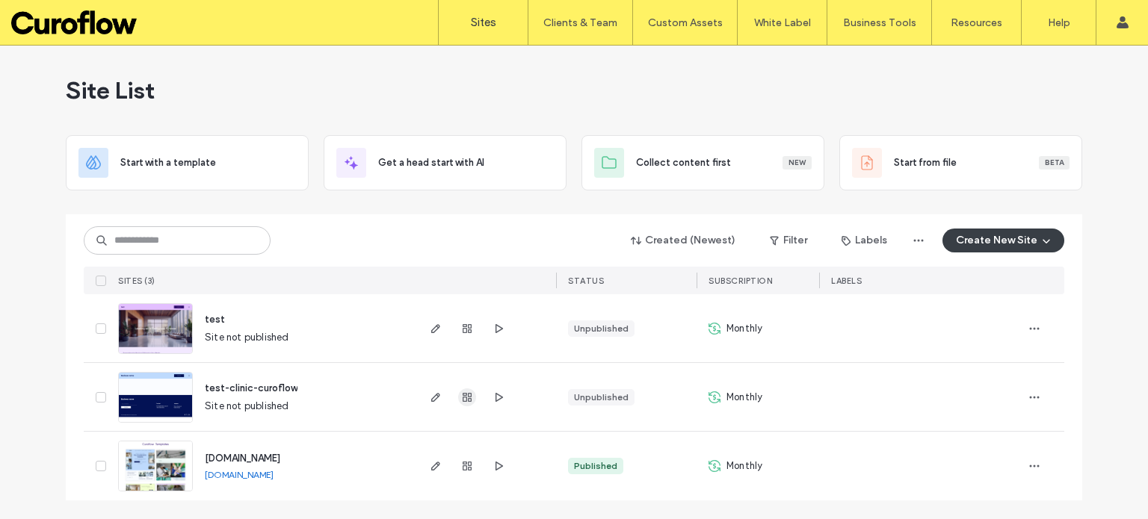
click at [461, 397] on icon "button" at bounding box center [467, 398] width 12 height 12
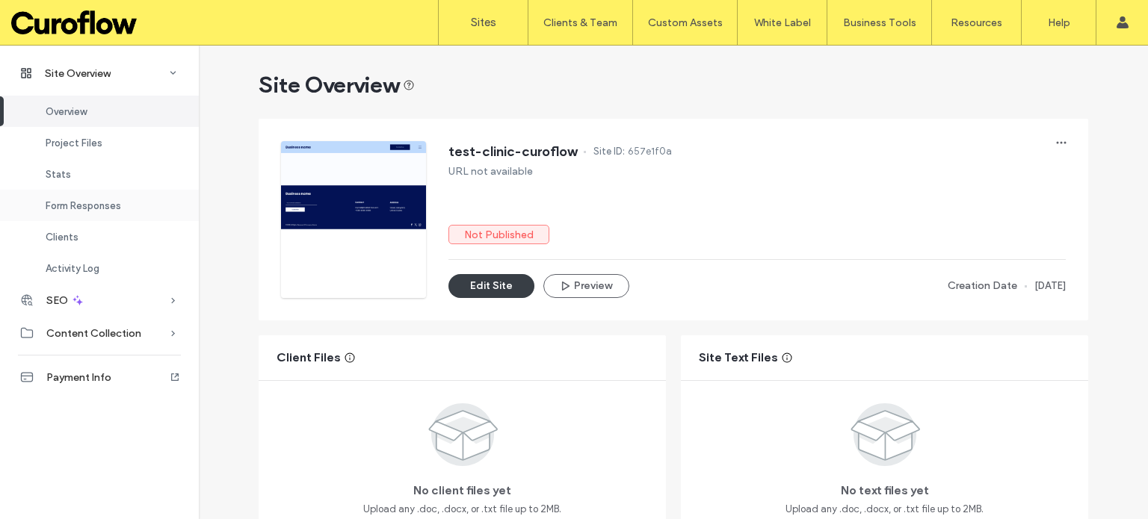
click at [99, 208] on span "Form Responses" at bounding box center [83, 205] width 75 height 11
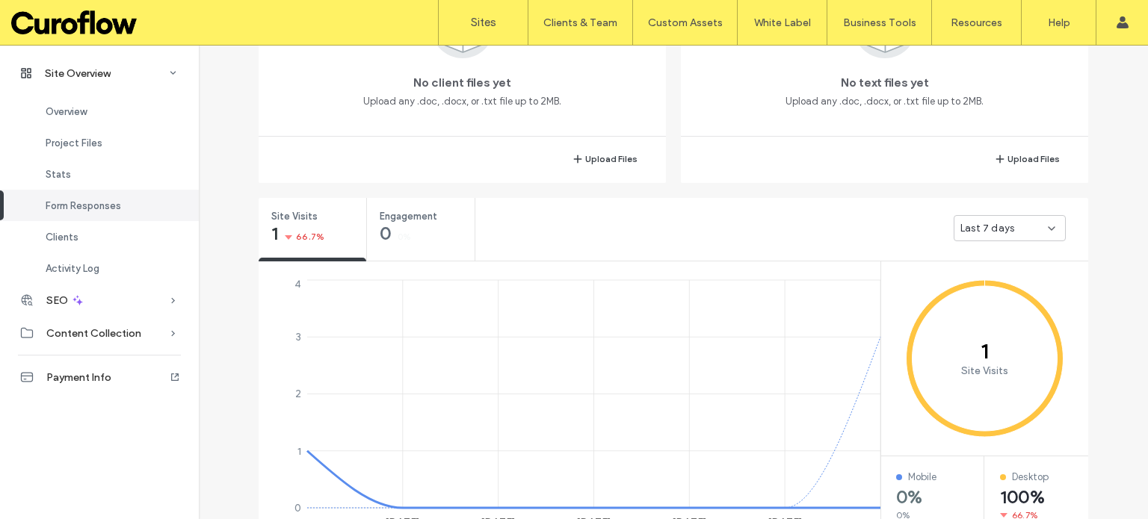
scroll to position [329, 0]
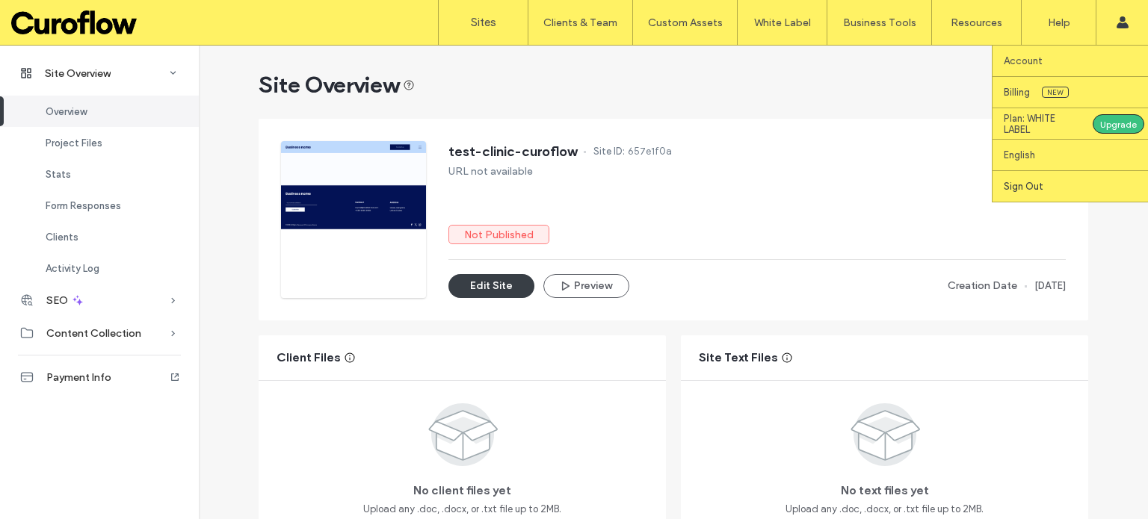
click at [1039, 185] on label "Sign Out" at bounding box center [1024, 186] width 40 height 11
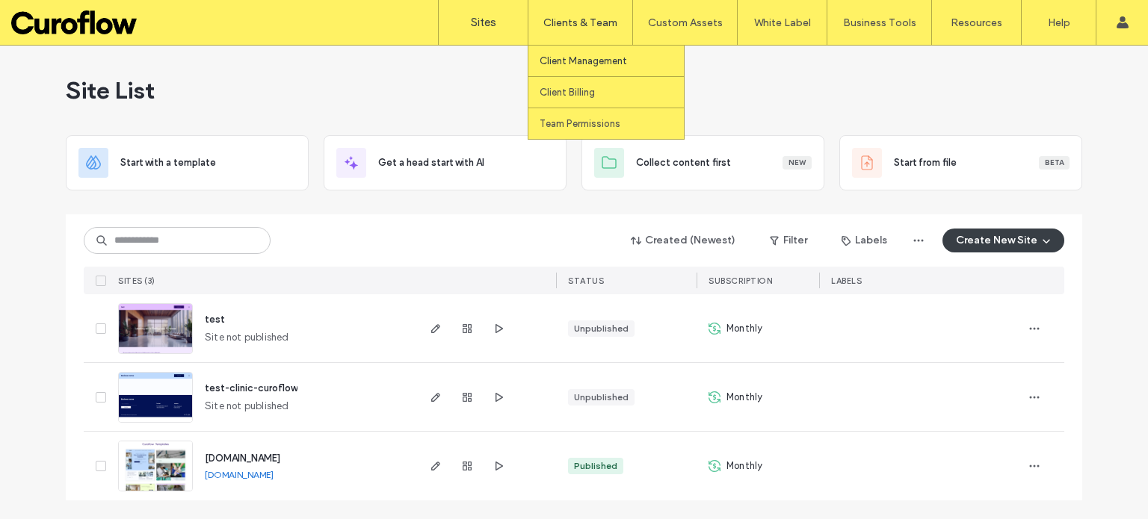
click at [586, 60] on label "Client Management" at bounding box center [583, 60] width 87 height 11
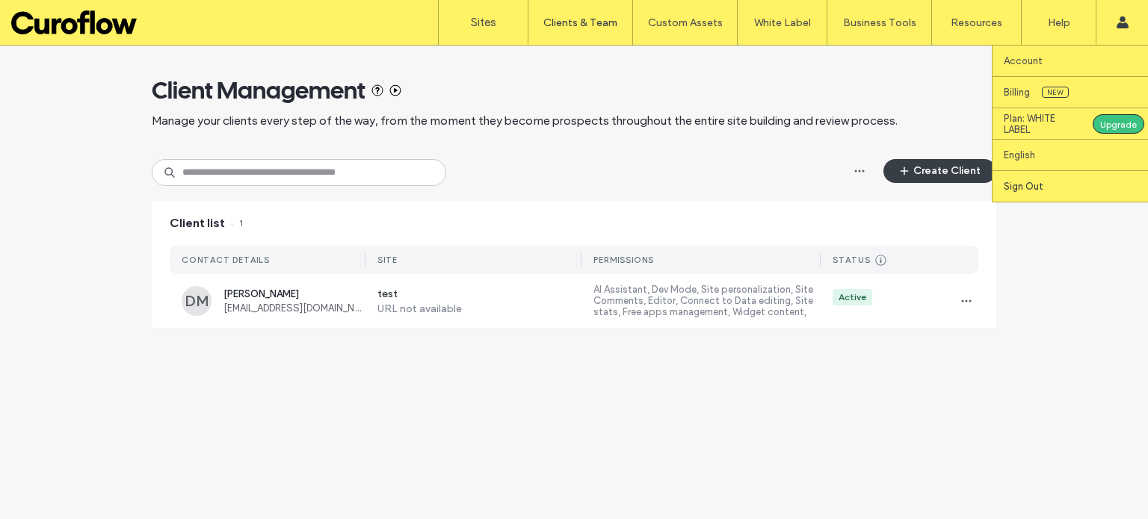
click at [1036, 182] on label "Sign Out" at bounding box center [1024, 186] width 40 height 11
